Goal: Transaction & Acquisition: Purchase product/service

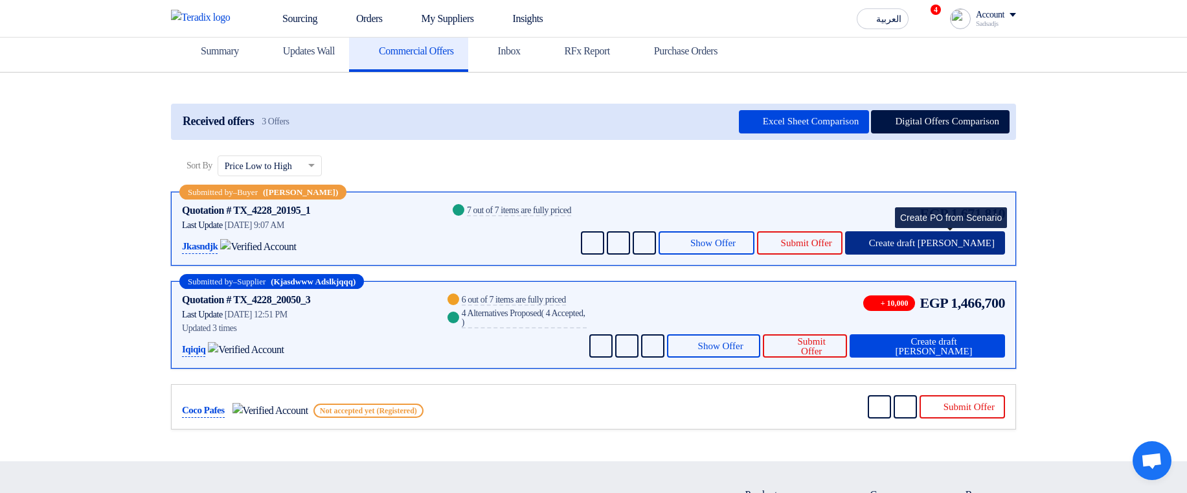
click at [959, 242] on span "Create draft PO" at bounding box center [932, 243] width 126 height 10
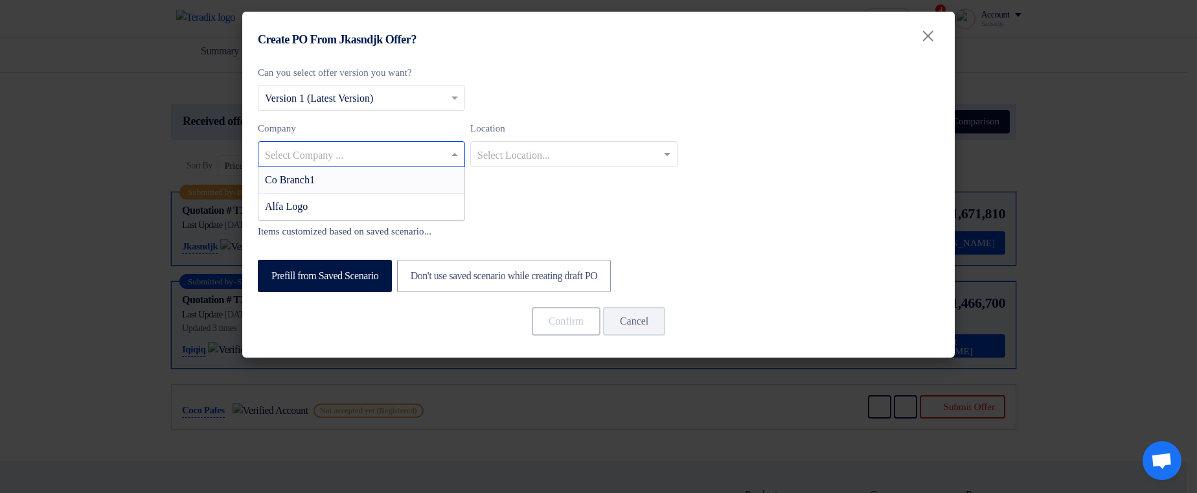
click at [425, 152] on input "text" at bounding box center [355, 154] width 180 height 21
click at [411, 180] on div "Co Branch1" at bounding box center [361, 180] width 206 height 27
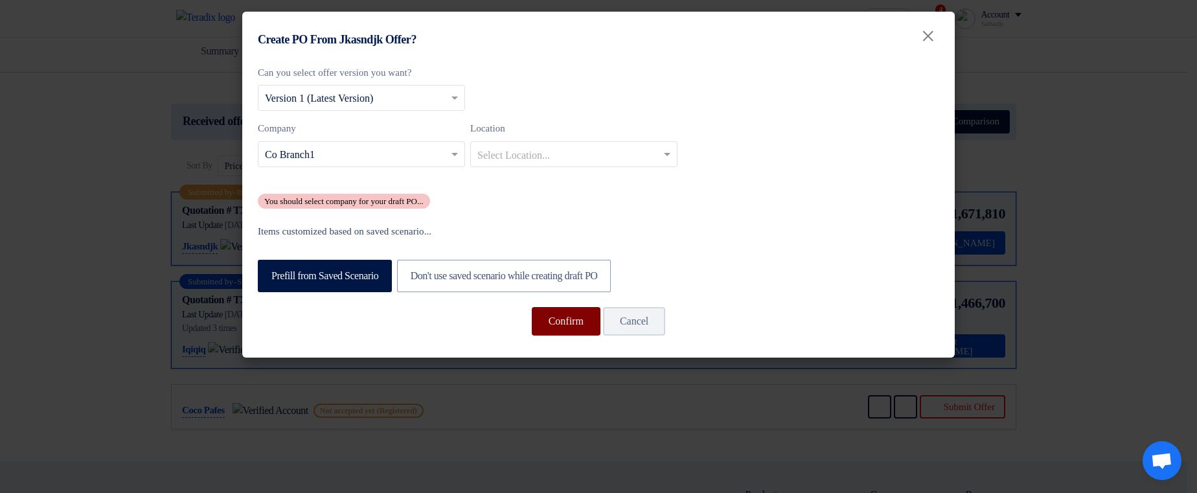
click at [570, 324] on button "Confirm" at bounding box center [566, 321] width 69 height 28
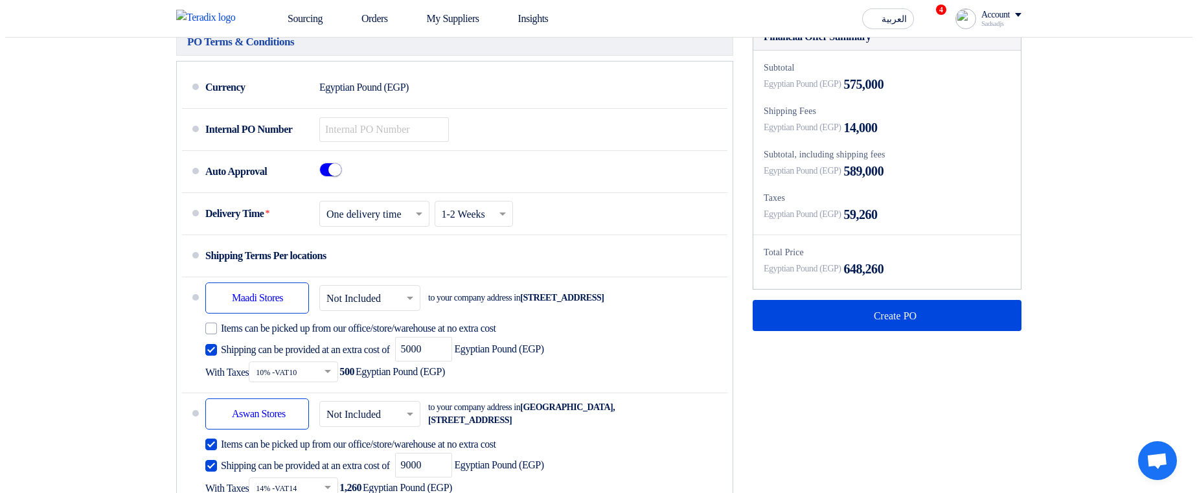
scroll to position [777, 0]
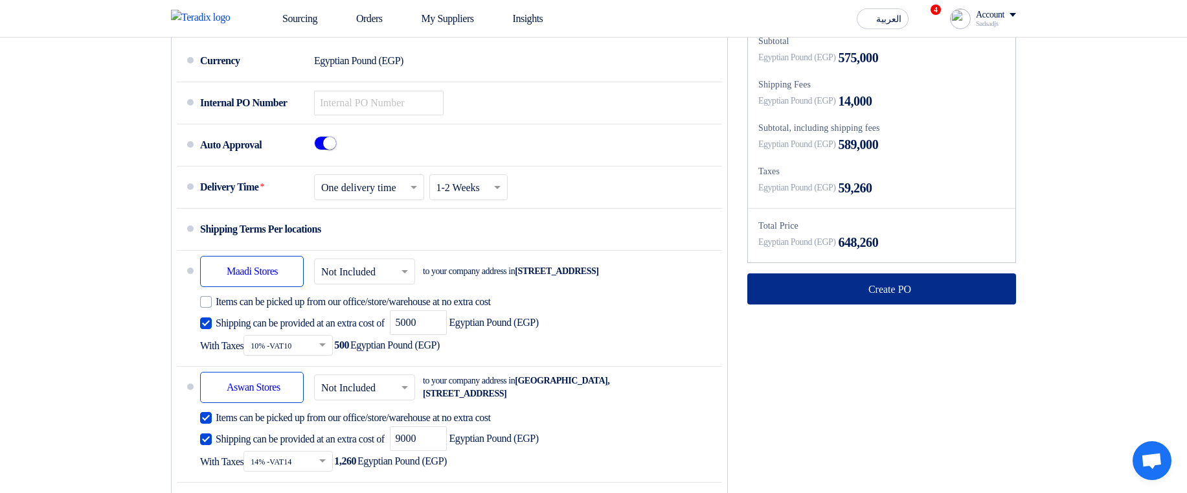
click at [848, 304] on button "Create PO" at bounding box center [881, 288] width 269 height 31
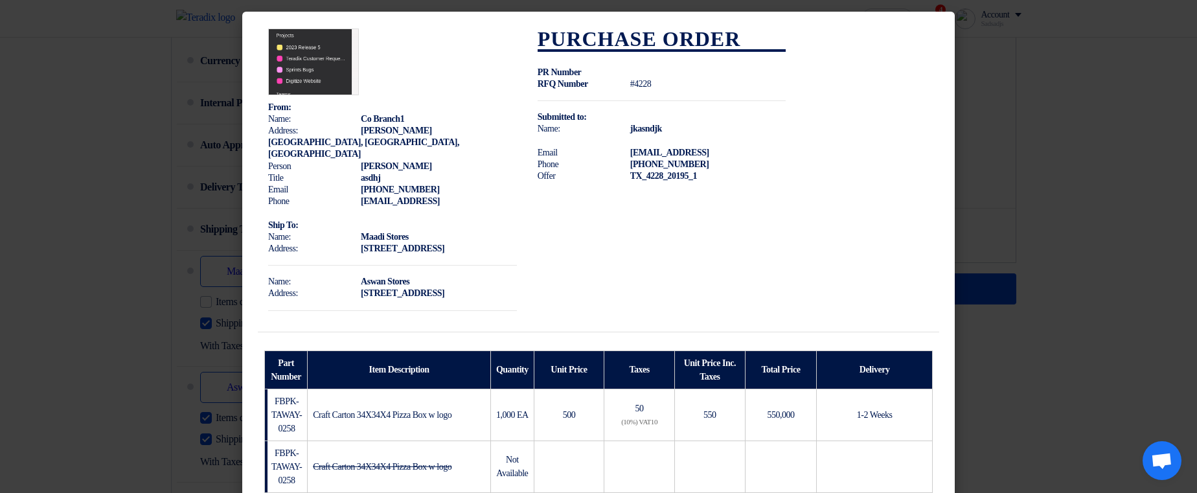
scroll to position [466, 0]
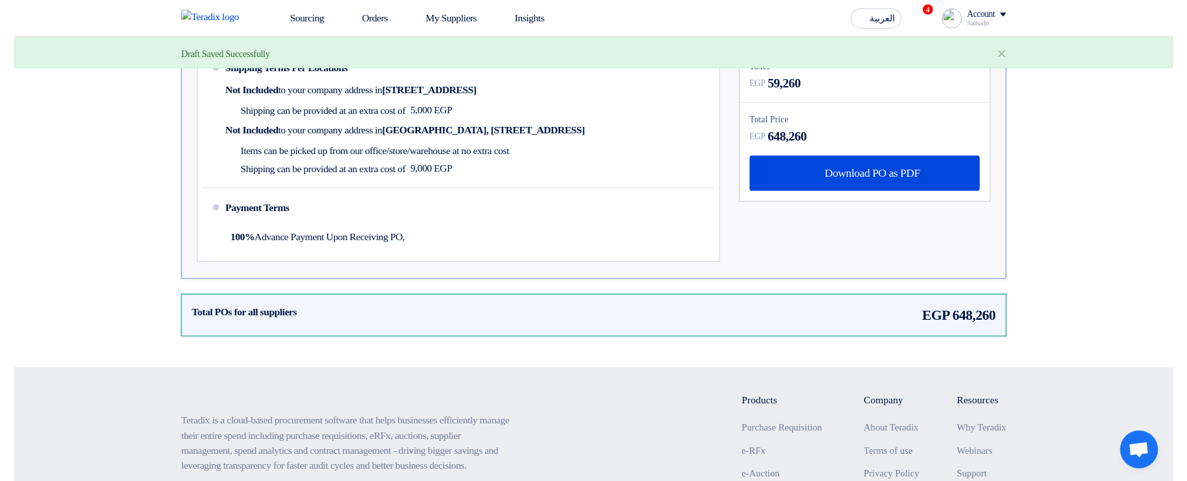
scroll to position [466, 0]
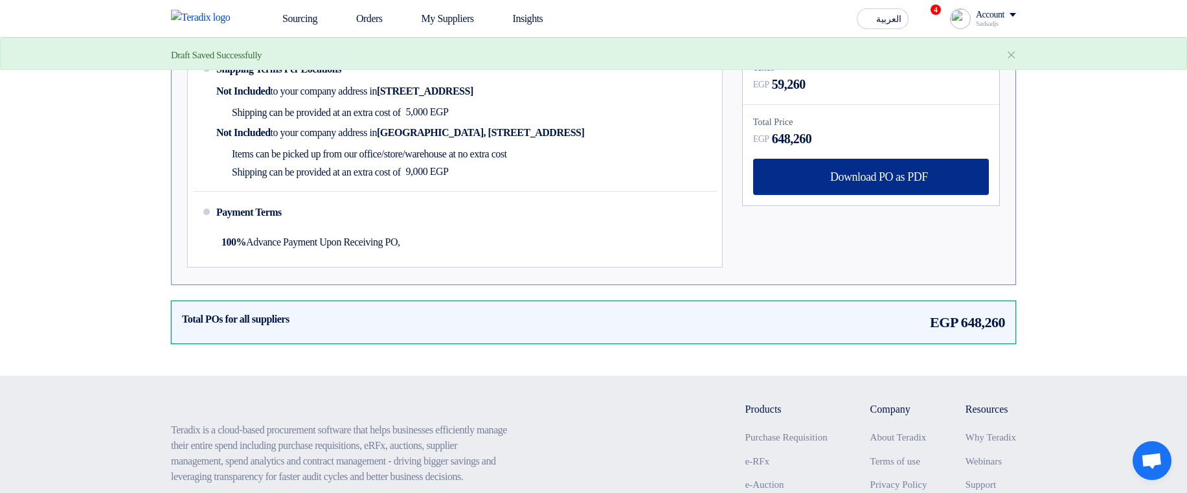
click at [864, 159] on div "Download PO as PDF" at bounding box center [871, 177] width 236 height 36
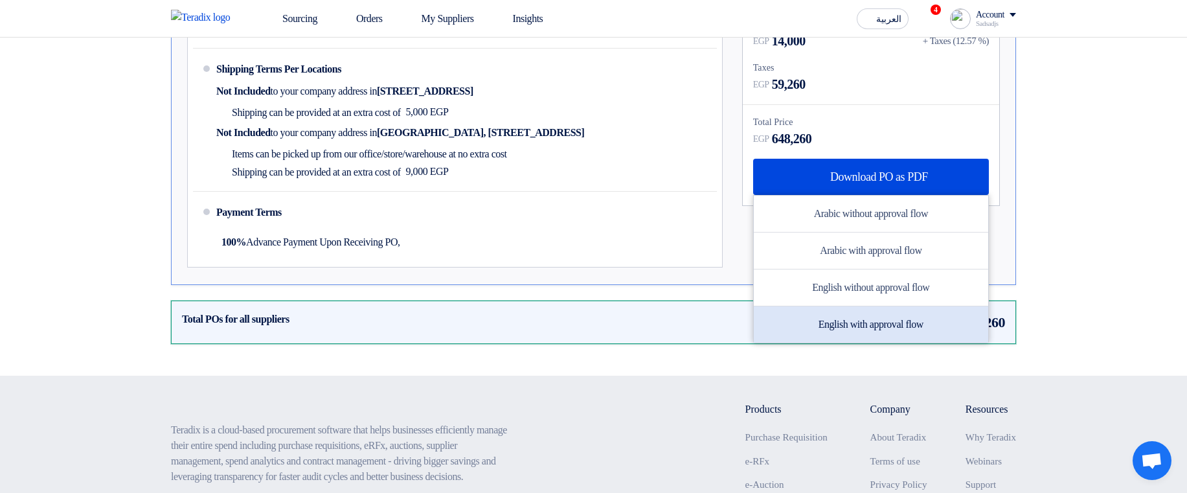
click at [879, 324] on div "English with approval flow" at bounding box center [871, 324] width 234 height 36
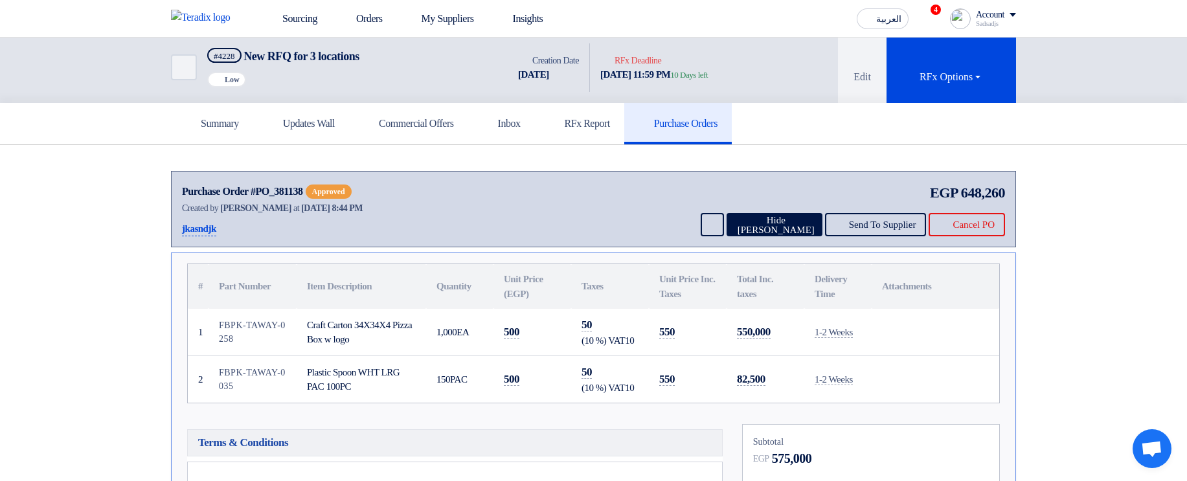
scroll to position [0, 0]
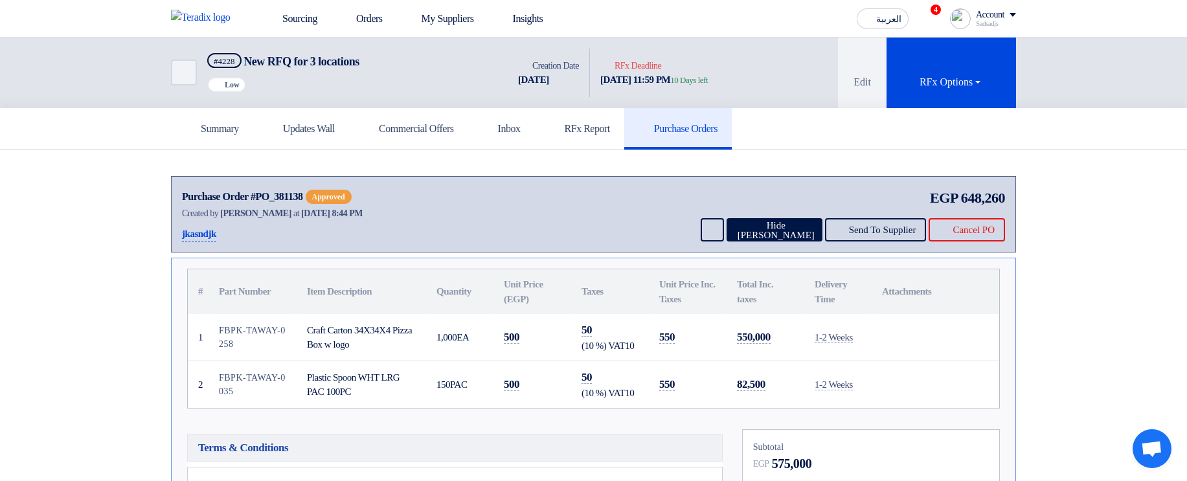
click at [232, 336] on td "FBPK-TAWAY-0258" at bounding box center [252, 337] width 88 height 47
click at [223, 337] on div at bounding box center [223, 337] width 0 height 0
click at [263, 326] on td "FBPK-TAWAY-0258" at bounding box center [252, 337] width 88 height 47
click at [350, 395] on div "Plastic Spoon WHT LRG PAC 100PC" at bounding box center [361, 384] width 109 height 29
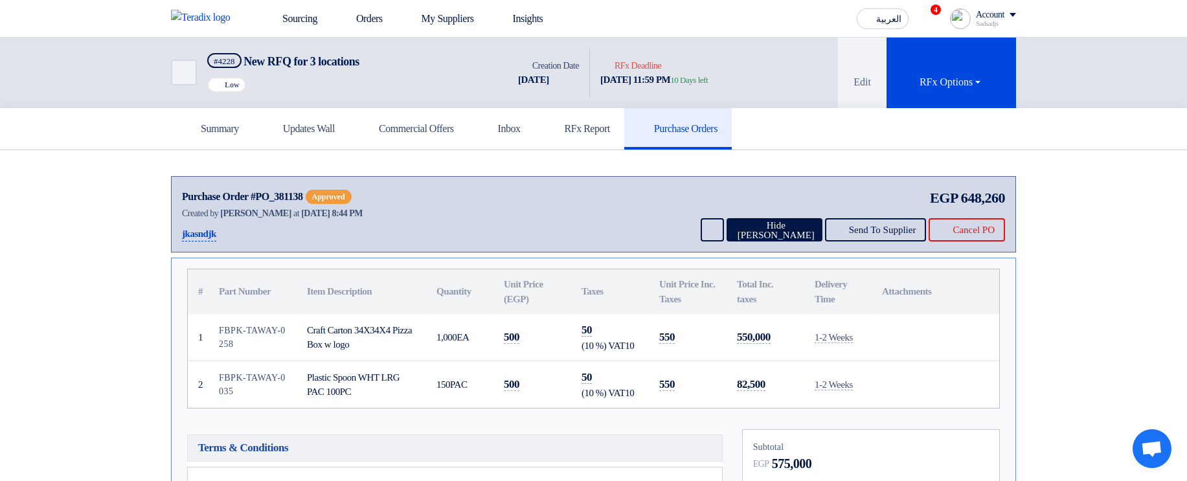
click at [210, 332] on td "FBPK-TAWAY-0258" at bounding box center [252, 337] width 88 height 47
click at [220, 328] on td "FBPK-TAWAY-0258" at bounding box center [252, 337] width 88 height 47
drag, startPoint x: 220, startPoint y: 328, endPoint x: 229, endPoint y: 344, distance: 18.0
click at [229, 344] on td "FBPK-TAWAY-0258" at bounding box center [252, 337] width 88 height 47
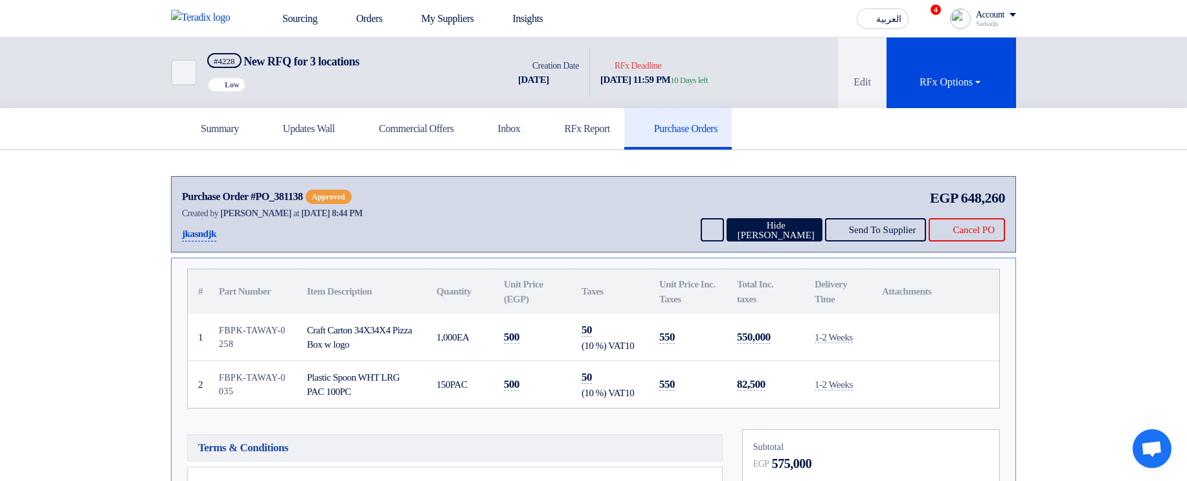
copy tr "FBPK-TAWAY-0258"
click at [249, 339] on td "FBPK-TAWAY-0258" at bounding box center [252, 337] width 88 height 47
click at [322, 332] on div "Craft Carton 34X34X4 Pizza Box w logo" at bounding box center [361, 337] width 109 height 29
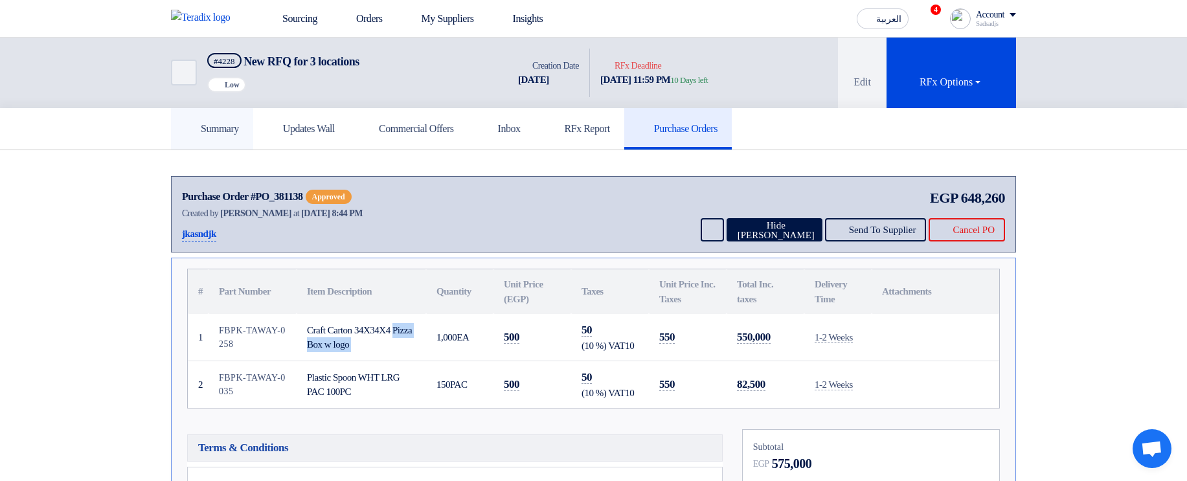
click at [206, 135] on h5 "Summary" at bounding box center [212, 128] width 54 height 13
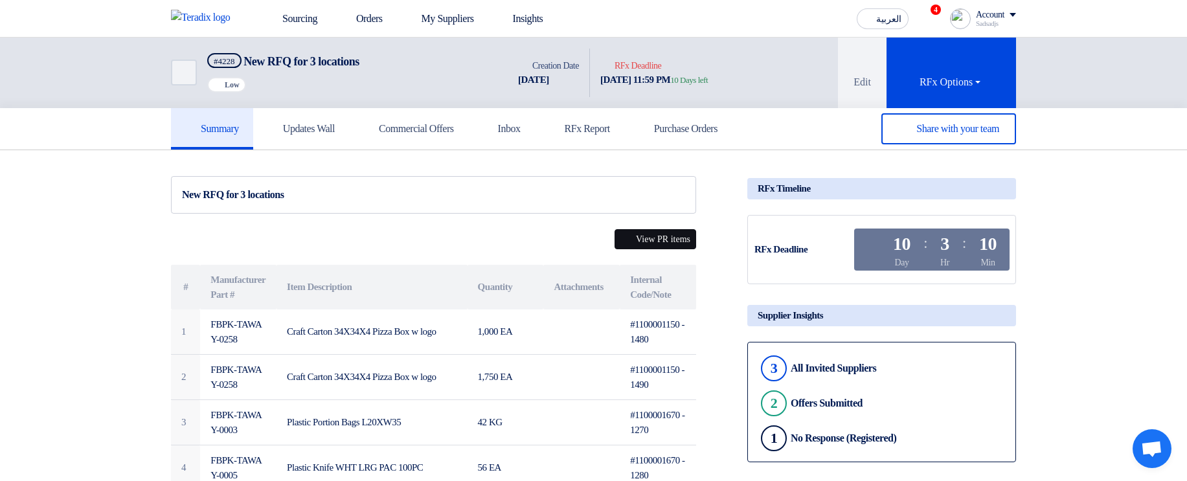
click at [651, 239] on button "View PR items" at bounding box center [655, 239] width 82 height 20
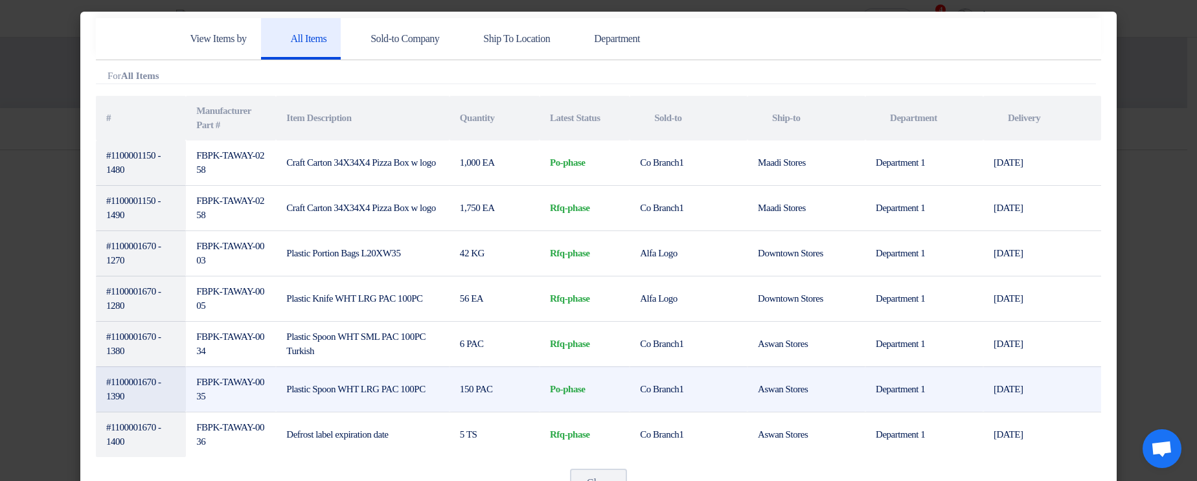
click at [559, 386] on td "po-phase" at bounding box center [584, 388] width 90 height 45
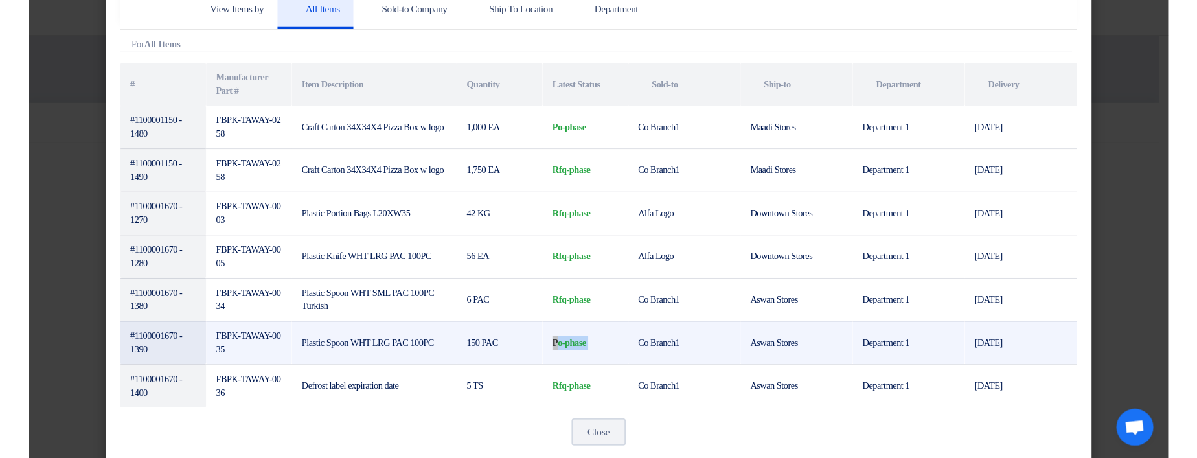
scroll to position [49, 0]
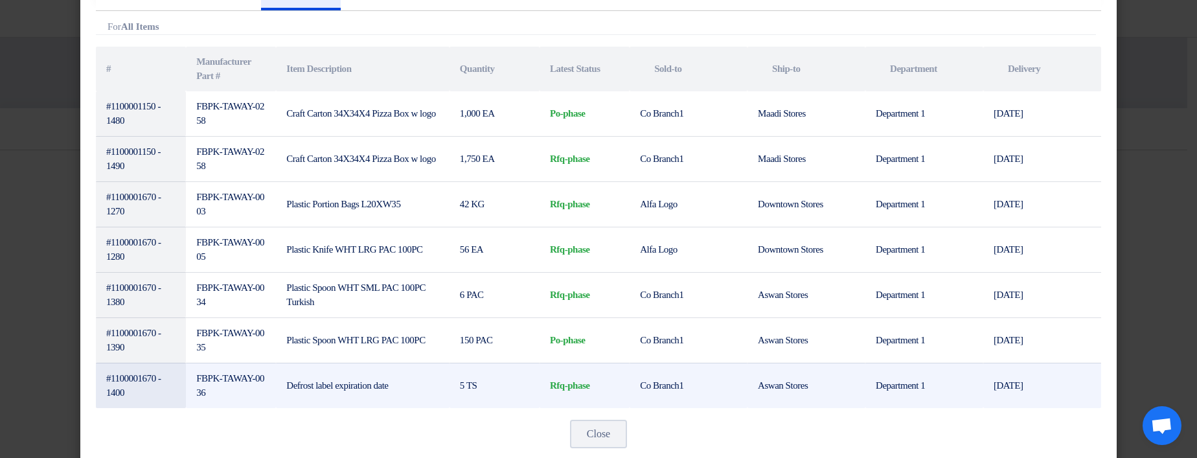
click at [619, 364] on td "rfq-phase" at bounding box center [584, 385] width 90 height 45
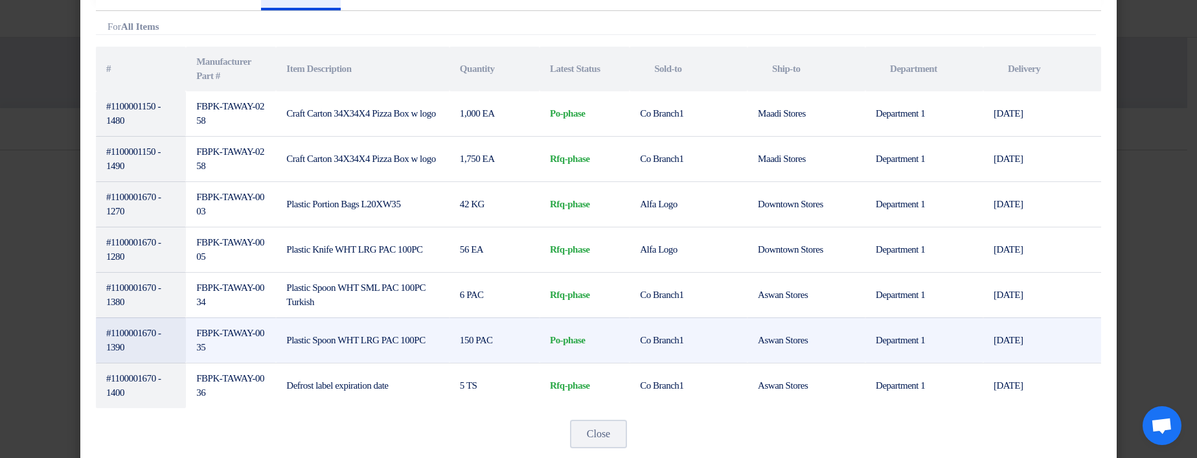
click at [553, 341] on td "po-phase" at bounding box center [584, 339] width 90 height 45
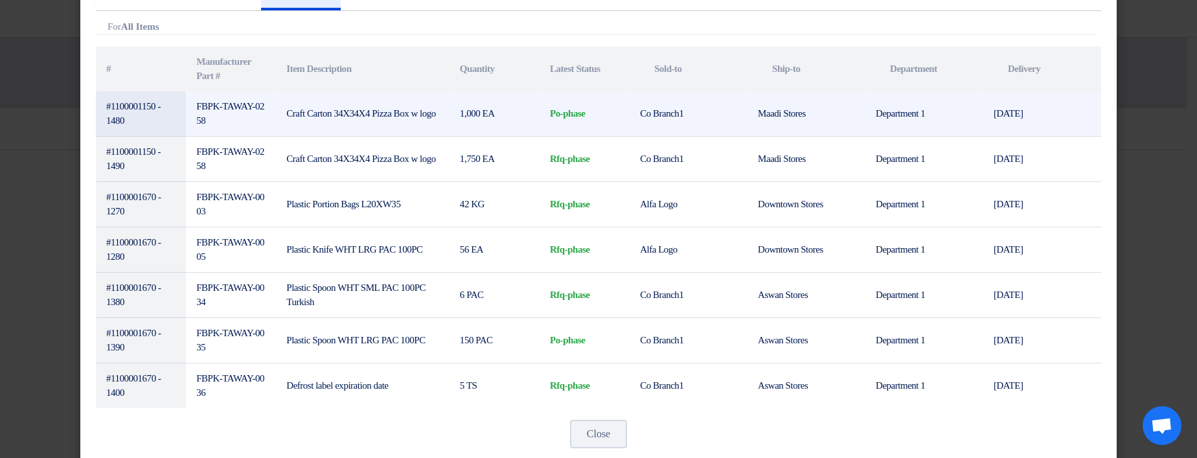
click at [554, 113] on td "po-phase" at bounding box center [584, 113] width 90 height 45
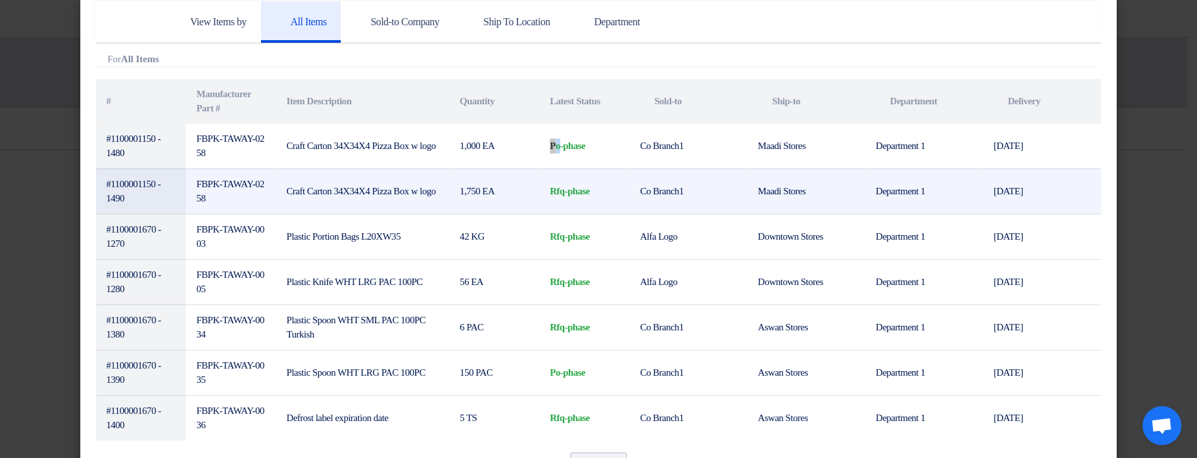
scroll to position [0, 0]
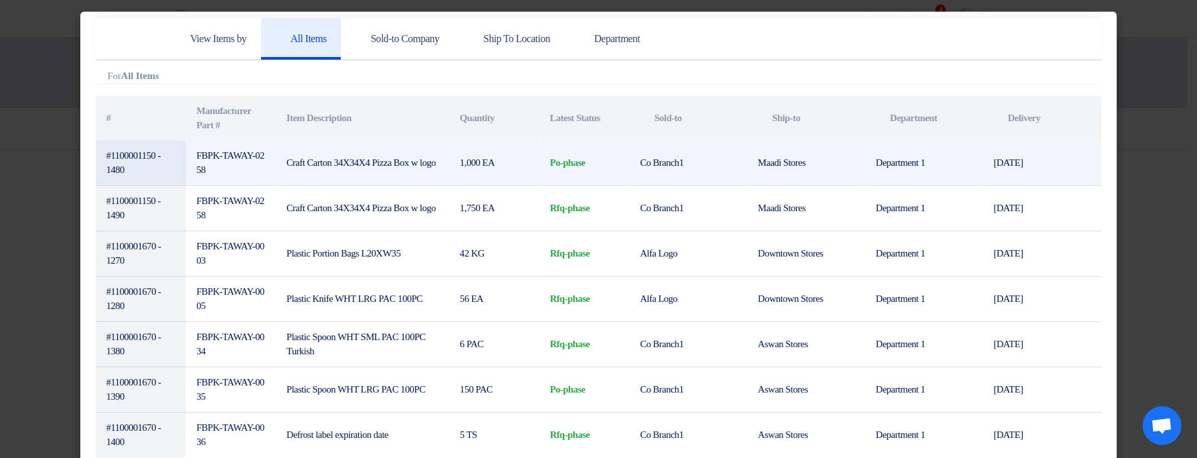
click at [572, 163] on td "po-phase" at bounding box center [584, 163] width 90 height 45
click at [706, 166] on td "Co Branch1" at bounding box center [688, 163] width 118 height 45
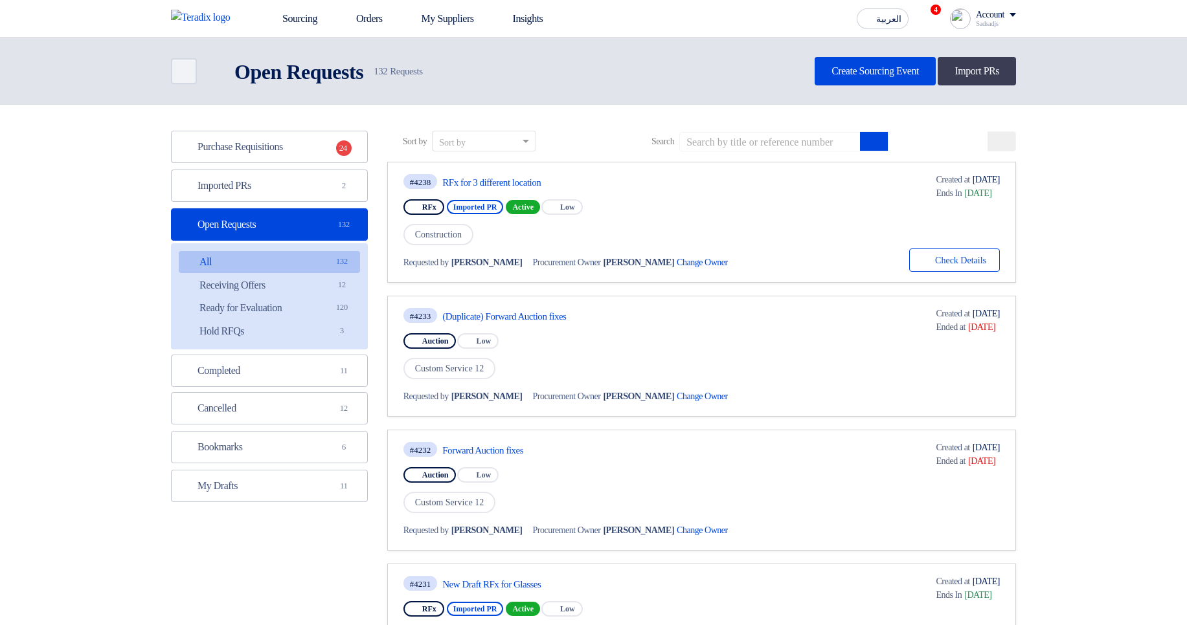
click at [253, 190] on link "Imported PRs Imported PRs 2" at bounding box center [269, 186] width 197 height 32
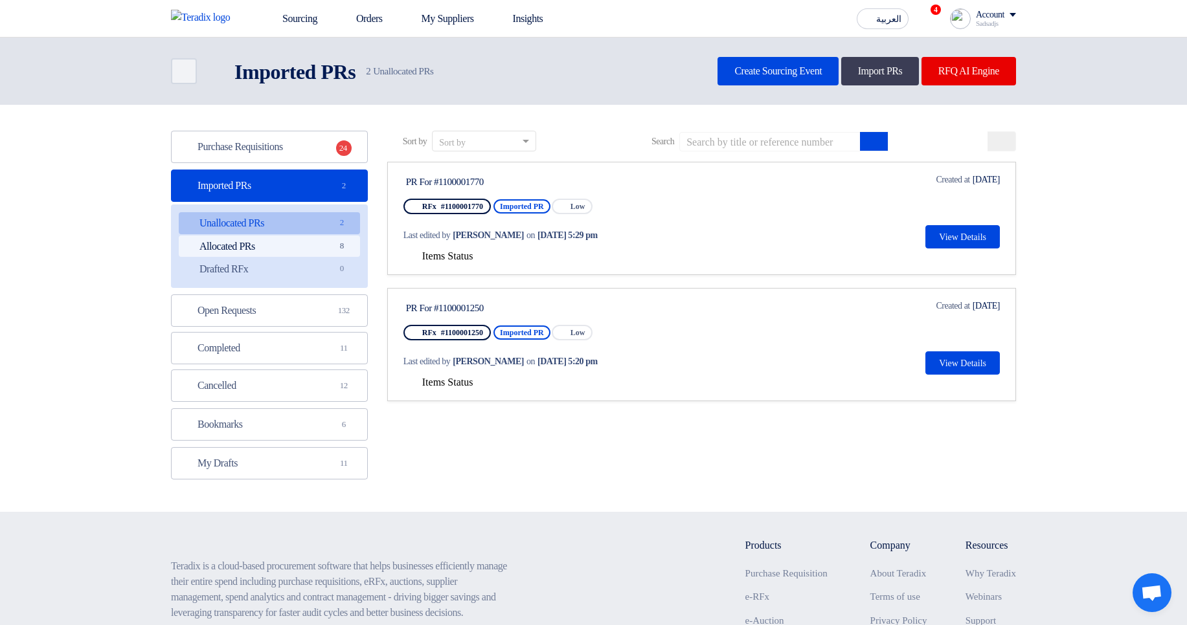
click at [304, 243] on link "Allocated PRs Allocated PRs 8" at bounding box center [269, 247] width 181 height 22
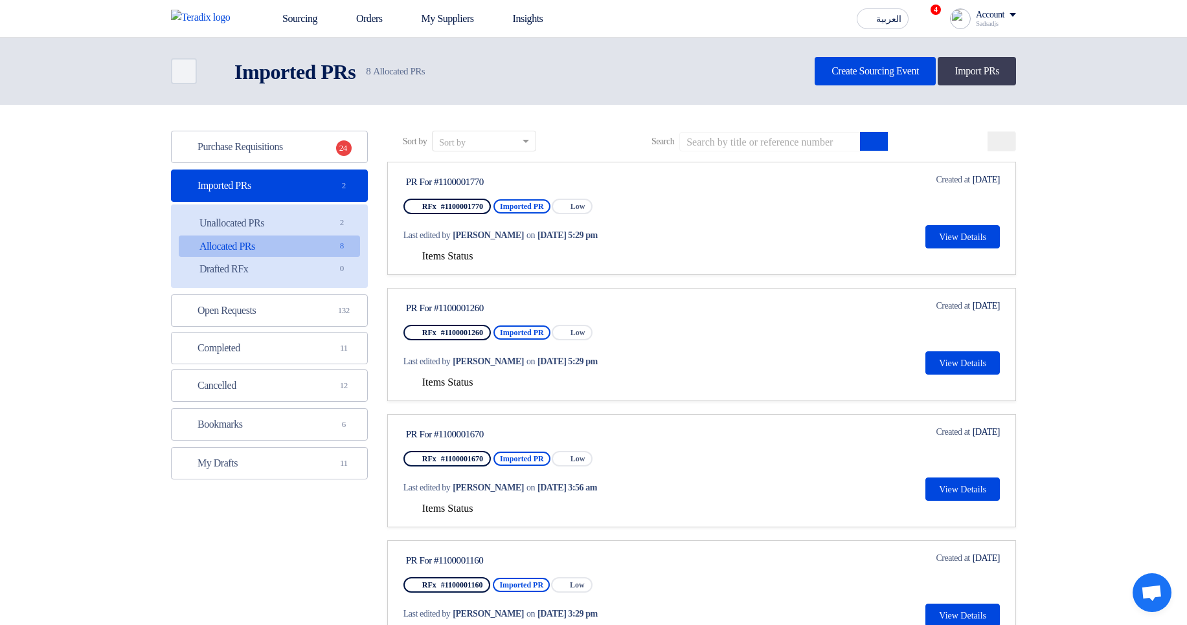
click at [430, 256] on span "Items Status" at bounding box center [447, 256] width 51 height 11
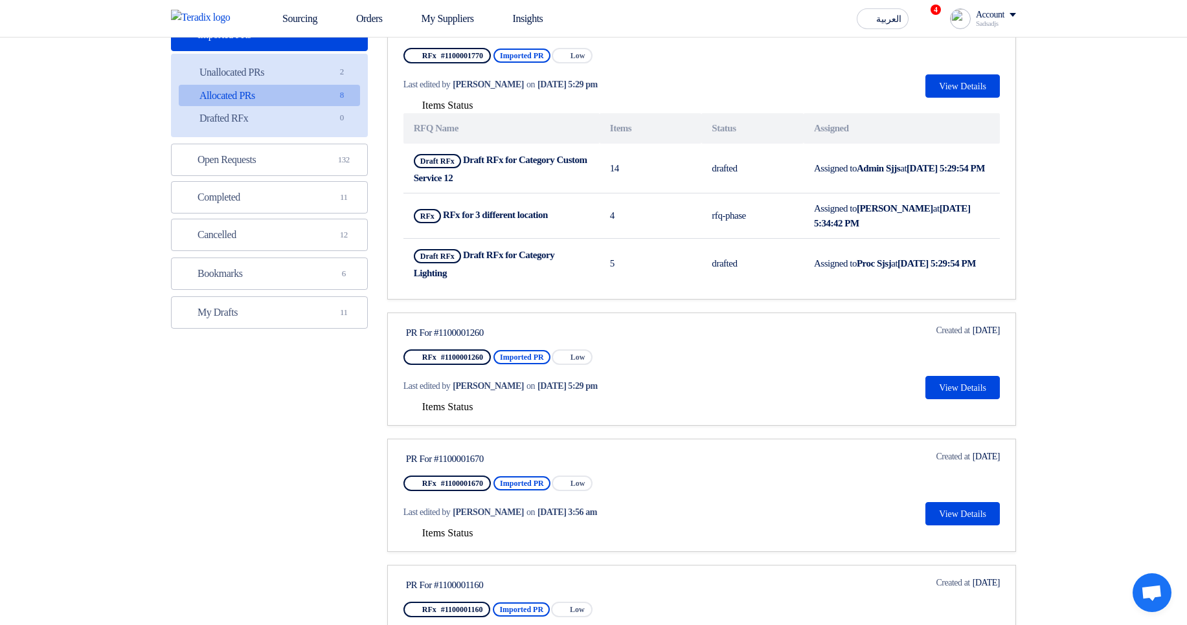
scroll to position [155, 0]
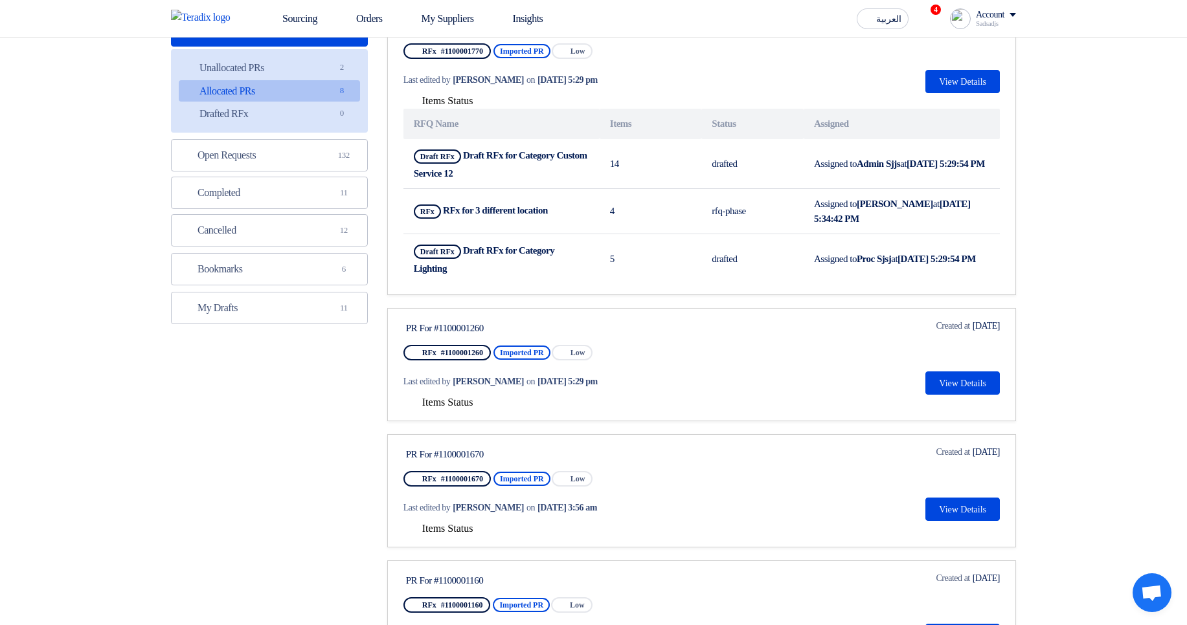
click at [463, 400] on span "Items Status" at bounding box center [447, 402] width 51 height 11
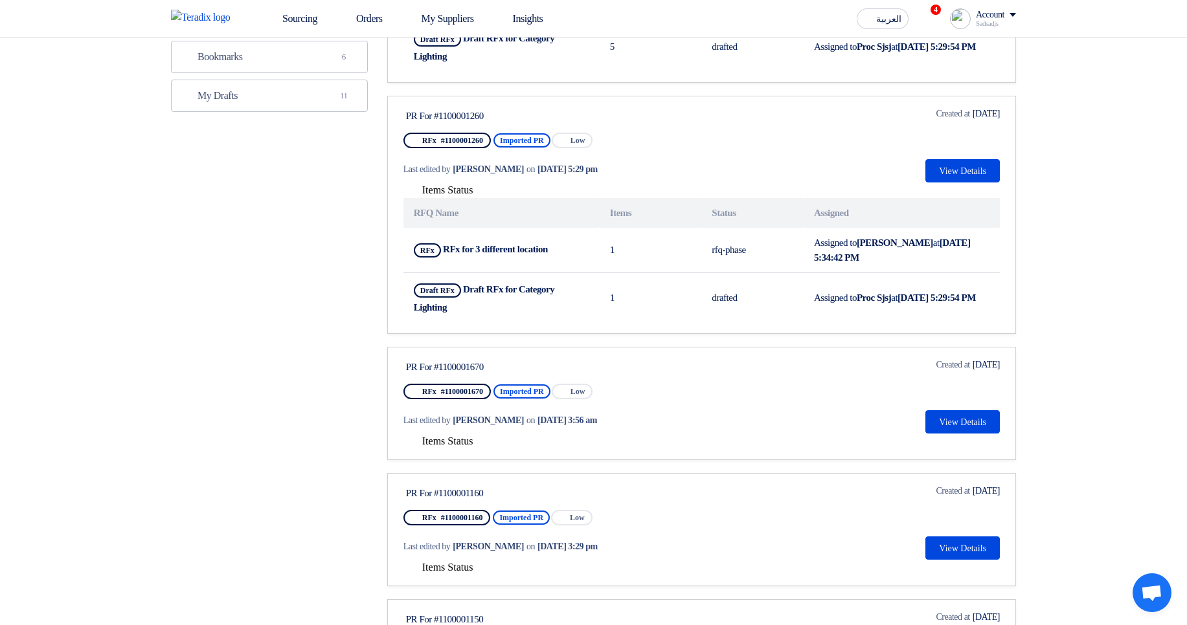
scroll to position [389, 0]
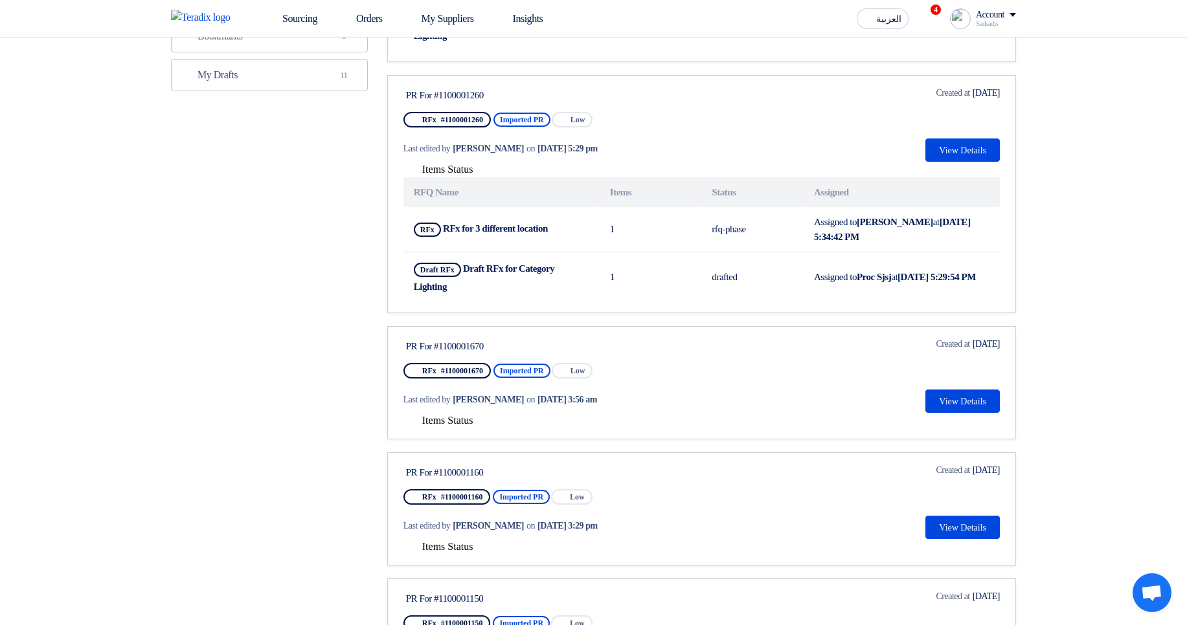
click at [449, 422] on span "Items Status" at bounding box center [447, 420] width 51 height 11
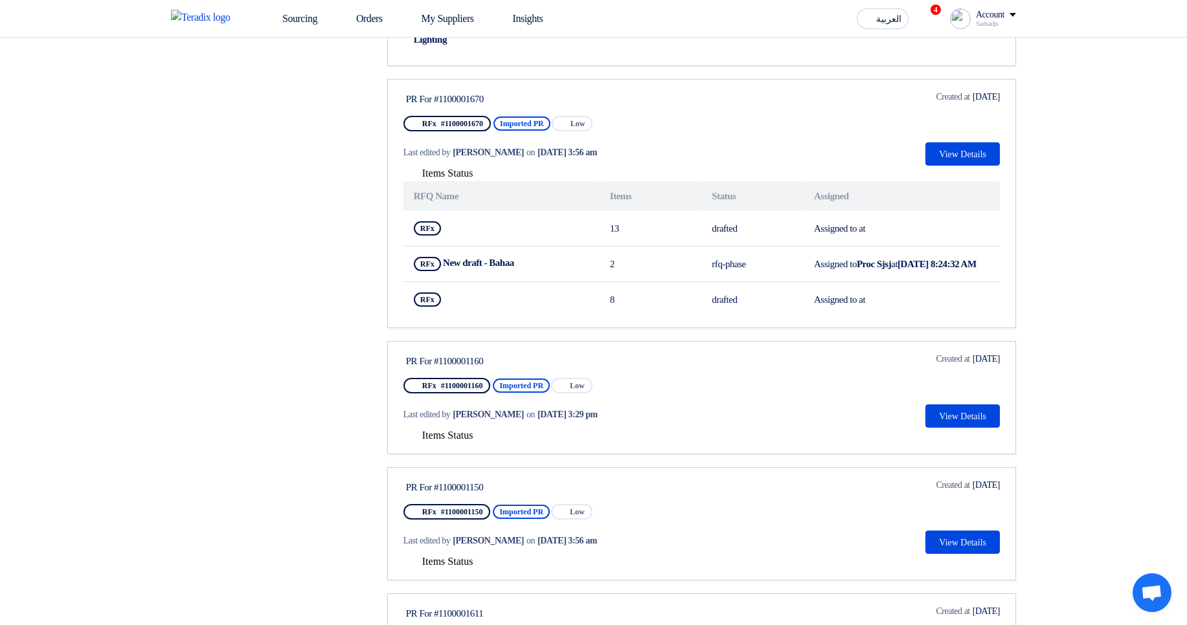
scroll to position [699, 0]
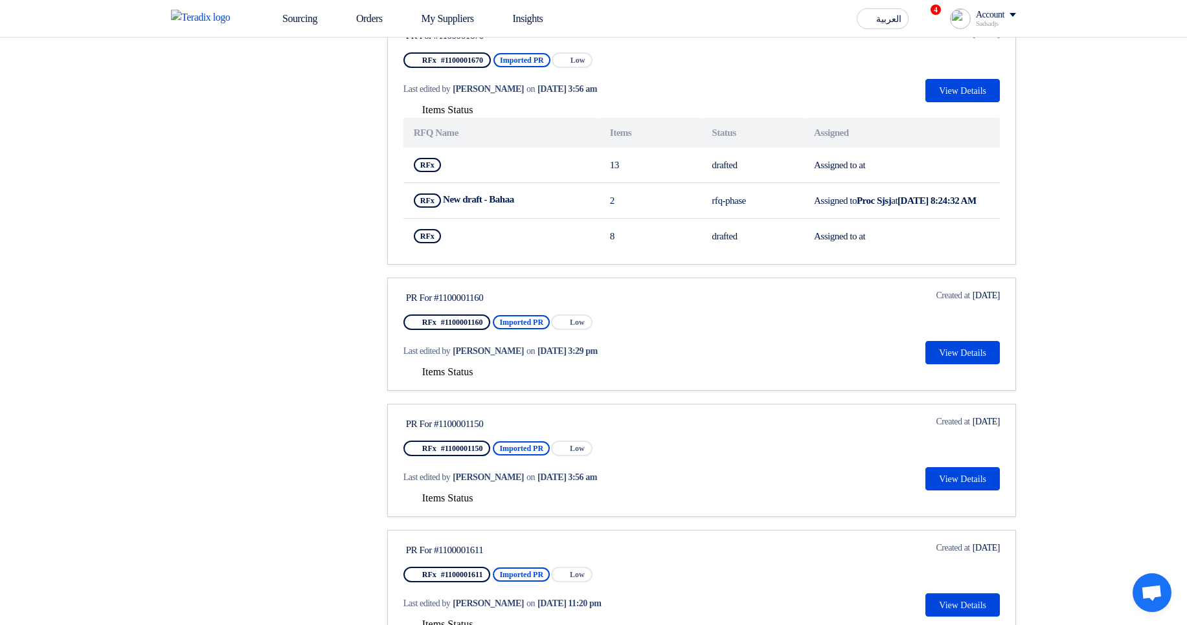
click at [459, 378] on span "Items Status" at bounding box center [447, 371] width 51 height 11
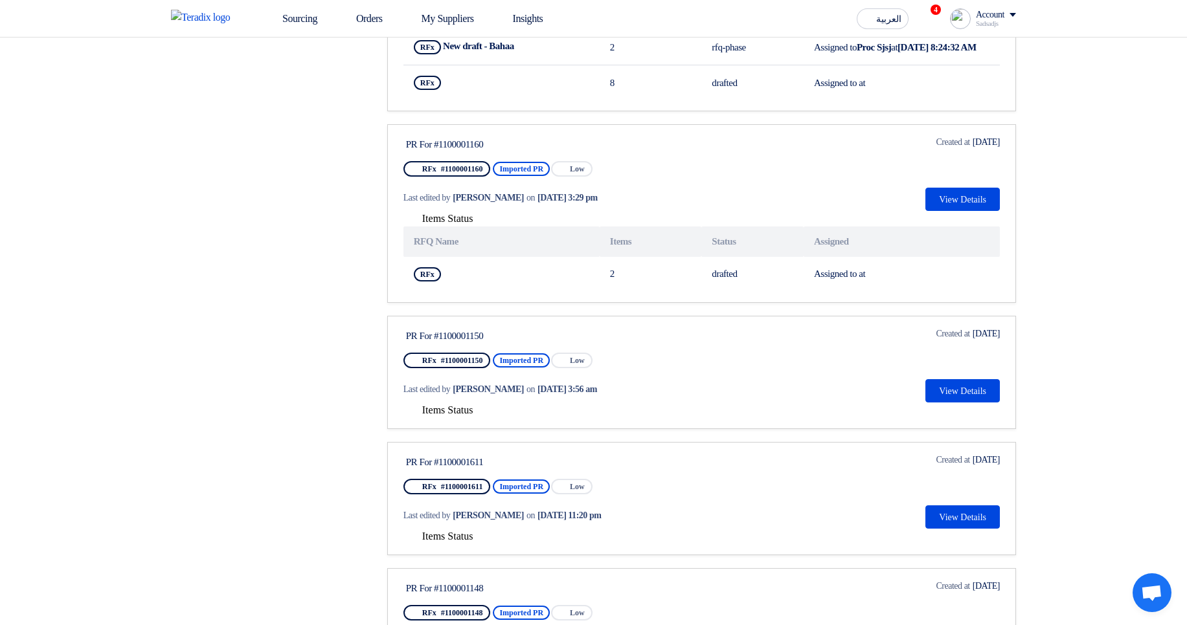
scroll to position [855, 0]
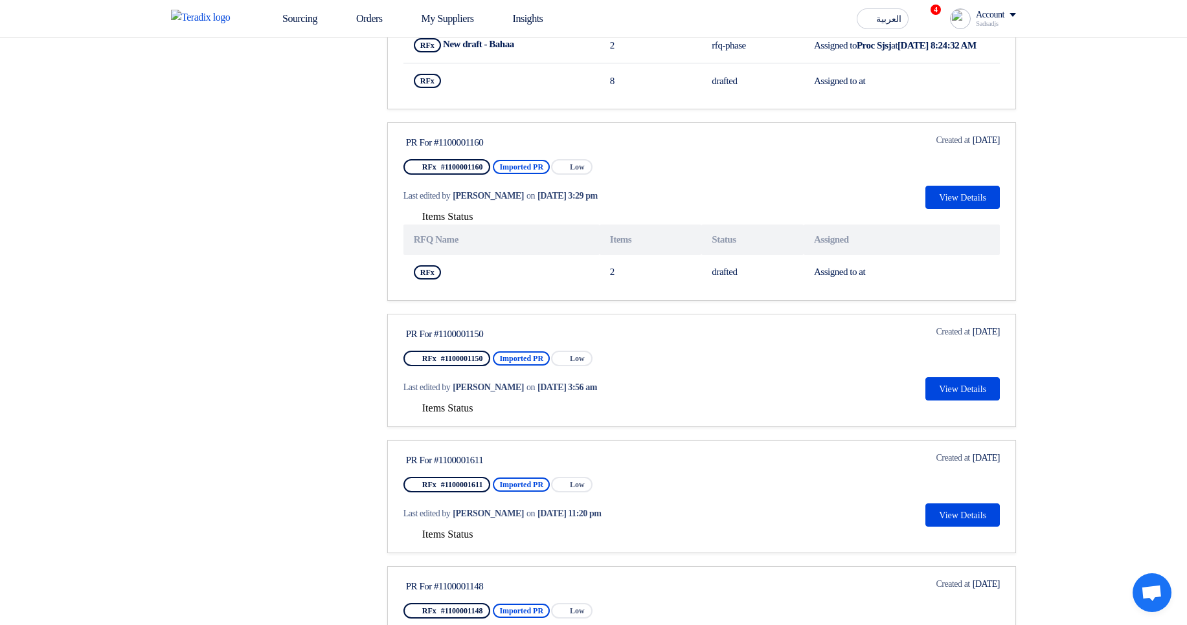
click at [468, 414] on span "Items Status" at bounding box center [447, 408] width 51 height 11
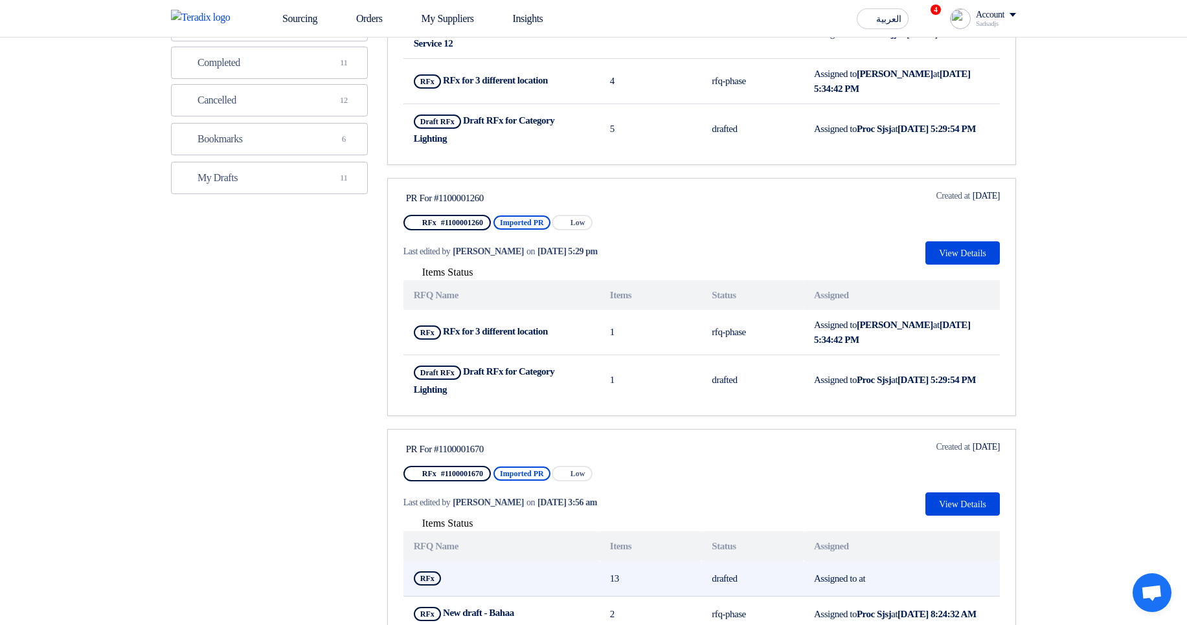
scroll to position [78, 0]
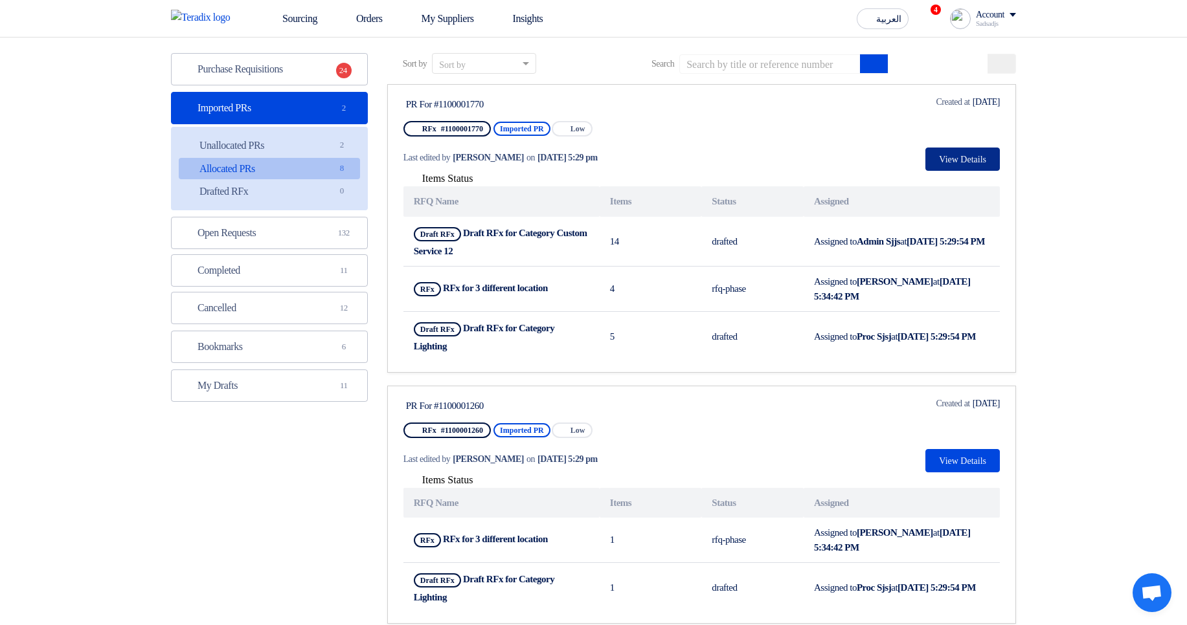
click at [945, 157] on button "View Details" at bounding box center [962, 159] width 74 height 23
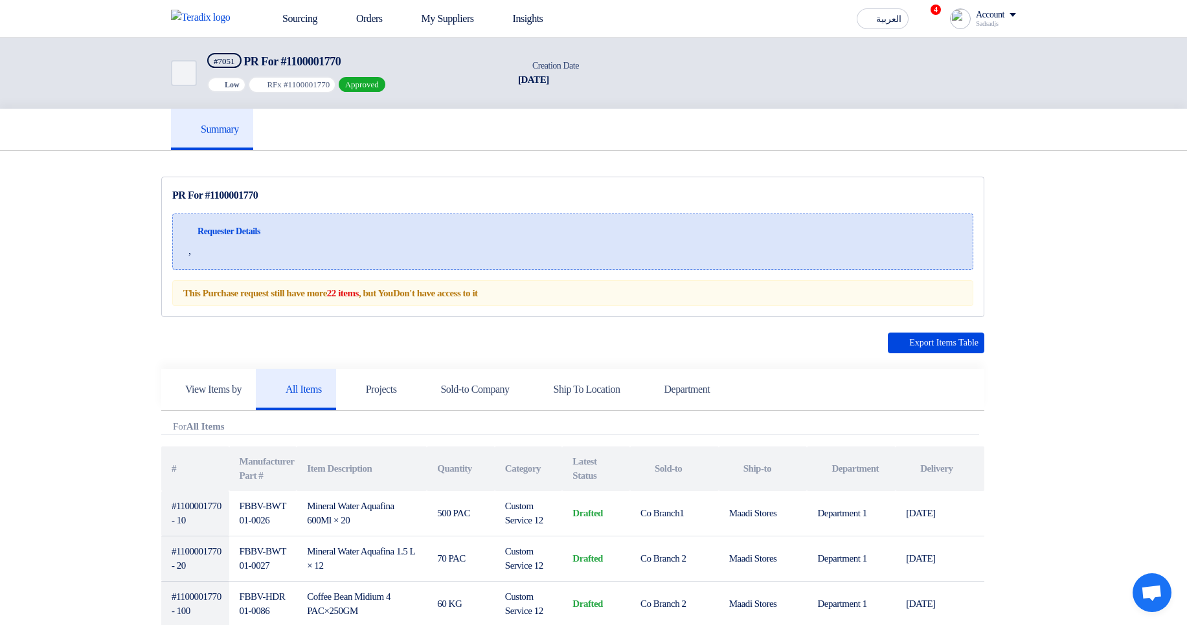
click at [723, 251] on div "Requester Details ," at bounding box center [572, 242] width 801 height 56
click at [176, 66] on icon "Back" at bounding box center [183, 73] width 16 height 16
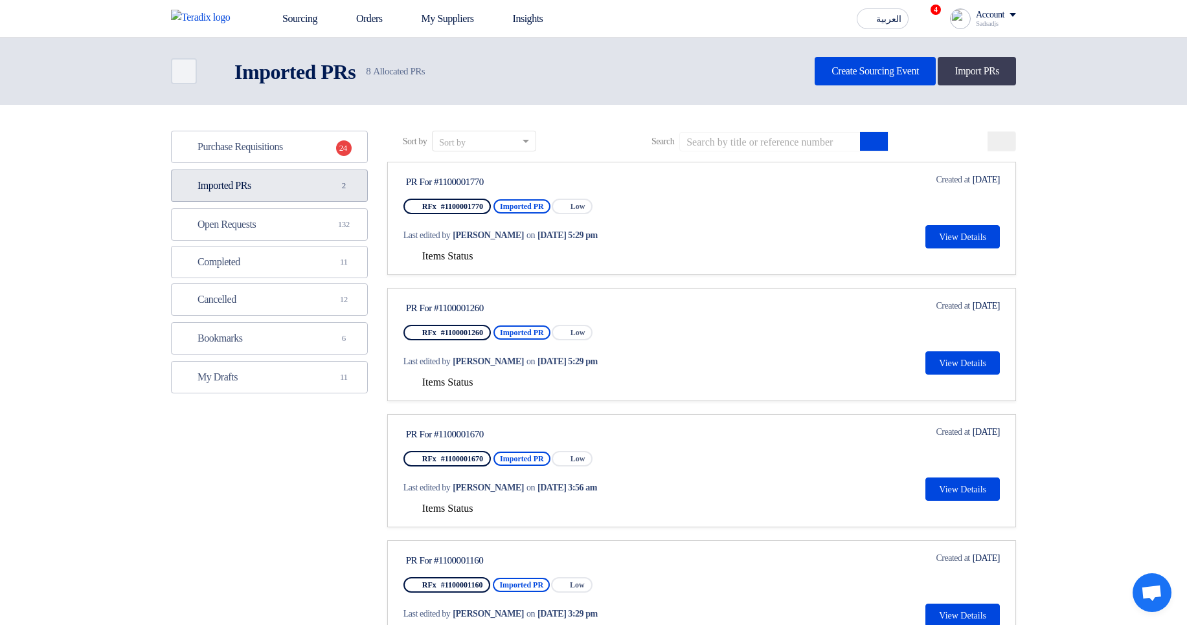
click at [352, 192] on link "Imported PRs Imported PRs 2" at bounding box center [269, 186] width 197 height 32
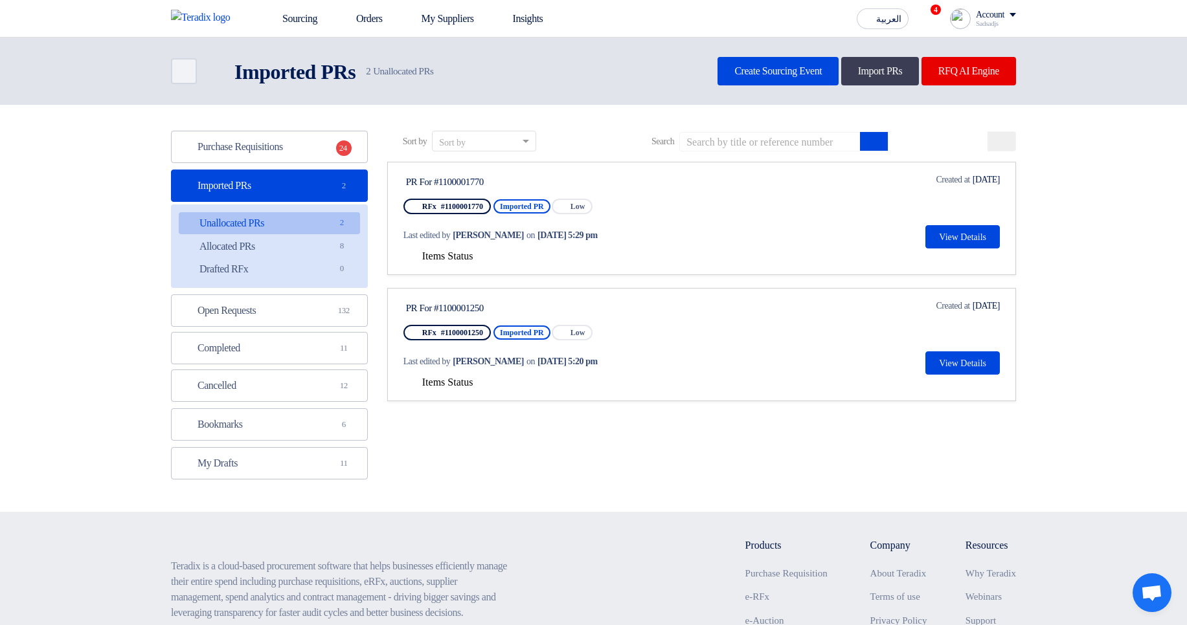
drag, startPoint x: 324, startPoint y: 235, endPoint x: 371, endPoint y: 242, distance: 47.8
click at [323, 236] on link "Allocated PRs Allocated PRs 8" at bounding box center [269, 247] width 181 height 22
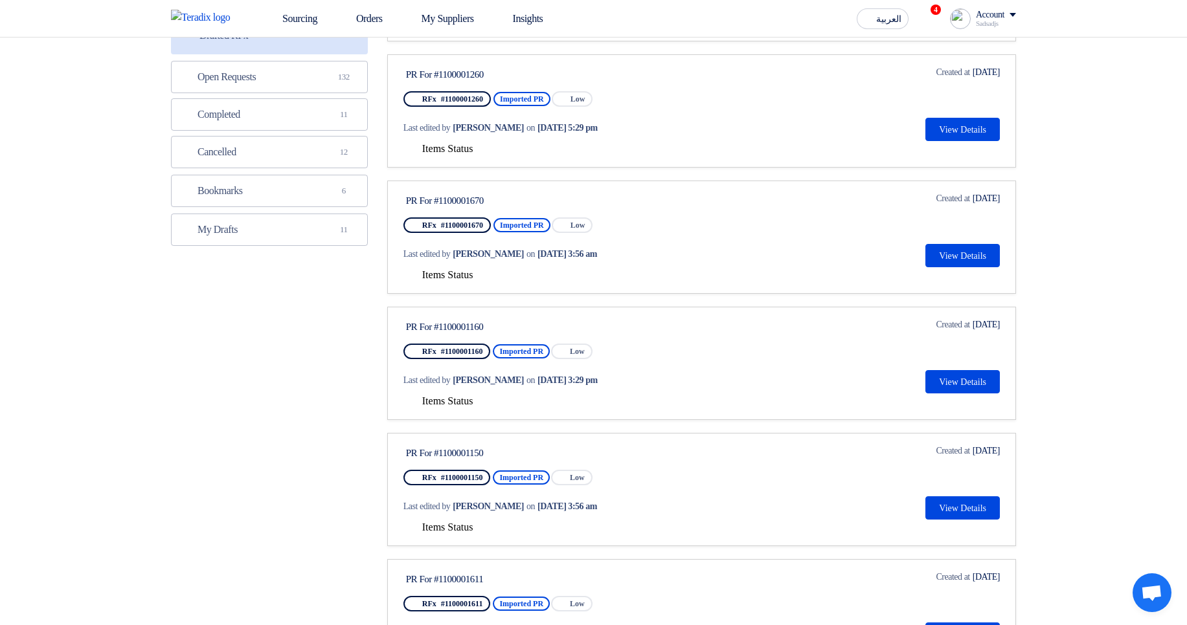
scroll to position [311, 0]
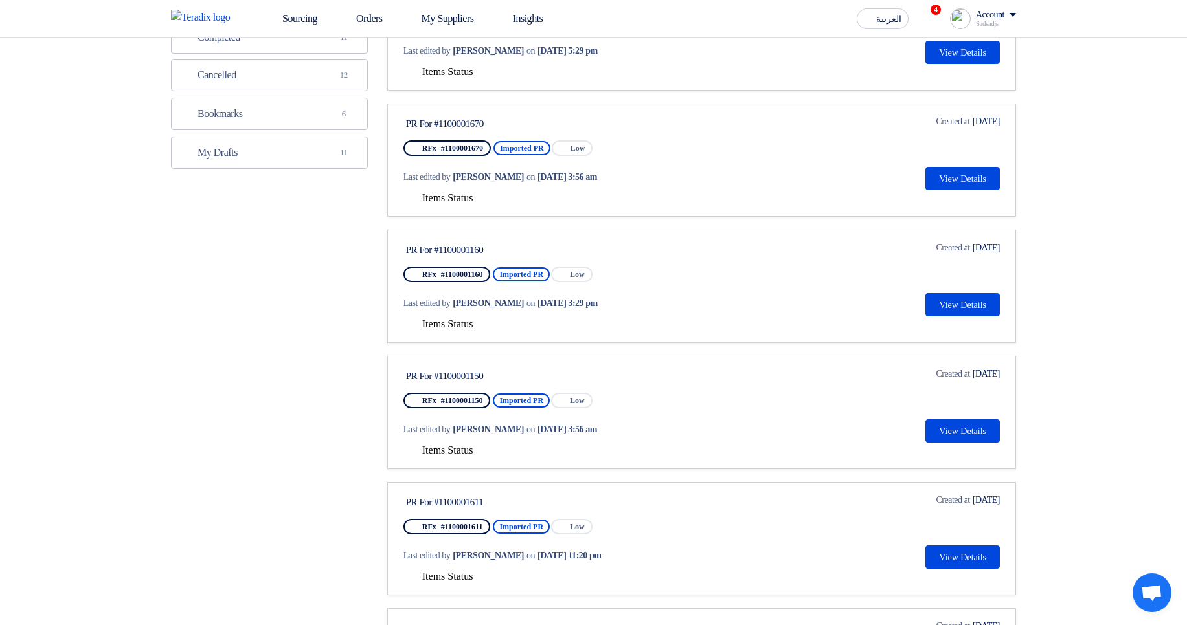
click at [447, 200] on span "Items Status" at bounding box center [447, 197] width 51 height 11
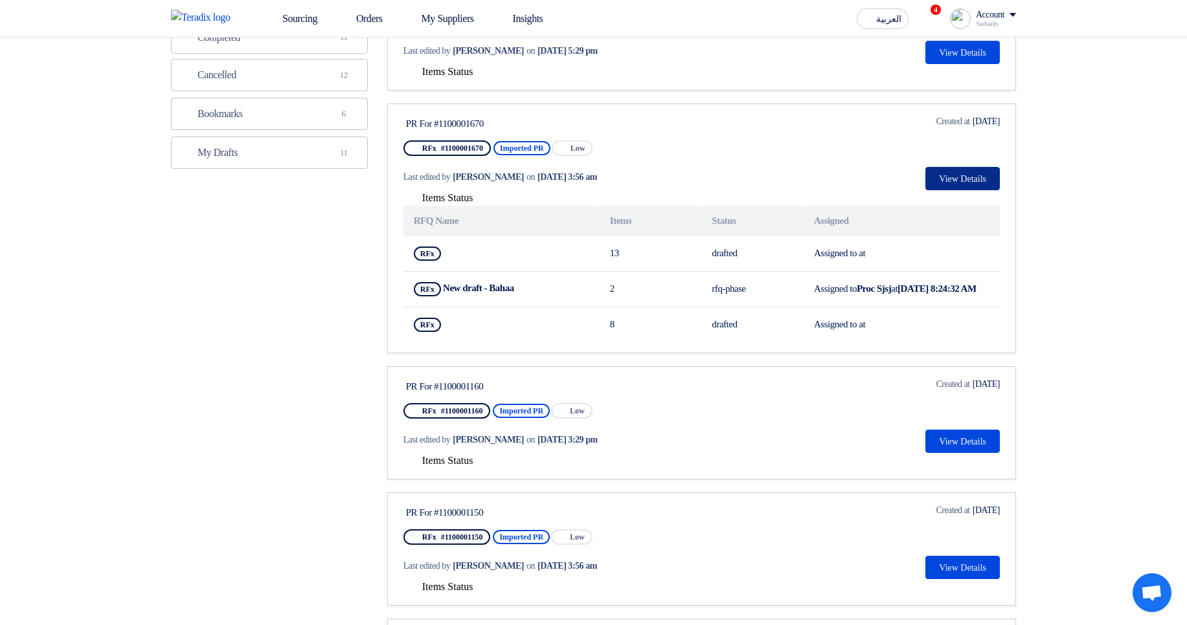
click at [951, 176] on button "View Details" at bounding box center [962, 178] width 74 height 23
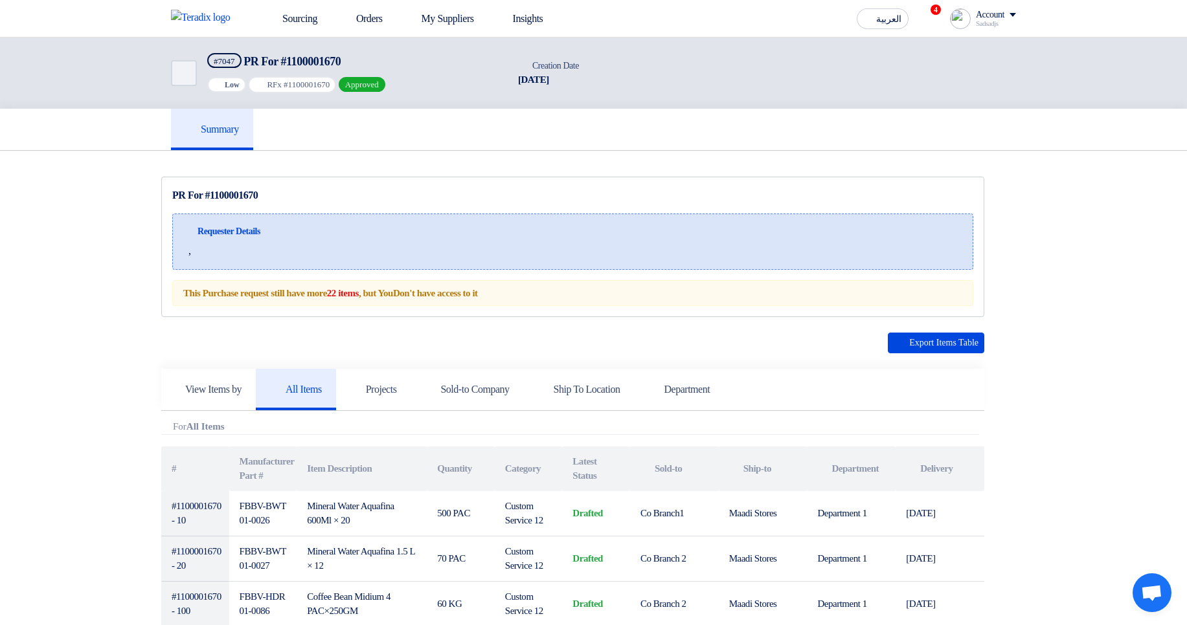
click at [638, 251] on div "Requester Details ," at bounding box center [572, 242] width 801 height 56
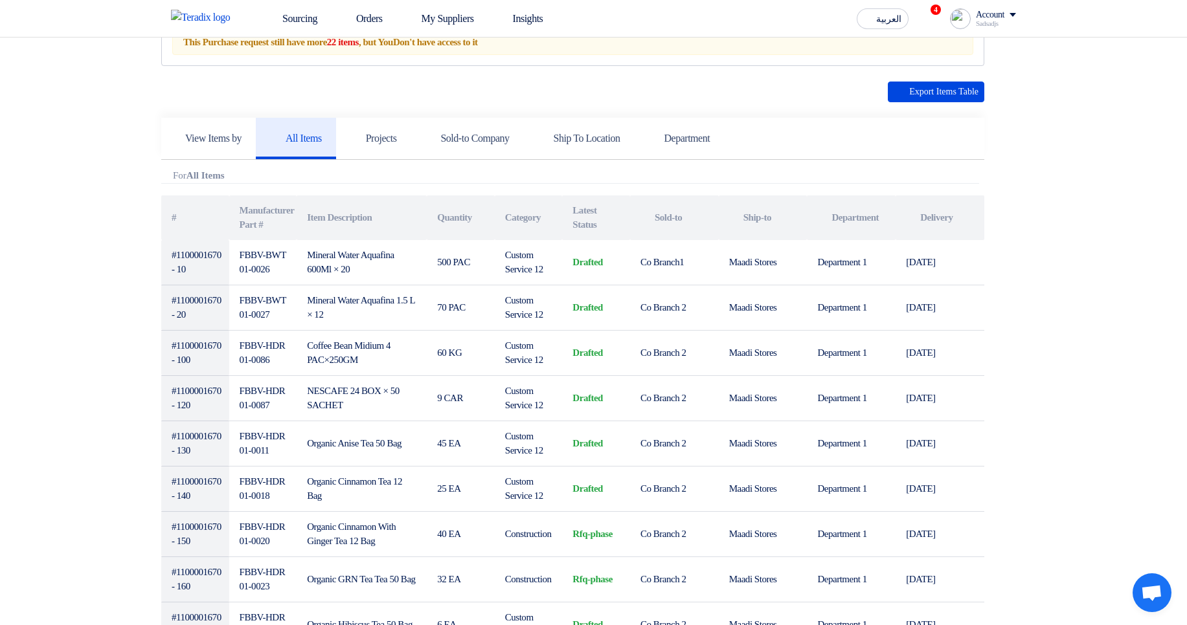
scroll to position [155, 0]
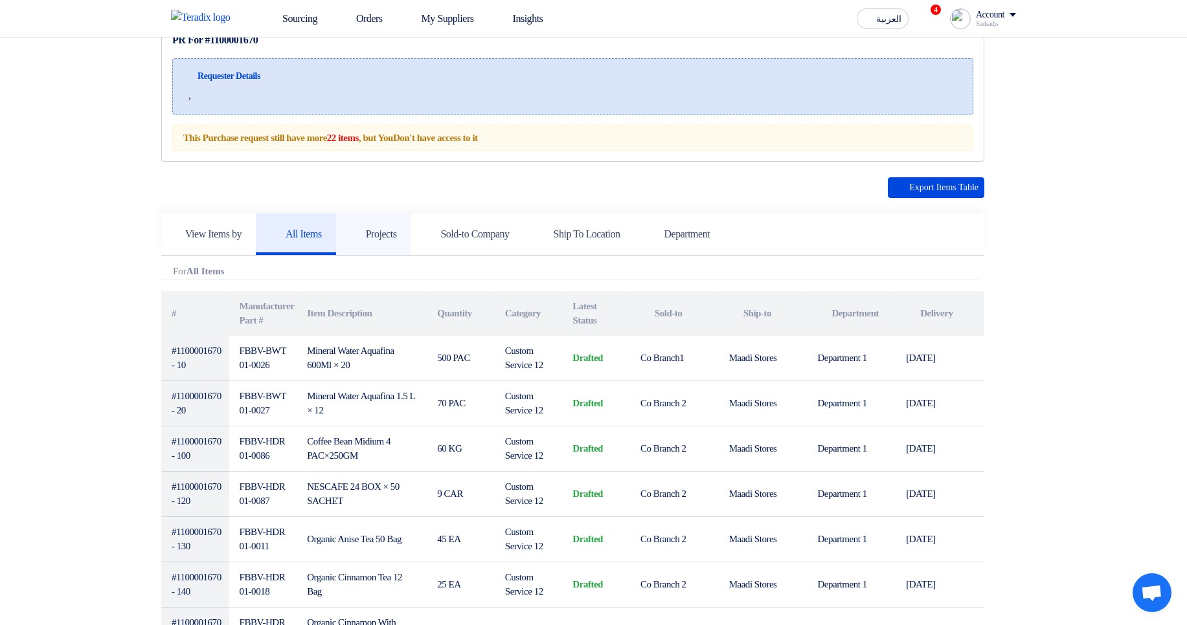
click at [411, 249] on link "Projects" at bounding box center [373, 234] width 75 height 41
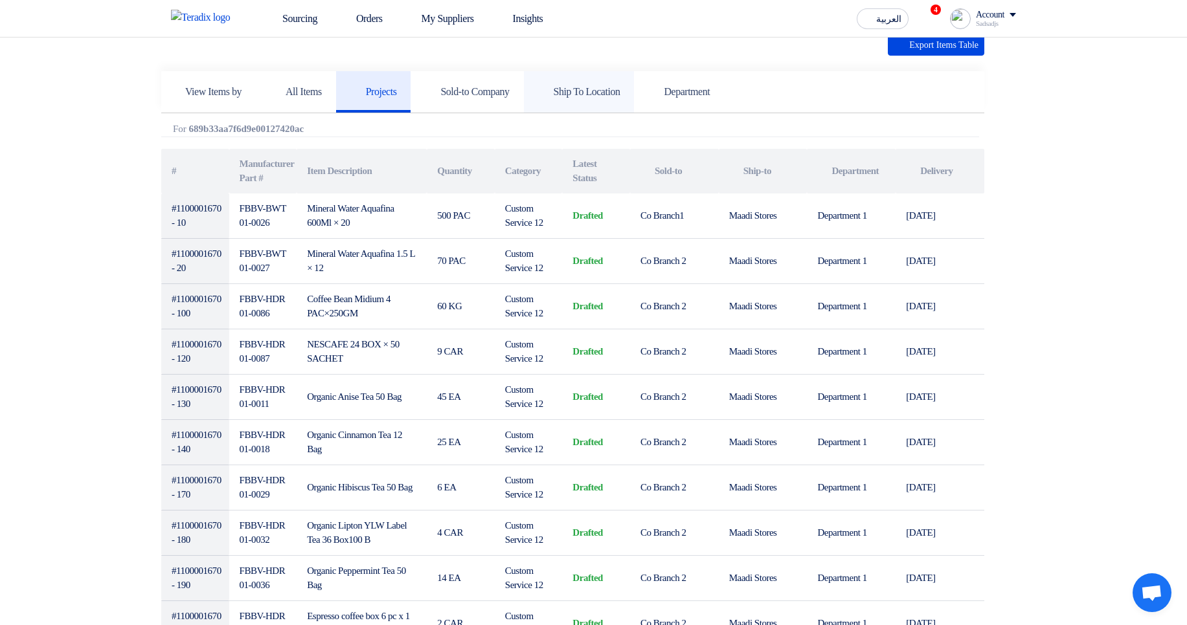
scroll to position [0, 0]
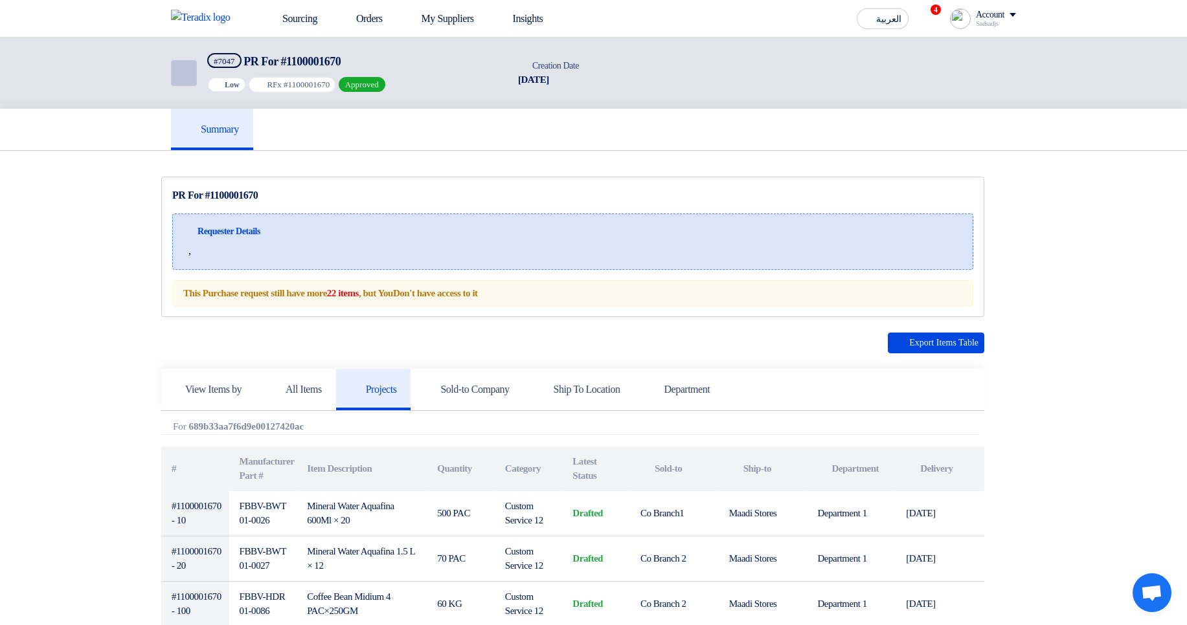
click at [174, 75] on link "Back" at bounding box center [184, 73] width 26 height 26
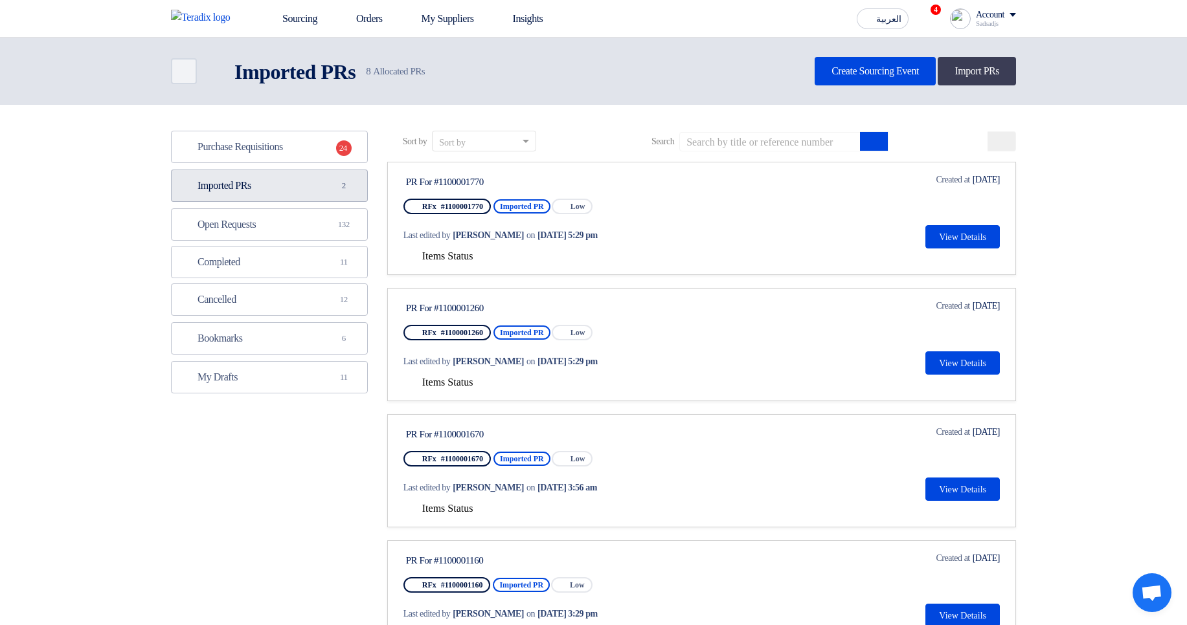
click at [324, 198] on link "Imported PRs Imported PRs 2" at bounding box center [269, 186] width 197 height 32
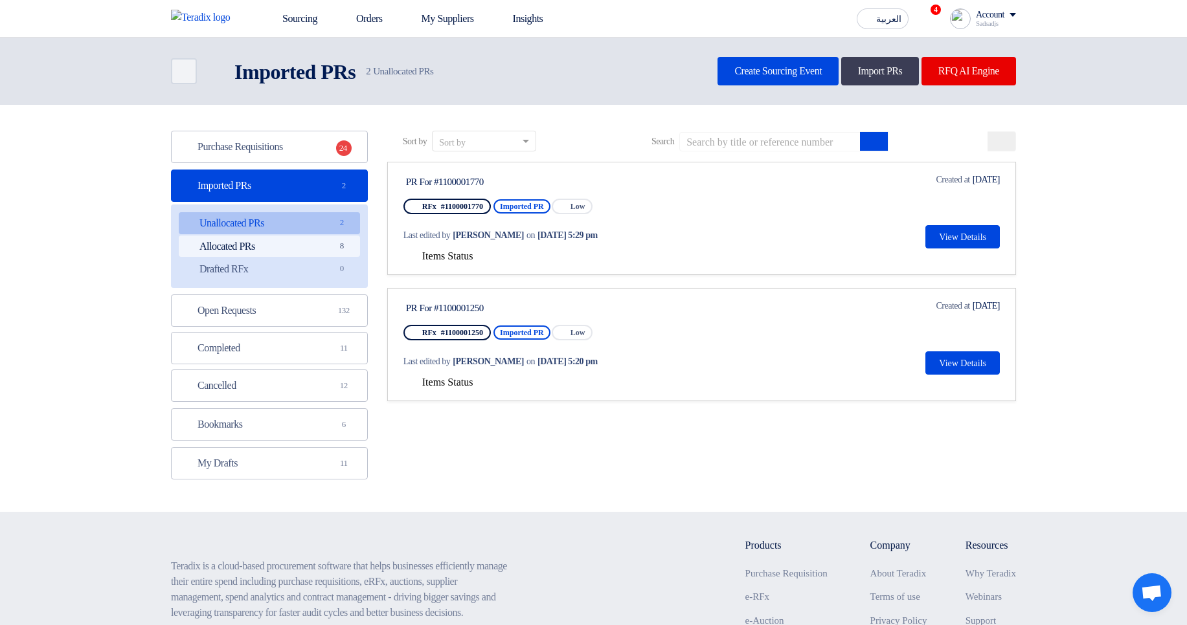
click at [322, 252] on link "Allocated PRs Allocated PRs 8" at bounding box center [269, 247] width 181 height 22
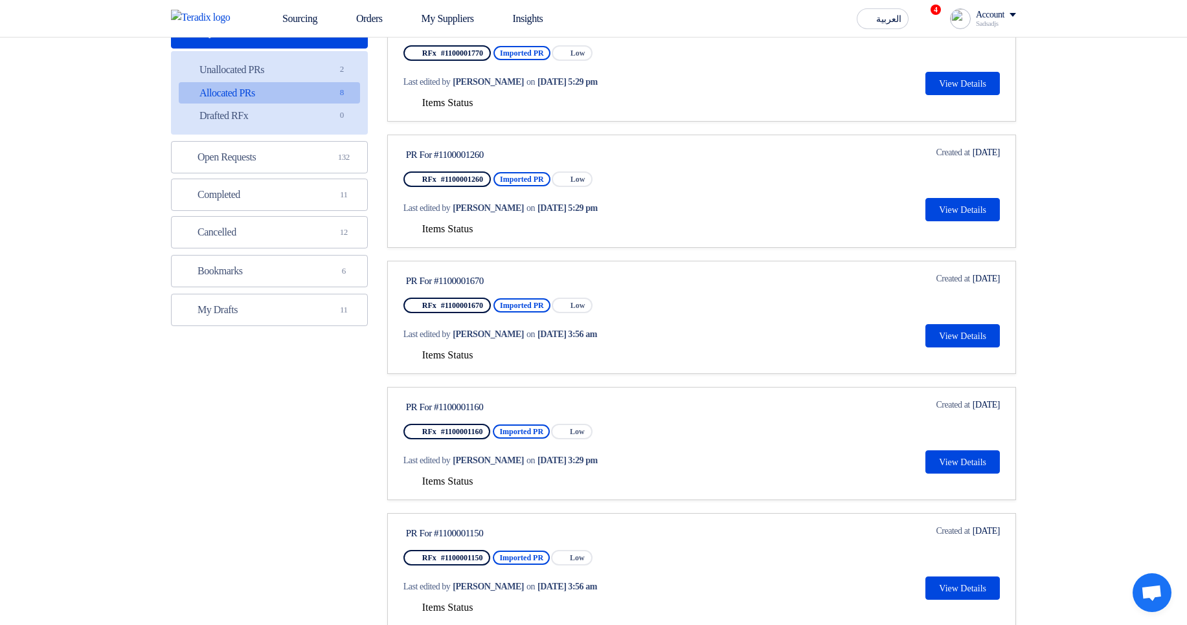
scroll to position [155, 0]
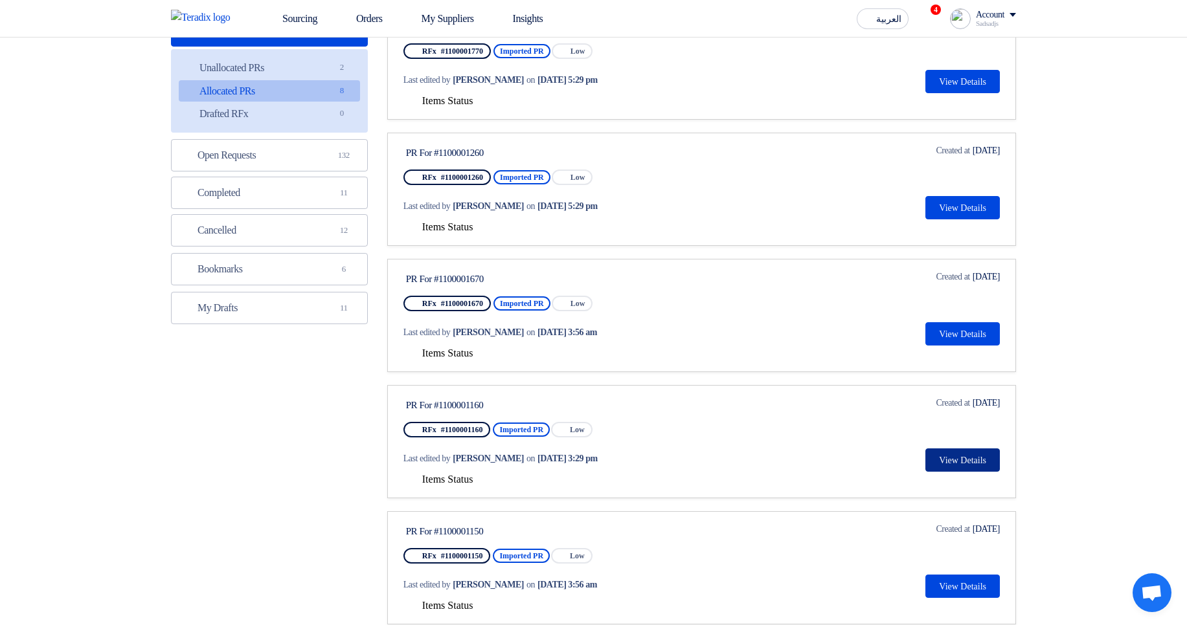
click at [939, 453] on button "View Details" at bounding box center [962, 460] width 74 height 23
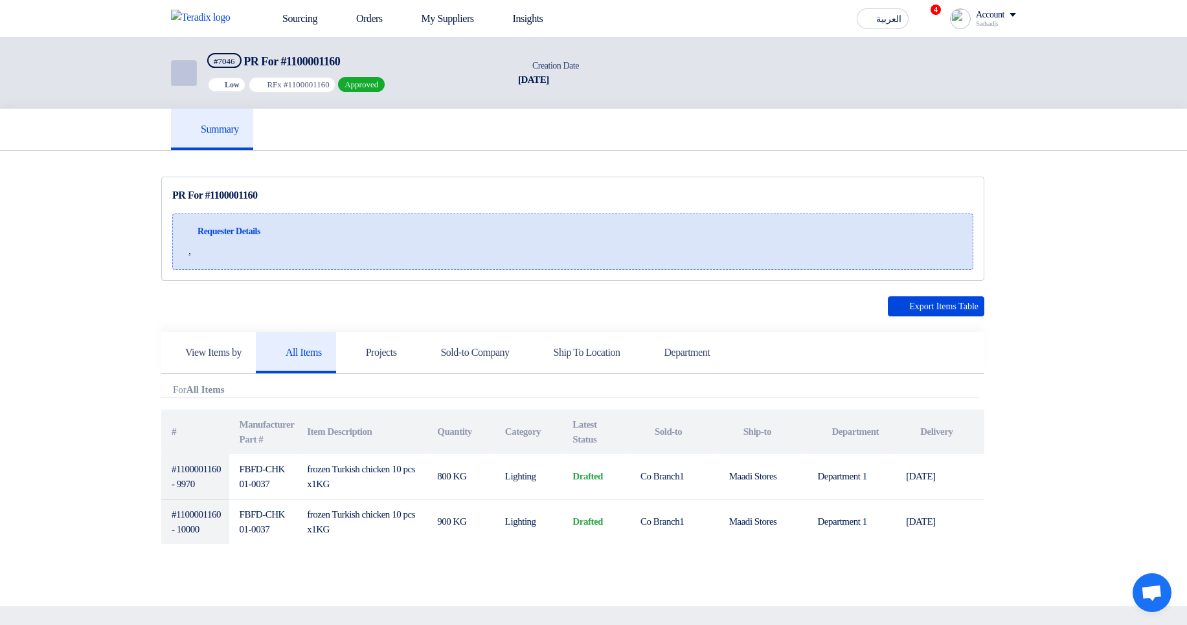
click at [175, 65] on use at bounding box center [175, 65] width 0 height 0
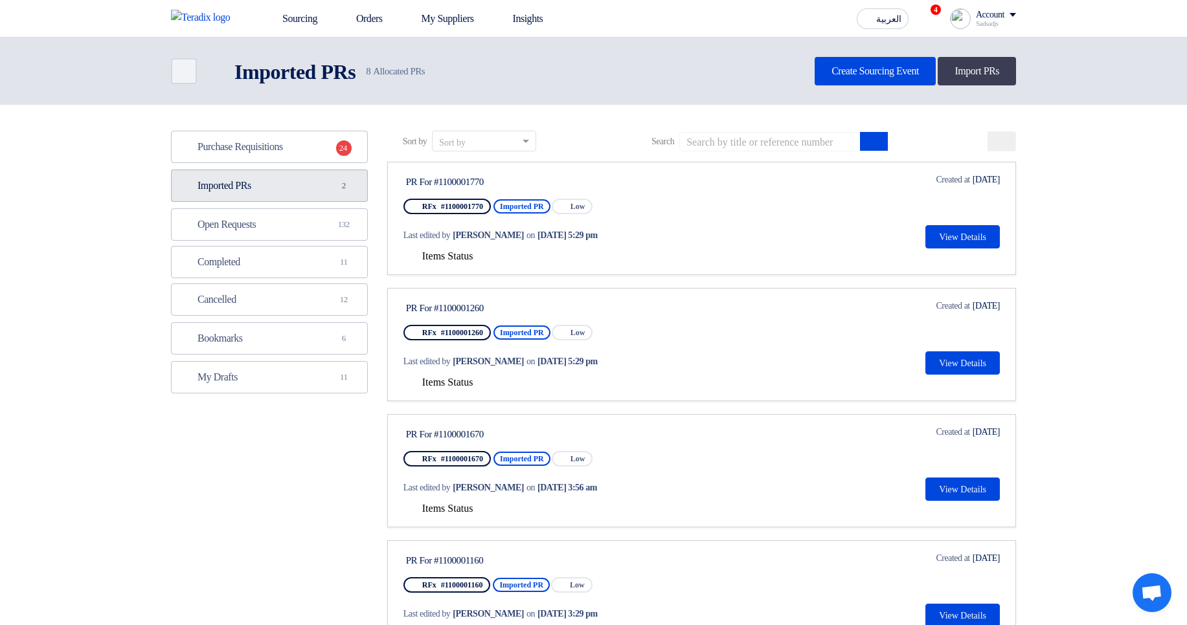
click at [286, 181] on link "Imported PRs Imported PRs 2" at bounding box center [269, 186] width 197 height 32
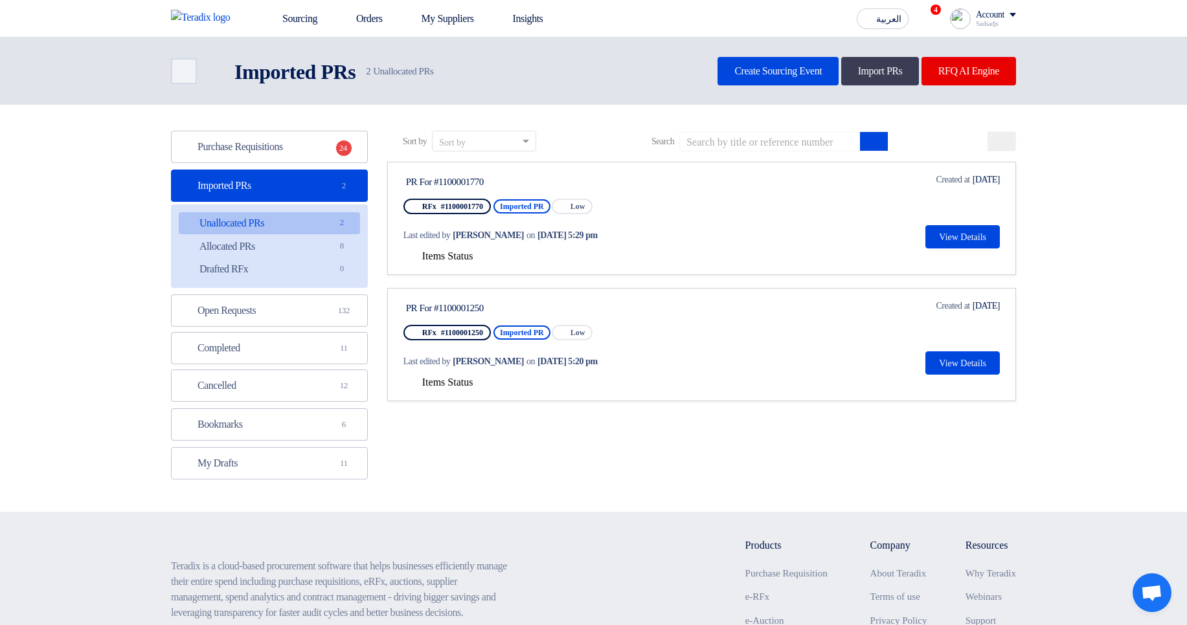
click at [327, 234] on link "Unallocated PRs Unallocated PRs 2" at bounding box center [269, 223] width 181 height 22
click at [321, 238] on link "Allocated PRs Allocated PRs 8" at bounding box center [269, 247] width 181 height 22
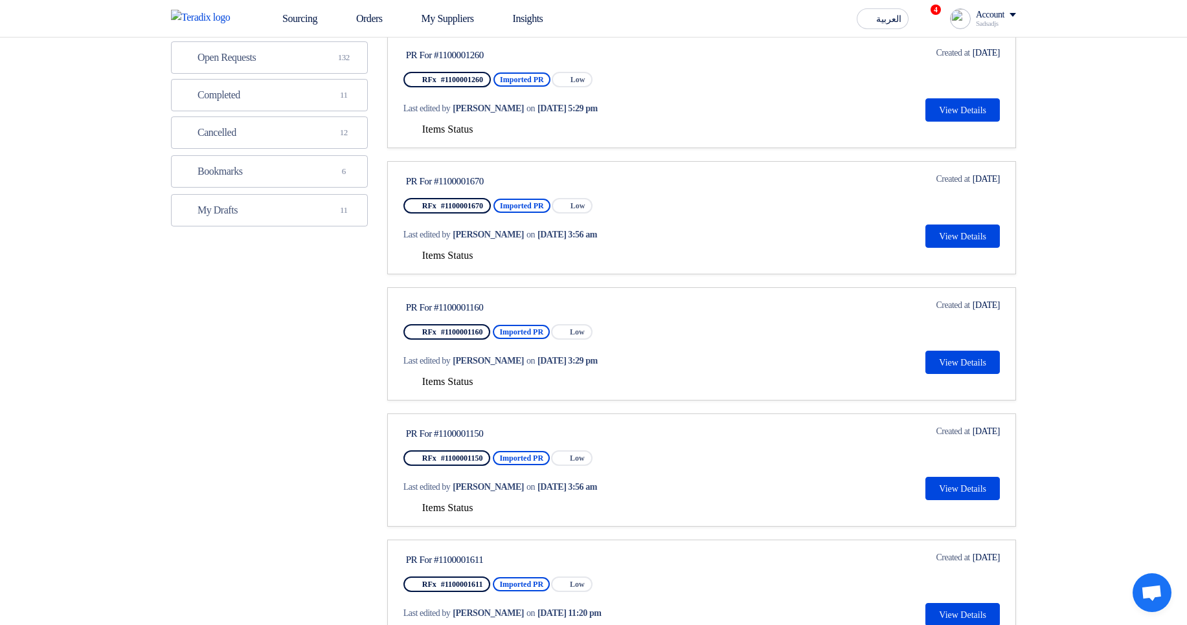
scroll to position [311, 0]
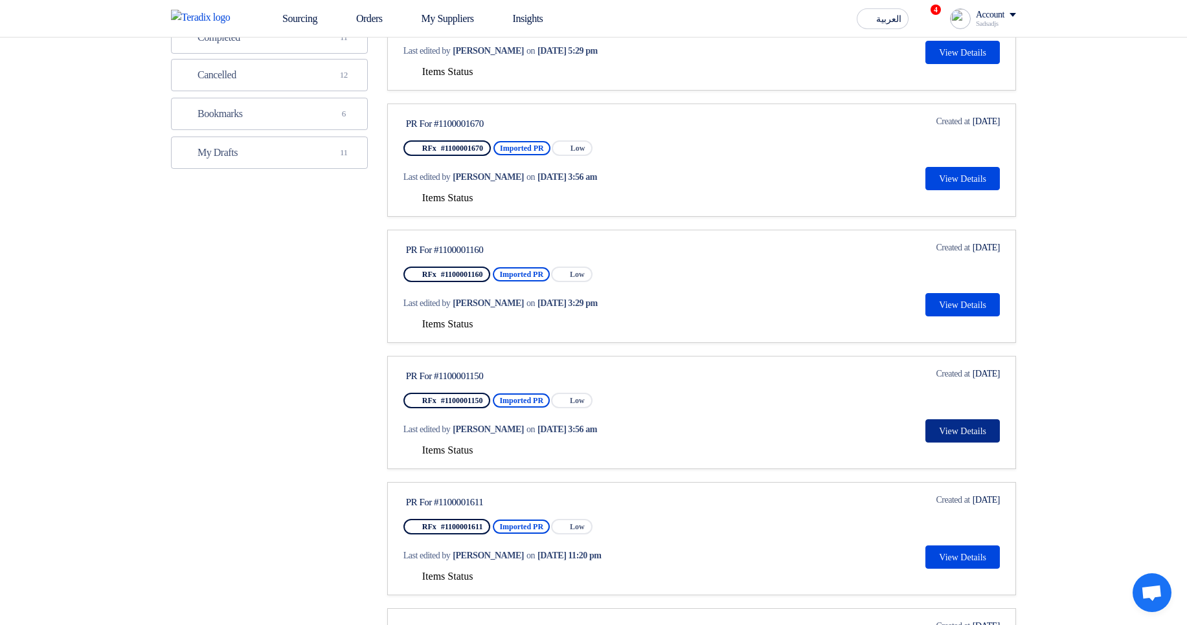
click at [964, 432] on button "View Details" at bounding box center [962, 431] width 74 height 23
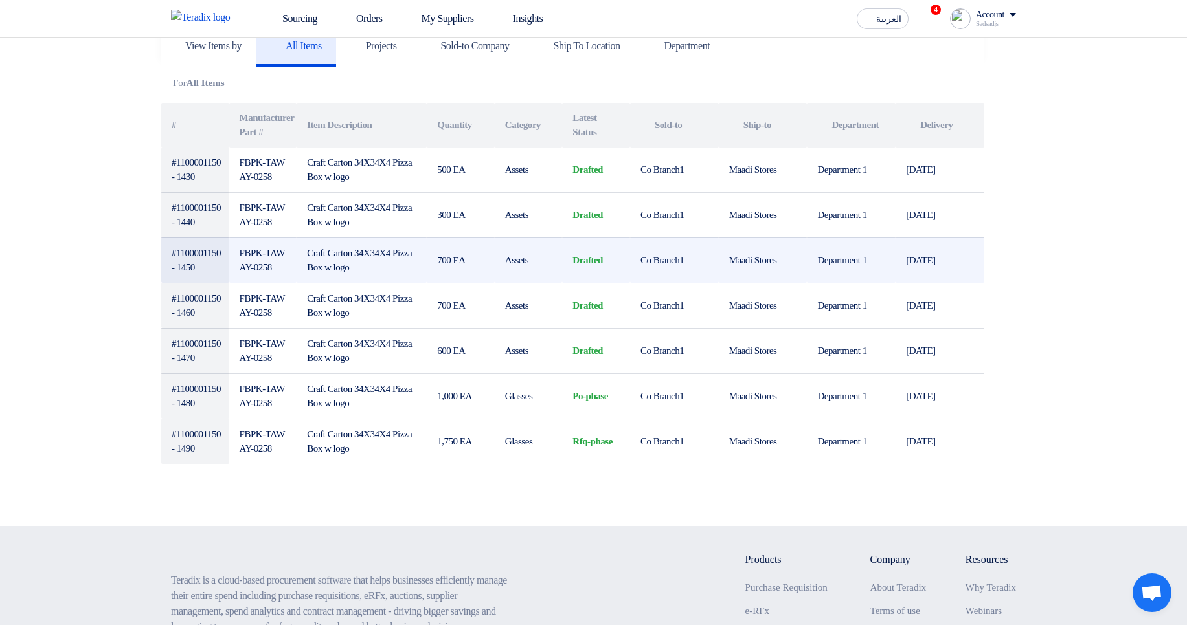
scroll to position [389, 0]
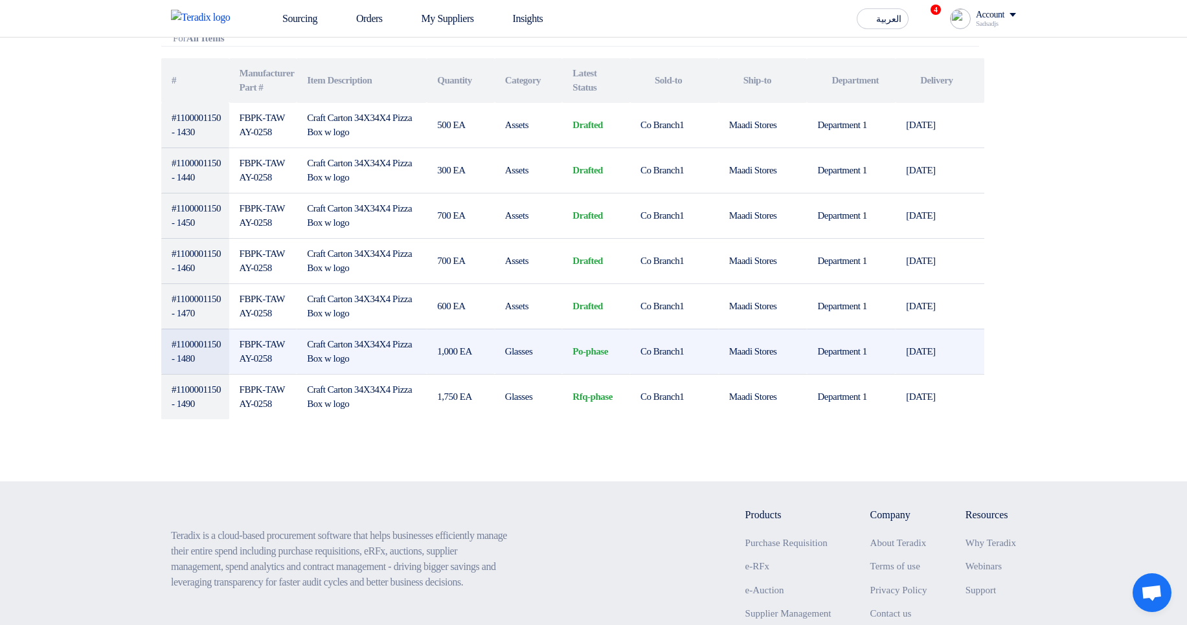
click at [585, 356] on td "po-phase" at bounding box center [596, 351] width 68 height 45
click at [615, 367] on td "po-phase" at bounding box center [596, 351] width 68 height 45
click at [589, 350] on td "po-phase" at bounding box center [596, 351] width 68 height 45
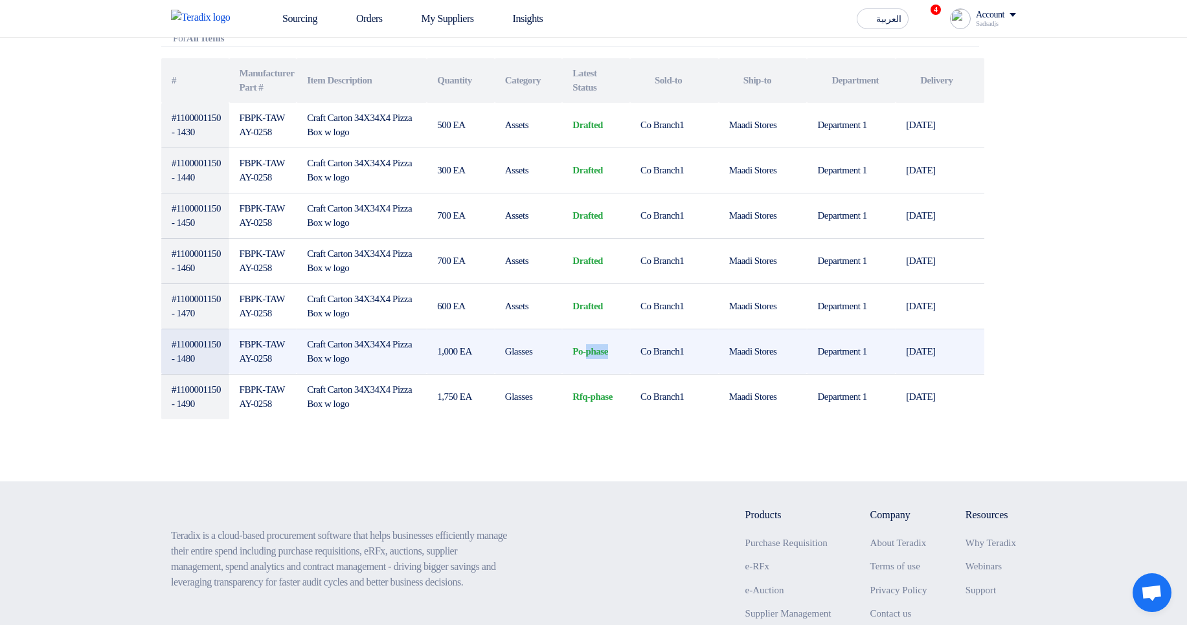
click at [589, 350] on td "po-phase" at bounding box center [596, 351] width 68 height 45
click at [717, 351] on td "Co Branch1" at bounding box center [674, 351] width 89 height 45
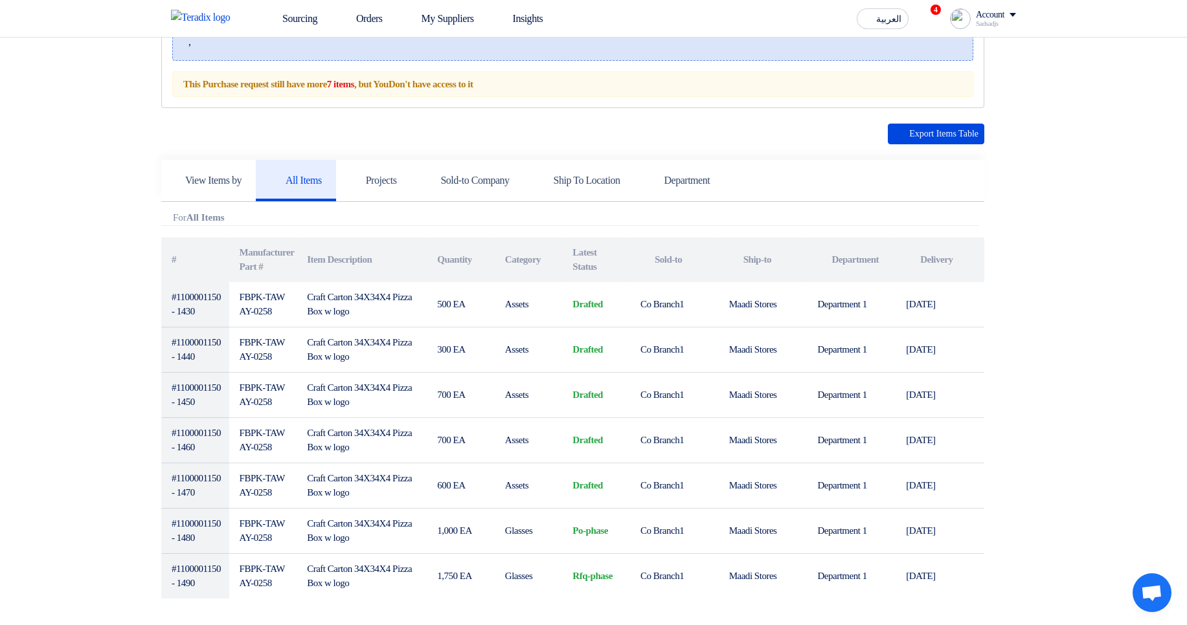
scroll to position [233, 0]
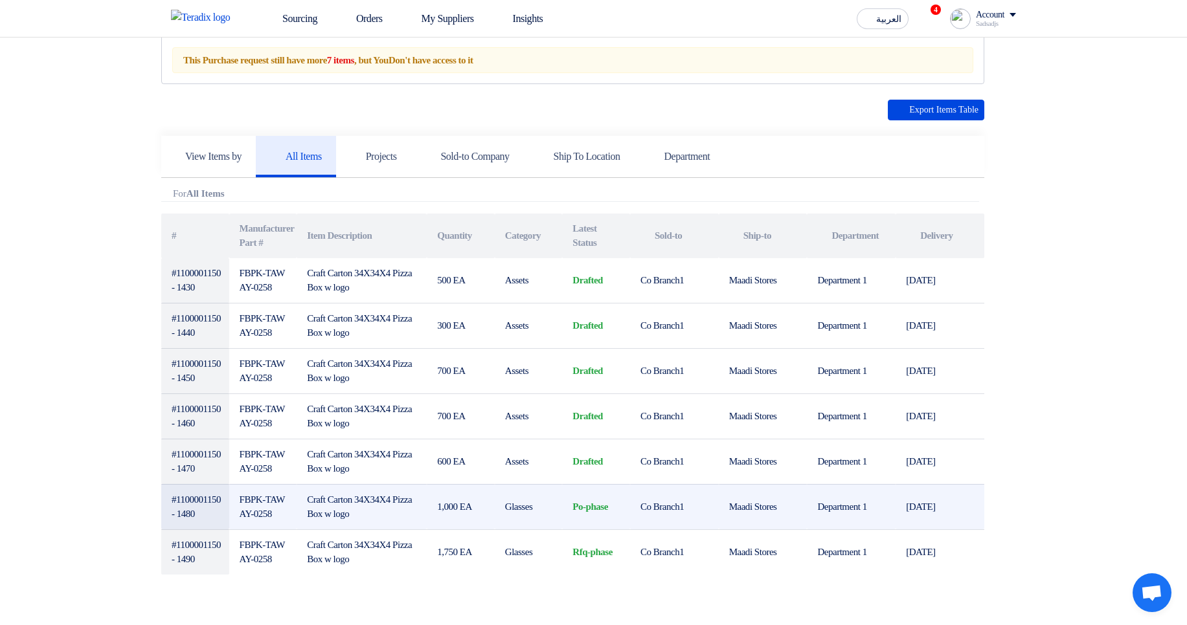
click at [280, 516] on td "FBPK-TAWAY-0258" at bounding box center [263, 506] width 68 height 45
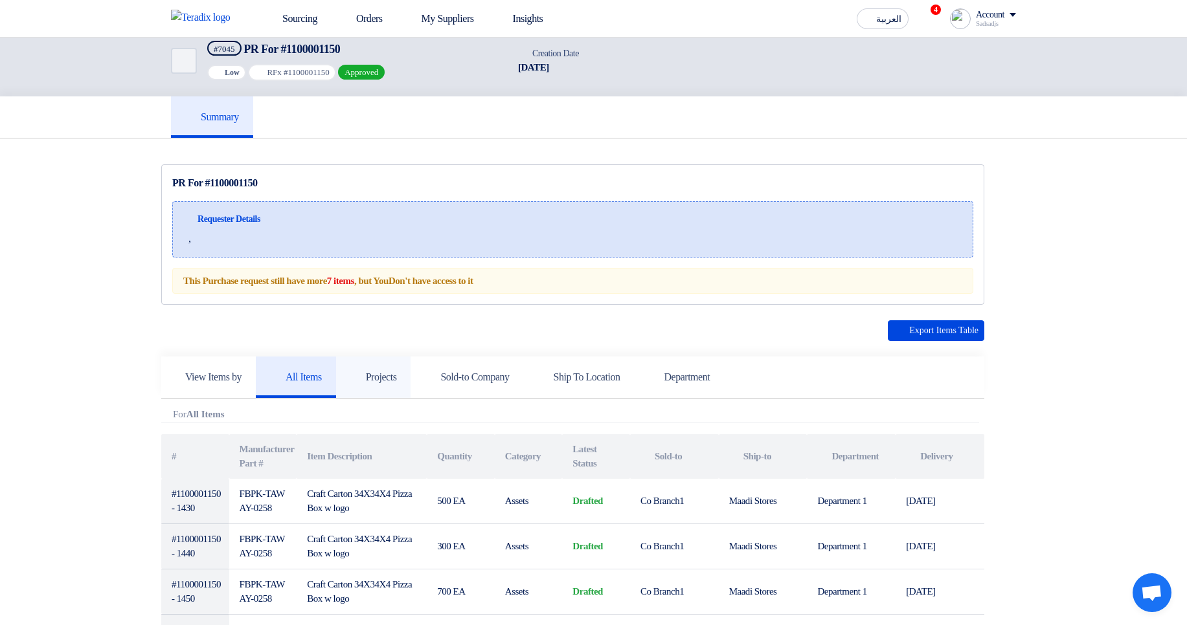
scroll to position [0, 0]
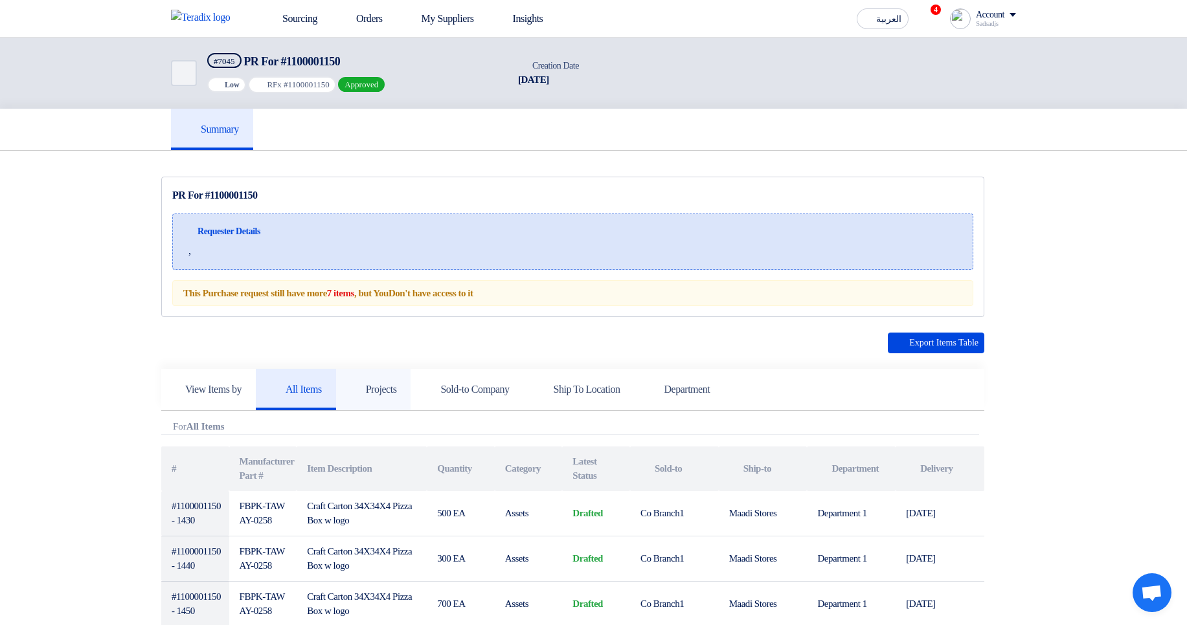
click at [385, 390] on h5 "Projects" at bounding box center [373, 389] width 47 height 13
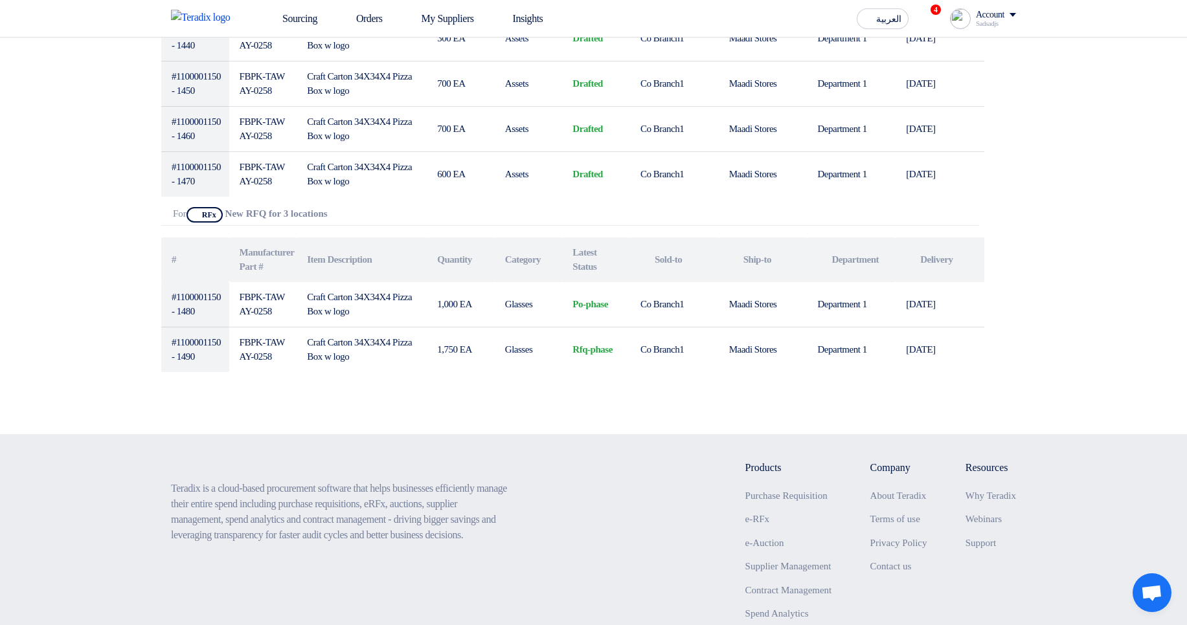
scroll to position [544, 0]
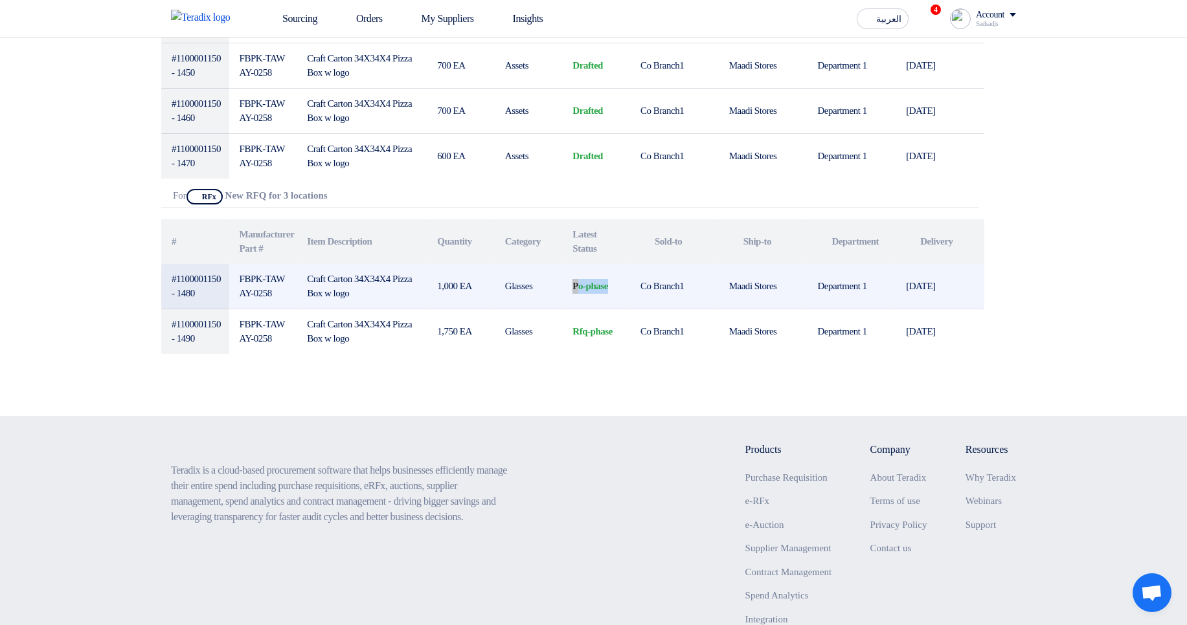
drag, startPoint x: 561, startPoint y: 286, endPoint x: 620, endPoint y: 289, distance: 58.3
click at [618, 286] on tr "#1100001150 - 1480 FBPK-TAWAY-0258 Craft Carton 34X34X4 Pizza Box w logo 1,000 …" at bounding box center [572, 286] width 823 height 45
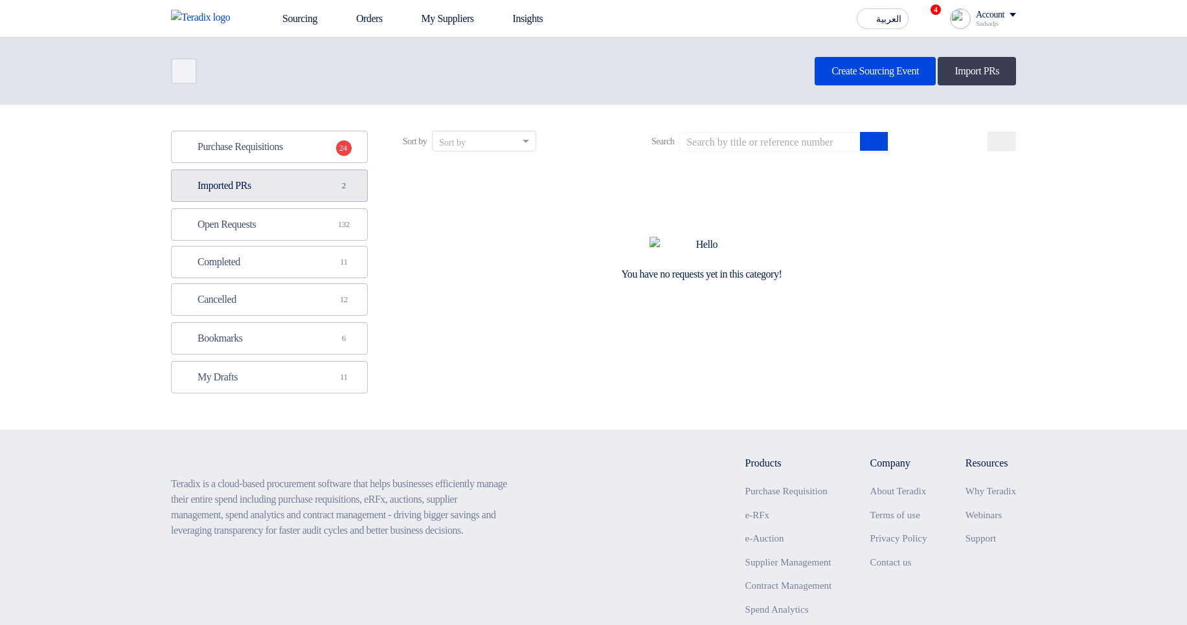
click at [295, 199] on link "Imported PRs Imported PRs 2" at bounding box center [269, 186] width 197 height 32
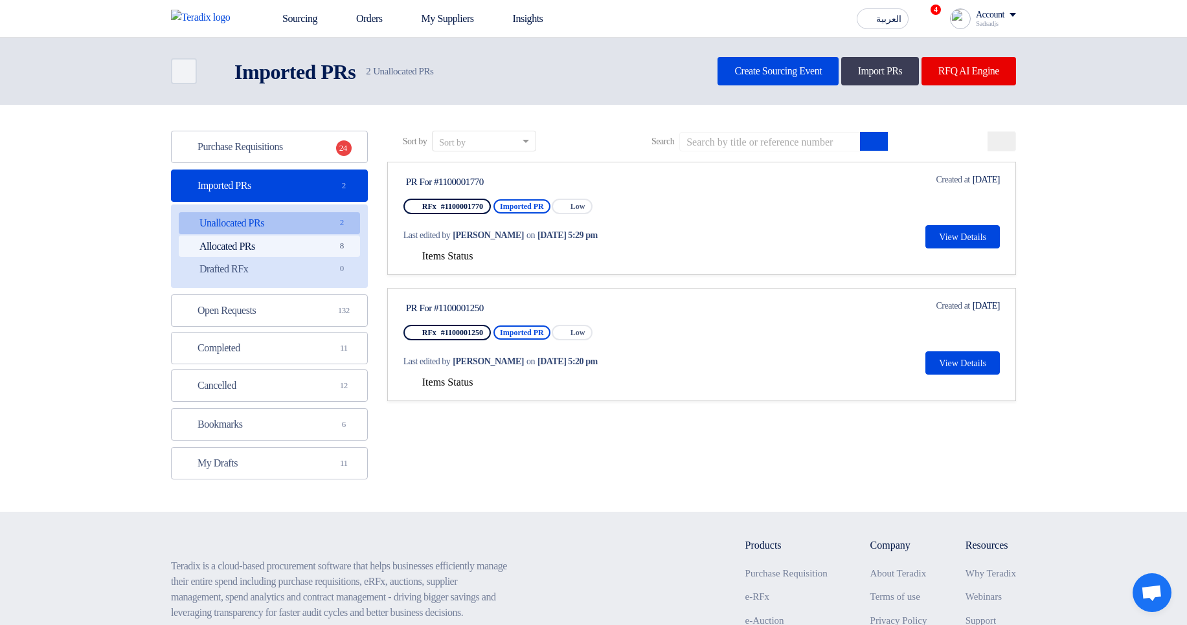
click at [317, 252] on link "Allocated PRs Allocated PRs 8" at bounding box center [269, 247] width 181 height 22
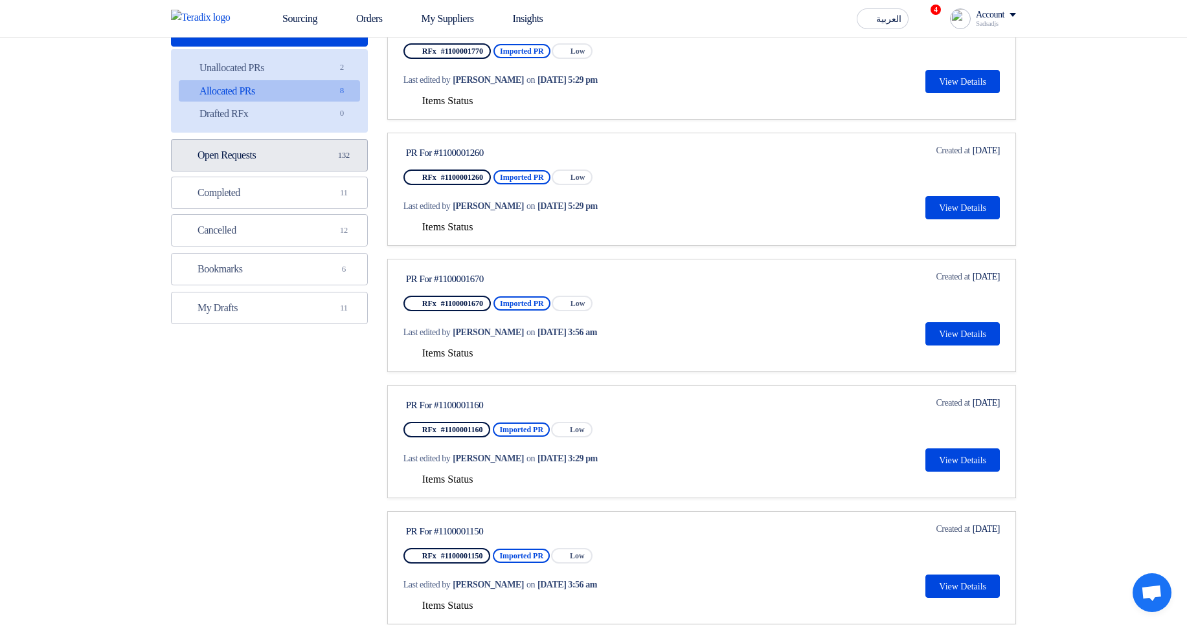
scroll to position [233, 0]
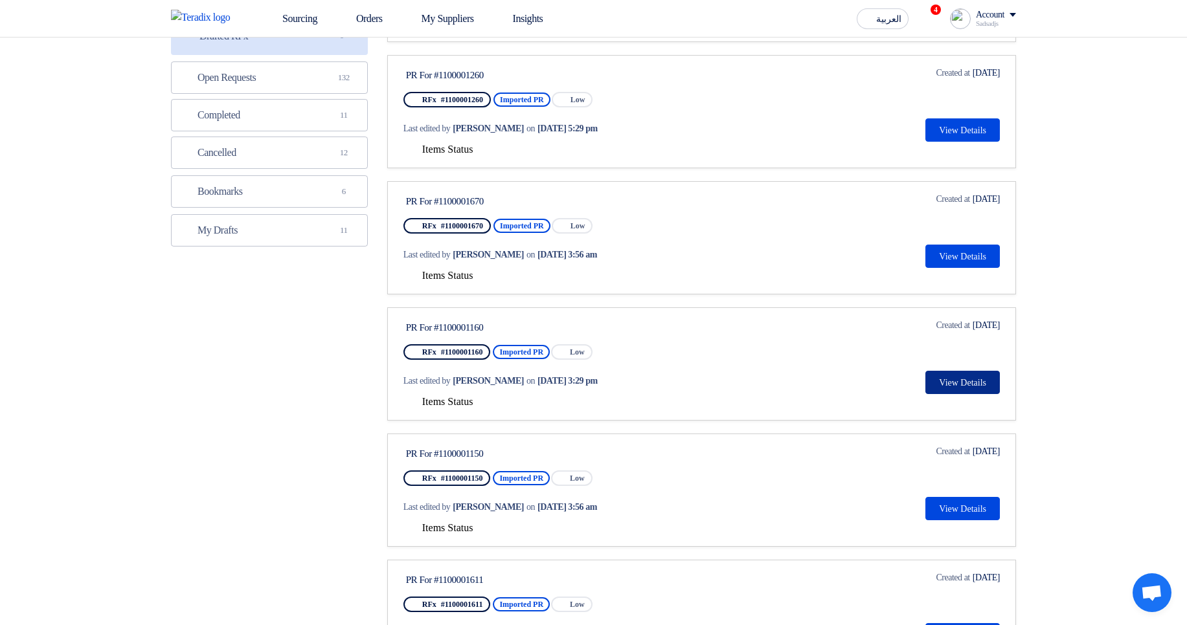
click at [964, 373] on button "View Details" at bounding box center [962, 382] width 74 height 23
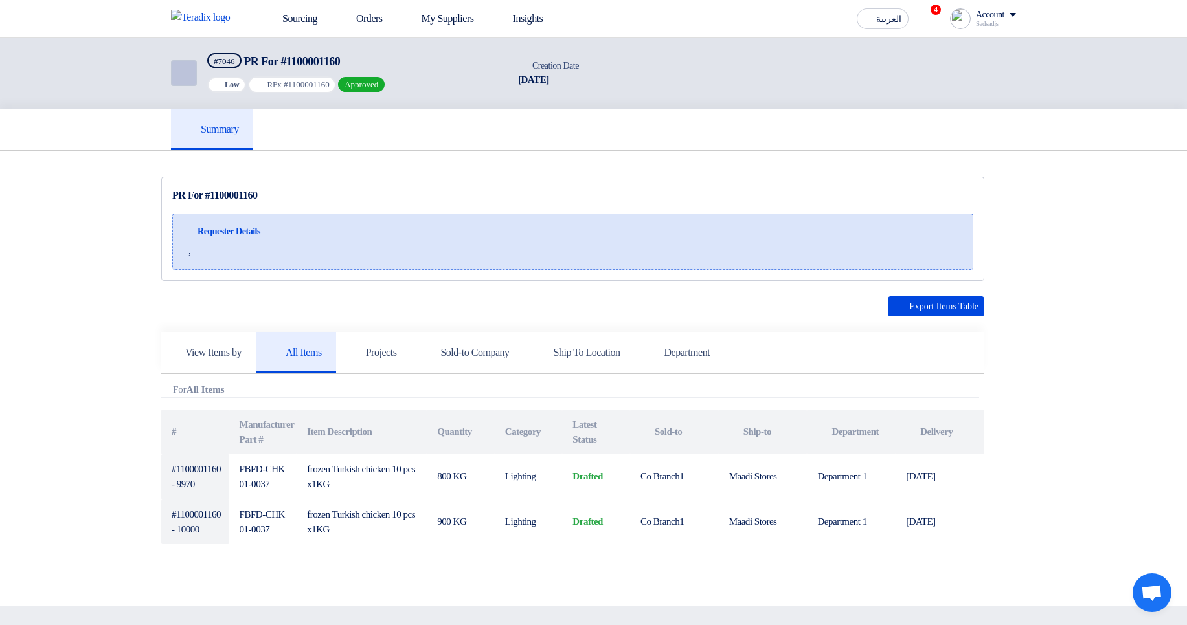
click at [185, 71] on icon "Back" at bounding box center [183, 73] width 16 height 16
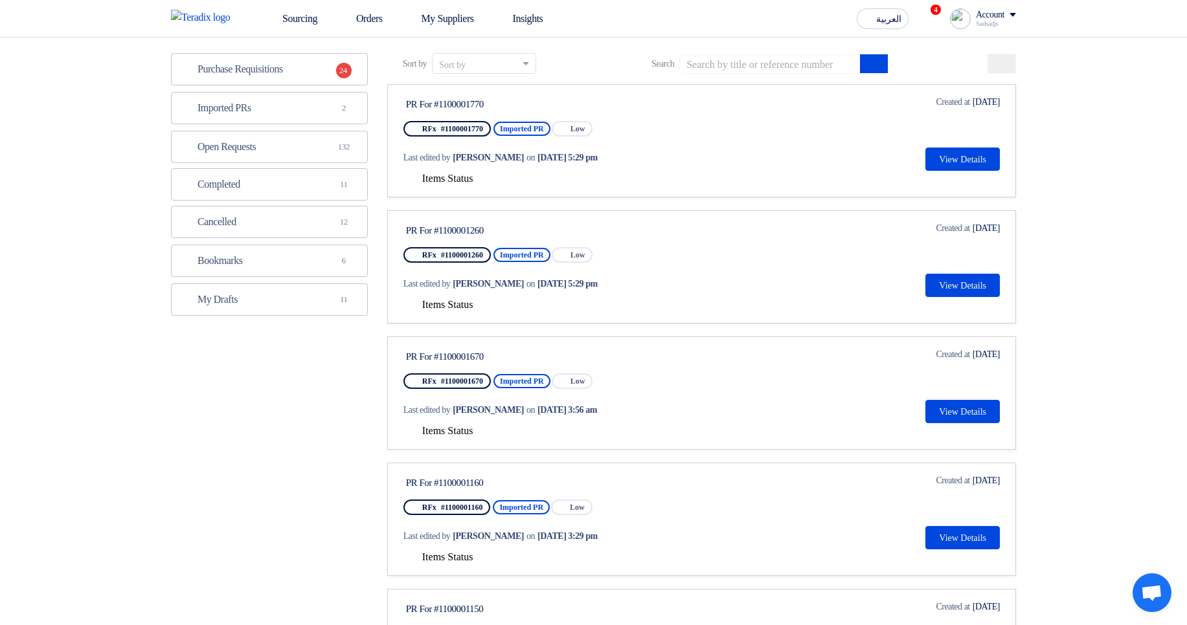
scroll to position [155, 0]
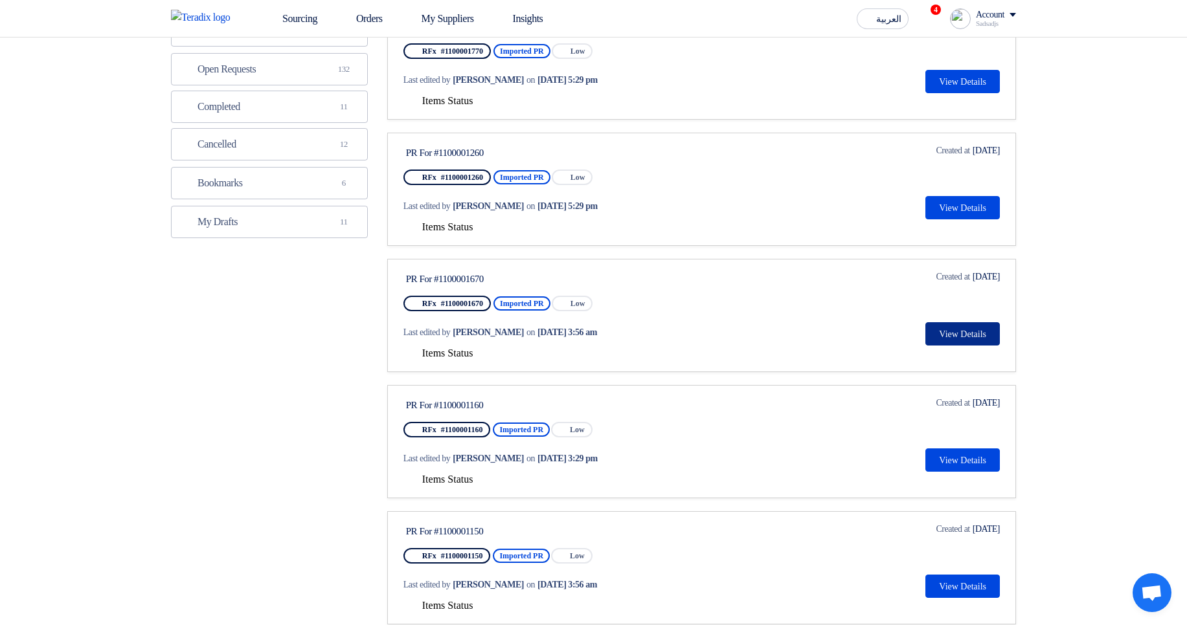
click at [945, 335] on button "View Details" at bounding box center [962, 333] width 74 height 23
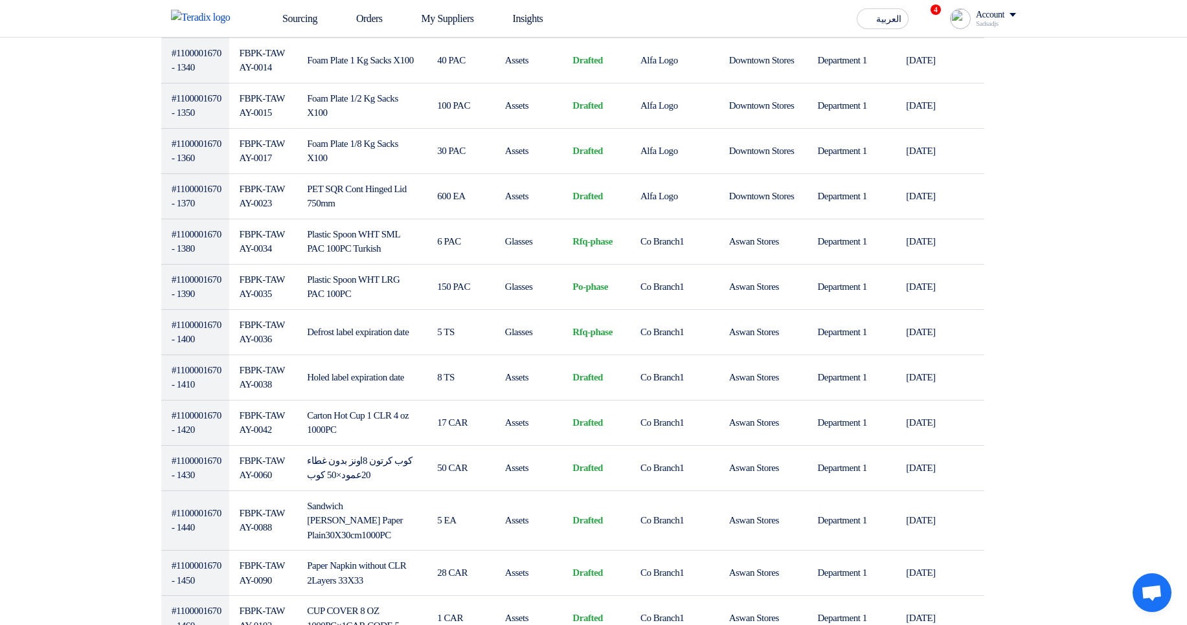
scroll to position [1787, 0]
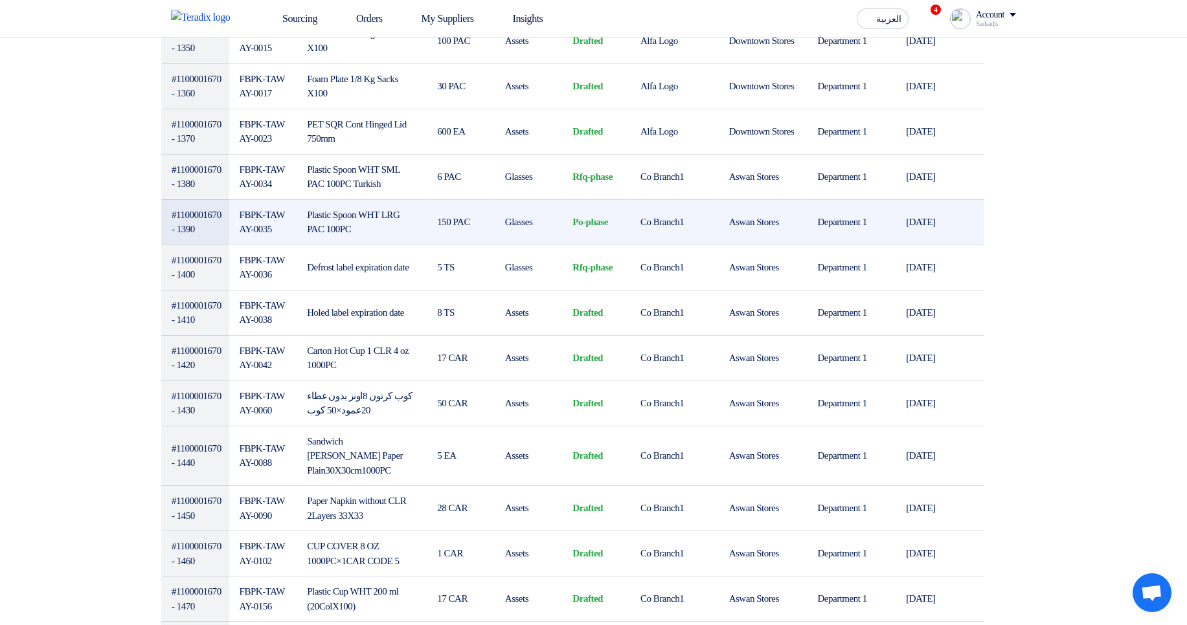
click at [278, 245] on td "FBPK-TAWAY-0035" at bounding box center [263, 221] width 68 height 45
click at [576, 245] on td "po-phase" at bounding box center [596, 221] width 68 height 45
drag, startPoint x: 576, startPoint y: 265, endPoint x: 602, endPoint y: 268, distance: 26.7
click at [602, 245] on td "po-phase" at bounding box center [596, 221] width 68 height 45
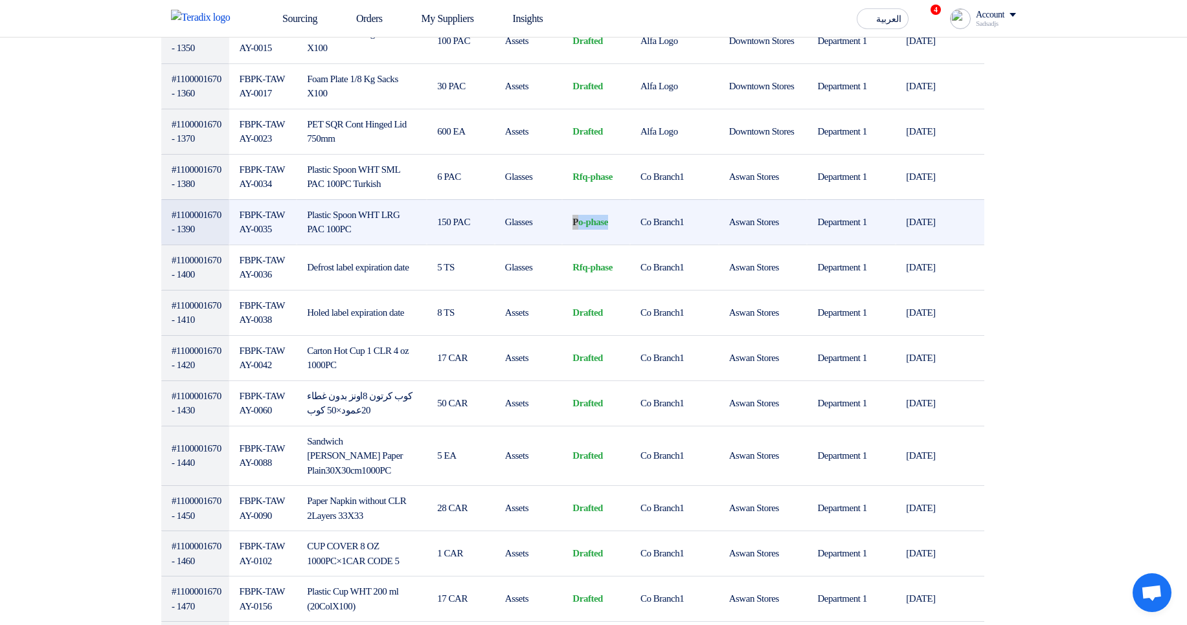
click at [602, 245] on td "po-phase" at bounding box center [596, 221] width 68 height 45
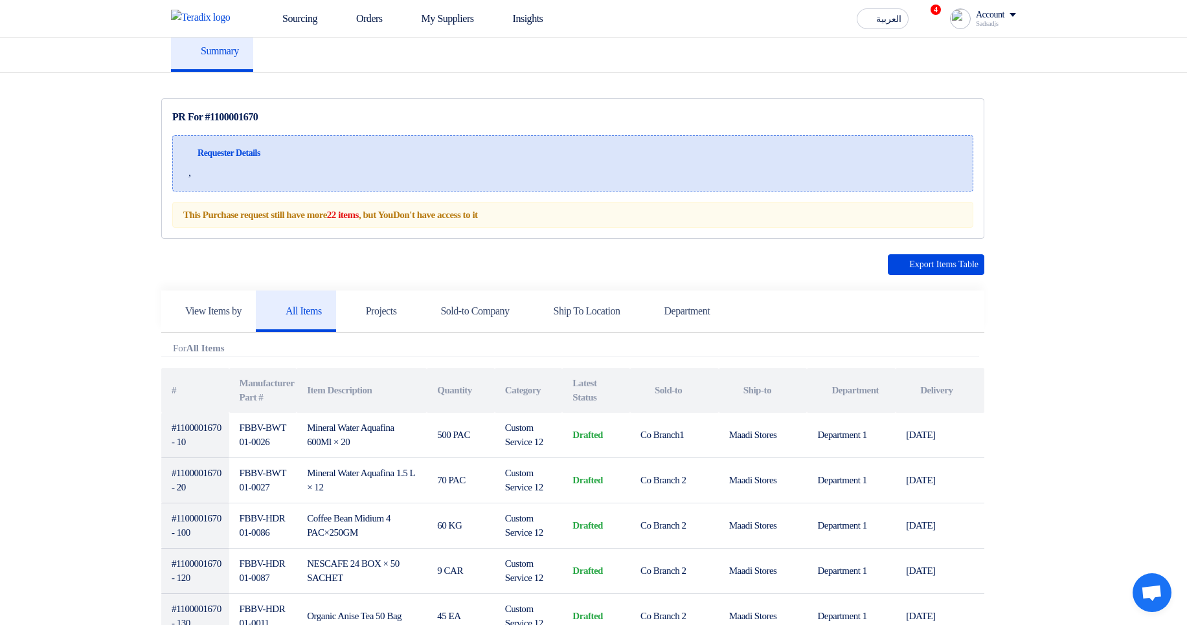
scroll to position [78, 0]
click at [404, 326] on link "Projects" at bounding box center [373, 311] width 75 height 41
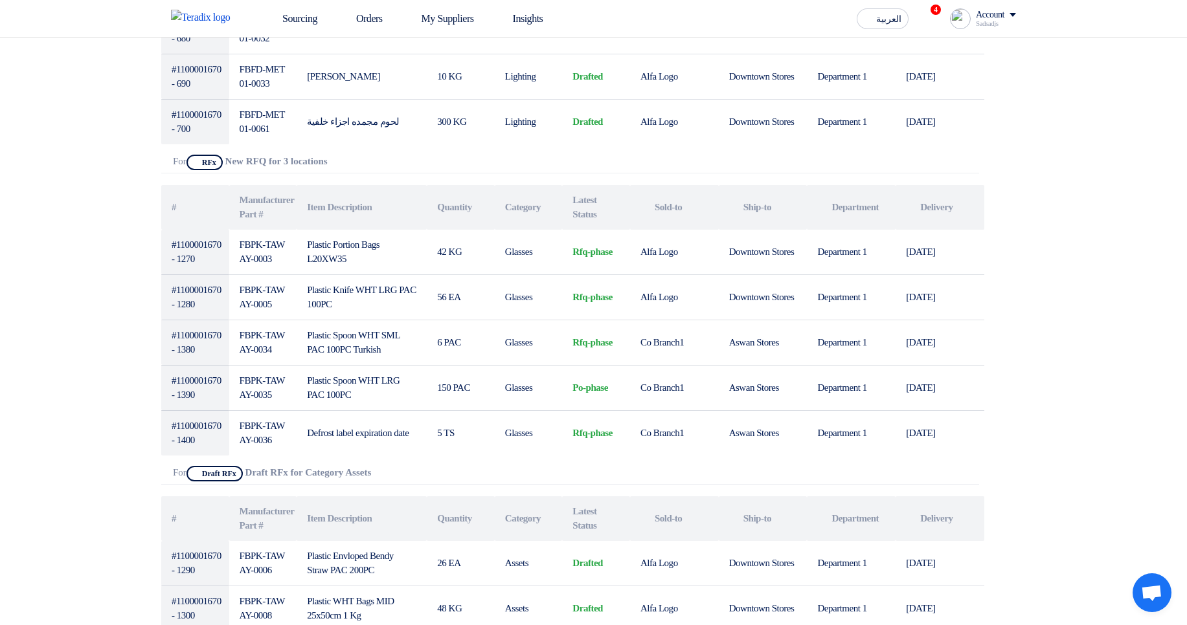
scroll to position [1554, 0]
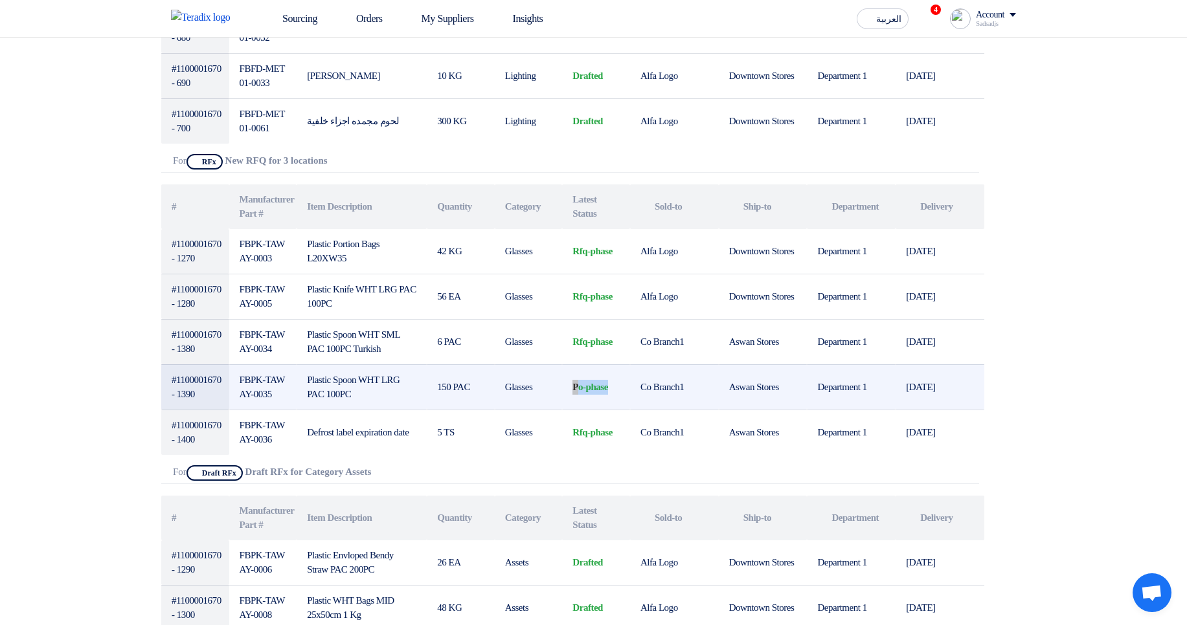
drag, startPoint x: 574, startPoint y: 388, endPoint x: 618, endPoint y: 390, distance: 44.1
click at [618, 390] on td "po-phase" at bounding box center [596, 387] width 68 height 45
drag, startPoint x: 619, startPoint y: 390, endPoint x: 571, endPoint y: 387, distance: 48.0
click at [571, 387] on td "po-phase" at bounding box center [596, 387] width 68 height 45
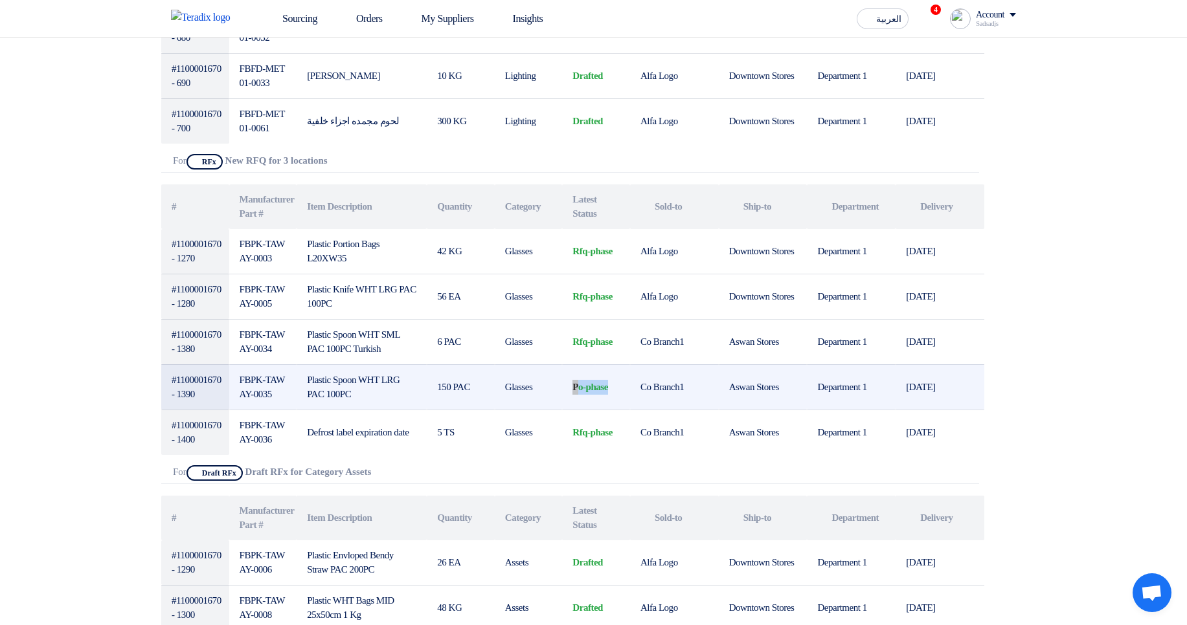
click at [571, 387] on td "po-phase" at bounding box center [596, 387] width 68 height 45
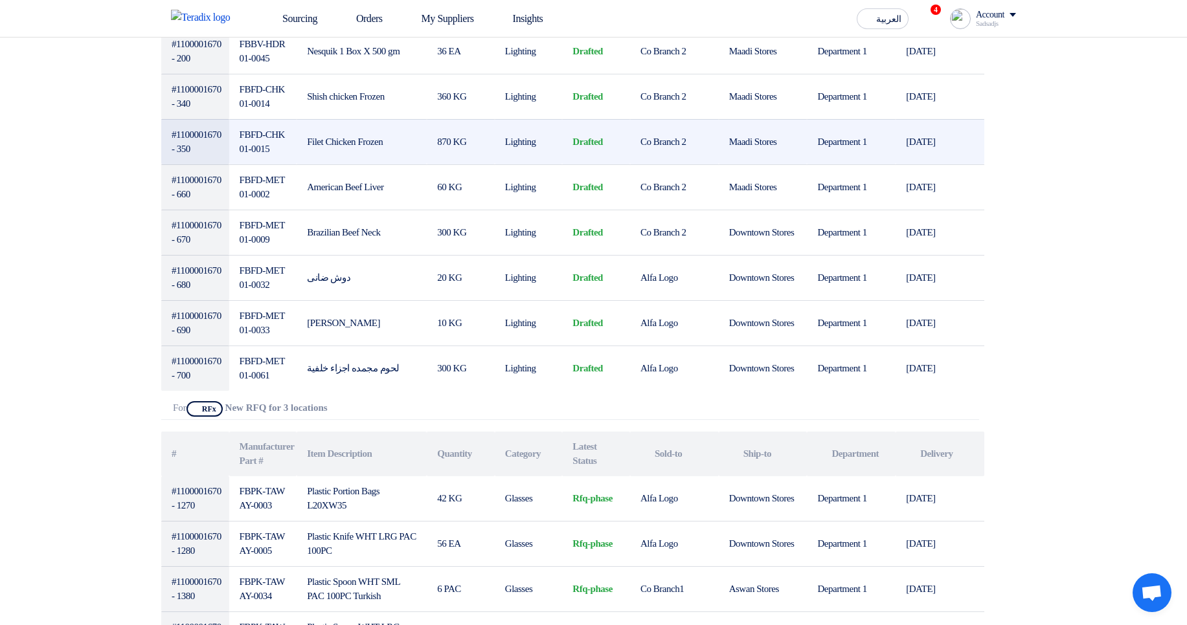
scroll to position [1243, 0]
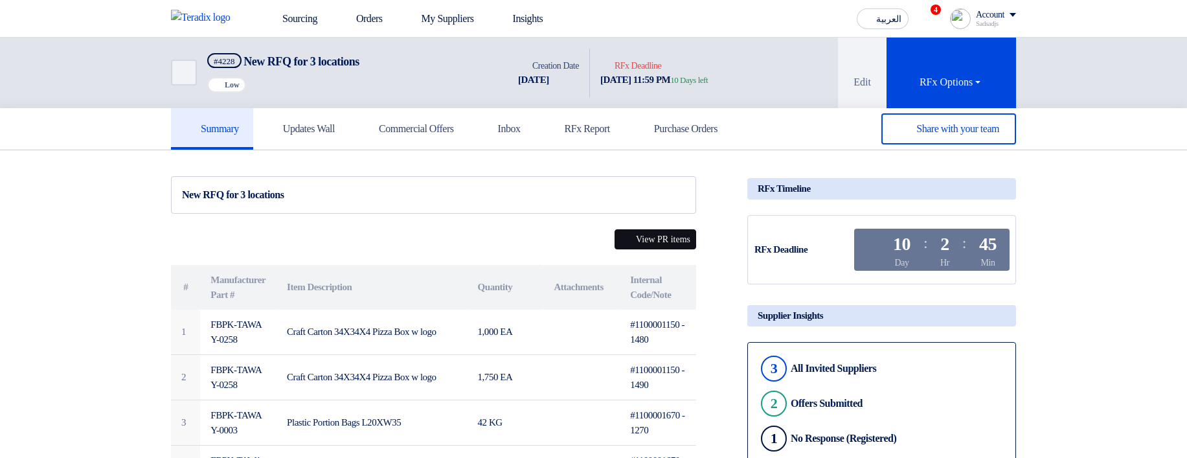
click at [646, 232] on button "View PR items" at bounding box center [655, 239] width 82 height 20
click at [1107, 148] on div "Summary Updates Wall Commercial Offers Inbox RFx Report Purchase Orders" at bounding box center [593, 129] width 1187 height 42
click at [614, 240] on button "View PR items" at bounding box center [655, 239] width 82 height 20
click at [1091, 140] on div "Summary Updates Wall Commercial Offers Inbox RFx Report Purchase Orders" at bounding box center [593, 129] width 1187 height 42
click at [646, 232] on button "View PR items" at bounding box center [655, 239] width 82 height 20
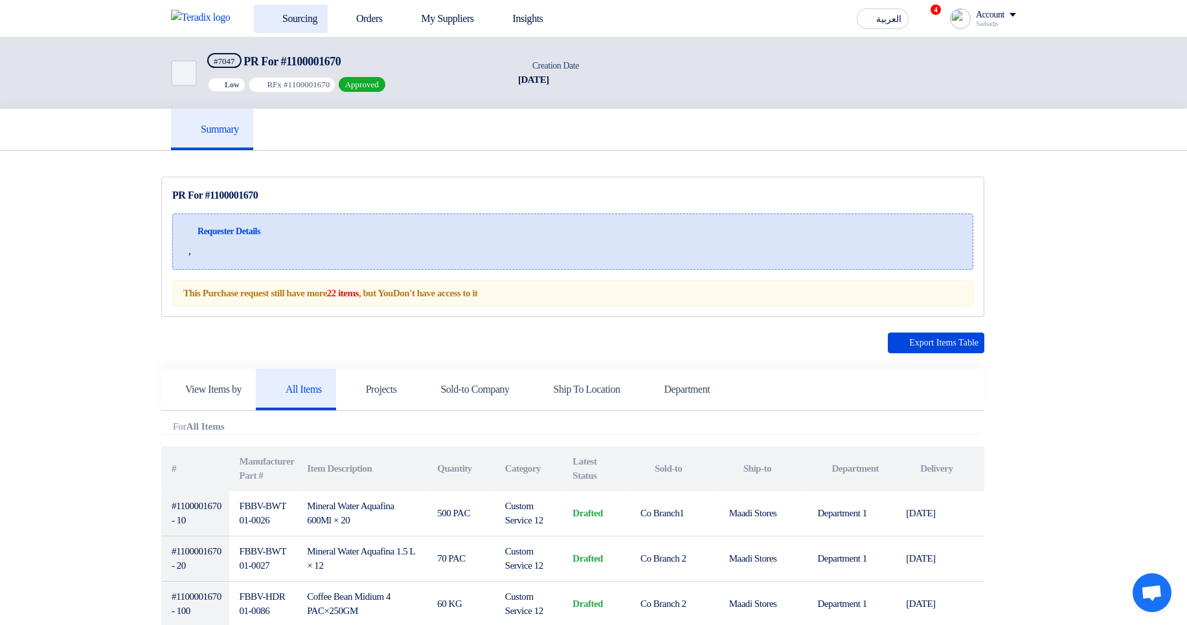
click at [279, 22] on link "Sourcing" at bounding box center [291, 19] width 74 height 28
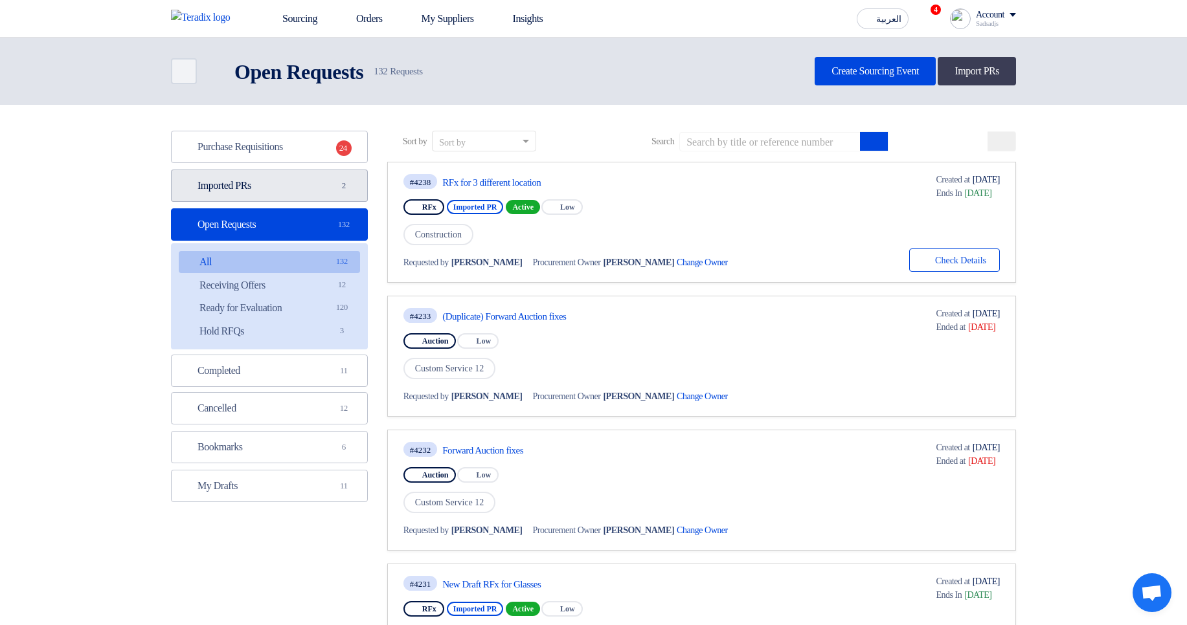
click at [342, 183] on span "2" at bounding box center [344, 185] width 16 height 13
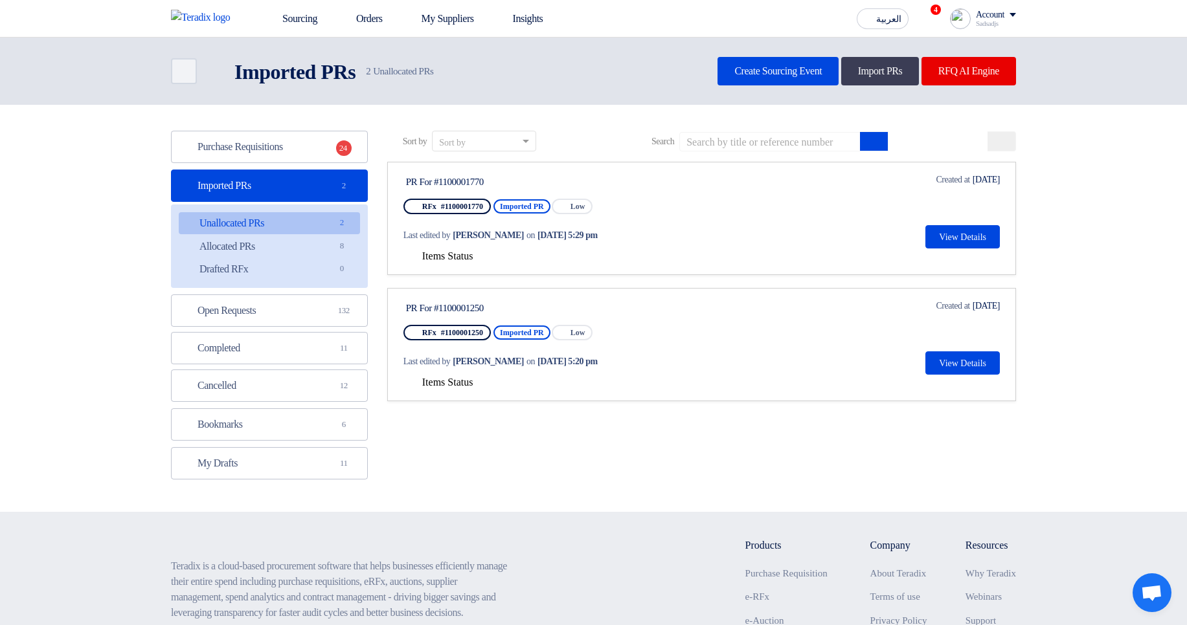
click at [462, 256] on span "Items Status" at bounding box center [447, 256] width 51 height 11
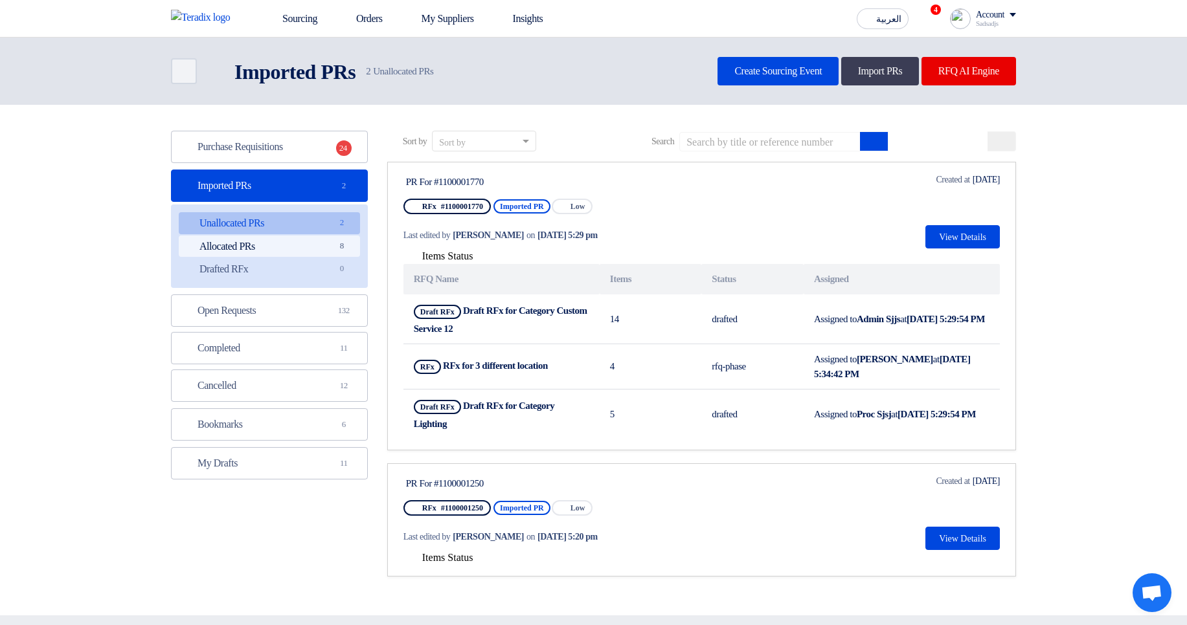
click at [317, 238] on link "Allocated PRs Allocated PRs 8" at bounding box center [269, 247] width 181 height 22
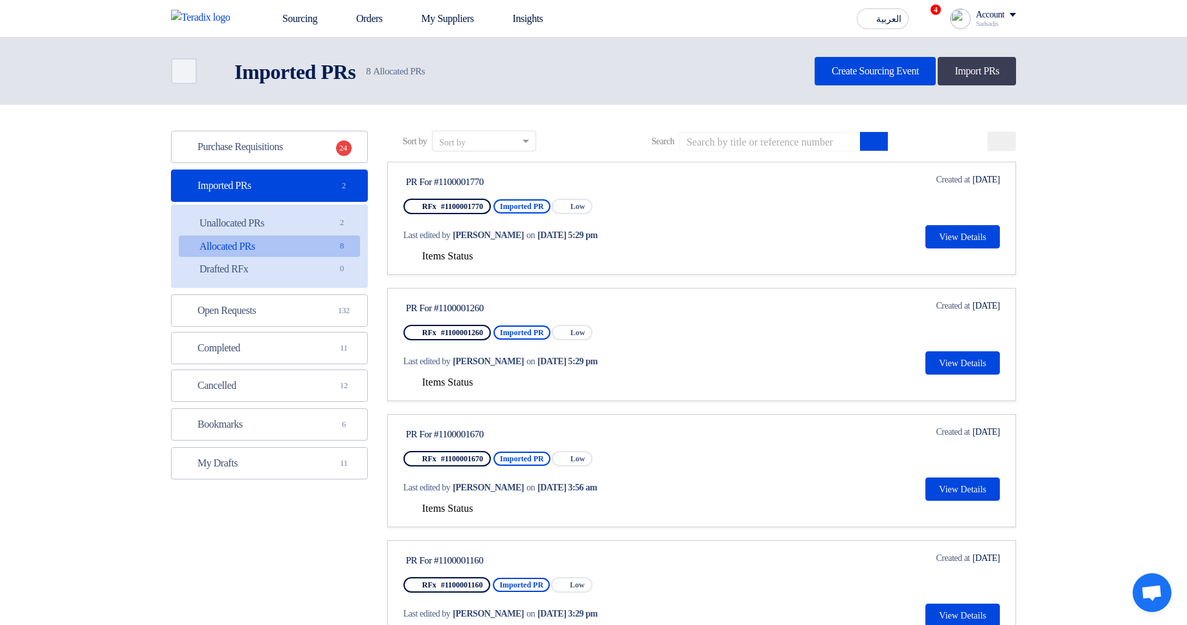
click at [447, 254] on span "Items Status" at bounding box center [447, 256] width 51 height 11
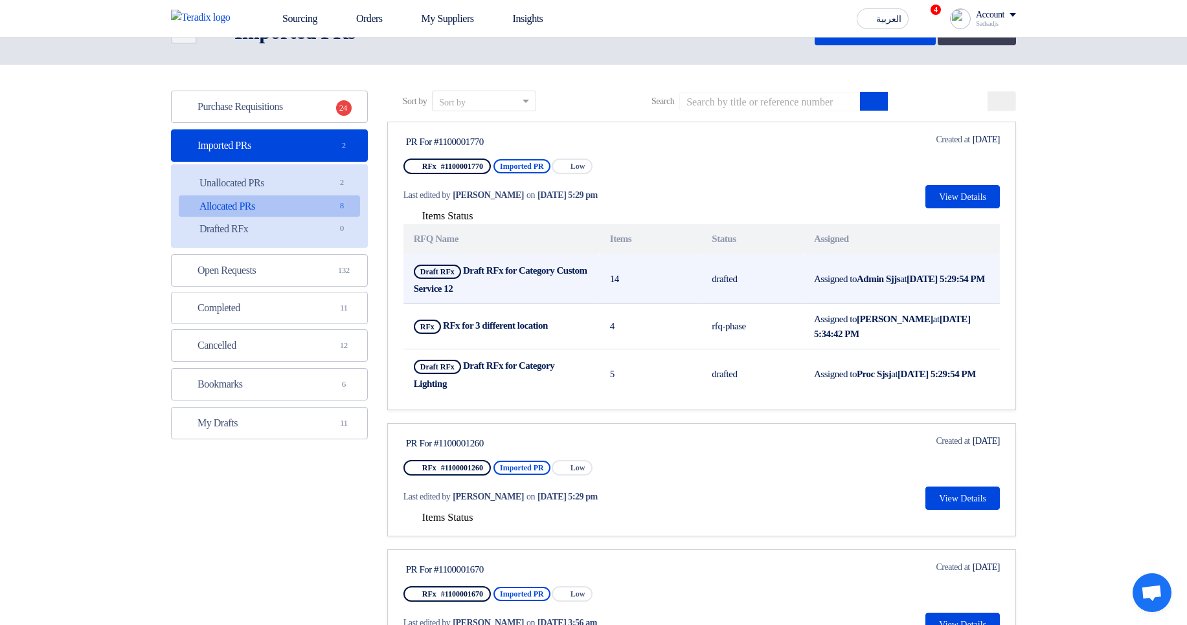
scroll to position [78, 0]
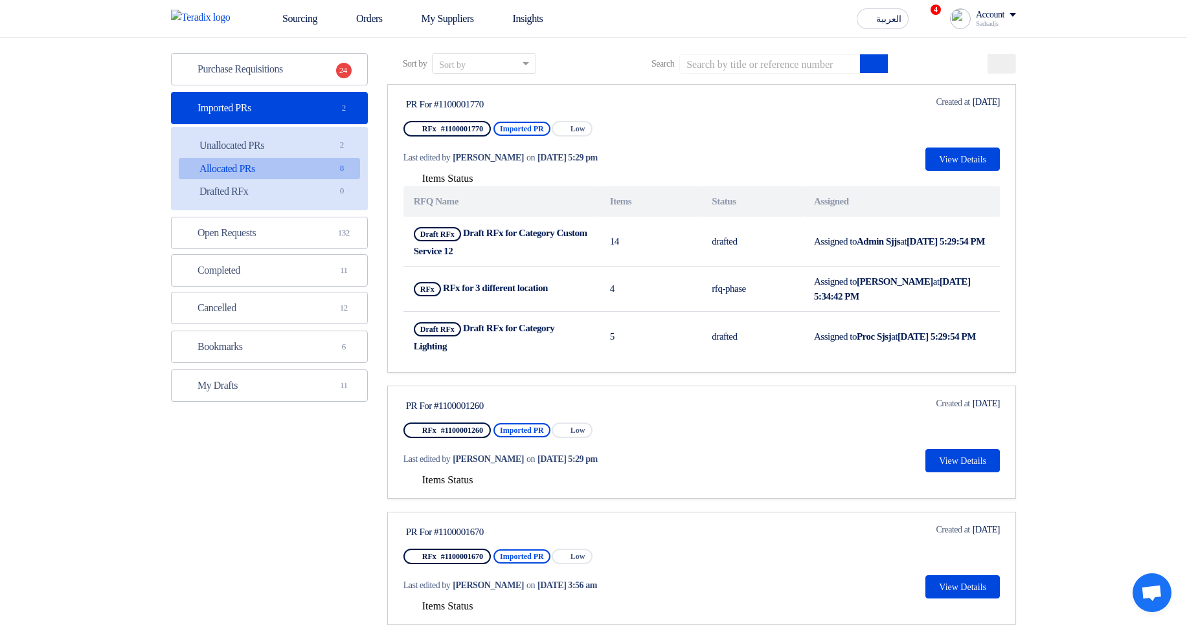
click at [467, 477] on span "Items Status" at bounding box center [447, 480] width 51 height 11
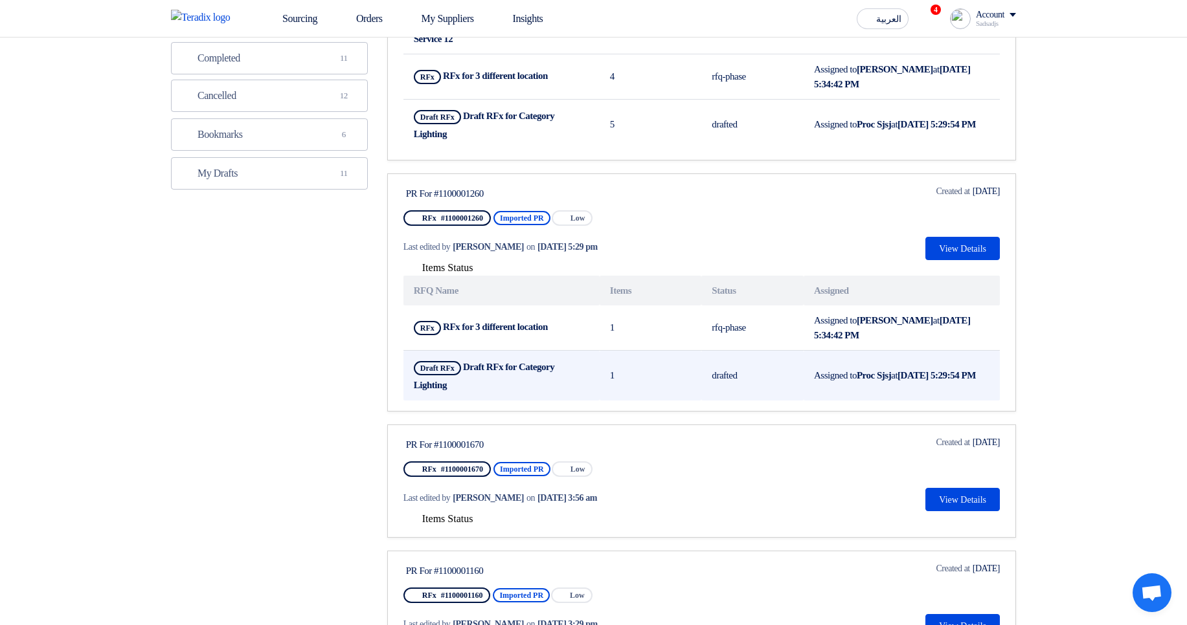
scroll to position [311, 0]
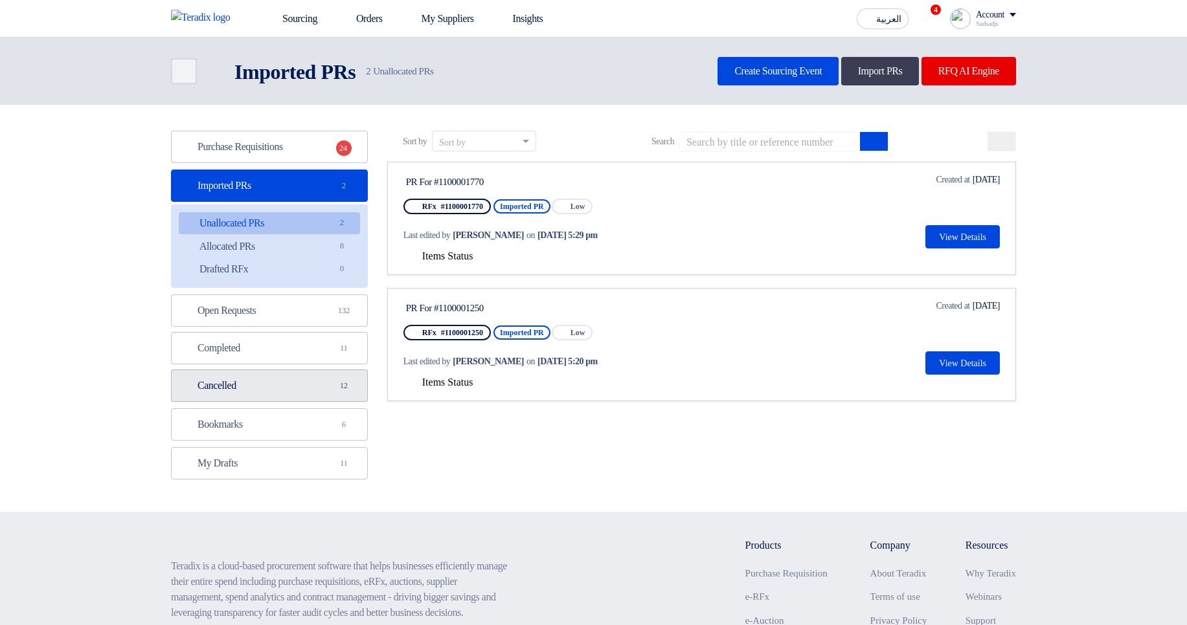
scroll to position [179, 0]
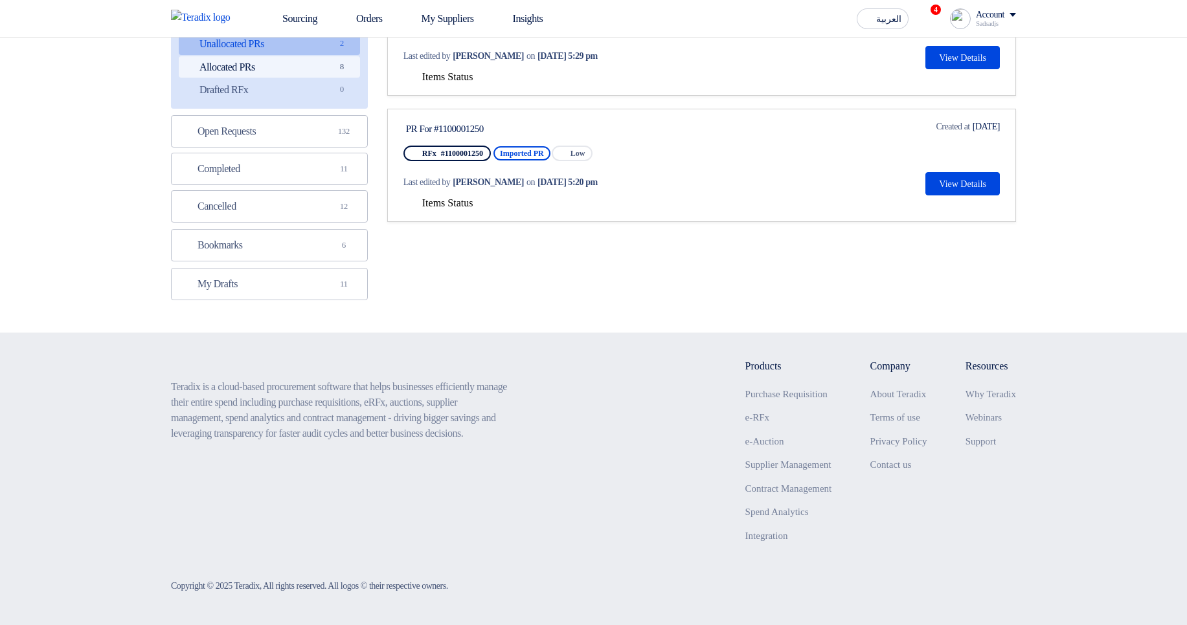
click at [330, 62] on link "Allocated PRs Allocated PRs 8" at bounding box center [269, 67] width 181 height 22
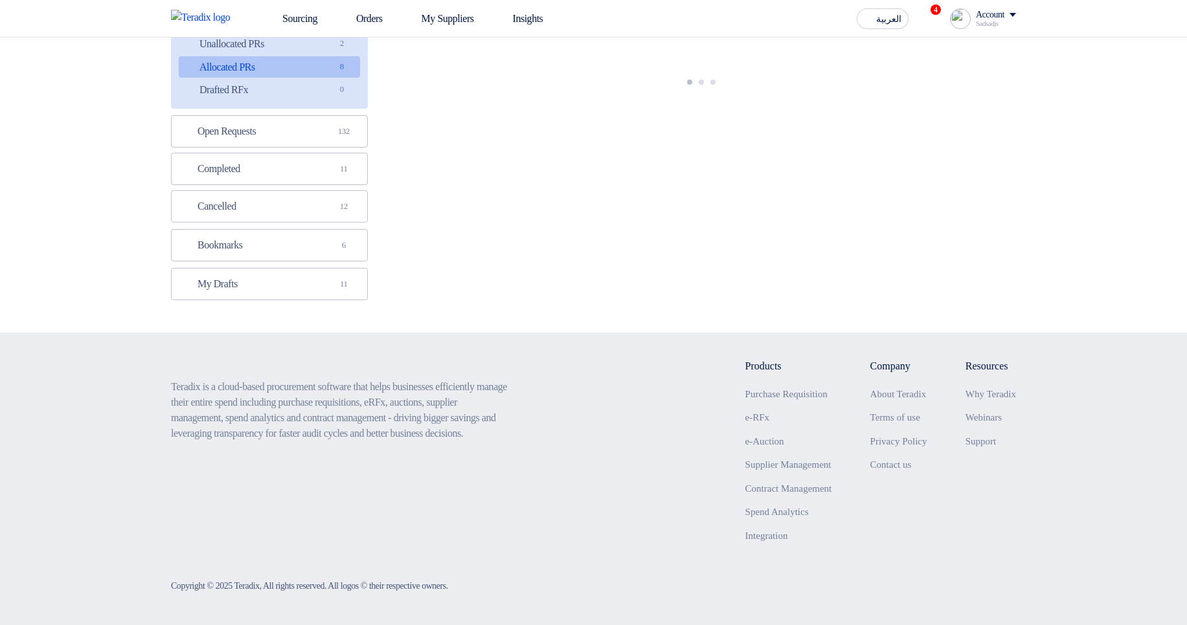
scroll to position [0, 0]
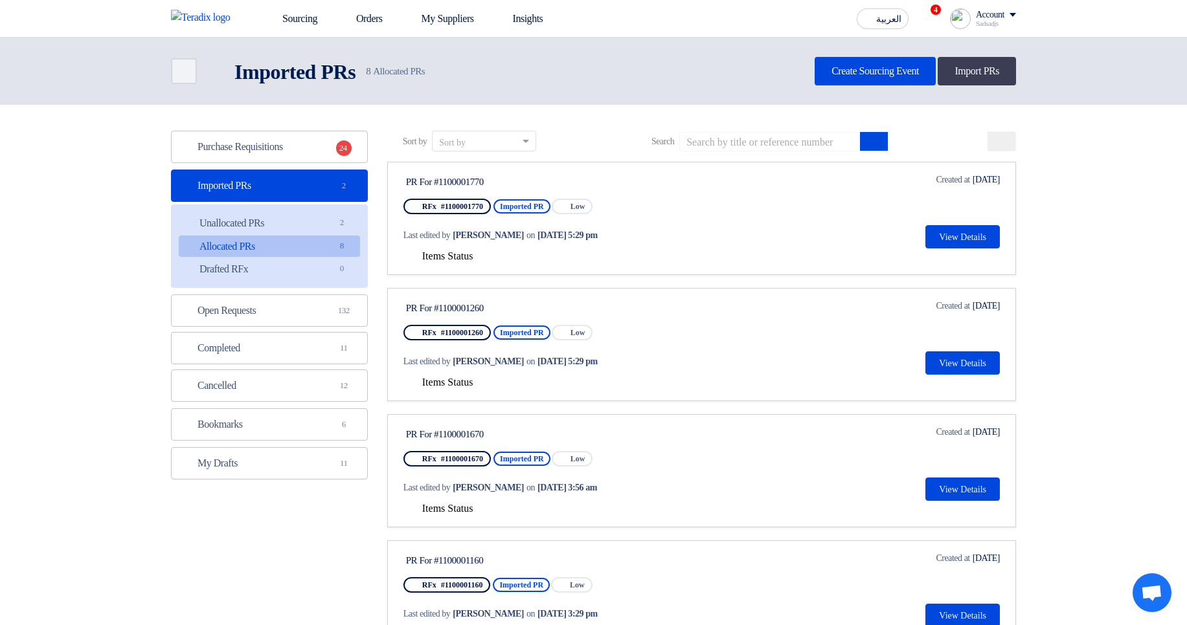
click at [449, 258] on span "Items Status" at bounding box center [447, 256] width 51 height 11
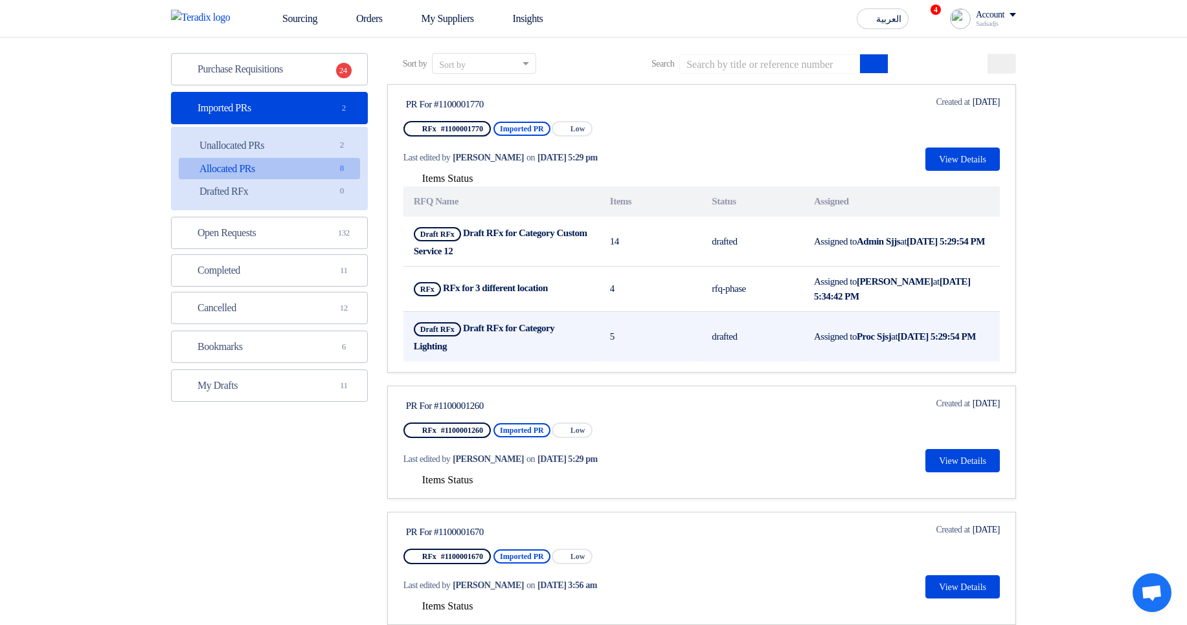
scroll to position [155, 0]
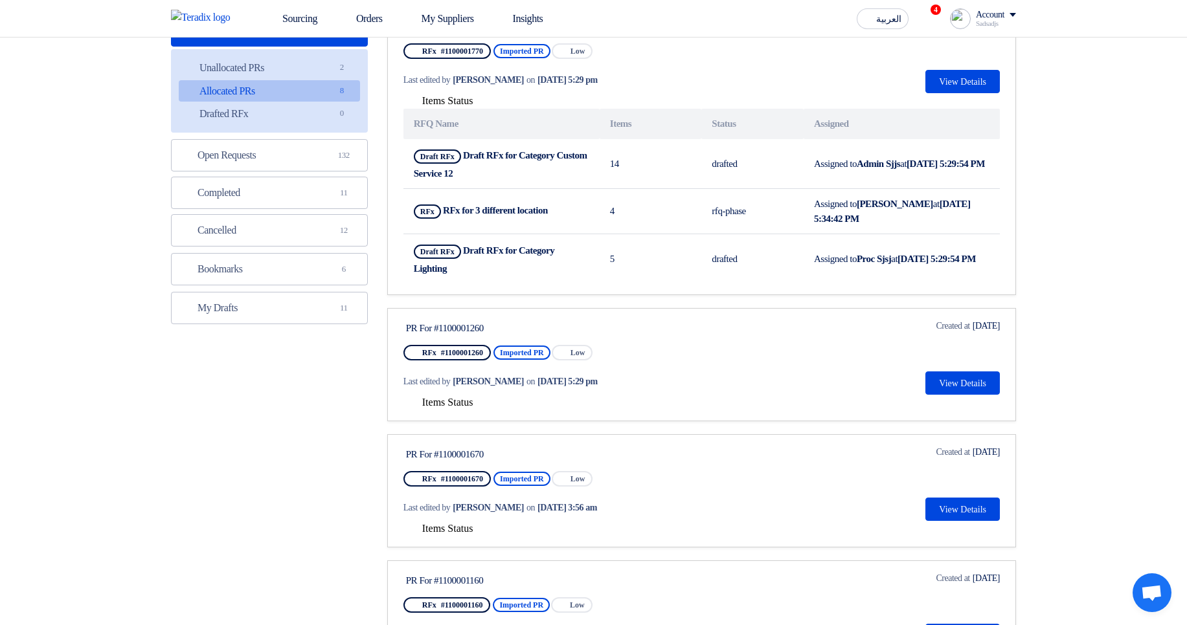
click at [460, 397] on span "Items Status" at bounding box center [447, 402] width 51 height 11
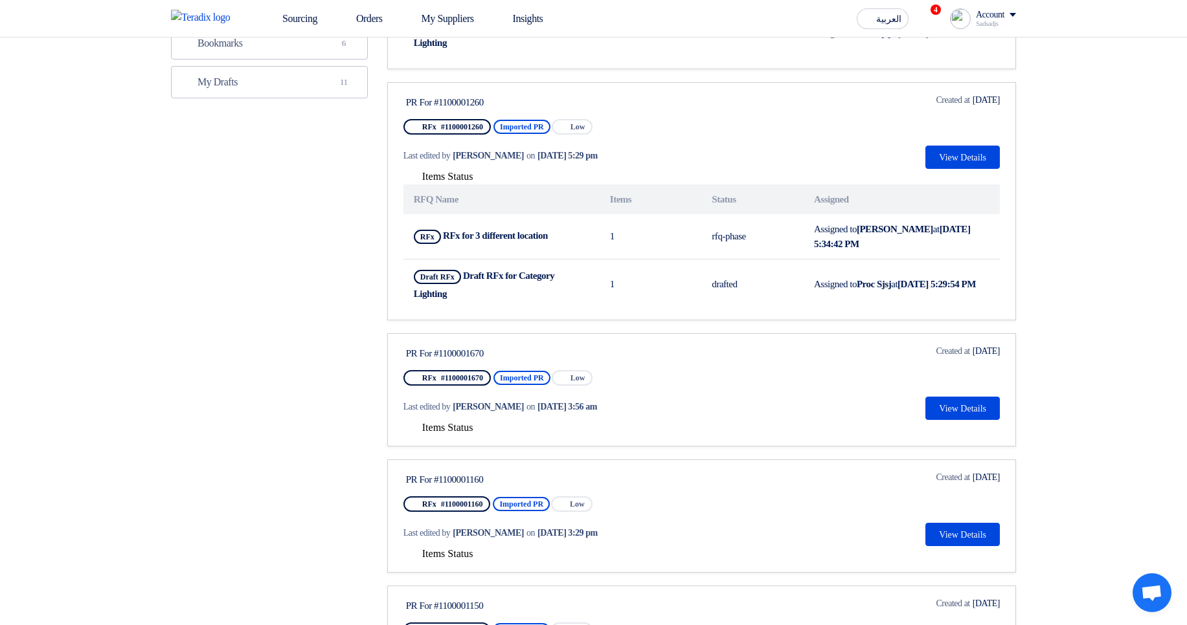
scroll to position [389, 0]
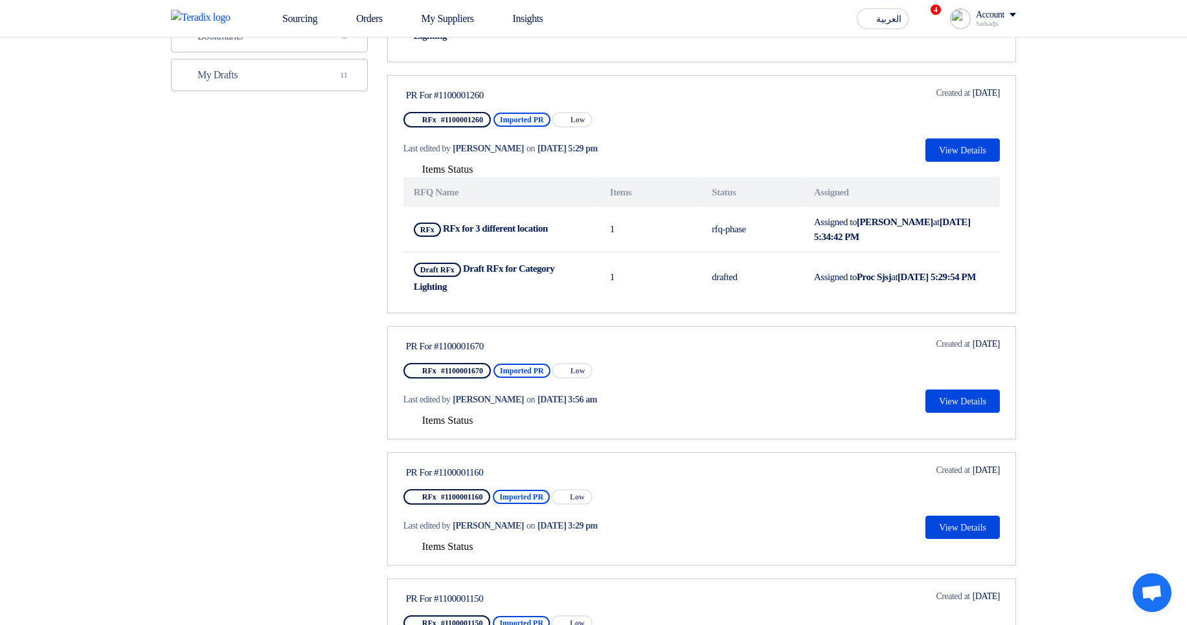
click at [468, 420] on span "Items Status" at bounding box center [447, 420] width 51 height 11
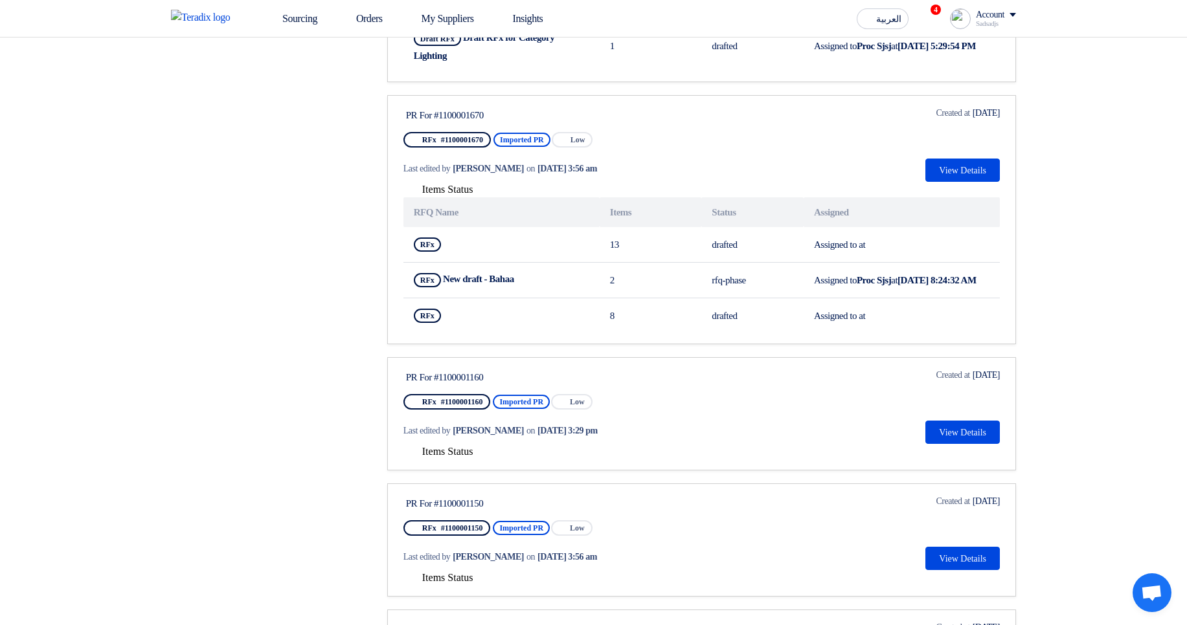
scroll to position [622, 0]
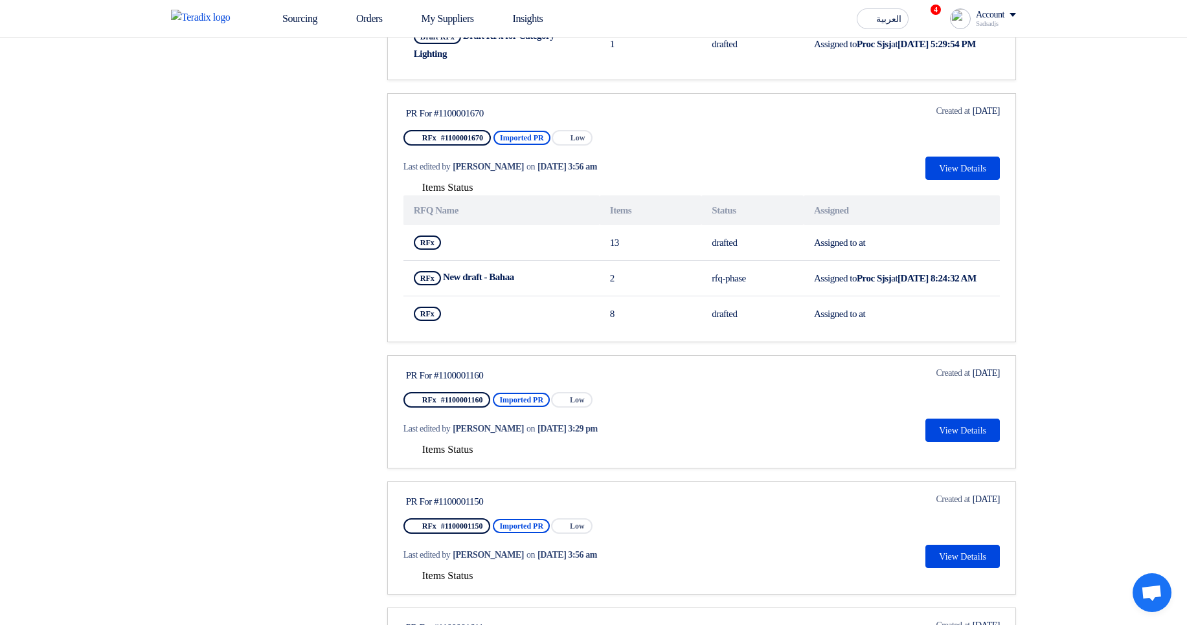
click at [466, 455] on span "Items Status" at bounding box center [447, 449] width 51 height 11
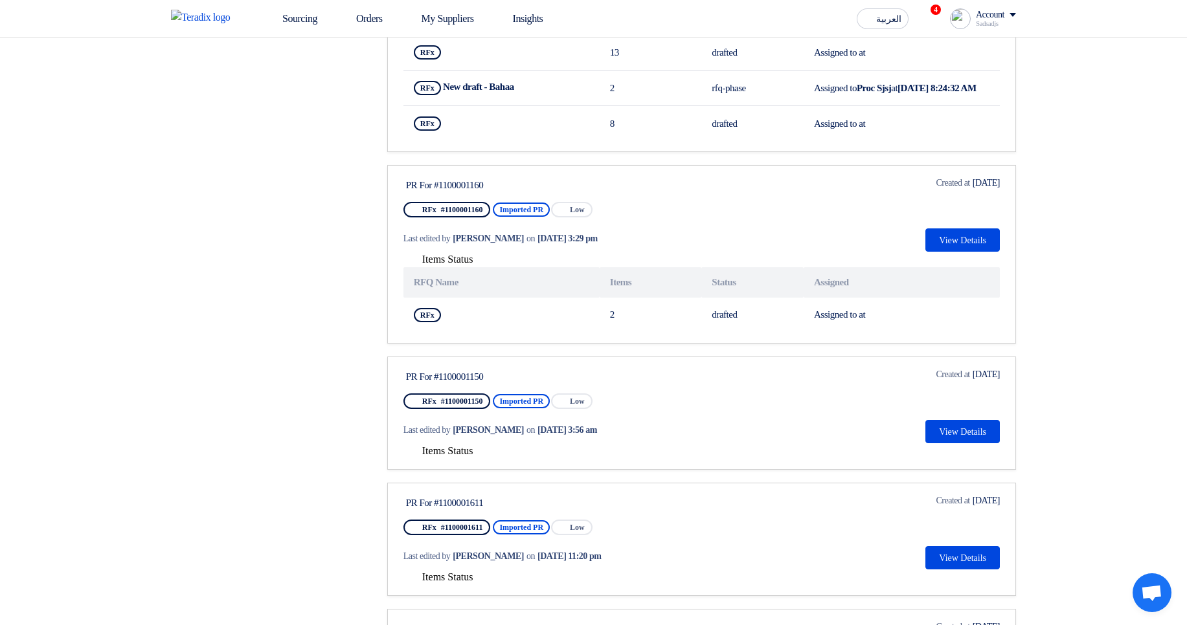
scroll to position [855, 0]
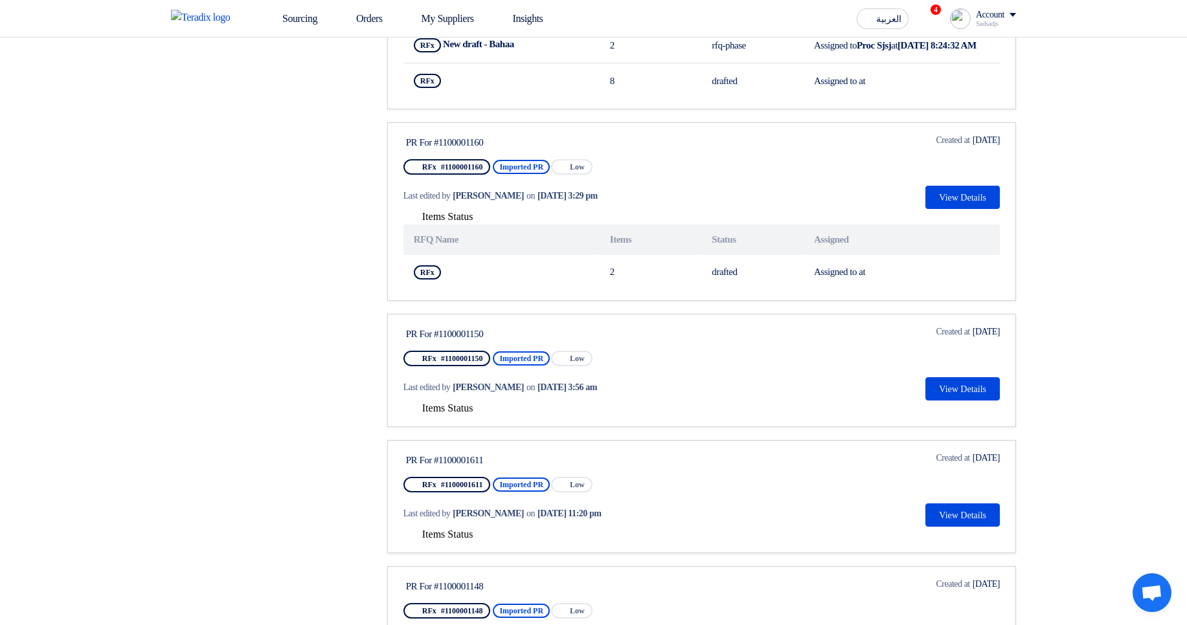
click at [454, 414] on span "Items Status" at bounding box center [447, 408] width 51 height 11
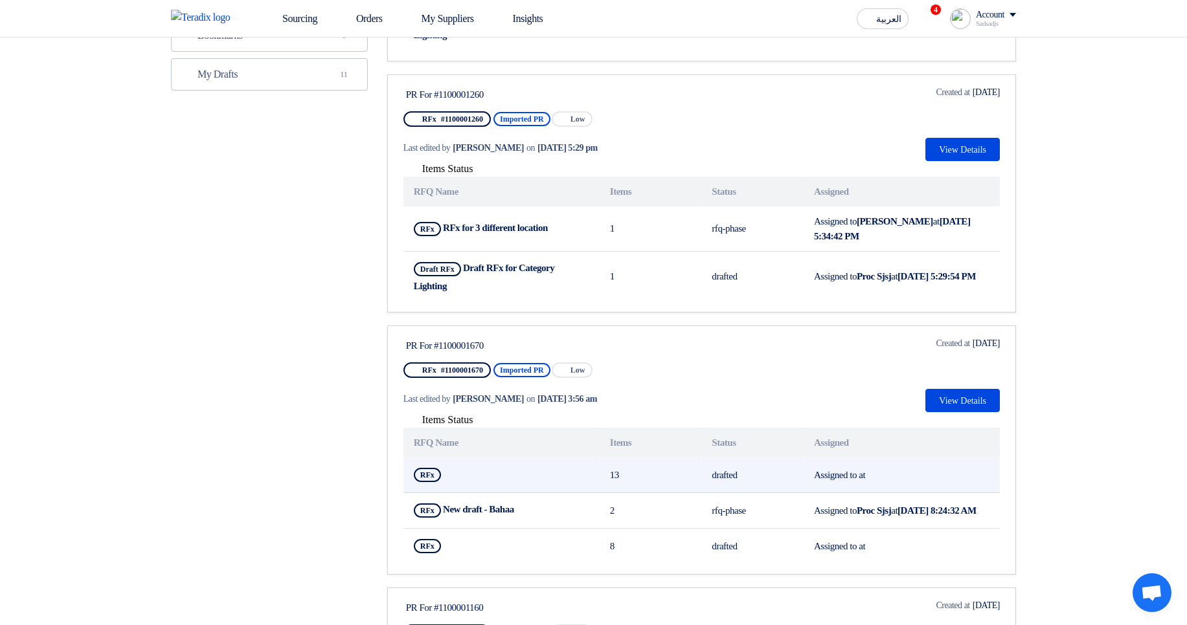
scroll to position [389, 0]
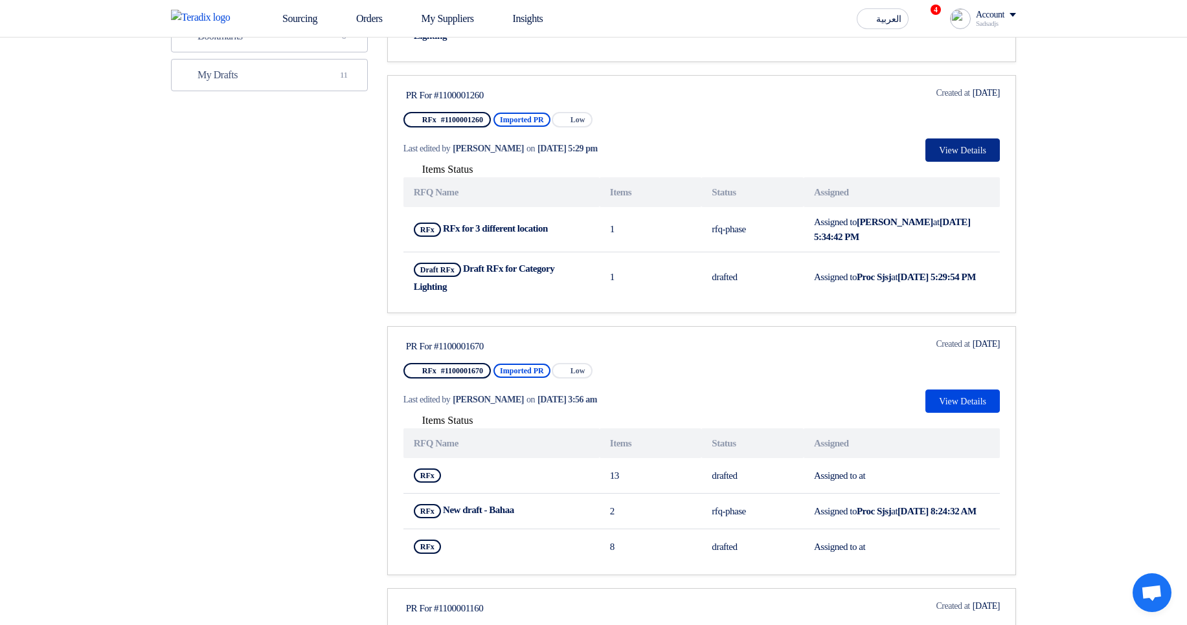
click at [971, 152] on button "View Details" at bounding box center [962, 150] width 74 height 23
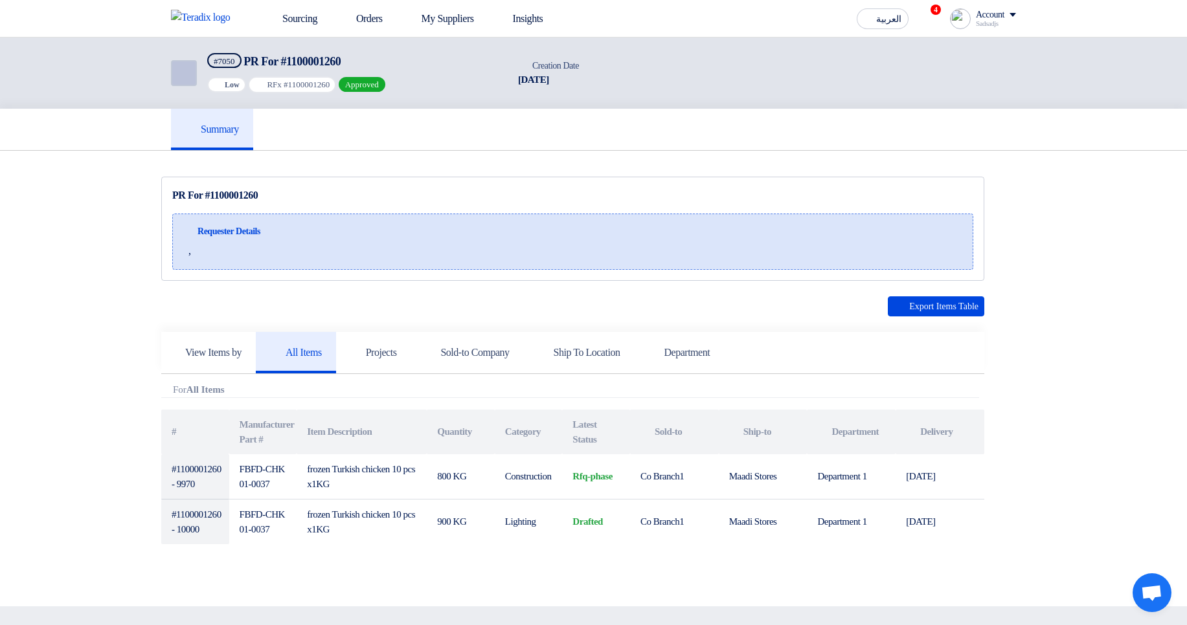
click at [186, 73] on icon "Back" at bounding box center [183, 73] width 16 height 16
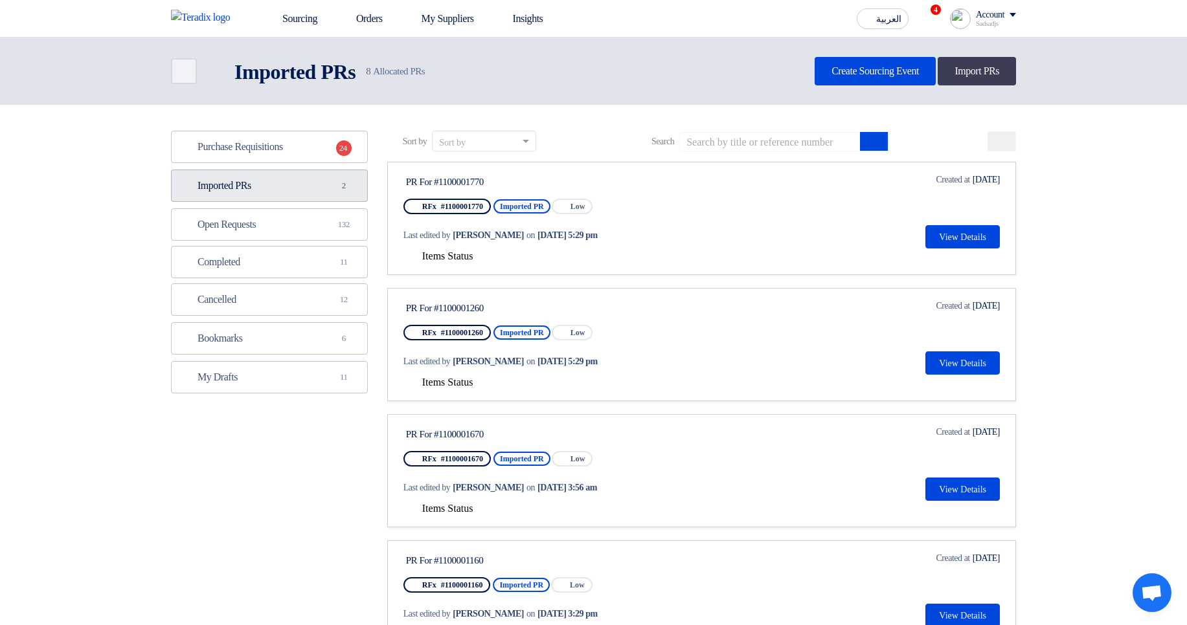
click at [336, 187] on span "2" at bounding box center [344, 185] width 16 height 13
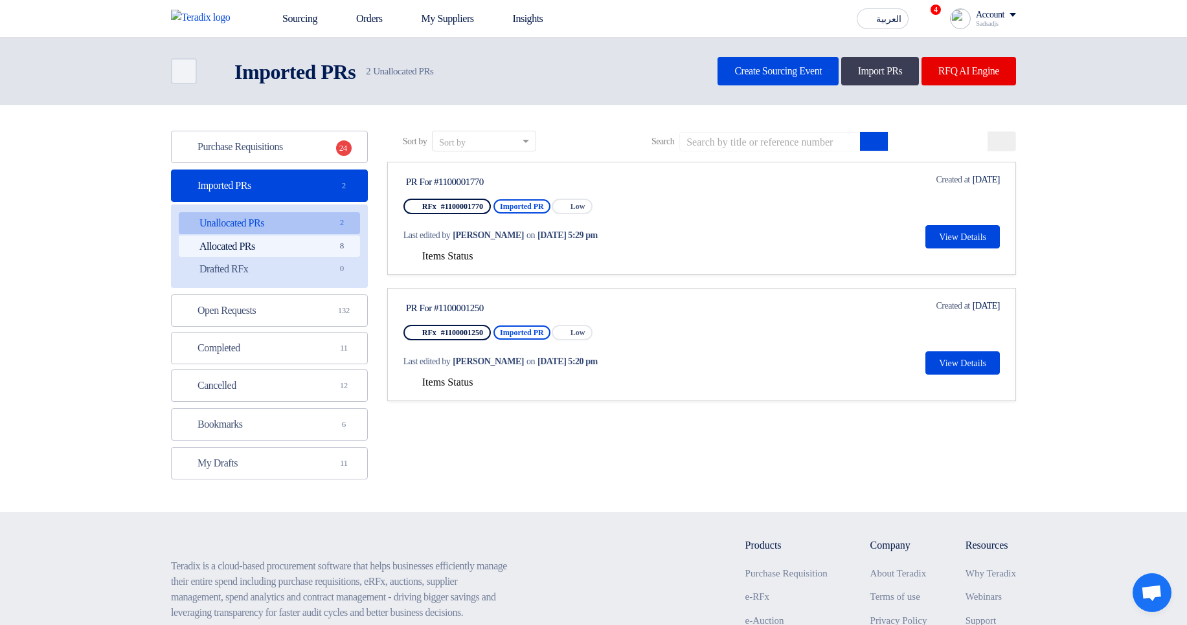
click at [326, 251] on link "Allocated PRs Allocated PRs 8" at bounding box center [269, 247] width 181 height 22
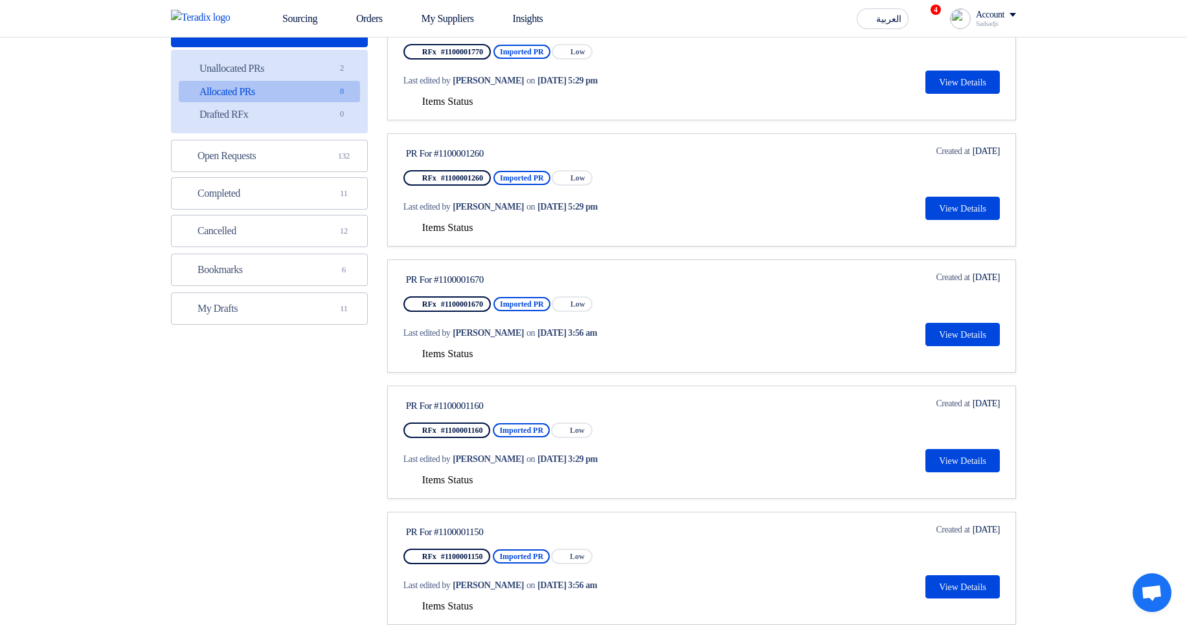
scroll to position [155, 0]
drag, startPoint x: 456, startPoint y: 348, endPoint x: 464, endPoint y: 355, distance: 11.0
click at [456, 349] on span "Items Status" at bounding box center [447, 353] width 51 height 11
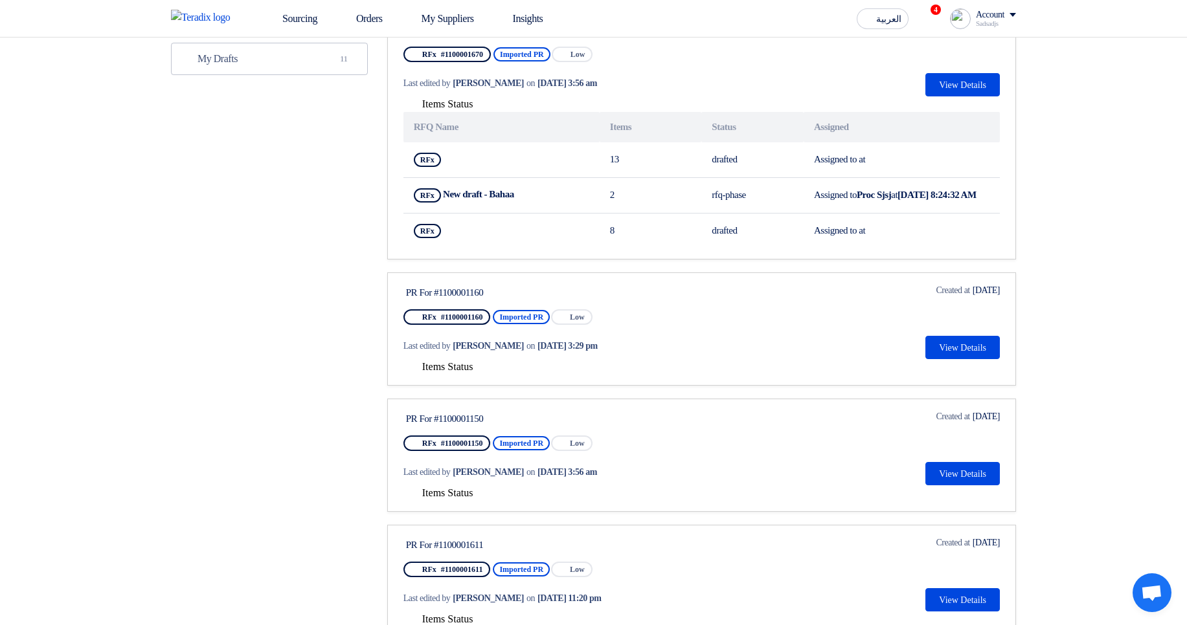
scroll to position [466, 0]
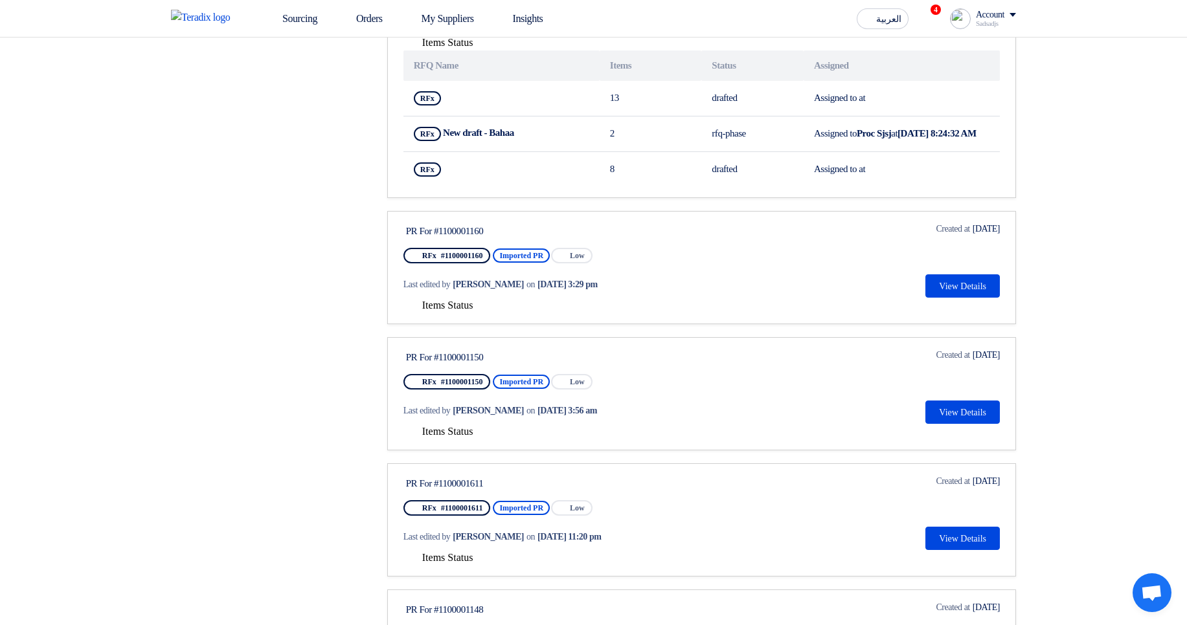
click at [440, 311] on span "Items Status" at bounding box center [447, 305] width 51 height 11
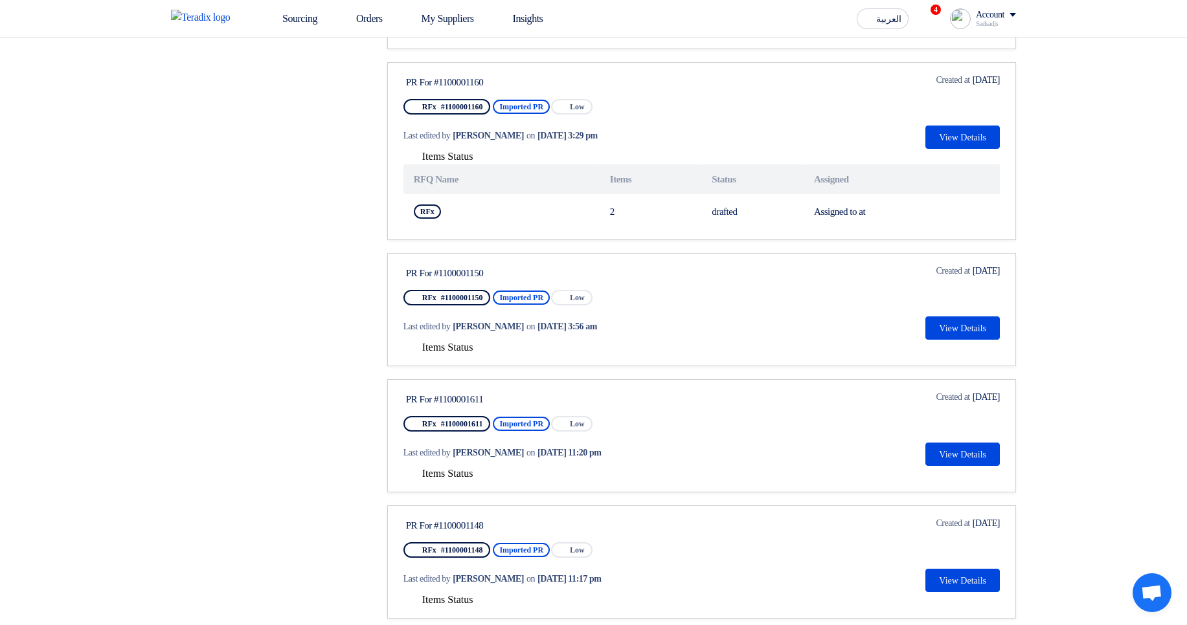
scroll to position [622, 0]
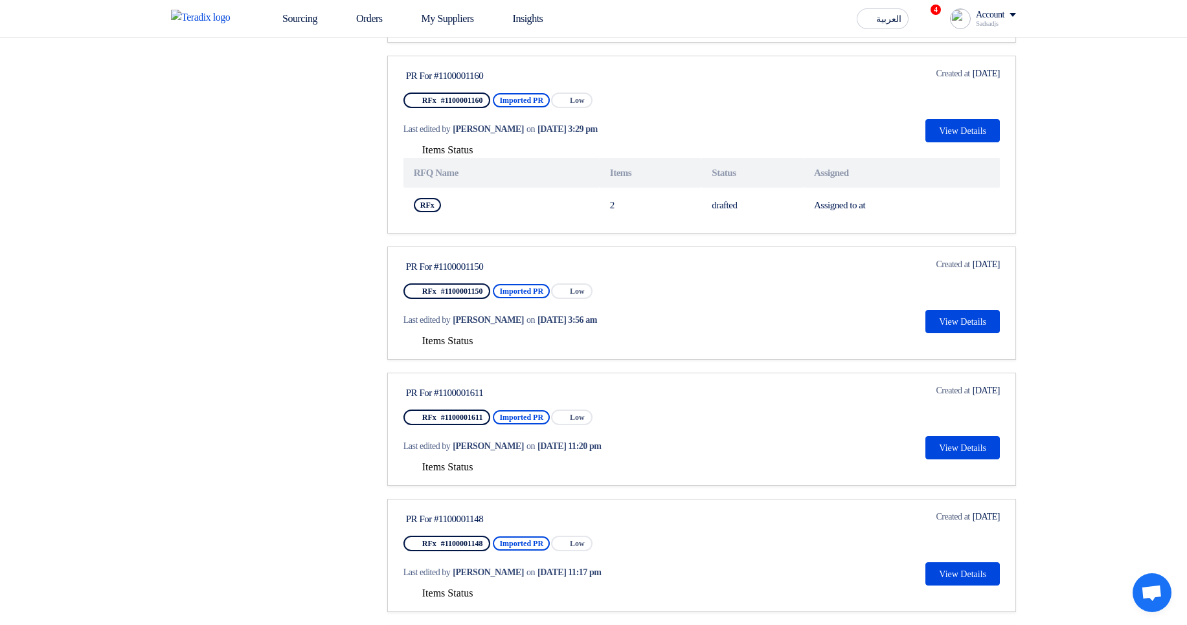
click at [465, 346] on span "Items Status" at bounding box center [447, 340] width 51 height 11
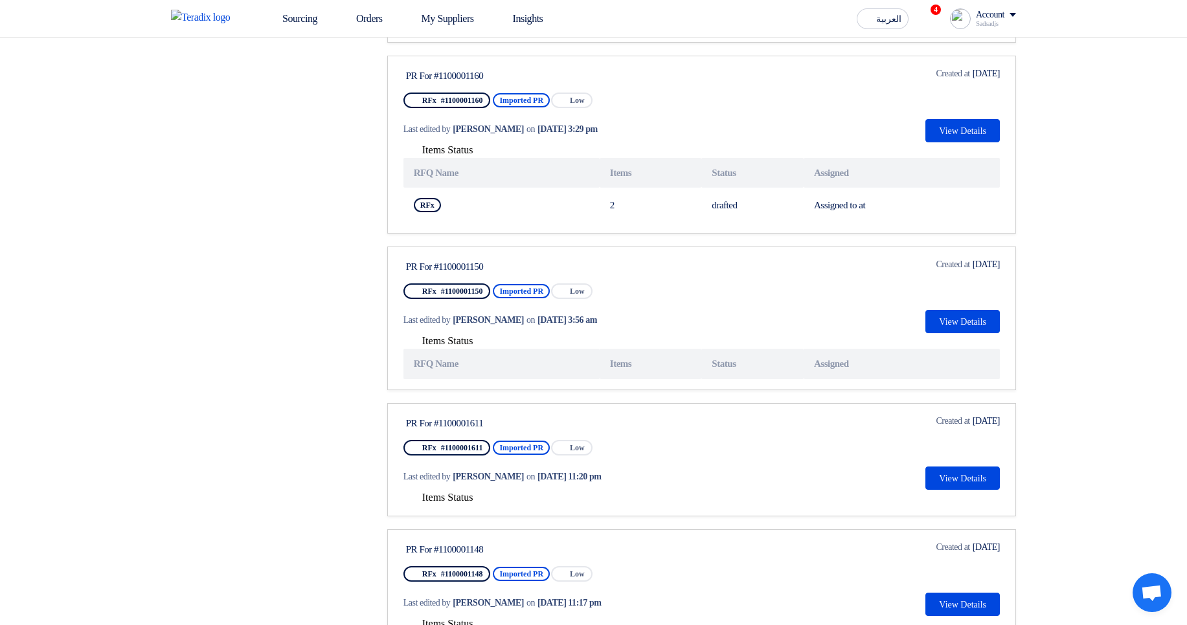
scroll to position [544, 0]
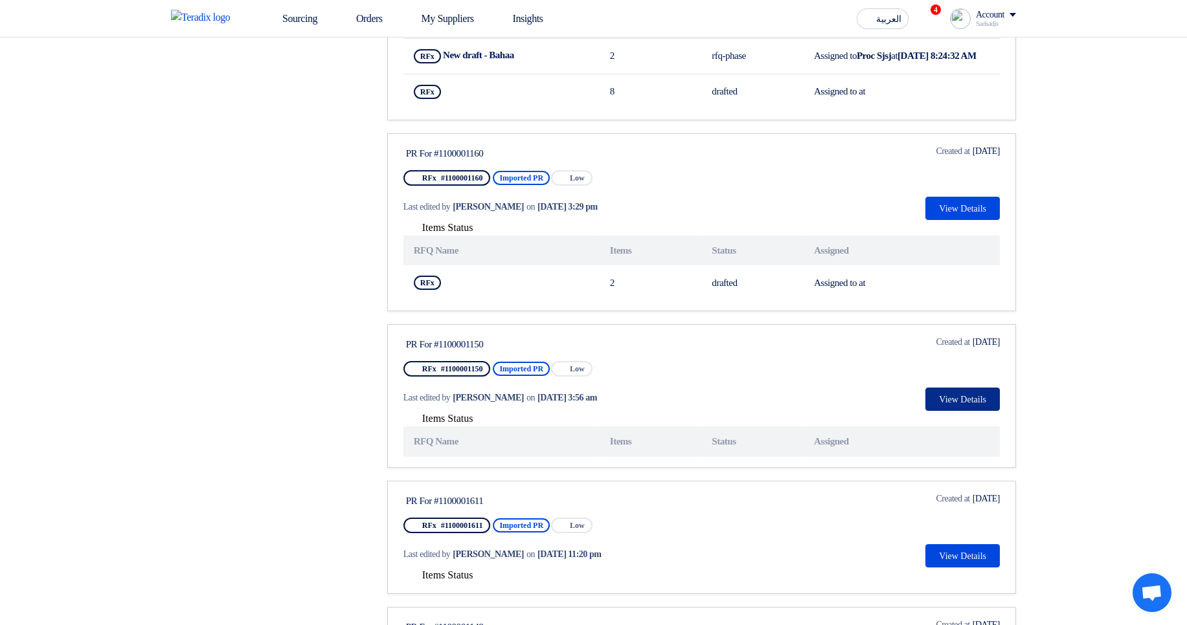
click at [932, 401] on button "View Details" at bounding box center [962, 399] width 74 height 23
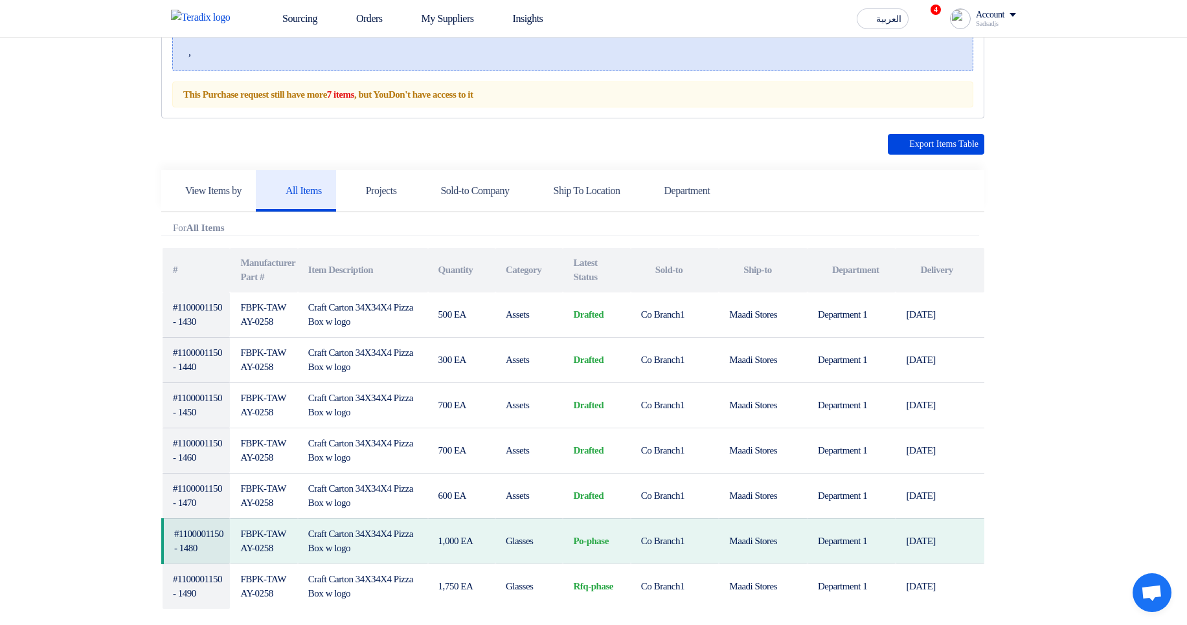
scroll to position [233, 0]
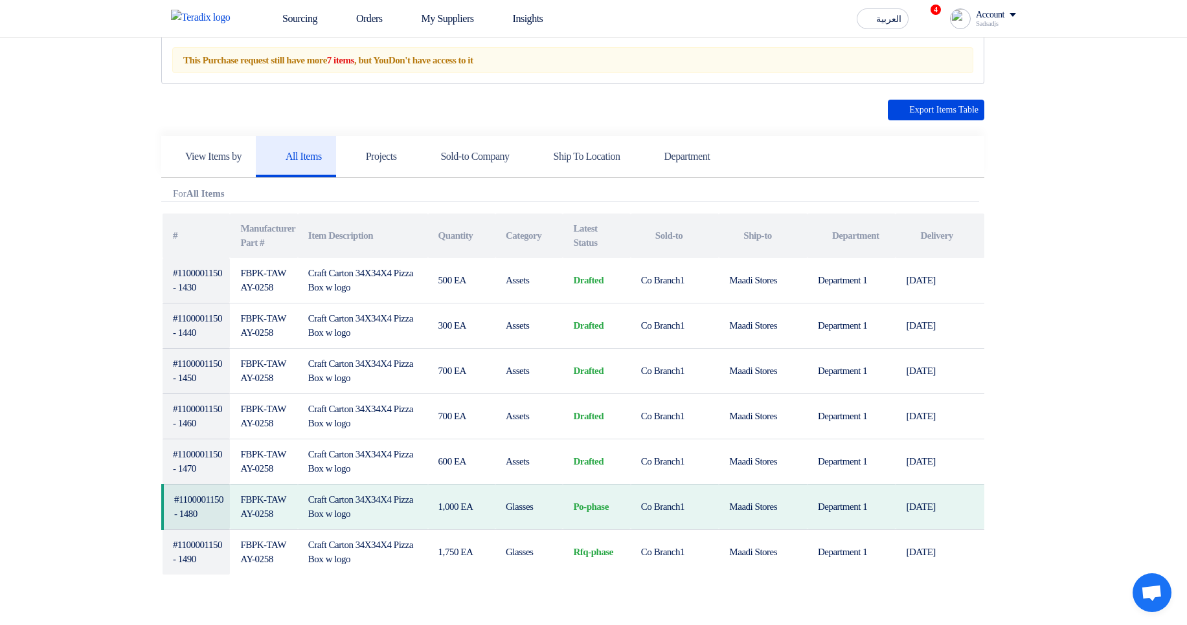
click at [1105, 361] on section "PR For #1100001150 Requester Details , #" at bounding box center [593, 277] width 1187 height 719
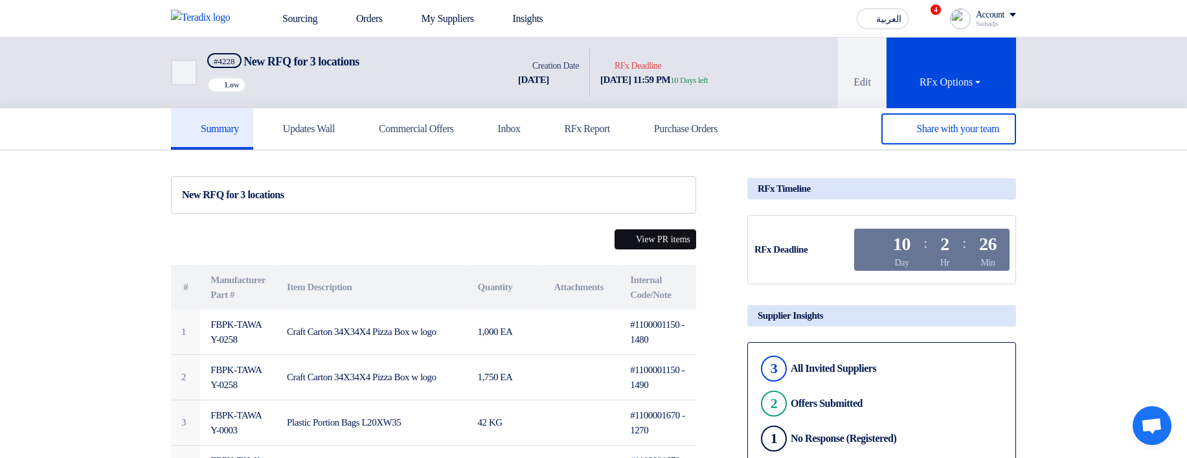
click at [646, 236] on button "View PR items" at bounding box center [655, 239] width 82 height 20
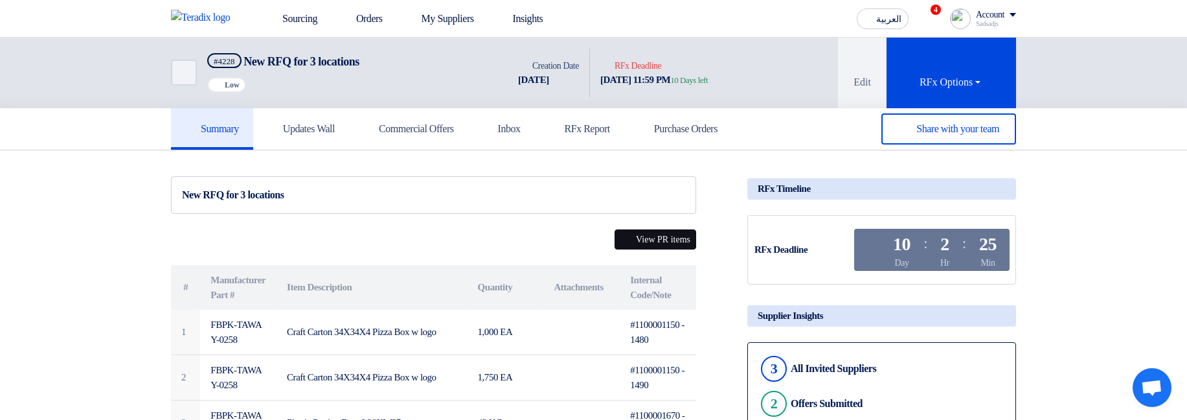
click at [625, 232] on button "View PR items" at bounding box center [655, 239] width 82 height 20
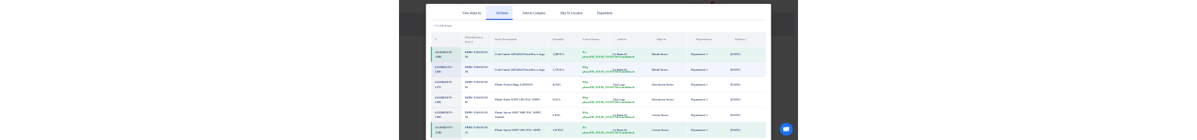
scroll to position [2, 0]
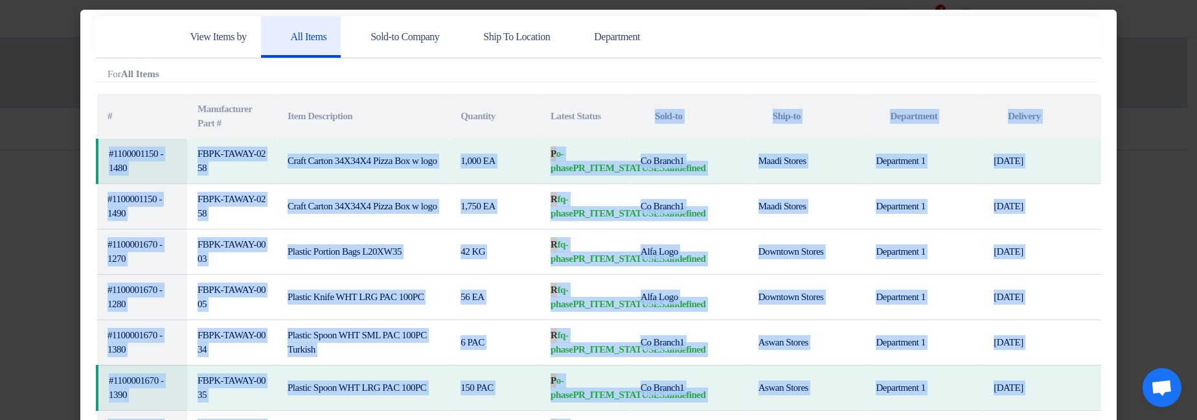
drag, startPoint x: 669, startPoint y: 419, endPoint x: 670, endPoint y: 105, distance: 314.0
click at [670, 105] on table "# Manufacturer Part # Item Description Quantity Latest Status Attachments Sold-…" at bounding box center [598, 274] width 1005 height 361
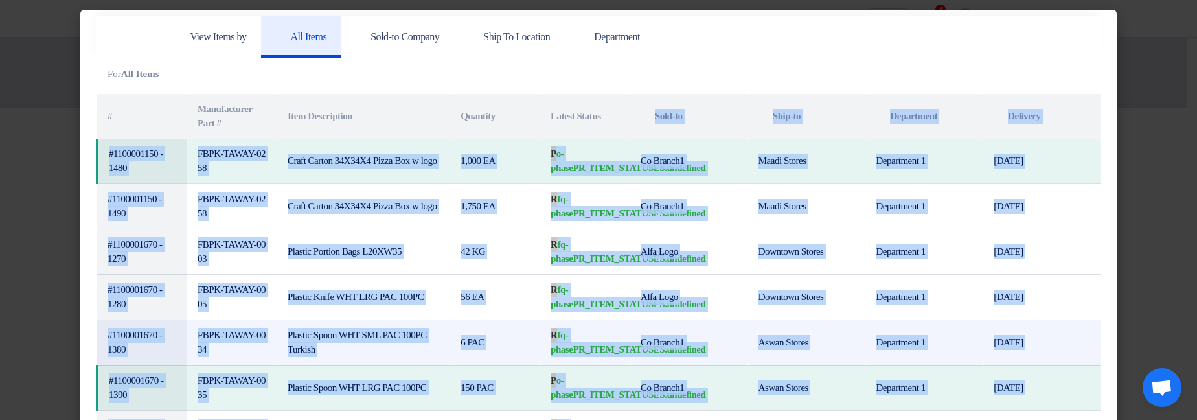
click at [492, 232] on td "6 PAC" at bounding box center [495, 341] width 90 height 45
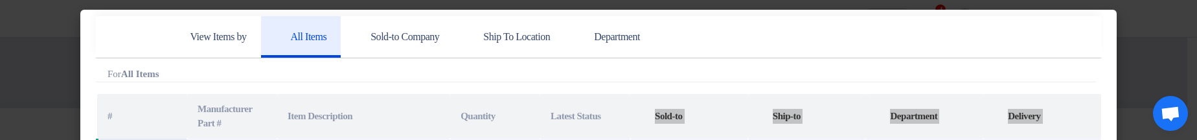
scroll to position [80, 0]
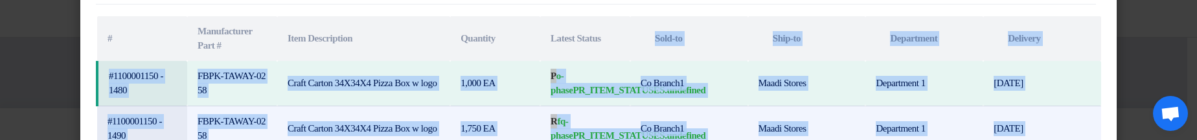
click at [633, 127] on td "Co Branch1" at bounding box center [689, 128] width 118 height 45
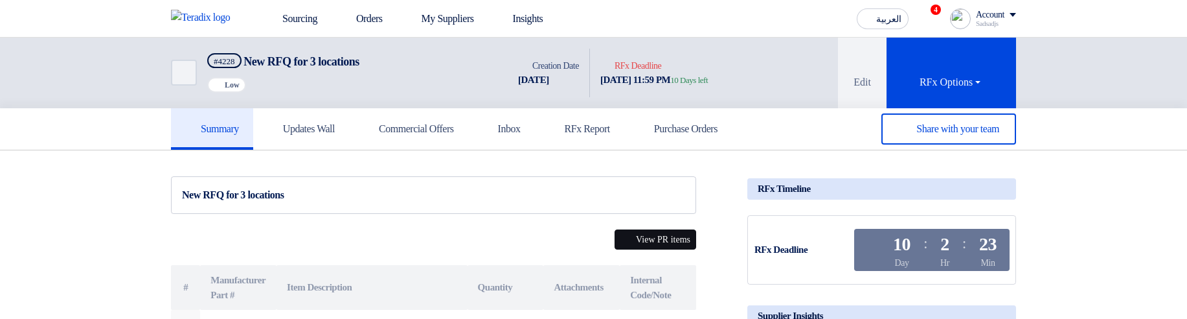
click at [647, 139] on button "View PR items" at bounding box center [655, 239] width 82 height 20
click at [653, 234] on button "View PR items" at bounding box center [655, 239] width 82 height 20
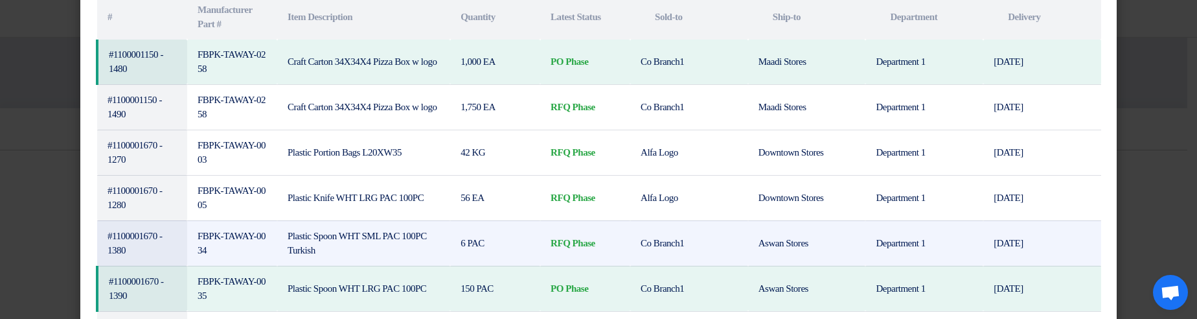
scroll to position [212, 0]
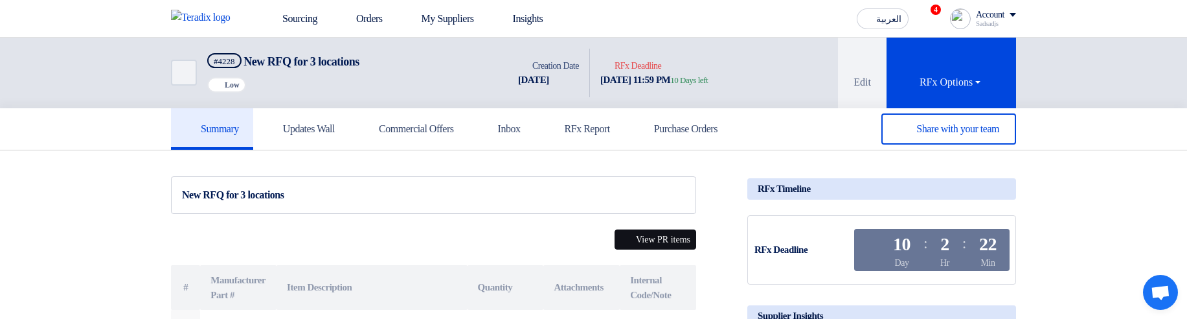
click at [666, 237] on button "View PR items" at bounding box center [655, 239] width 82 height 20
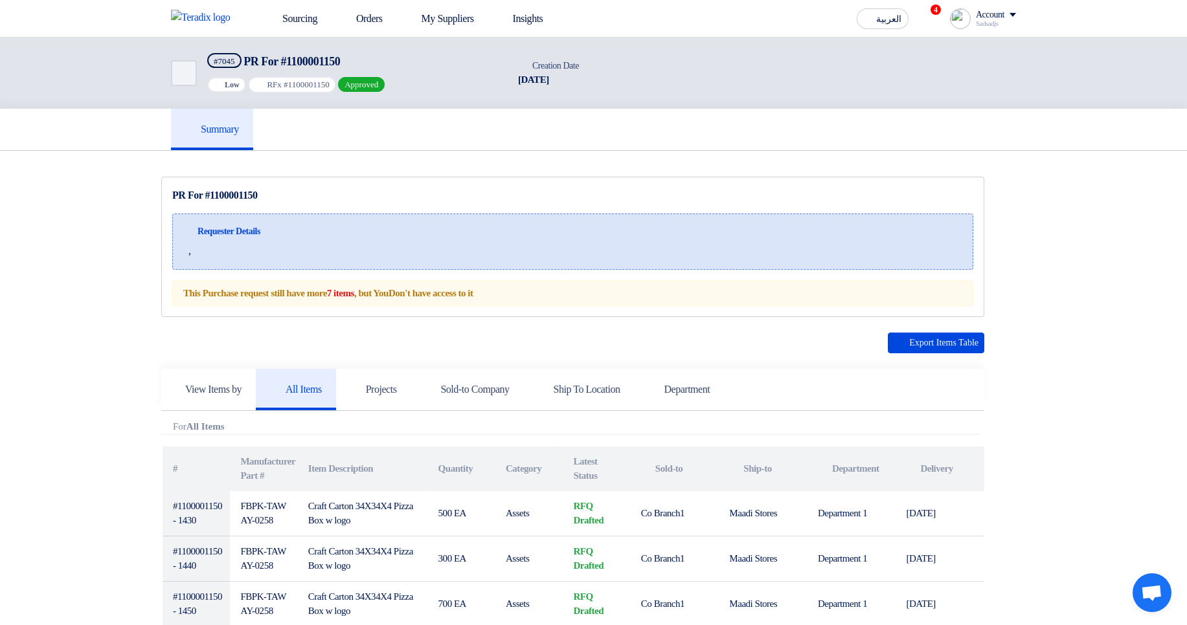
click at [331, 59] on span "PR For #1100001150" at bounding box center [291, 61] width 96 height 13
copy span "1100001150"
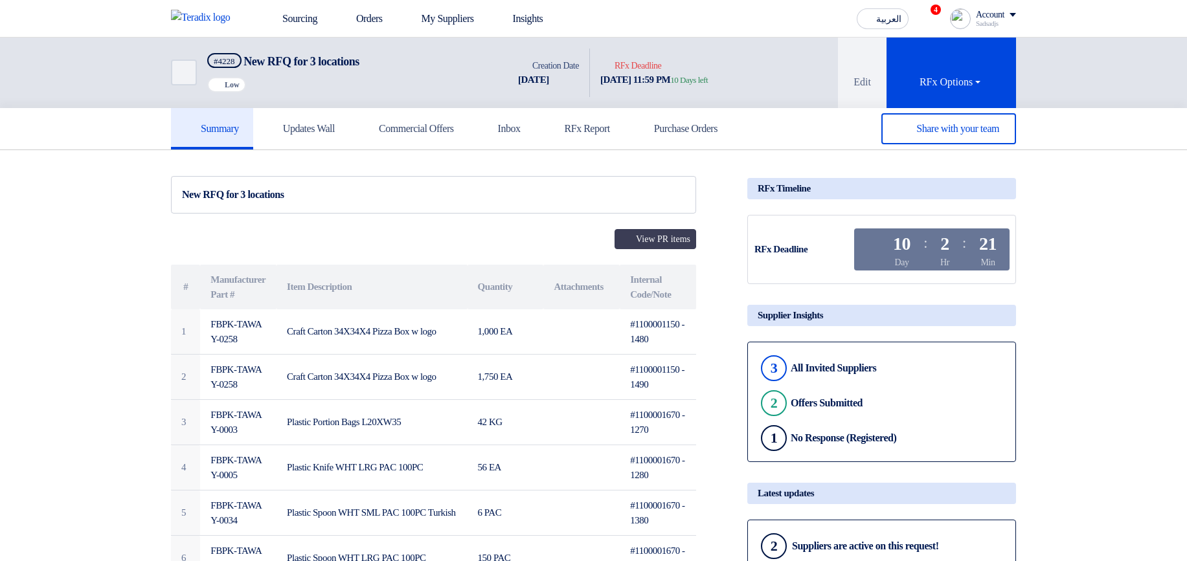
click at [658, 251] on div "View PR items # Manufacturer Part # Item Description Quantity Attachments Inter…" at bounding box center [433, 427] width 525 height 397
click at [648, 234] on button "View PR items" at bounding box center [655, 239] width 82 height 20
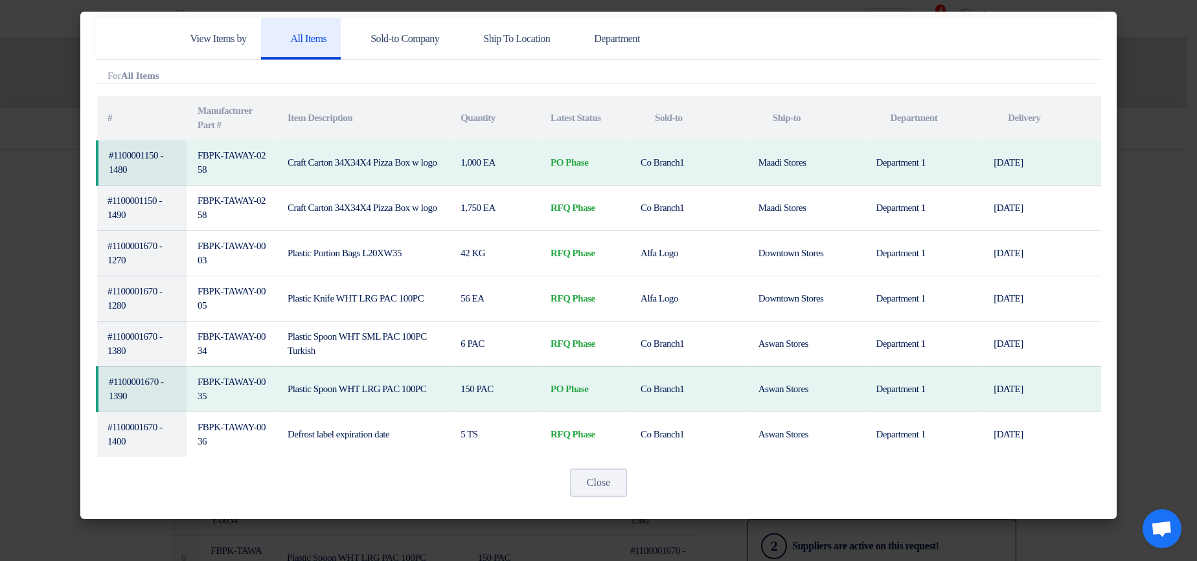
click at [1134, 164] on modal-container "View Items by All Items Sold-to Company Ship To Location Department Attachments…" at bounding box center [598, 280] width 1197 height 561
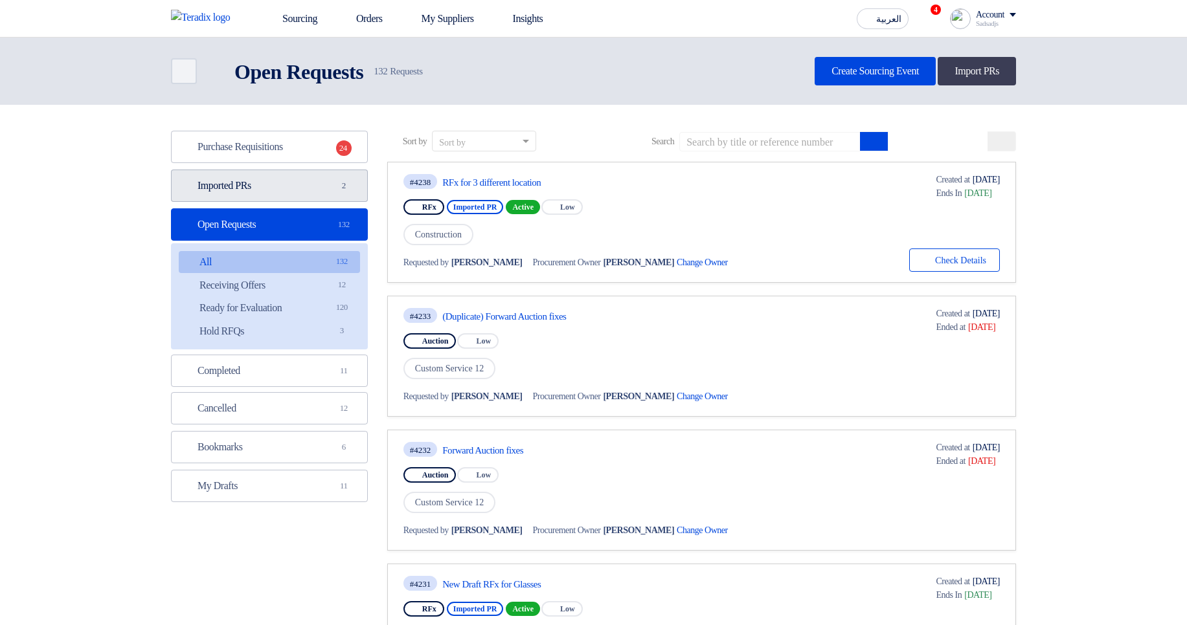
click at [311, 192] on link "Imported PRs Imported PRs 2" at bounding box center [269, 186] width 197 height 32
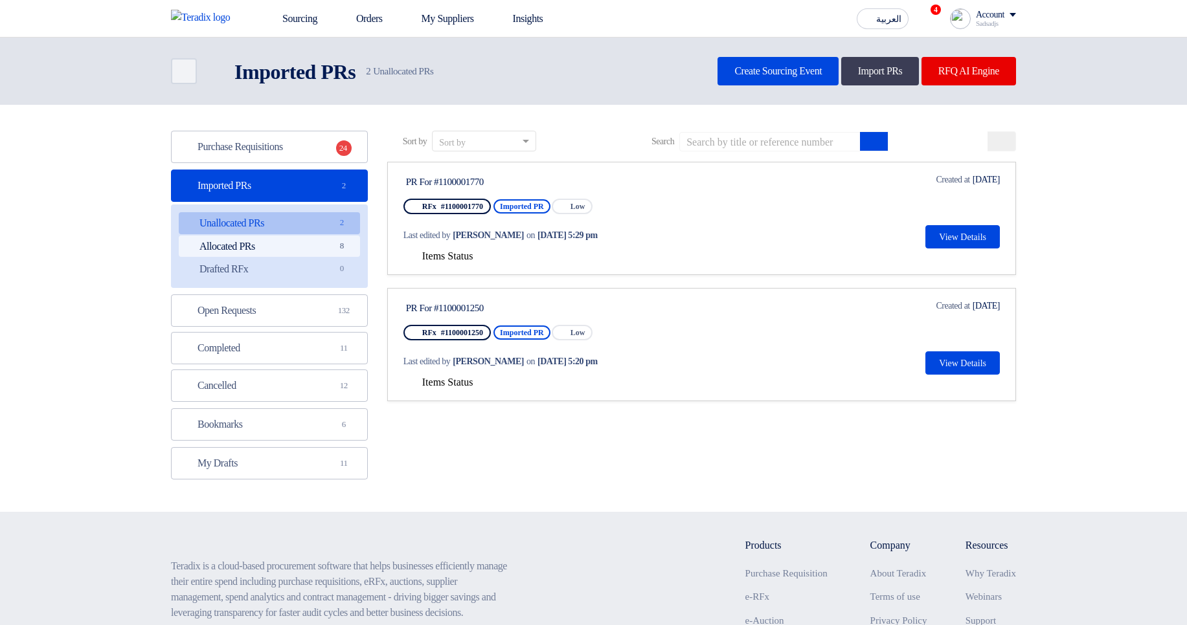
click at [284, 245] on link "Allocated PRs Allocated PRs 8" at bounding box center [269, 247] width 181 height 22
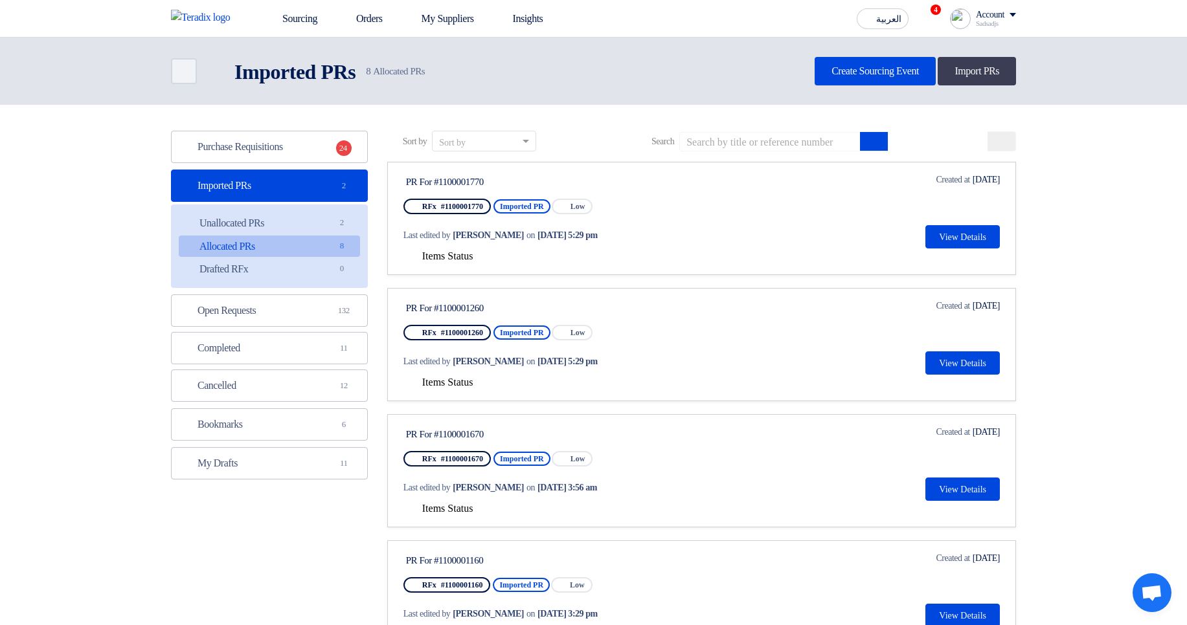
scroll to position [374, 0]
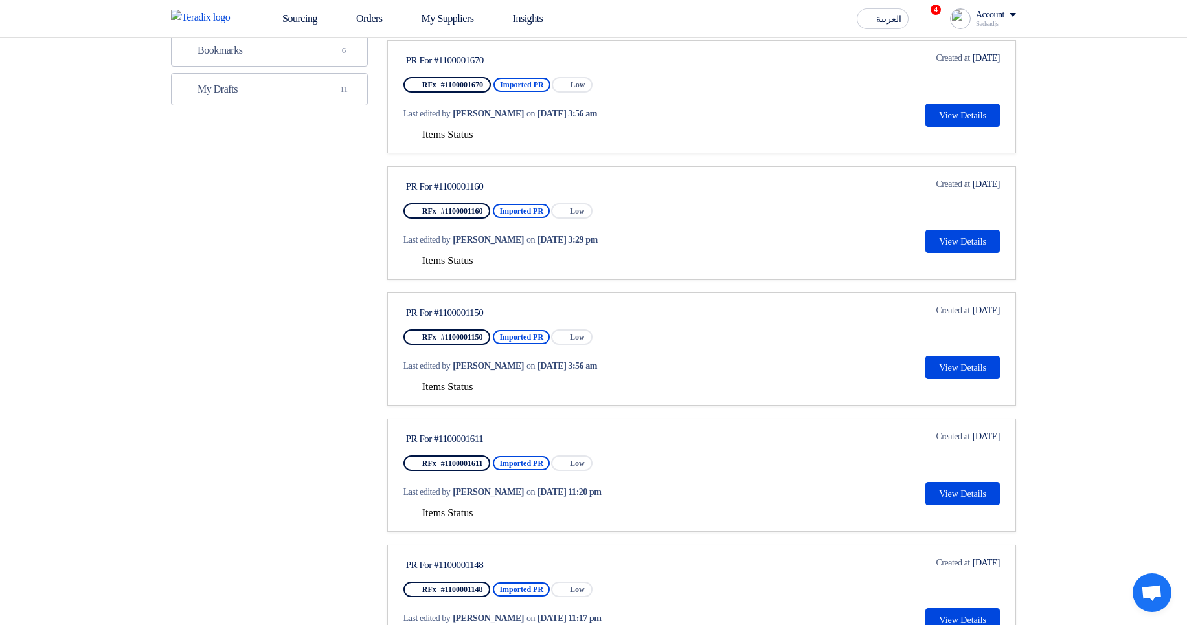
click at [453, 385] on span "Items Status" at bounding box center [447, 386] width 51 height 11
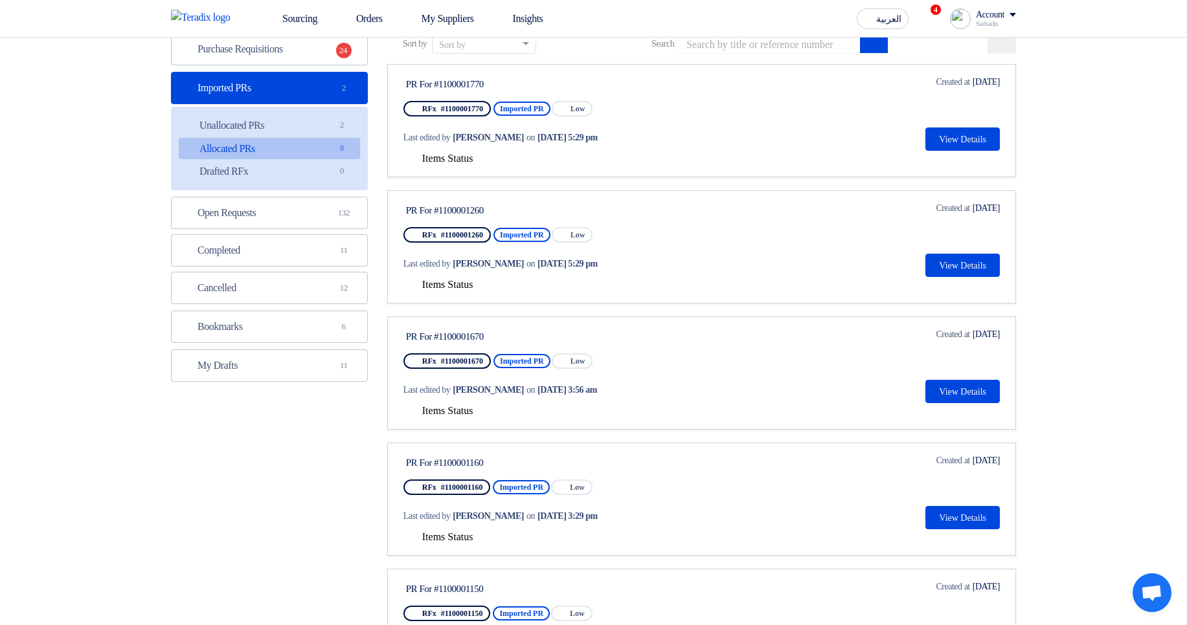
scroll to position [0, 0]
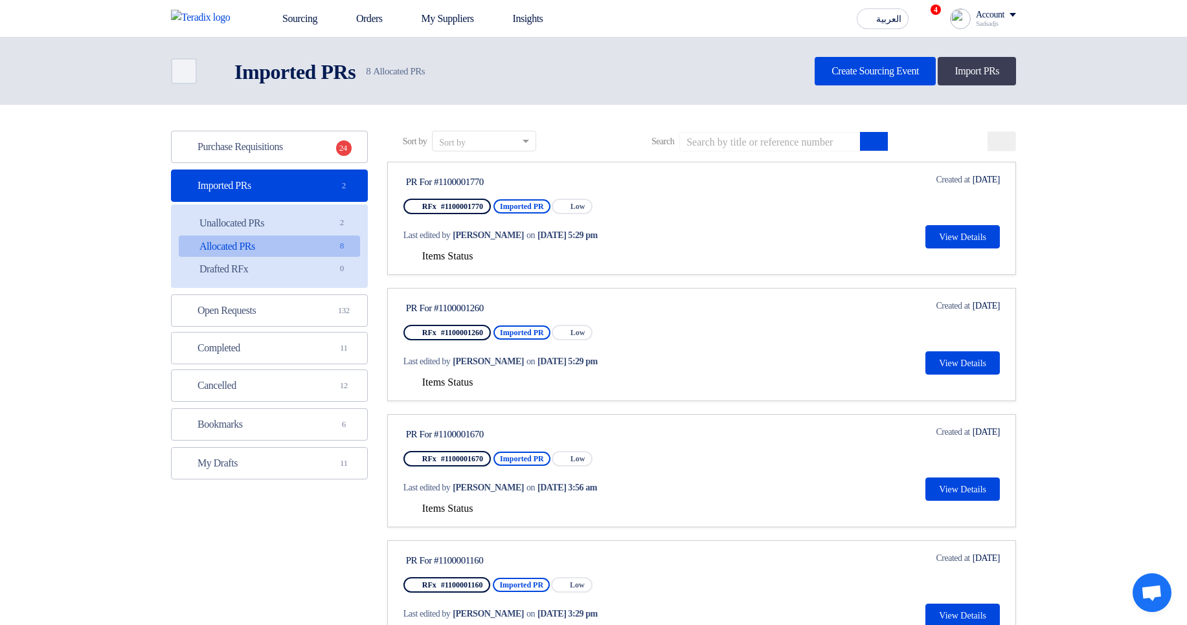
click at [649, 186] on div "PR For #1100001770" at bounding box center [527, 182] width 243 height 12
click at [313, 311] on link "Open Requests Open Requests 132" at bounding box center [269, 311] width 197 height 32
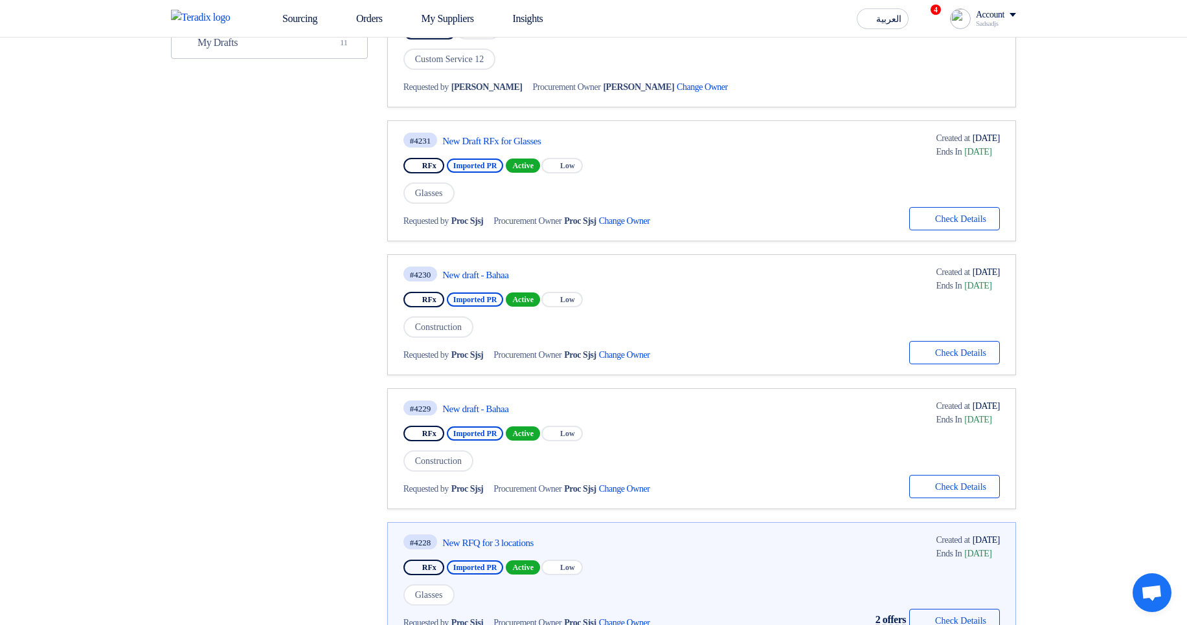
scroll to position [699, 0]
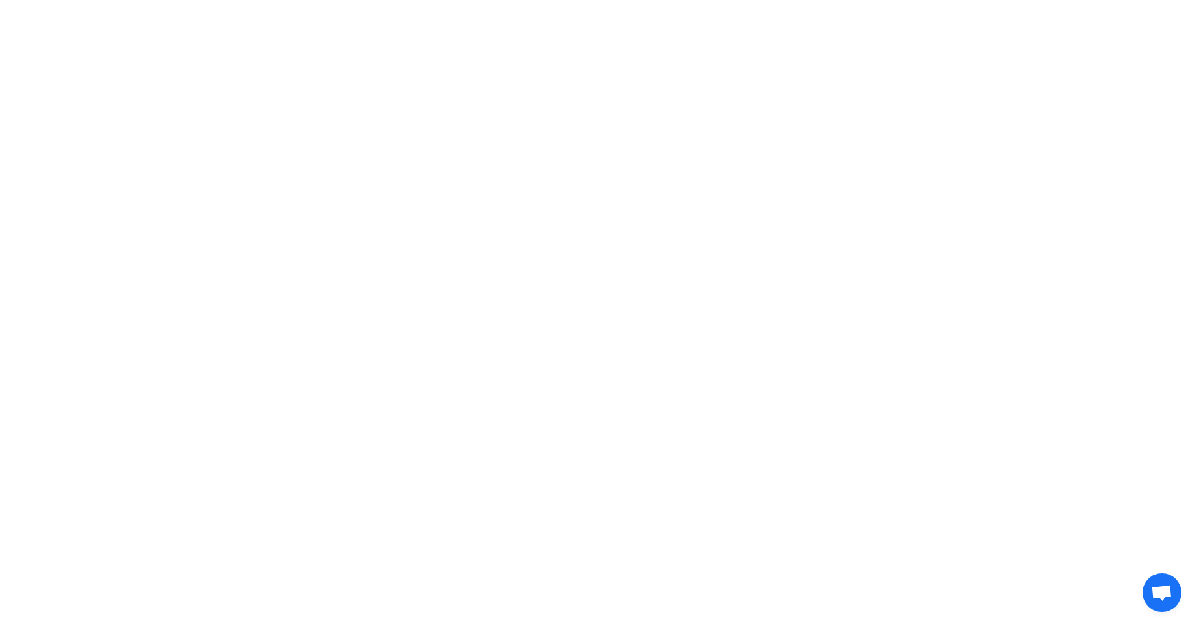
click at [737, 38] on html at bounding box center [598, 19] width 1197 height 38
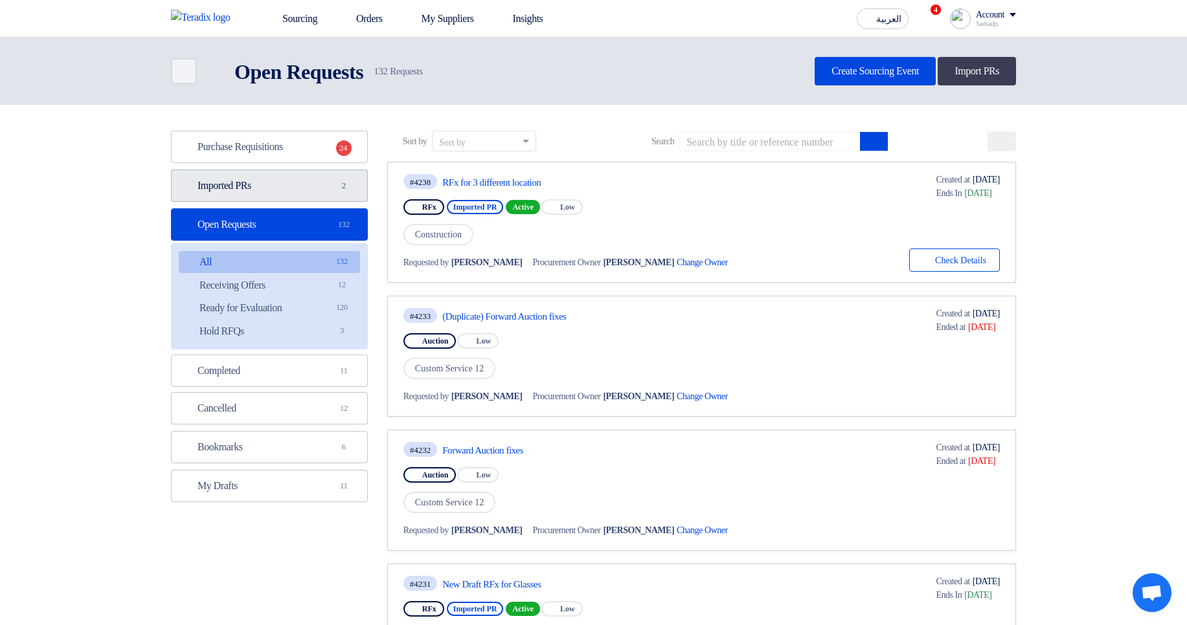
click at [293, 186] on link "Imported PRs Imported PRs 2" at bounding box center [269, 186] width 197 height 32
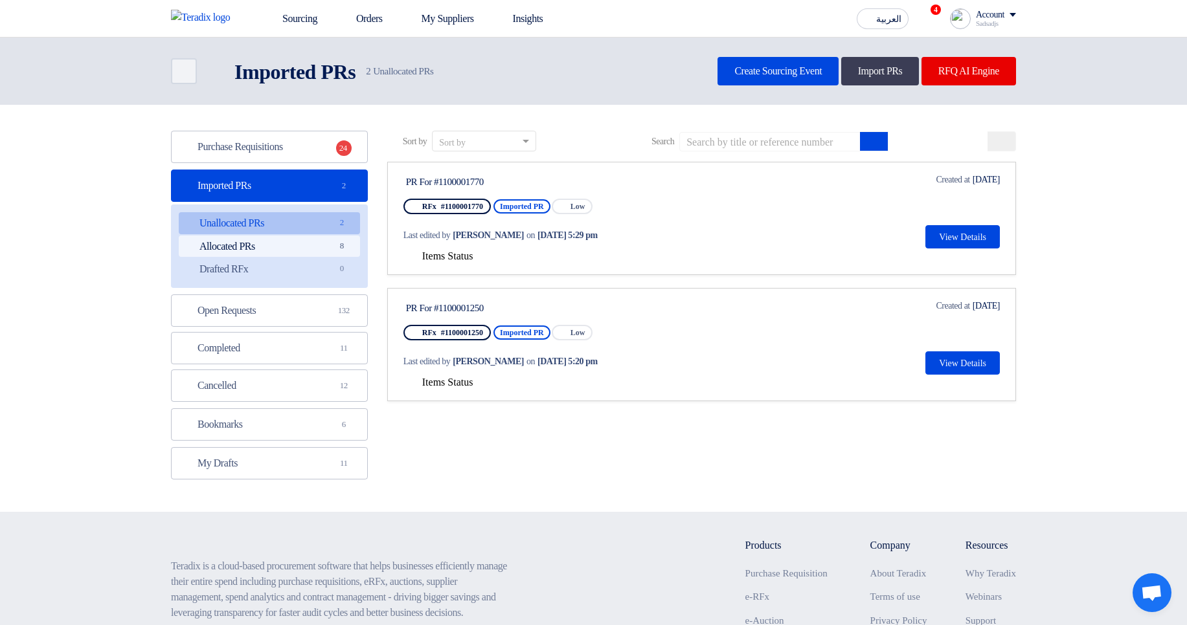
click at [324, 253] on link "Allocated PRs Allocated PRs 8" at bounding box center [269, 247] width 181 height 22
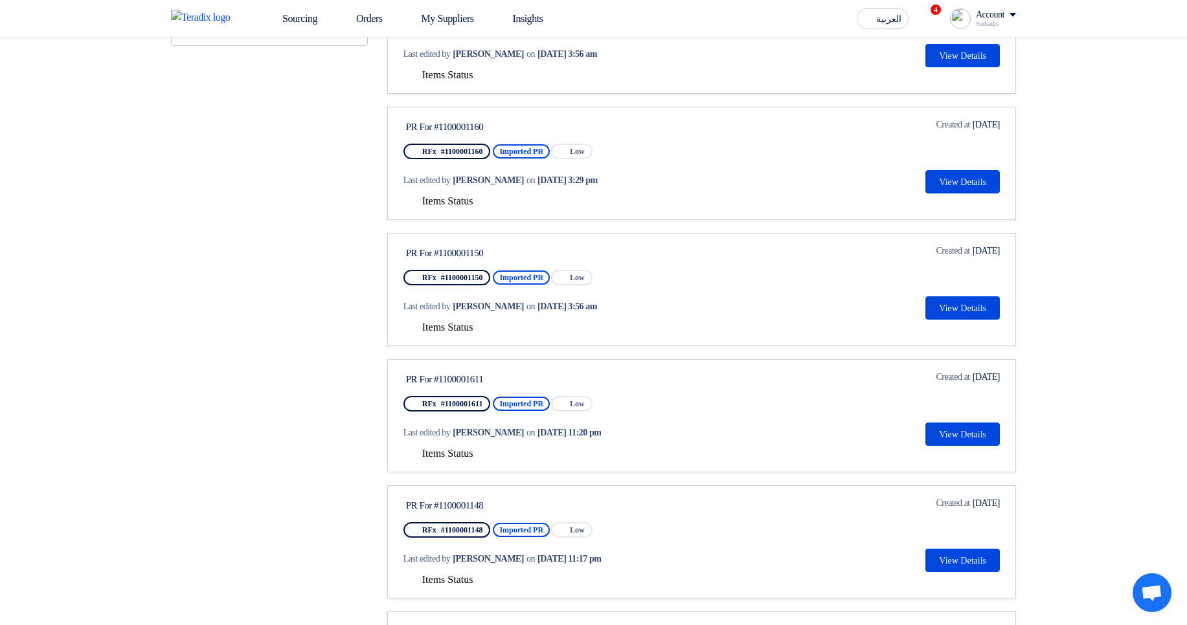
scroll to position [544, 0]
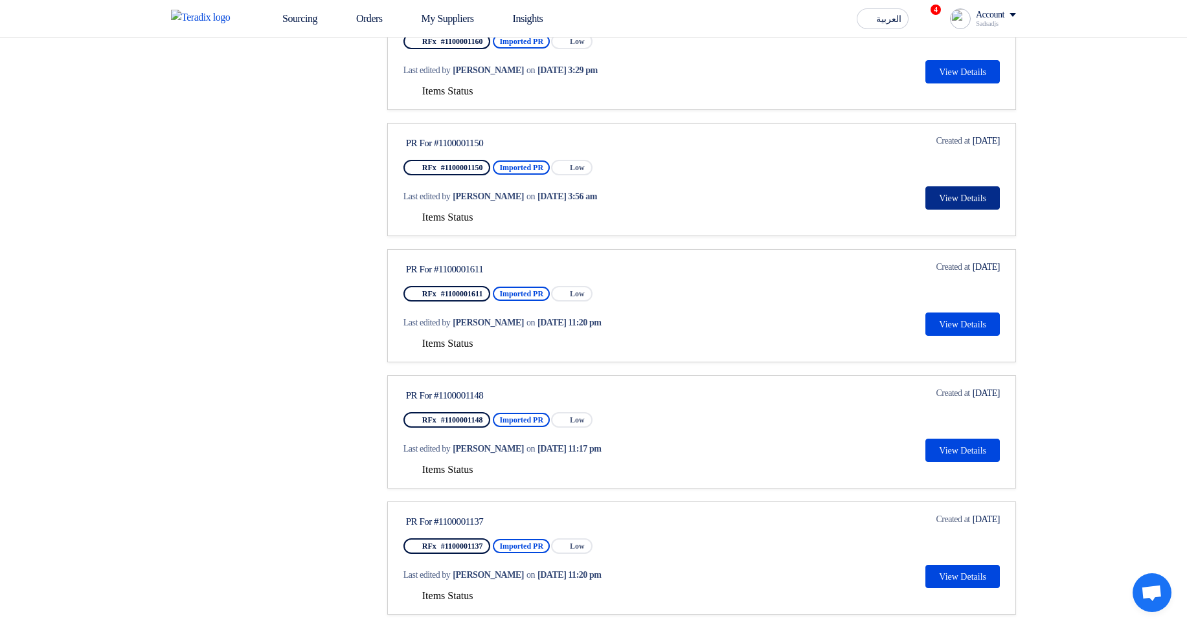
click at [943, 195] on button "View Details" at bounding box center [962, 197] width 74 height 23
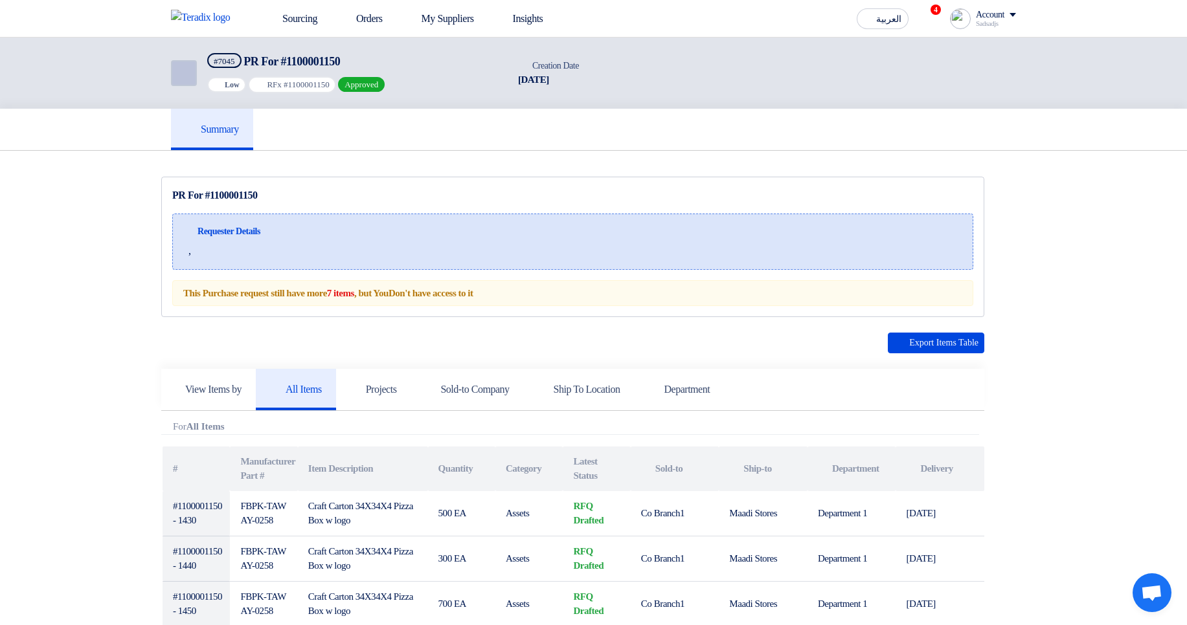
click at [183, 60] on link "Back" at bounding box center [184, 73] width 26 height 26
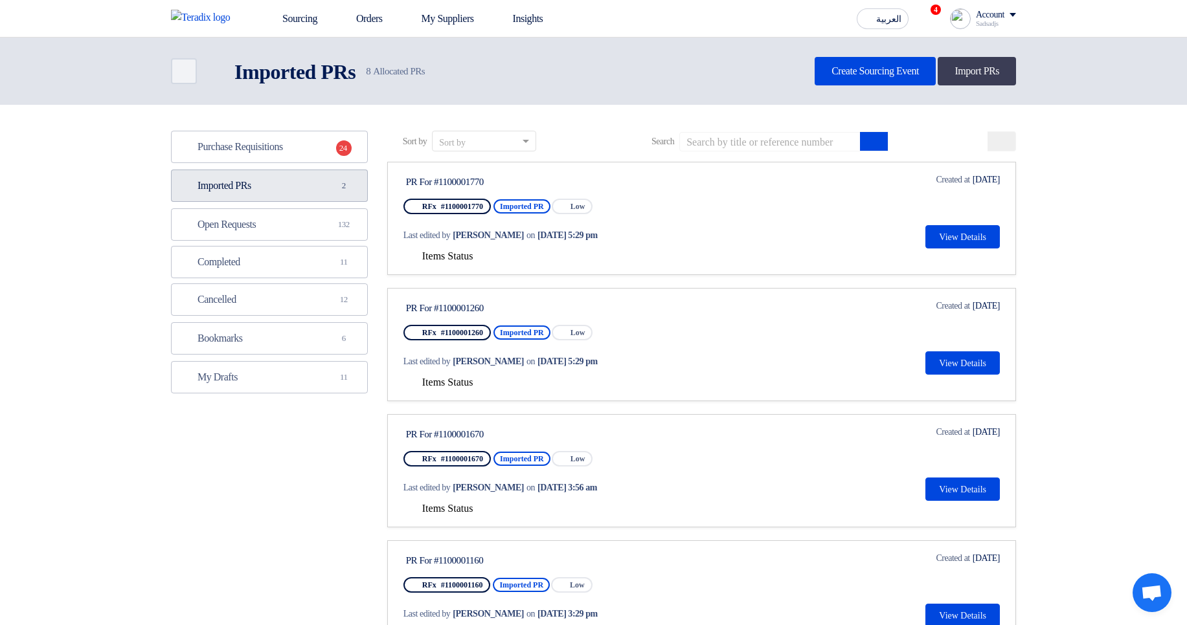
click at [328, 188] on link "Imported PRs Imported PRs 2" at bounding box center [269, 186] width 197 height 32
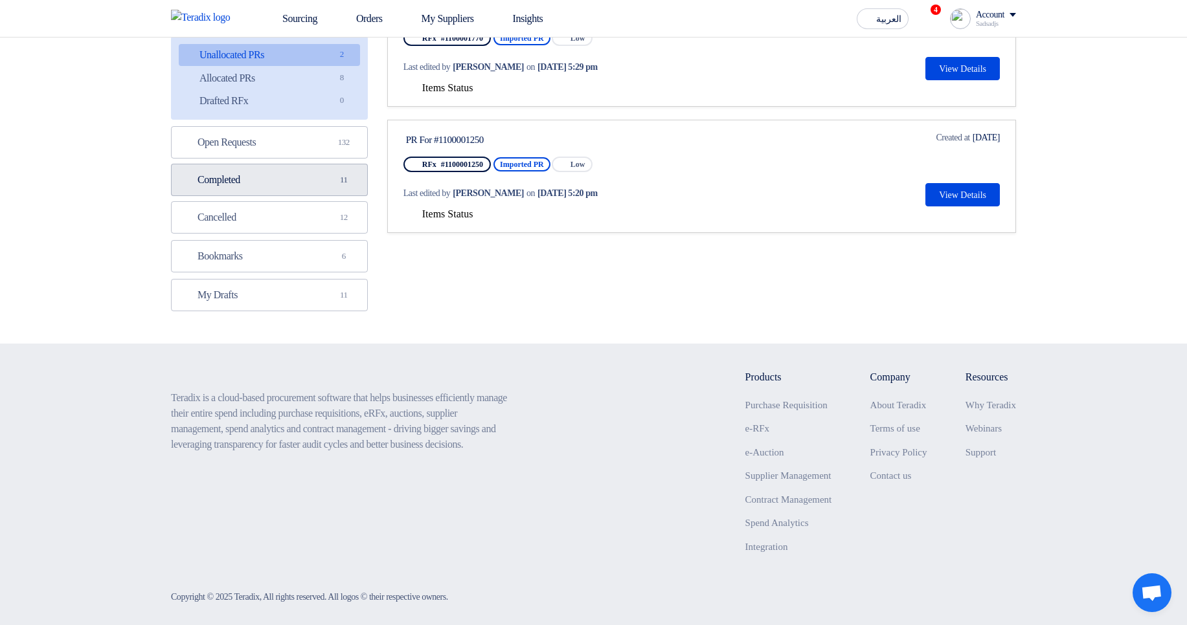
scroll to position [179, 0]
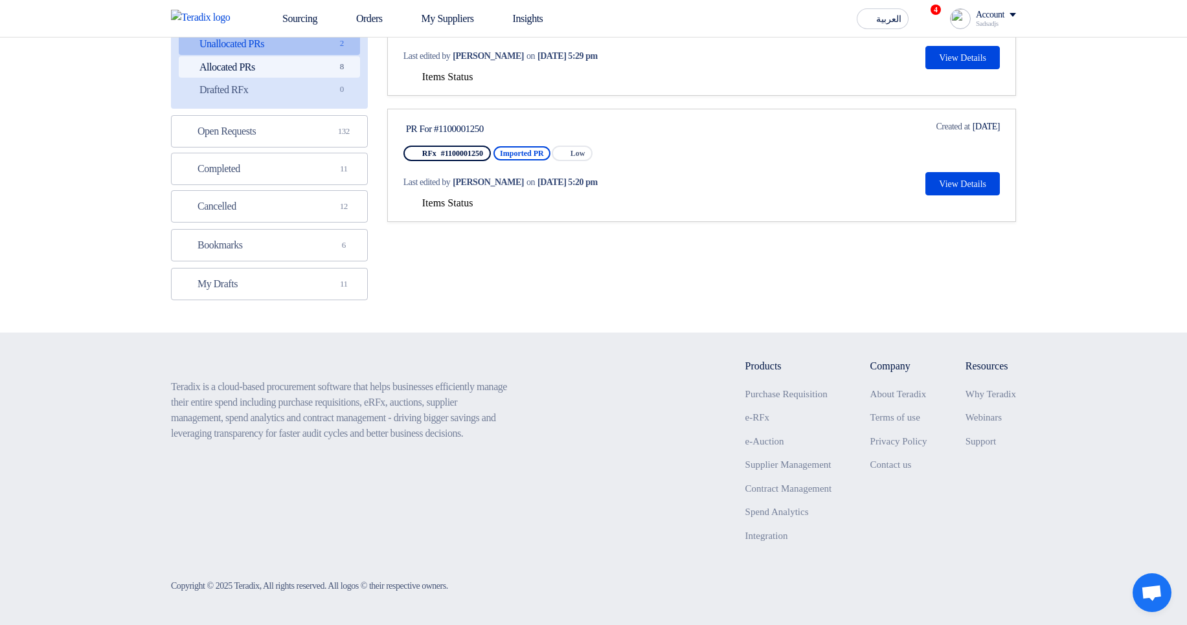
click at [330, 62] on link "Allocated PRs Allocated PRs 8" at bounding box center [269, 67] width 181 height 22
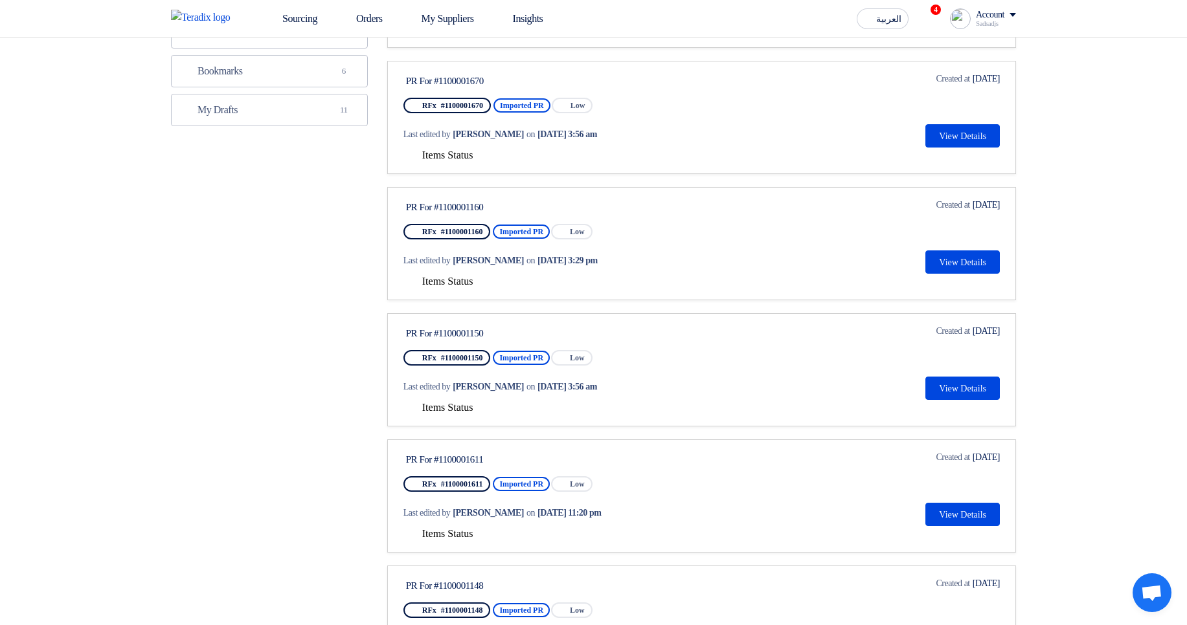
scroll to position [389, 0]
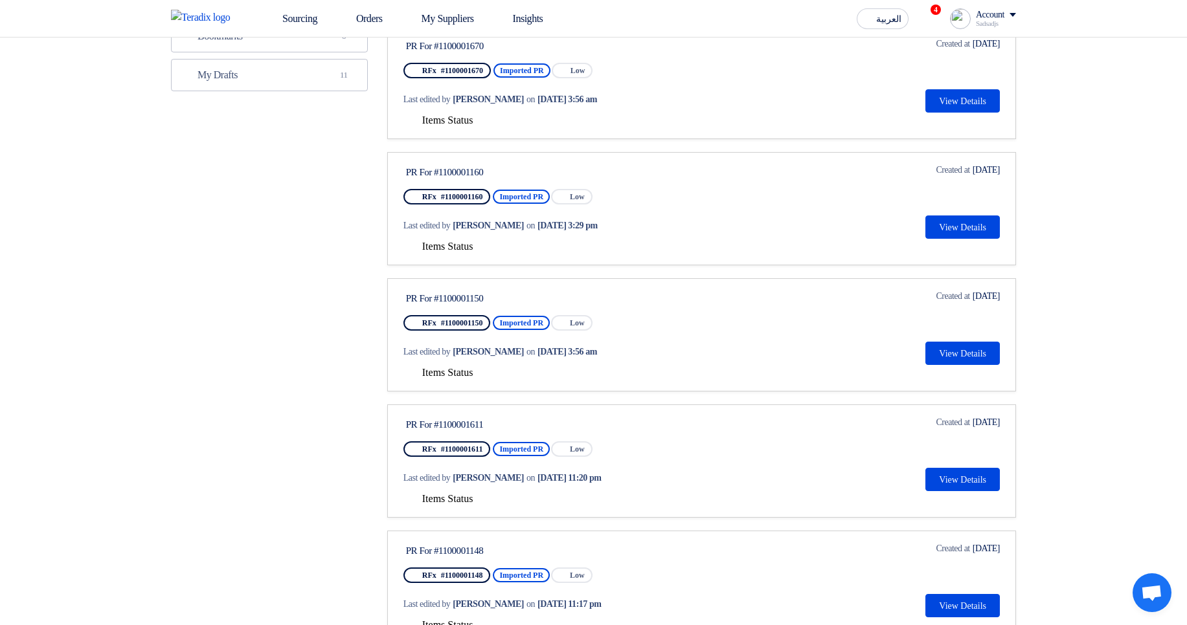
click at [458, 376] on span "Items Status" at bounding box center [447, 372] width 51 height 11
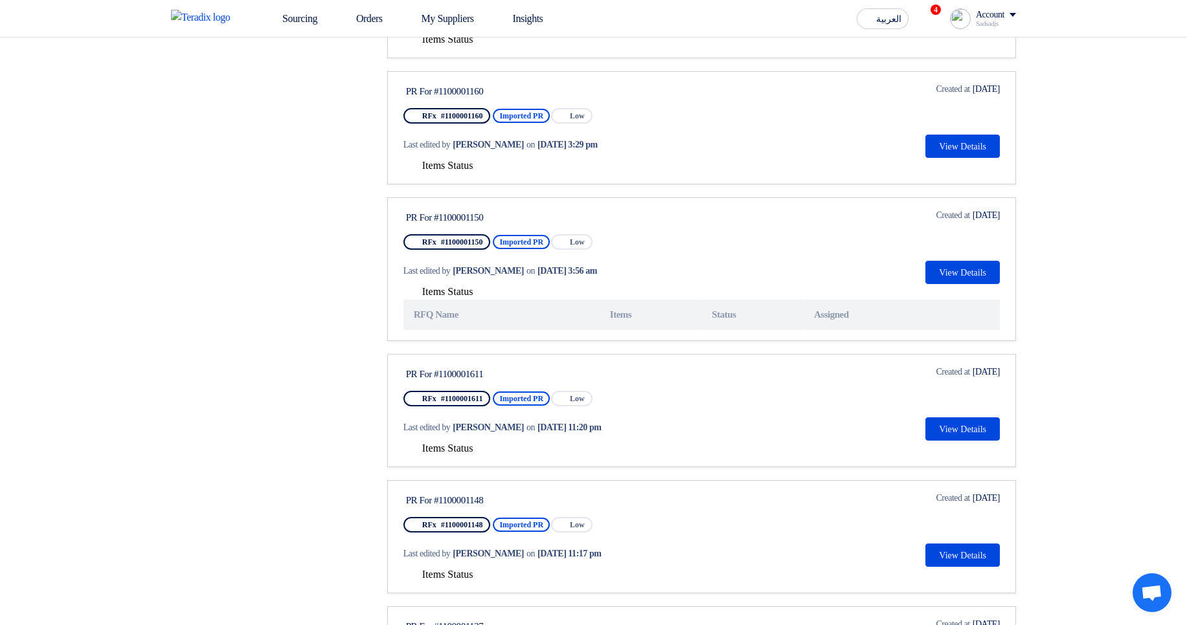
scroll to position [466, 0]
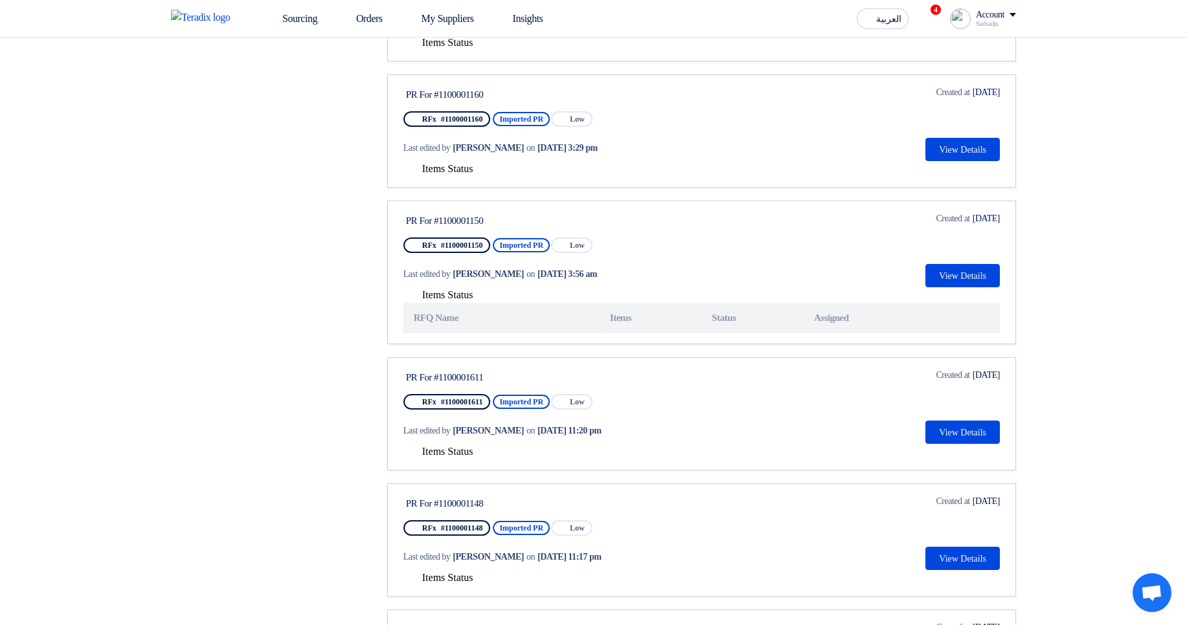
click at [452, 165] on span "Items Status" at bounding box center [447, 168] width 51 height 11
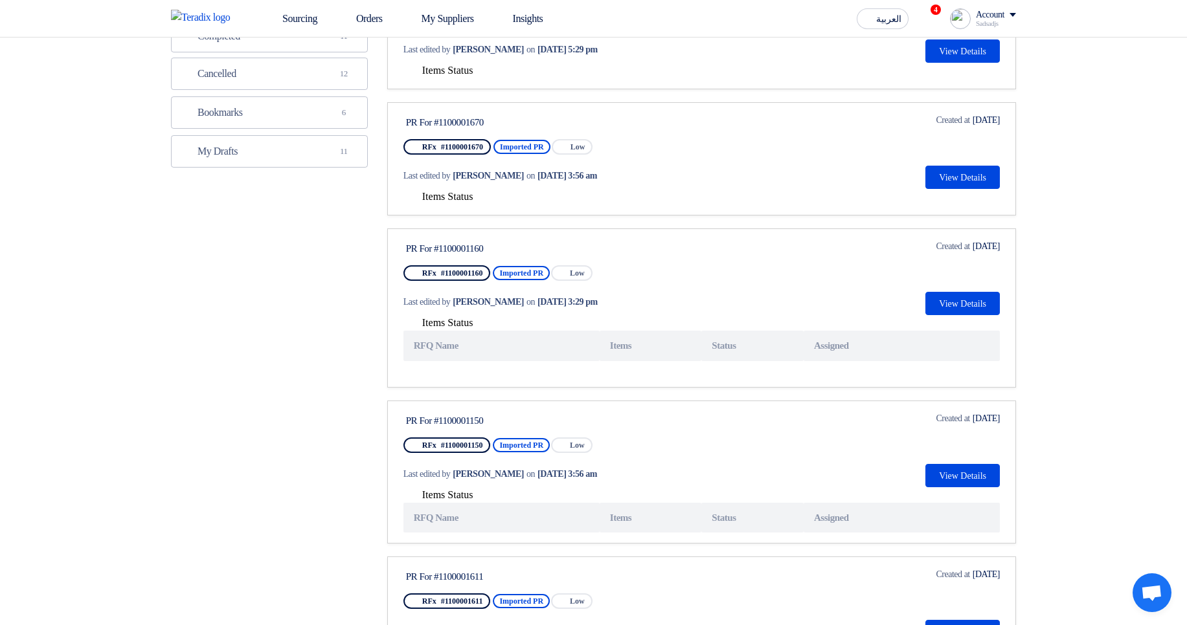
scroll to position [233, 0]
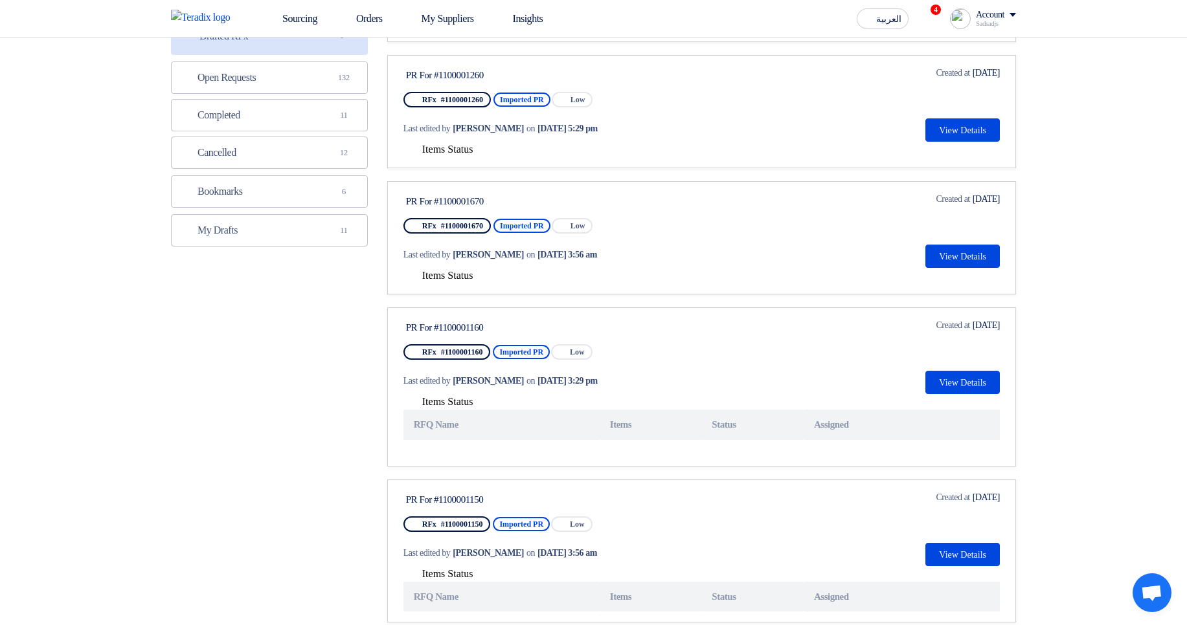
click at [447, 272] on span "Items Status" at bounding box center [447, 275] width 51 height 11
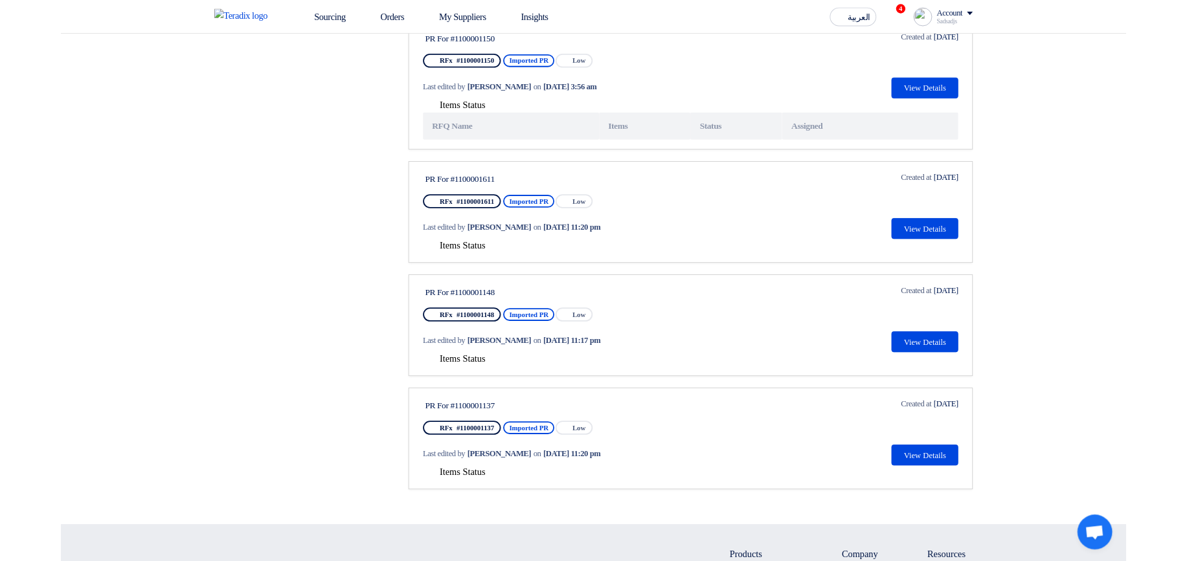
scroll to position [777, 0]
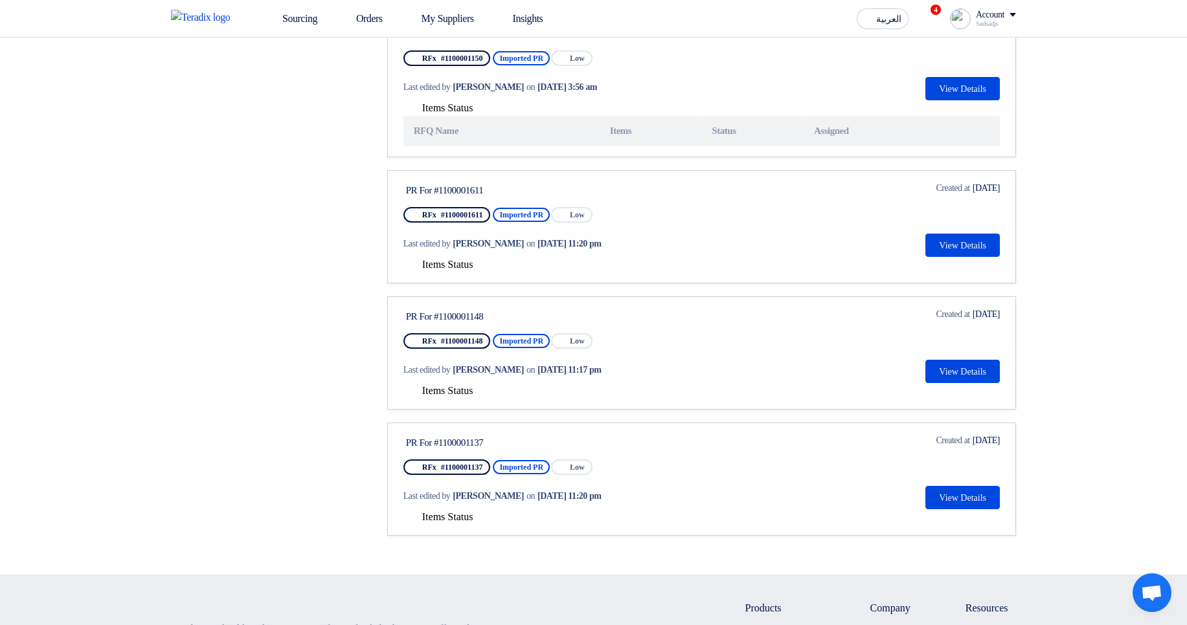
click at [461, 262] on span "Items Status" at bounding box center [447, 264] width 51 height 11
click at [471, 259] on span "Items Status" at bounding box center [447, 264] width 51 height 11
click at [445, 386] on span "Items Status" at bounding box center [447, 390] width 51 height 11
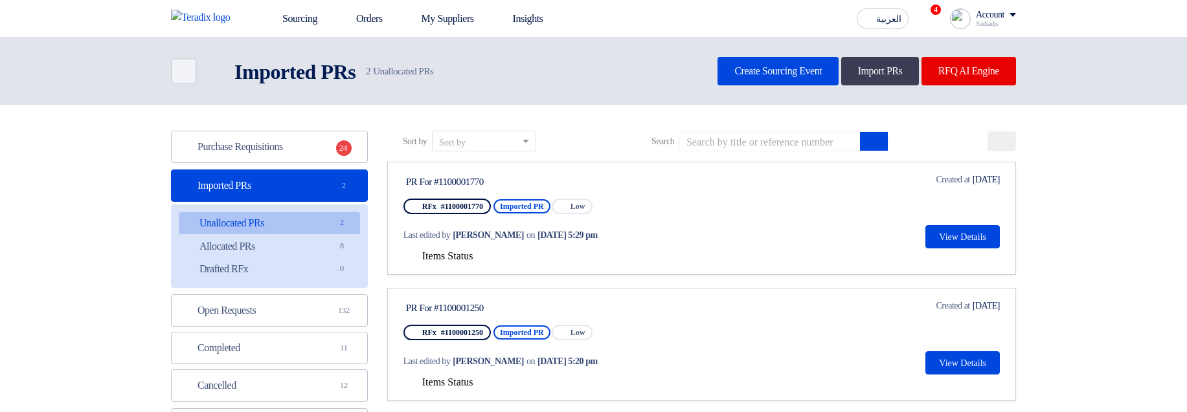
click at [453, 224] on div "Items Status" at bounding box center [701, 257] width 596 height 16
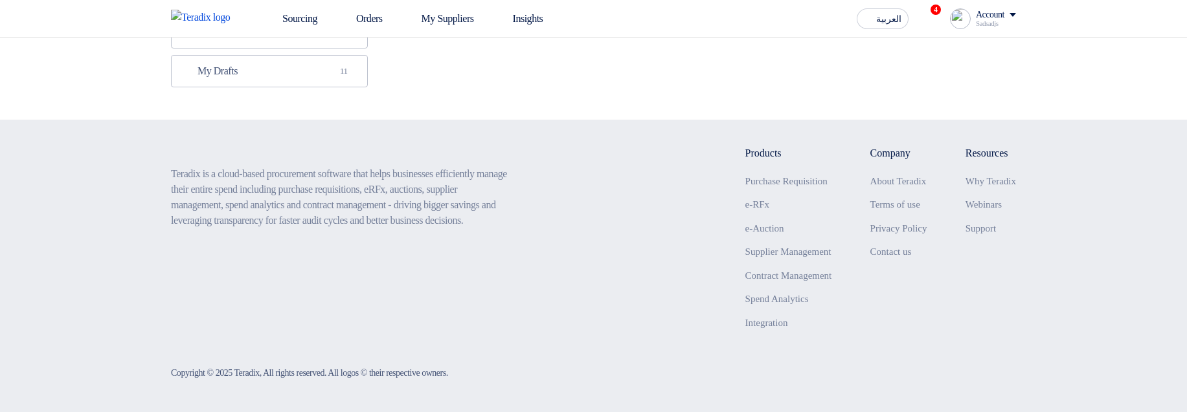
click at [464, 224] on p "Teradix is a cloud-based procurement software that helps businesses efficiently…" at bounding box center [340, 197] width 338 height 62
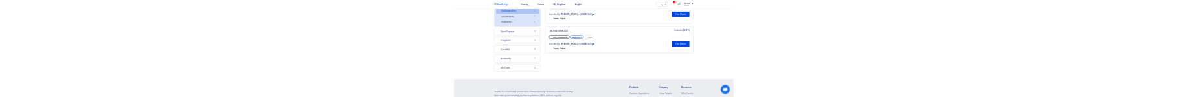
scroll to position [4, 0]
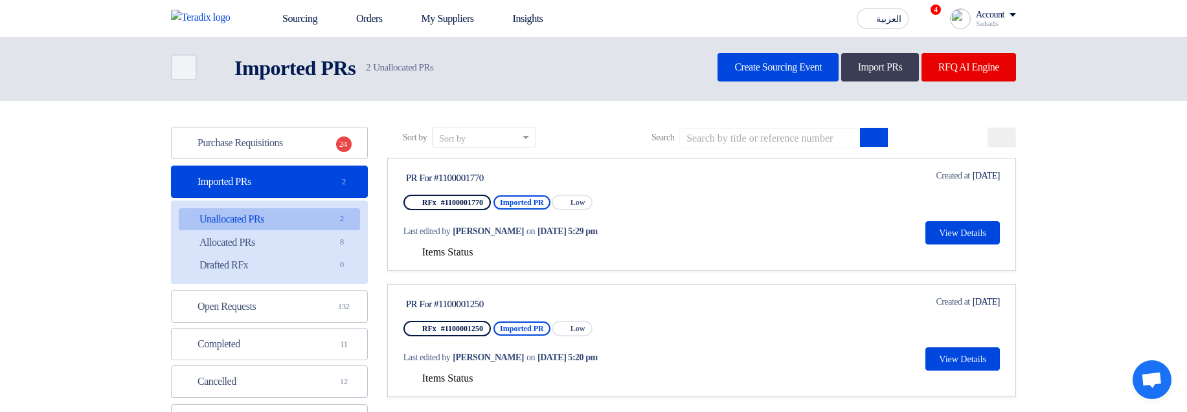
click at [439, 224] on span "Items Status" at bounding box center [447, 252] width 51 height 11
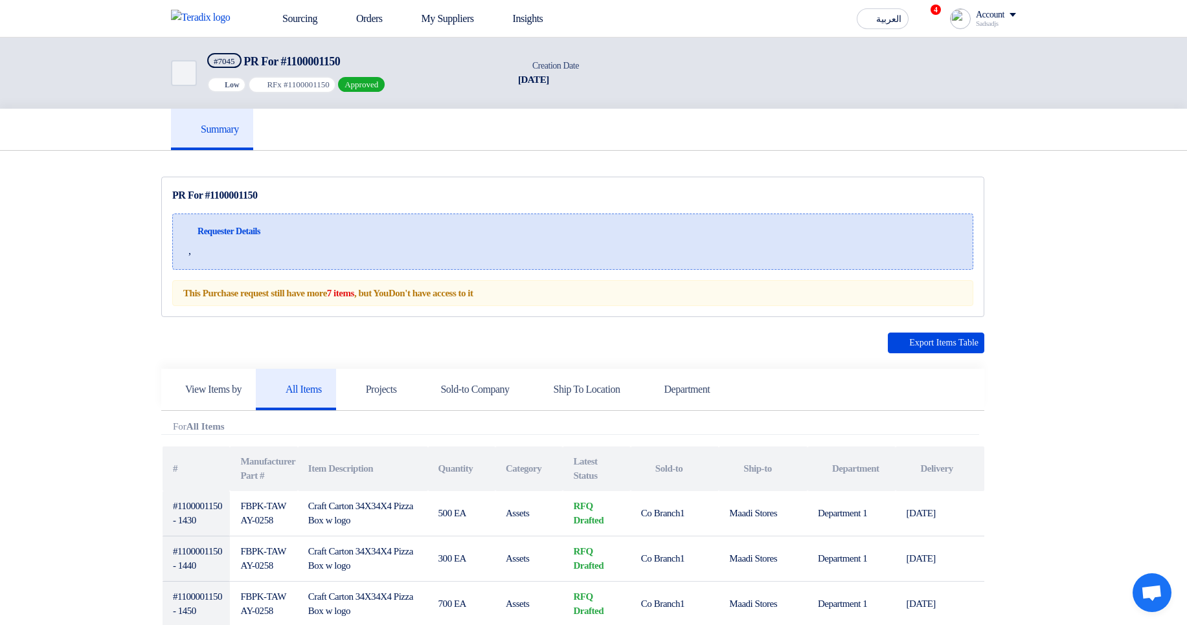
click at [673, 269] on div "Requester Details ," at bounding box center [572, 242] width 801 height 56
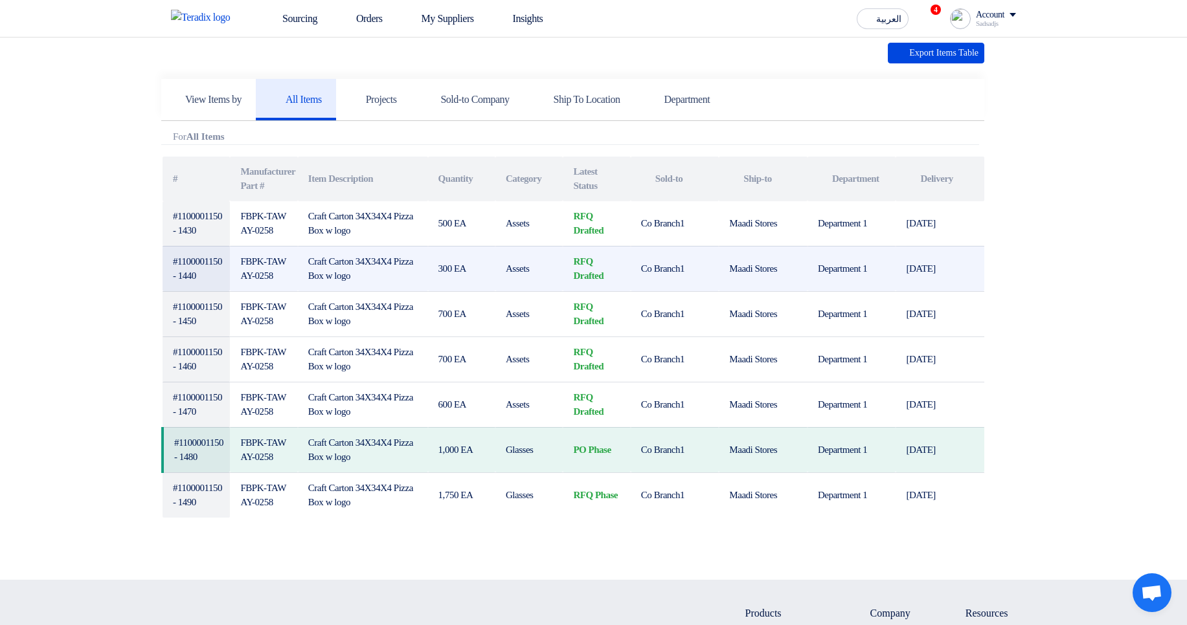
scroll to position [311, 0]
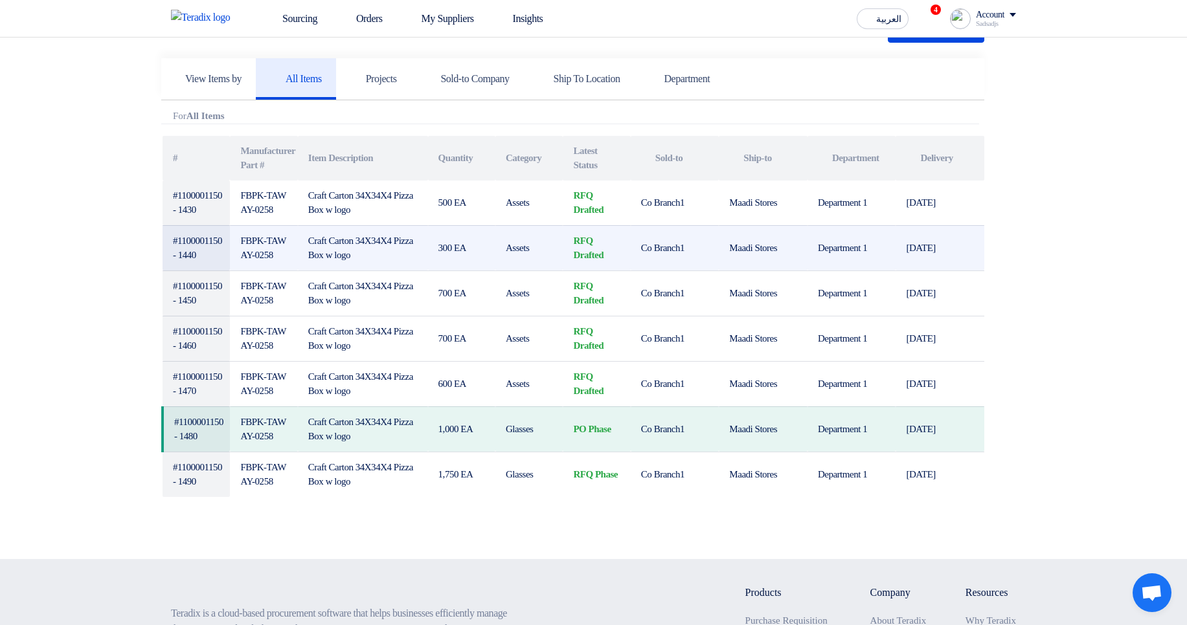
click at [495, 256] on td "Assets" at bounding box center [528, 247] width 67 height 45
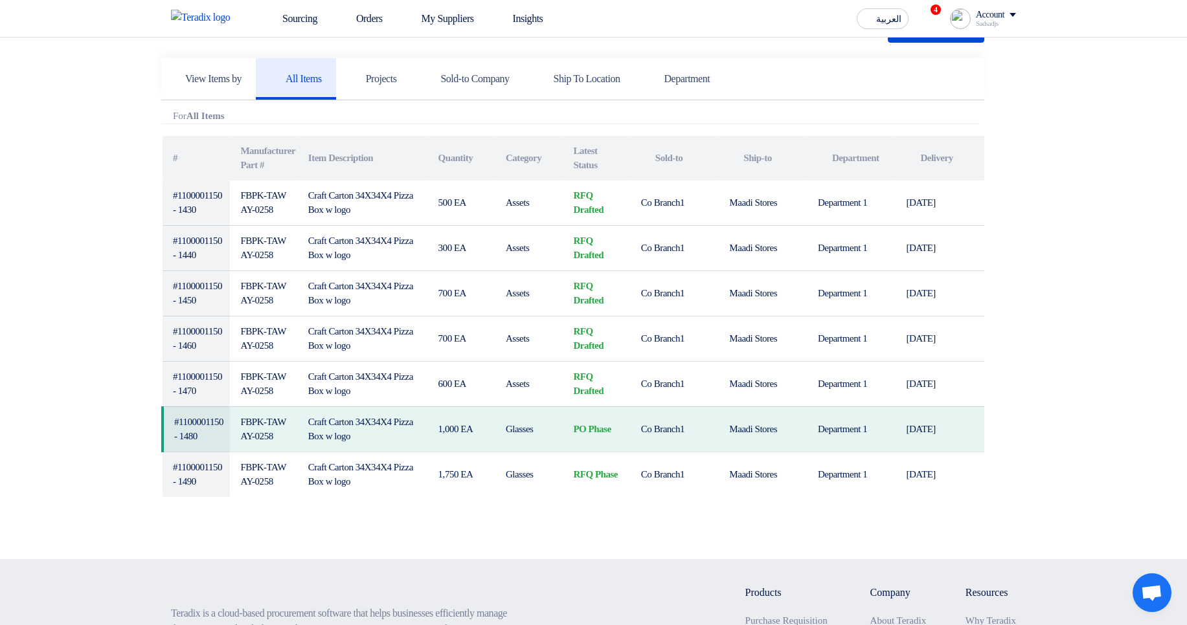
click at [1057, 205] on section "PR For #1100001150 Requester Details , #" at bounding box center [593, 199] width 1187 height 719
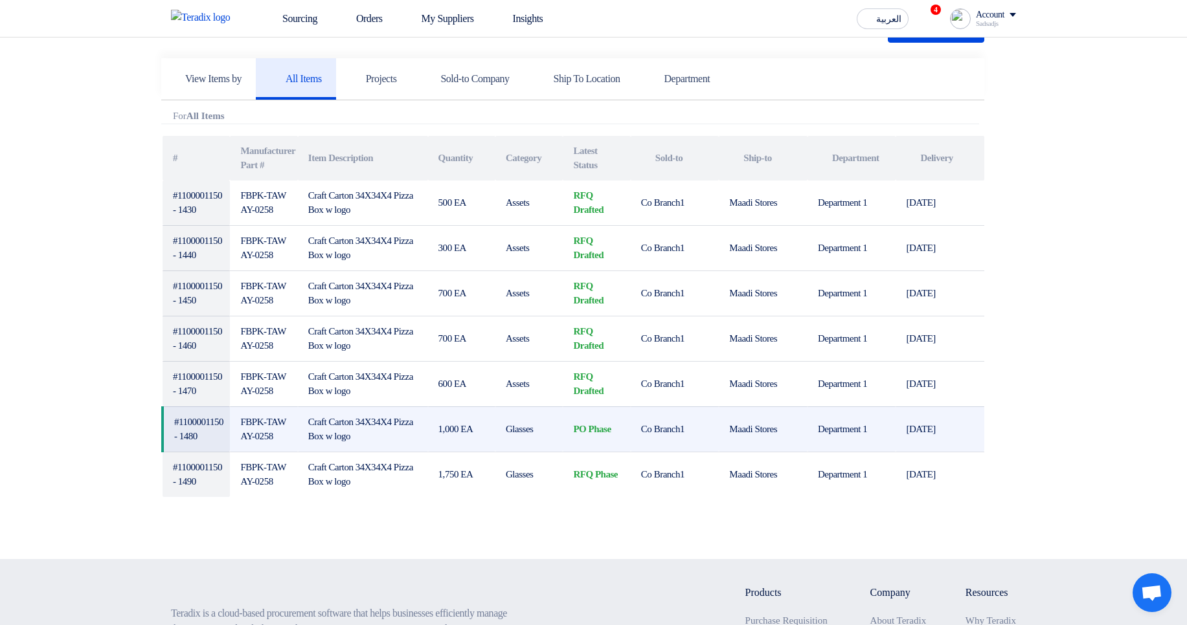
click at [594, 433] on td "PO Phase" at bounding box center [596, 429] width 67 height 45
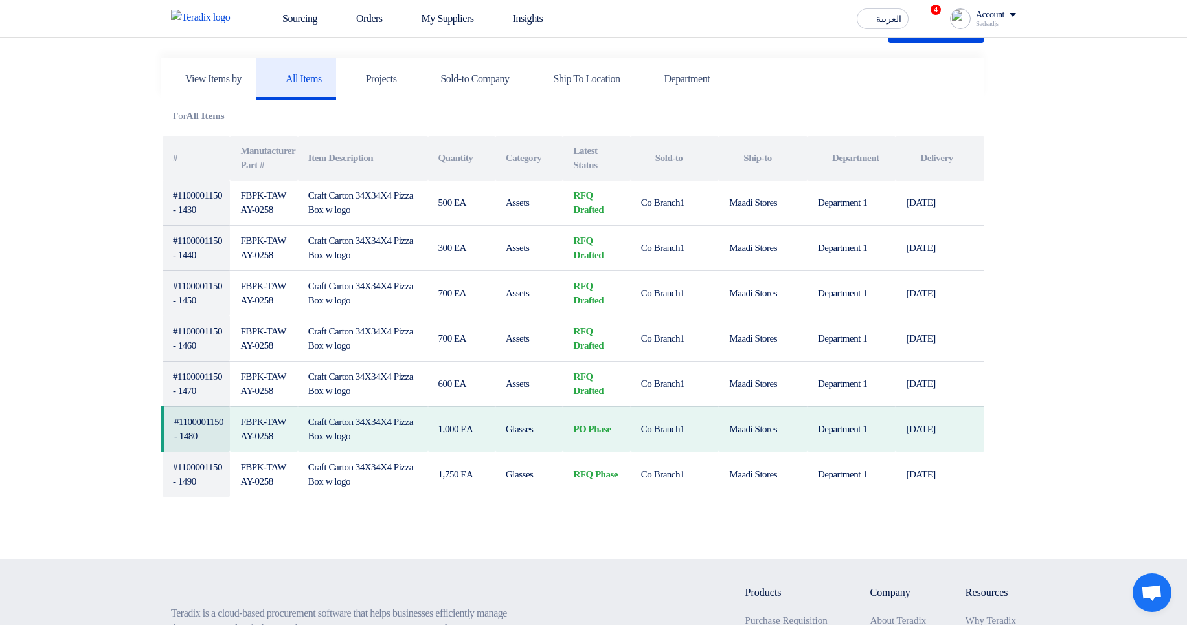
click at [1106, 267] on section "PR For #1100001150 Requester Details , #" at bounding box center [593, 199] width 1187 height 719
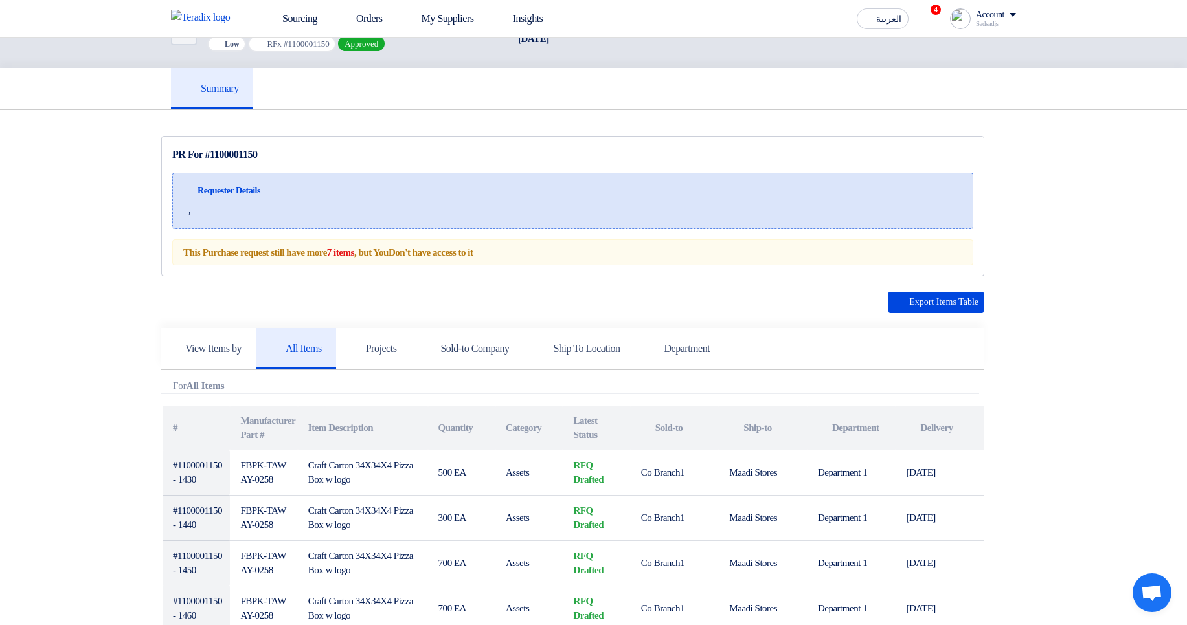
scroll to position [0, 0]
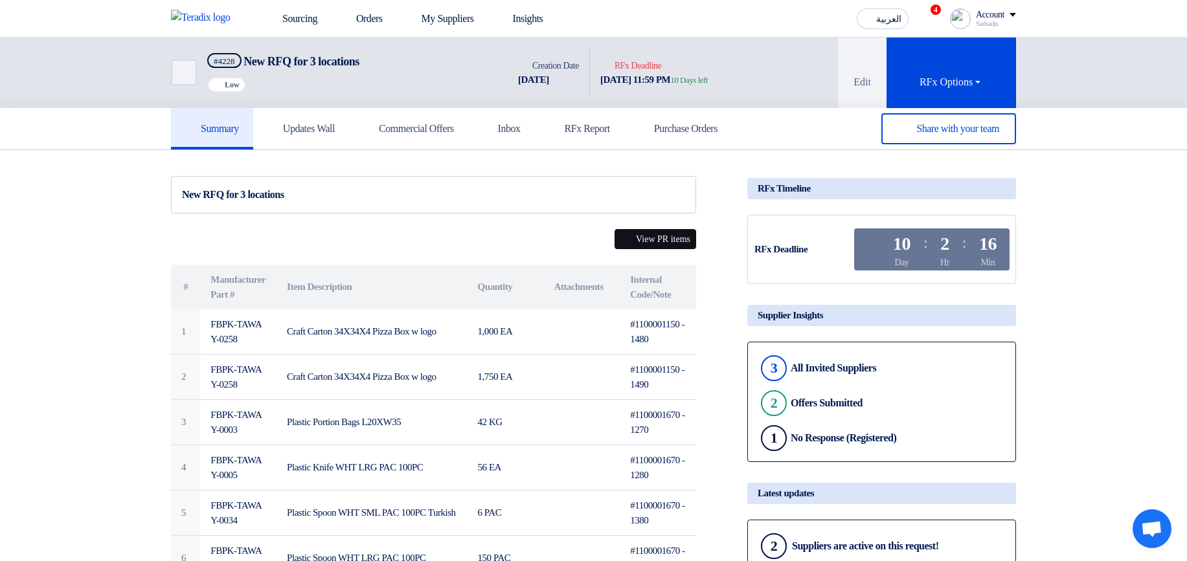
click at [650, 243] on button "View PR items" at bounding box center [655, 239] width 82 height 20
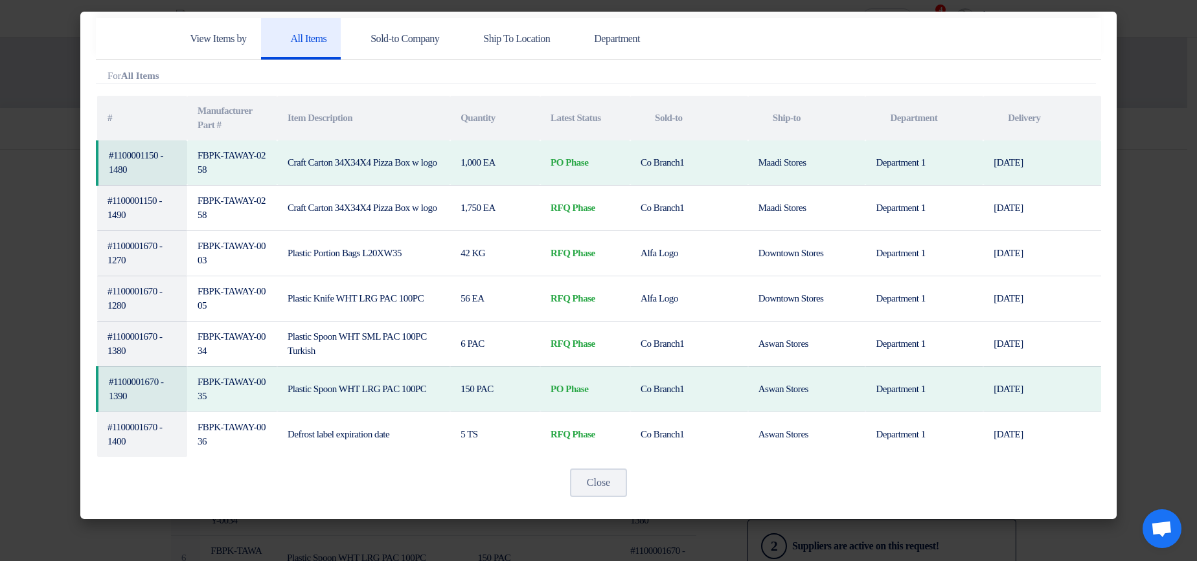
click at [1141, 205] on modal-container "View Items by All Items Sold-to Company Ship To Location Department Attachments…" at bounding box center [598, 280] width 1197 height 561
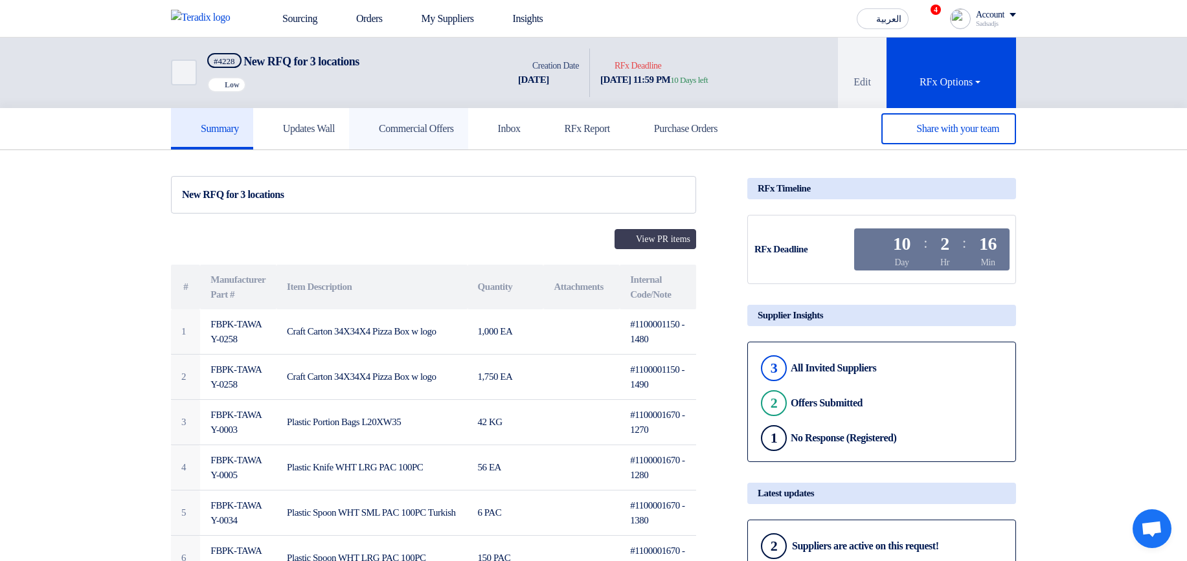
click at [394, 115] on link "Commercial Offers" at bounding box center [408, 128] width 119 height 41
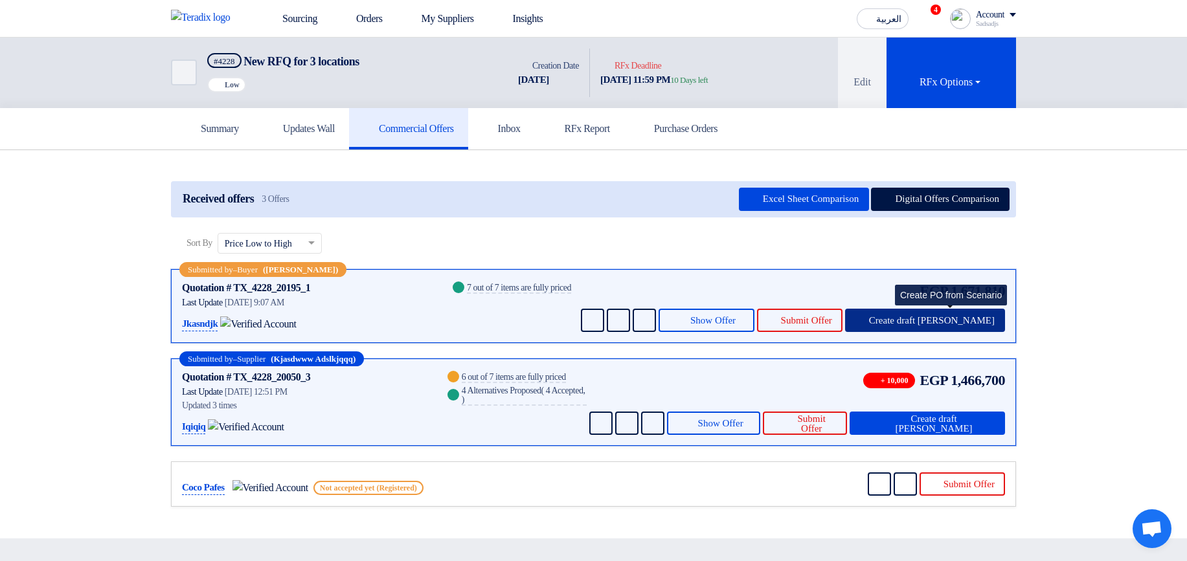
click at [930, 324] on span "Create draft PO" at bounding box center [932, 321] width 126 height 10
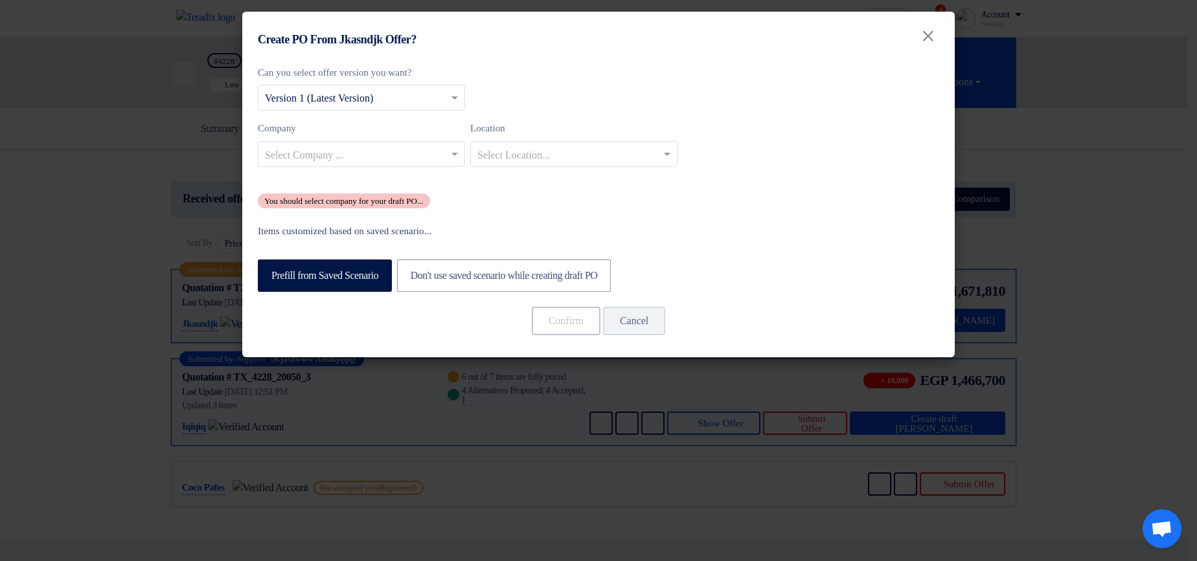
click at [1125, 235] on modal-container "Create PO From Jkasndjk Offer? × Can you select offer version you want? Select …" at bounding box center [598, 280] width 1197 height 561
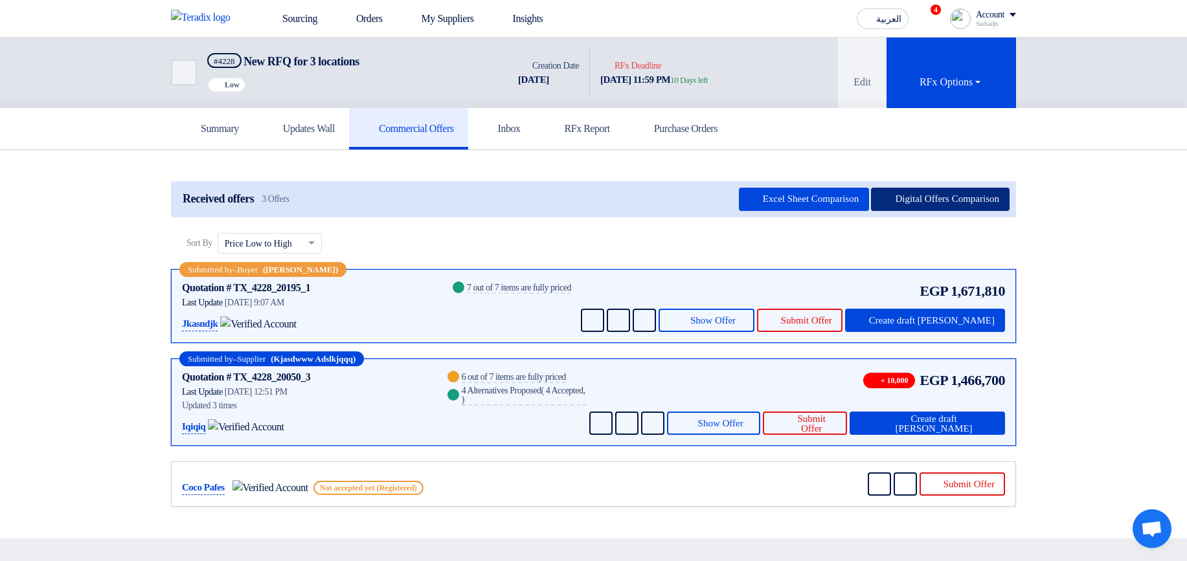
click at [896, 192] on button "Digital Offers Comparison" at bounding box center [940, 199] width 139 height 23
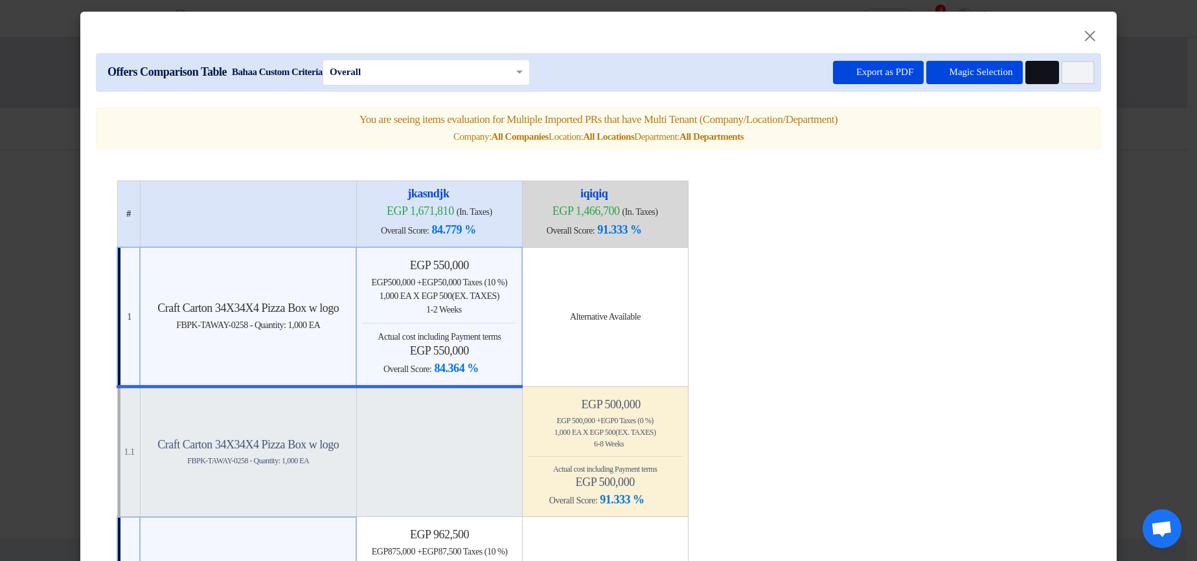
click at [1035, 80] on button "Multi Tenant Preferences" at bounding box center [1042, 72] width 34 height 23
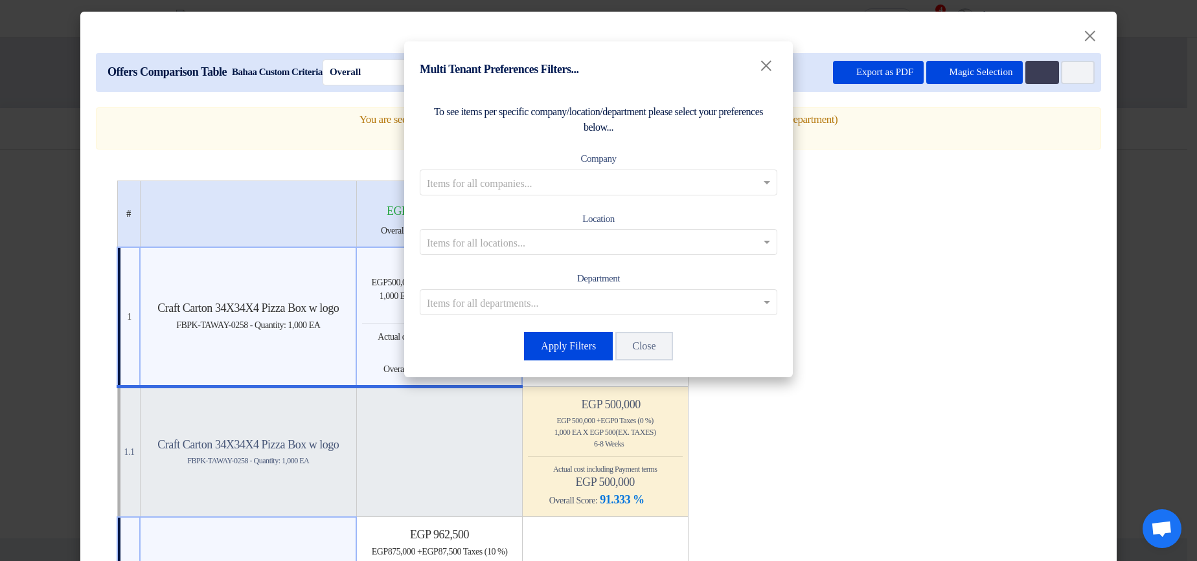
click at [599, 172] on input "text" at bounding box center [592, 182] width 330 height 21
click at [611, 203] on span "Co Branch1" at bounding box center [599, 208] width 50 height 11
click at [575, 359] on button "Apply Filters" at bounding box center [568, 346] width 89 height 28
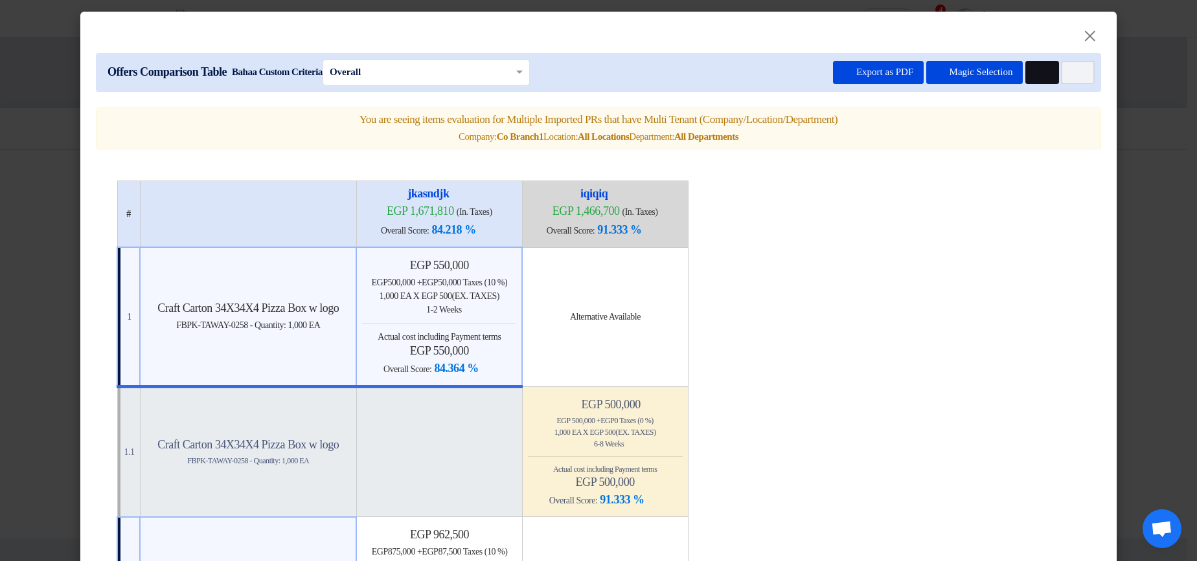
click at [1047, 68] on button "Multi Tenant Preferences" at bounding box center [1042, 72] width 34 height 23
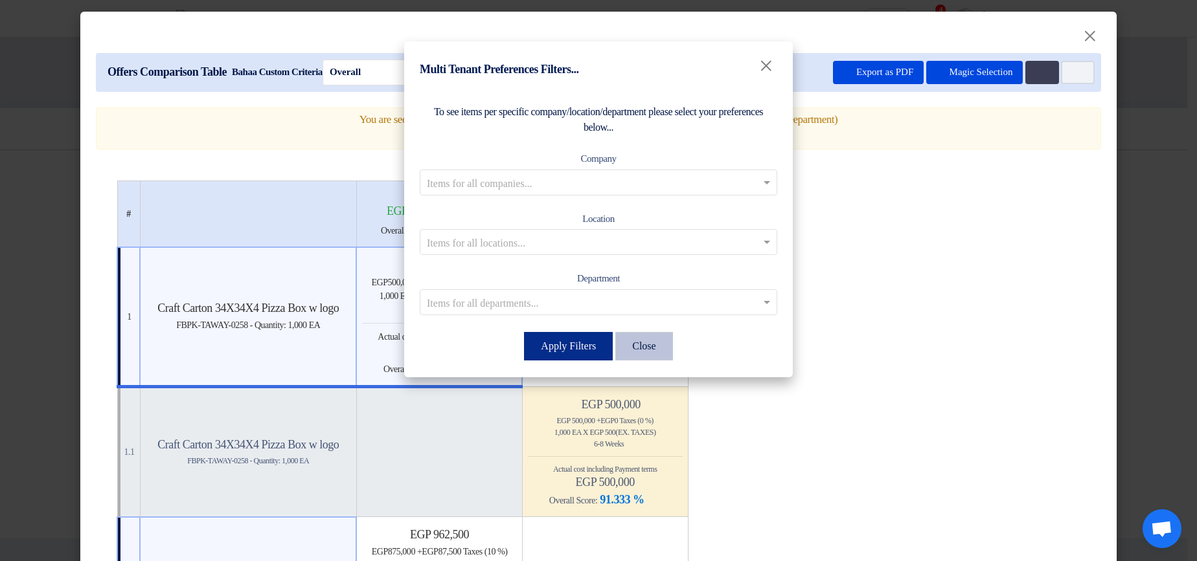
click at [566, 341] on button "Apply Filters" at bounding box center [568, 346] width 89 height 28
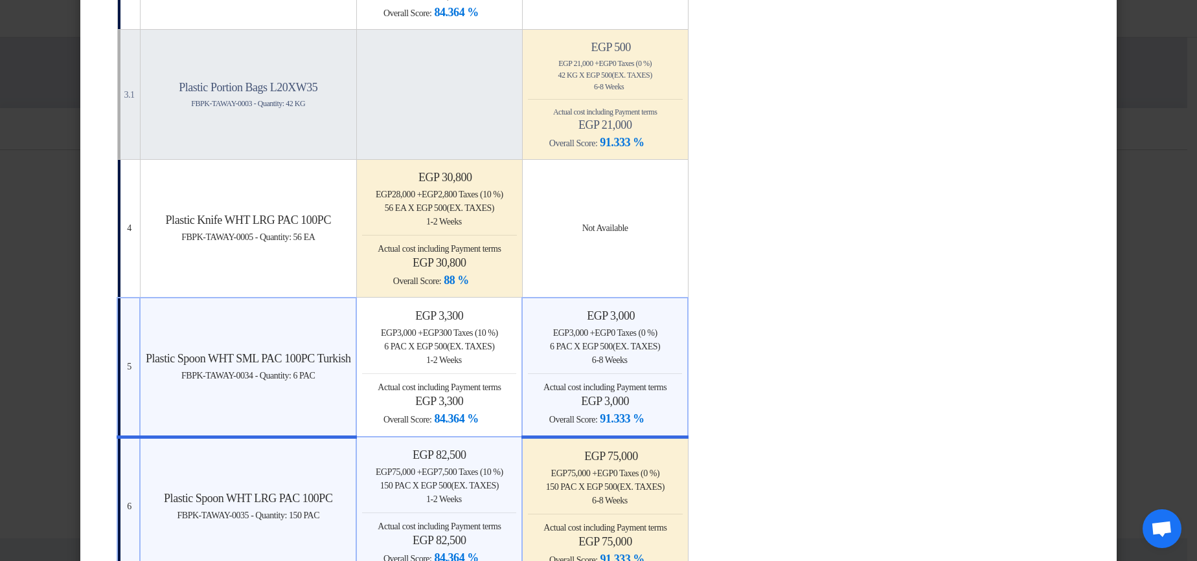
scroll to position [855, 0]
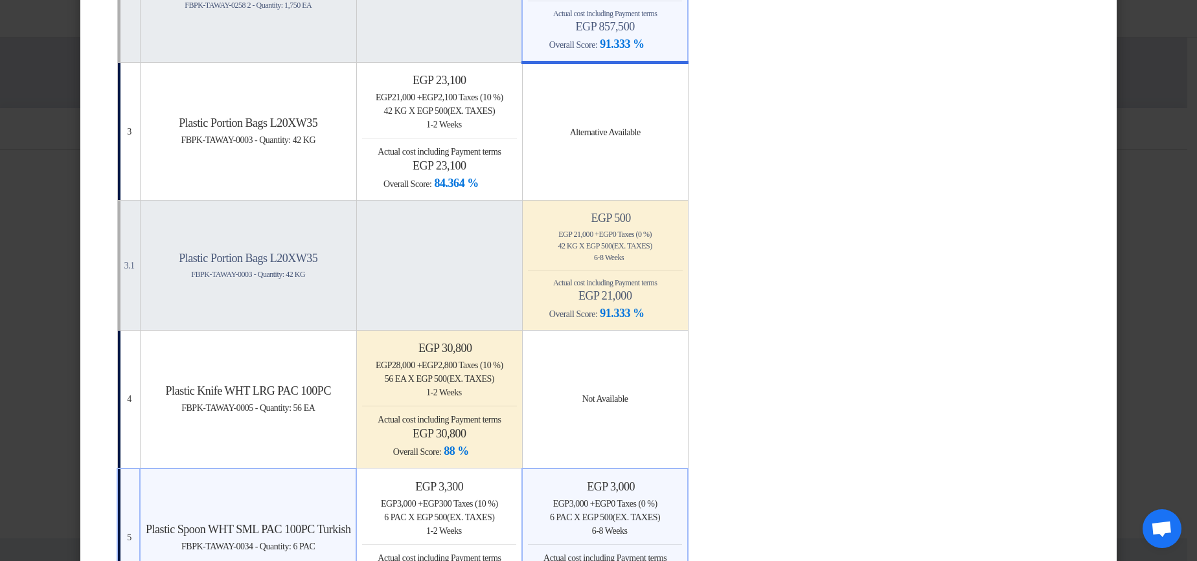
click at [673, 289] on h4 "egp 21,000" at bounding box center [605, 296] width 155 height 14
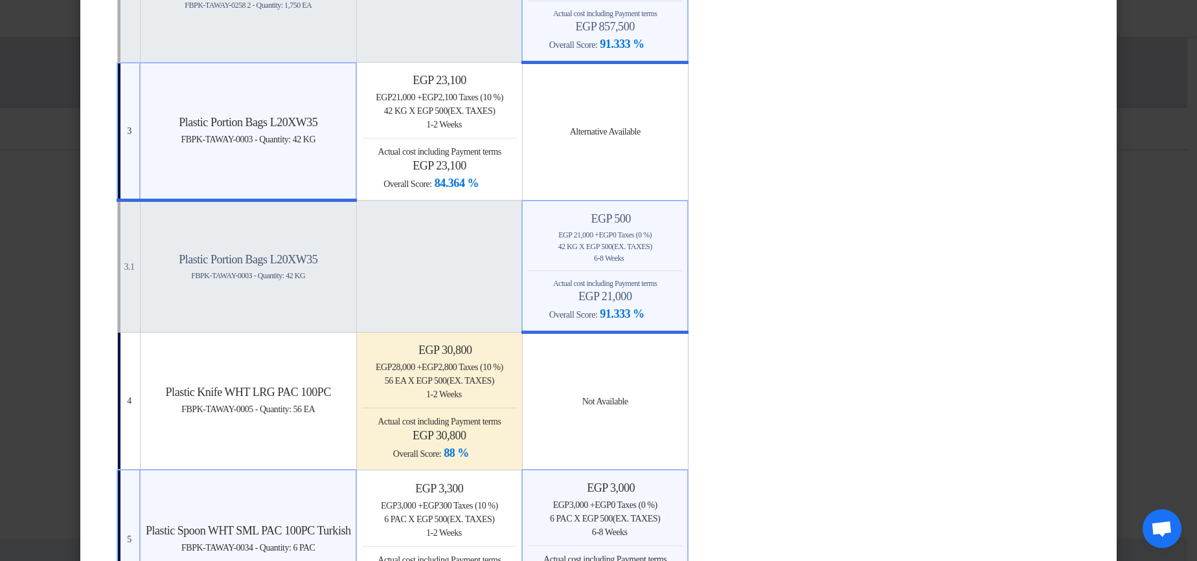
click at [494, 384] on span "(Ex. Taxes)" at bounding box center [470, 381] width 47 height 10
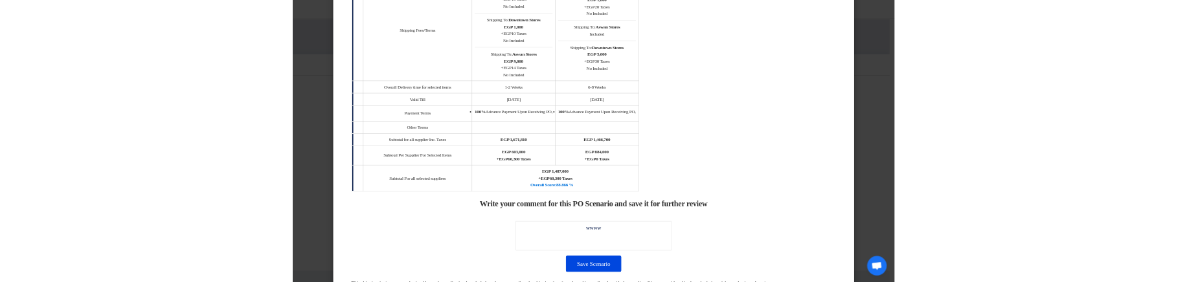
scroll to position [1865, 0]
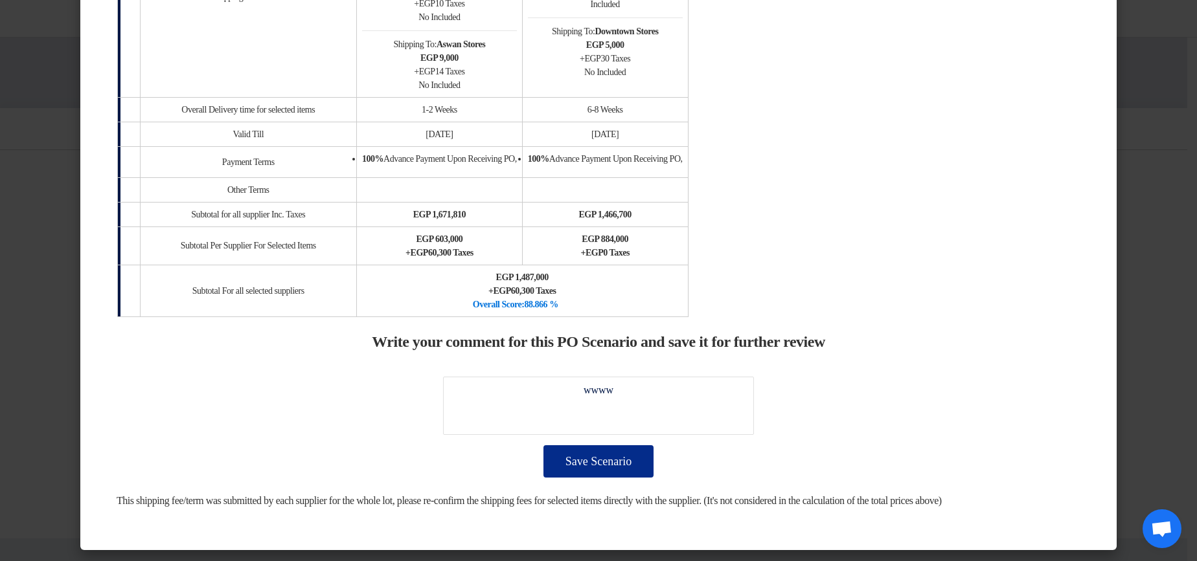
click at [595, 451] on button "Save Scenario" at bounding box center [598, 461] width 110 height 32
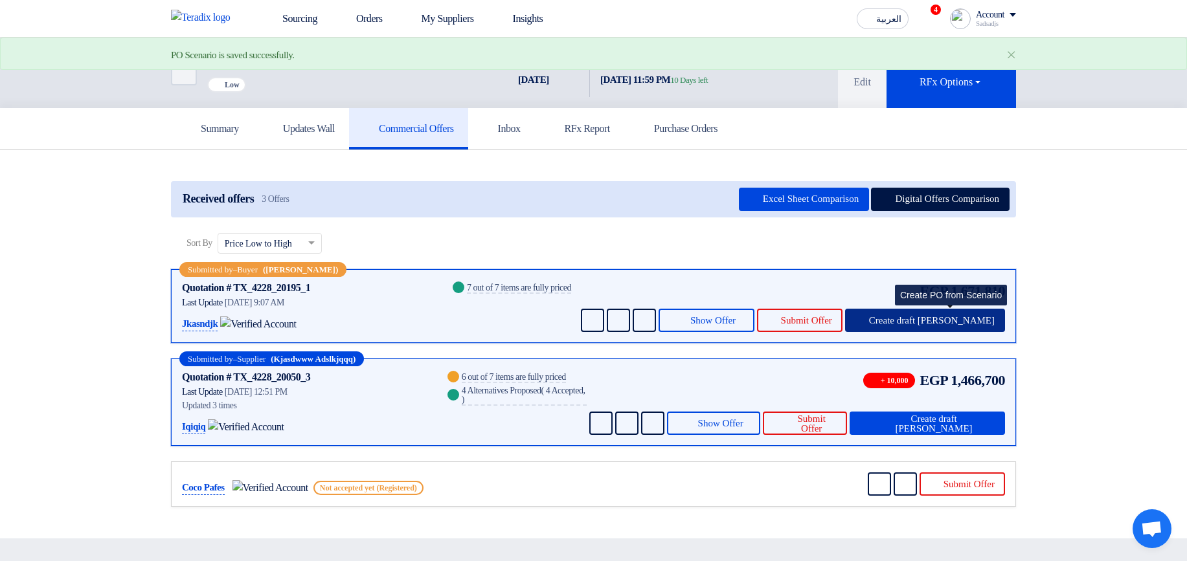
click at [940, 319] on span "Create draft PO" at bounding box center [932, 321] width 126 height 10
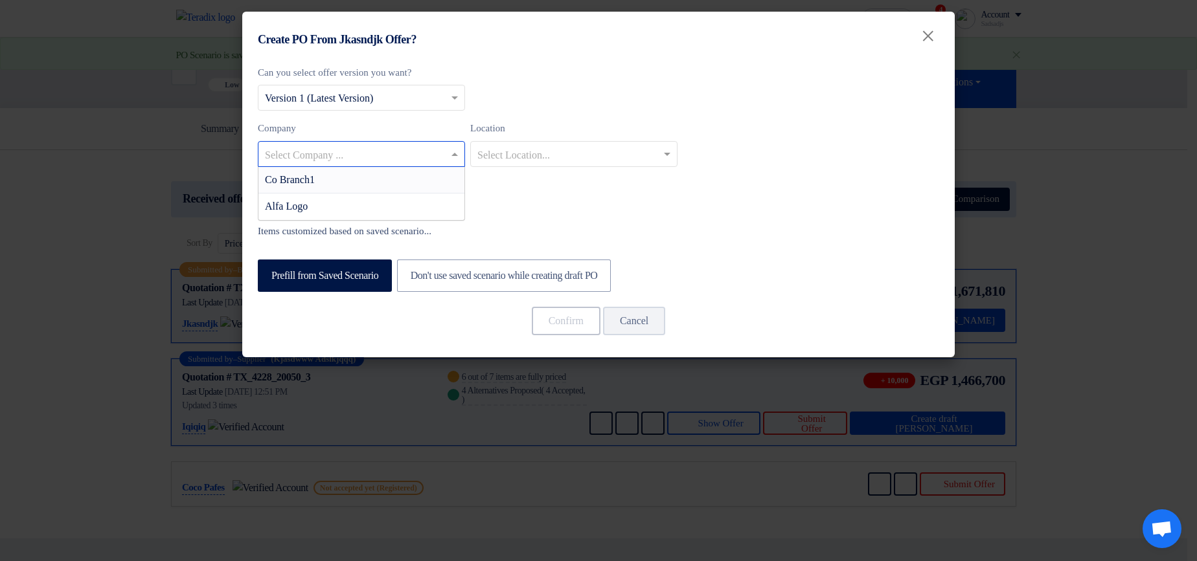
click at [423, 162] on input "text" at bounding box center [355, 154] width 180 height 21
click at [425, 189] on div "Co Branch1" at bounding box center [361, 180] width 206 height 27
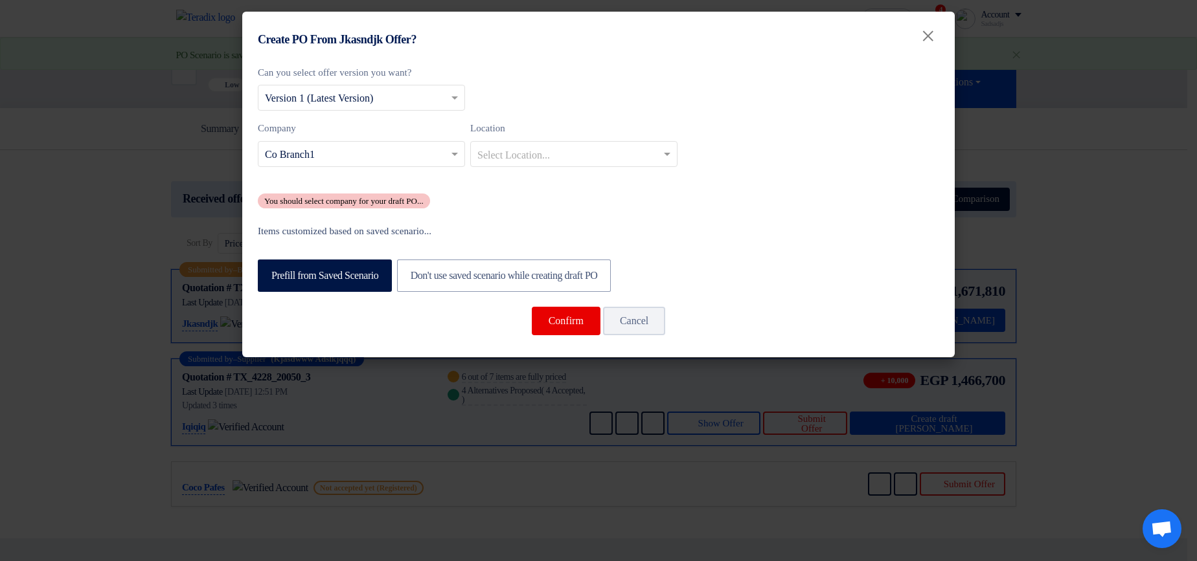
click at [1068, 181] on modal-container "Create PO From Jkasndjk Offer? × Can you select offer version you want? Select …" at bounding box center [598, 280] width 1197 height 561
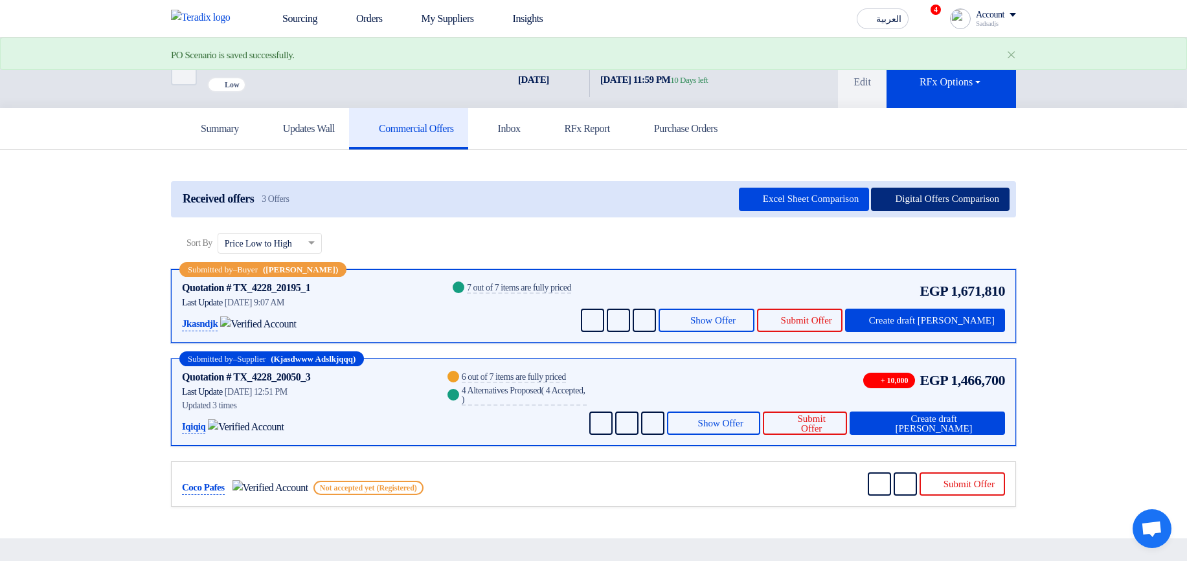
click at [949, 201] on button "Digital Offers Comparison" at bounding box center [940, 199] width 139 height 23
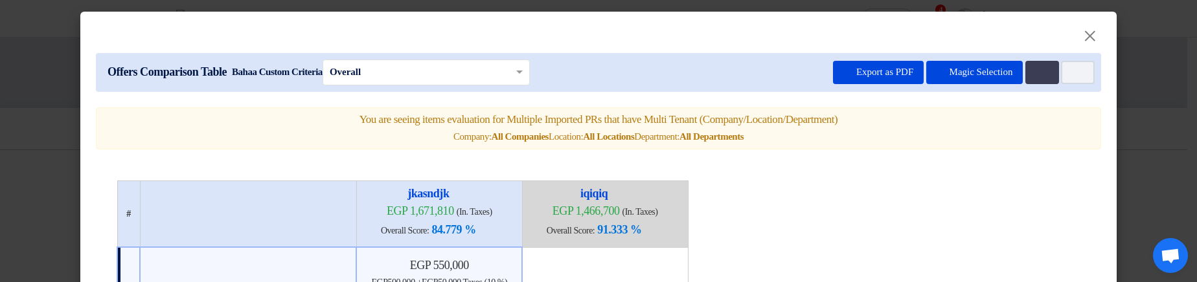
click at [1148, 142] on modal-container "× Offers Comparison Table Bahaa Custom Criteria × Overall × Export as PDF Magic…" at bounding box center [598, 141] width 1197 height 282
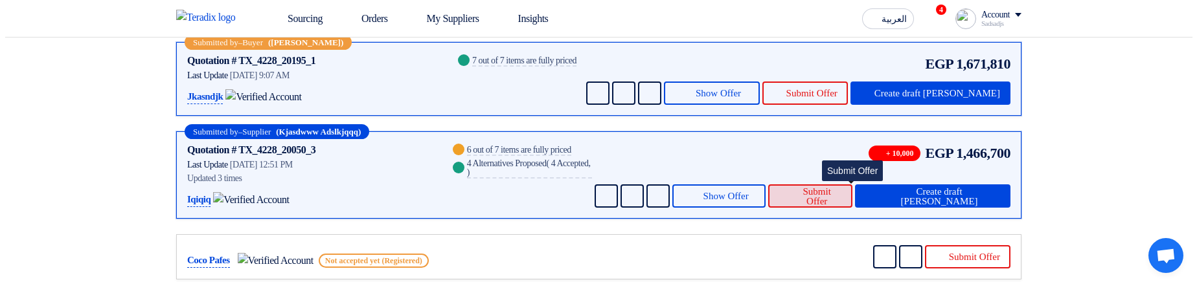
scroll to position [233, 0]
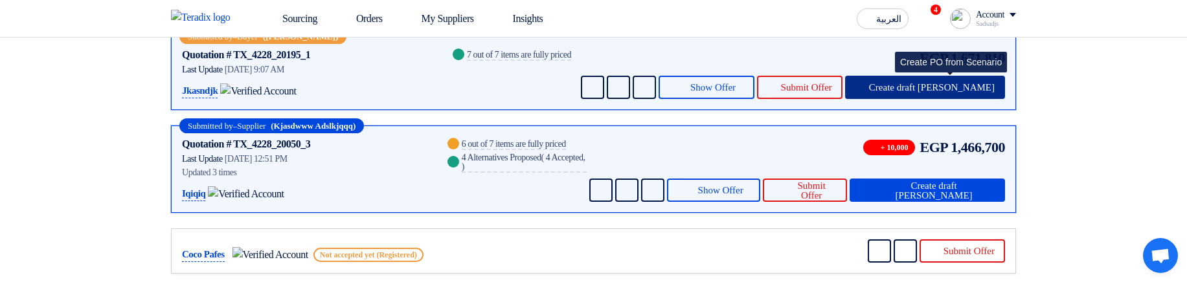
click at [980, 84] on span "Create draft PO" at bounding box center [932, 88] width 126 height 10
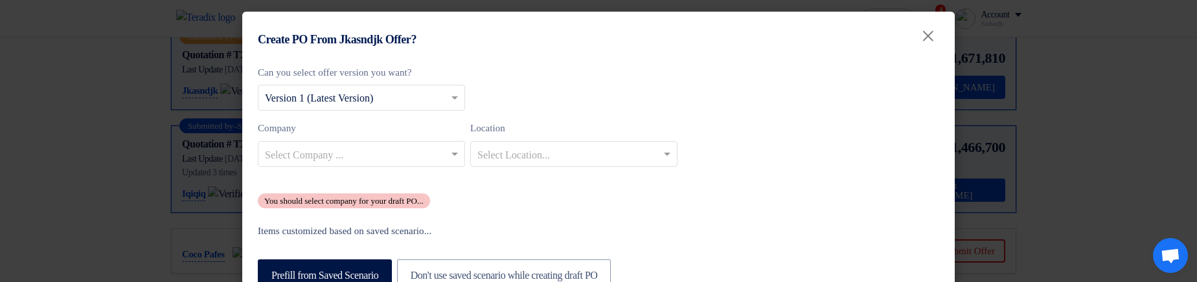
click at [399, 142] on div "Select Company ..." at bounding box center [361, 154] width 207 height 26
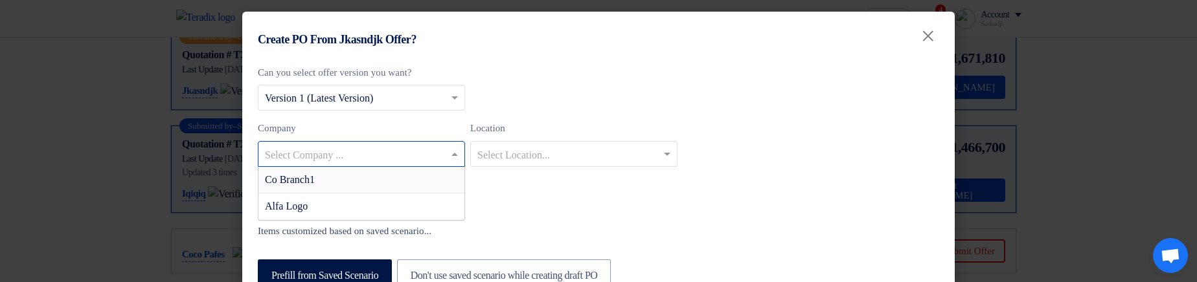
click at [399, 172] on div "Co Branch1" at bounding box center [361, 180] width 206 height 27
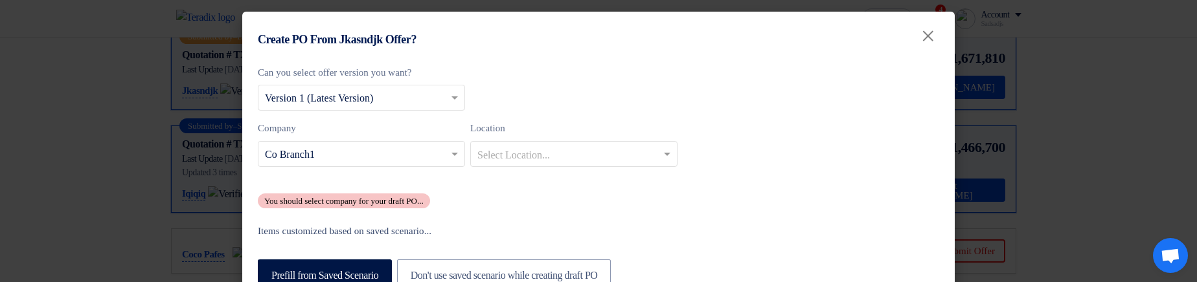
scroll to position [78, 0]
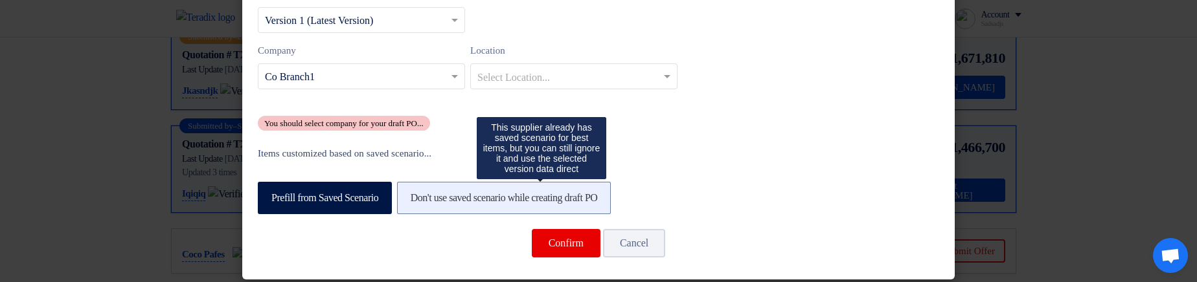
click at [599, 197] on label "Don't use saved scenario while creating draft PO" at bounding box center [504, 198] width 214 height 32
click at [419, 197] on input "Don't use saved scenario while creating draft PO" at bounding box center [415, 197] width 8 height 8
radio input "true"
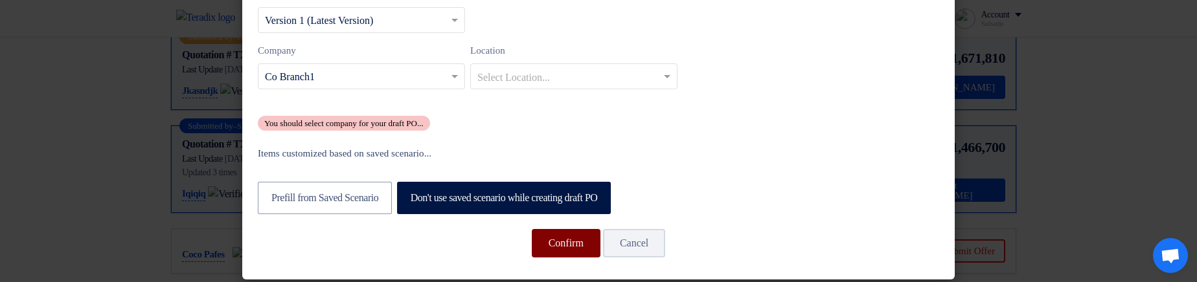
click at [556, 238] on button "Confirm" at bounding box center [566, 243] width 69 height 28
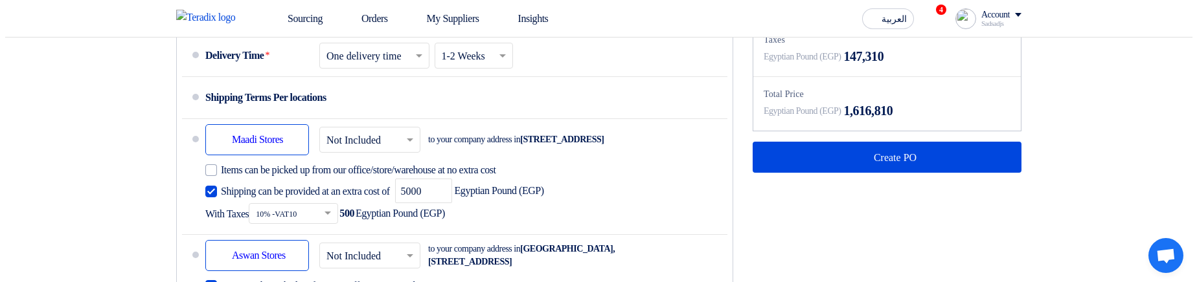
scroll to position [932, 0]
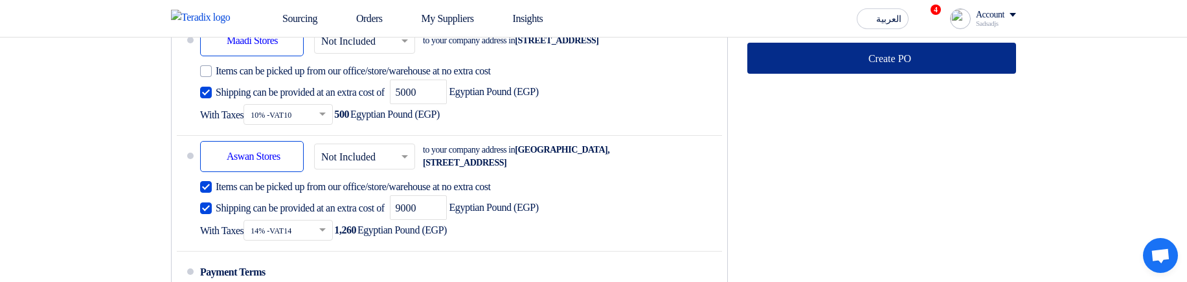
click at [934, 74] on button "Create PO" at bounding box center [881, 58] width 269 height 31
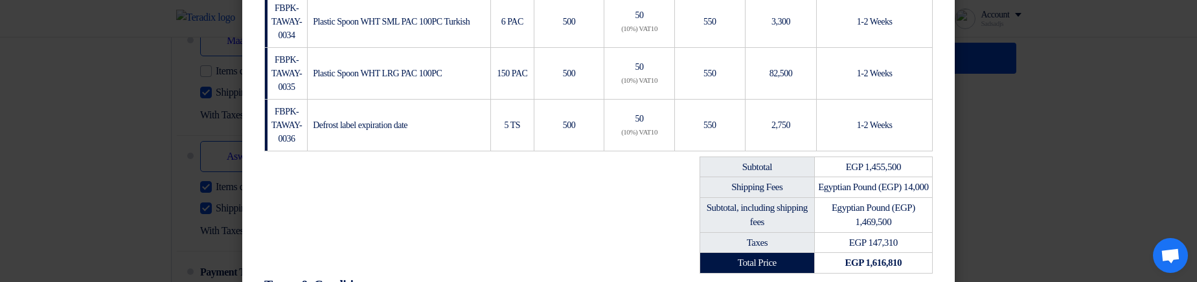
scroll to position [676, 0]
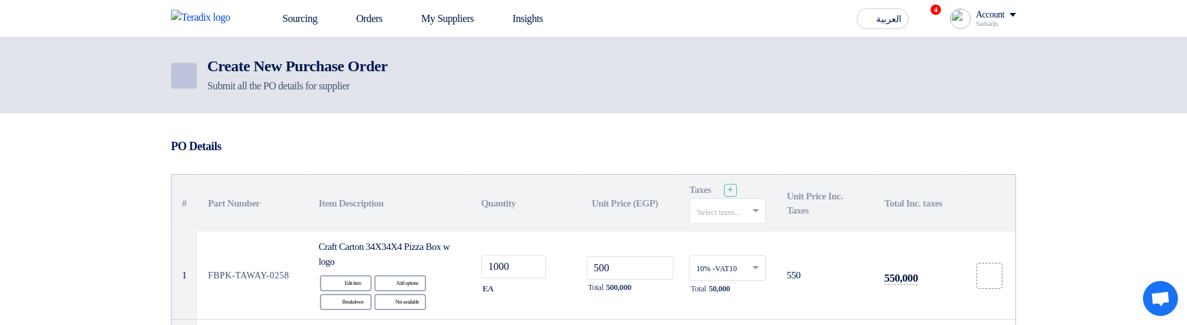
click at [177, 76] on icon "Back" at bounding box center [183, 76] width 16 height 16
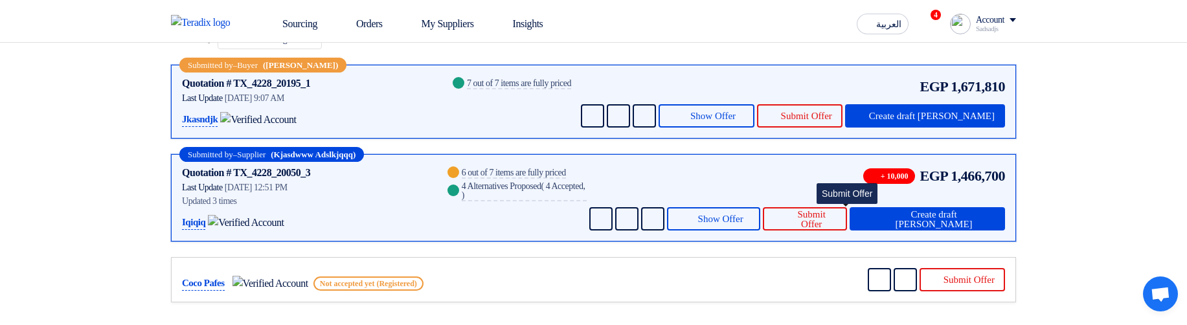
scroll to position [233, 0]
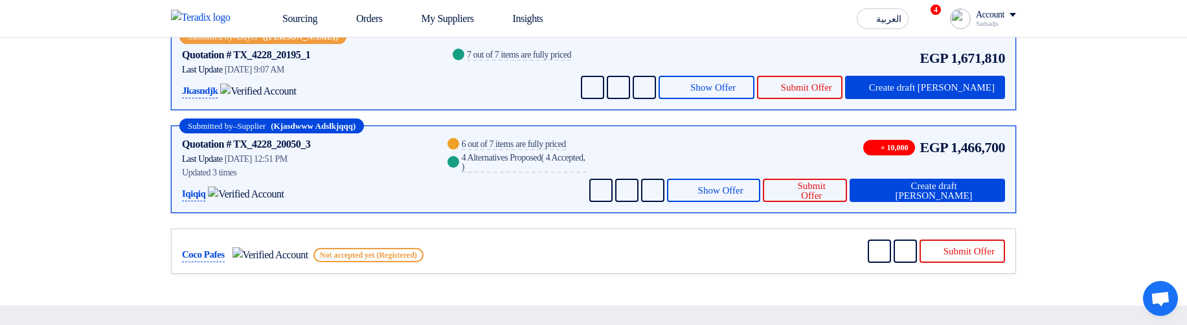
click at [769, 156] on div "+ 10,000 EGP 1,466,700 Send Message Send Message" at bounding box center [796, 169] width 418 height 65
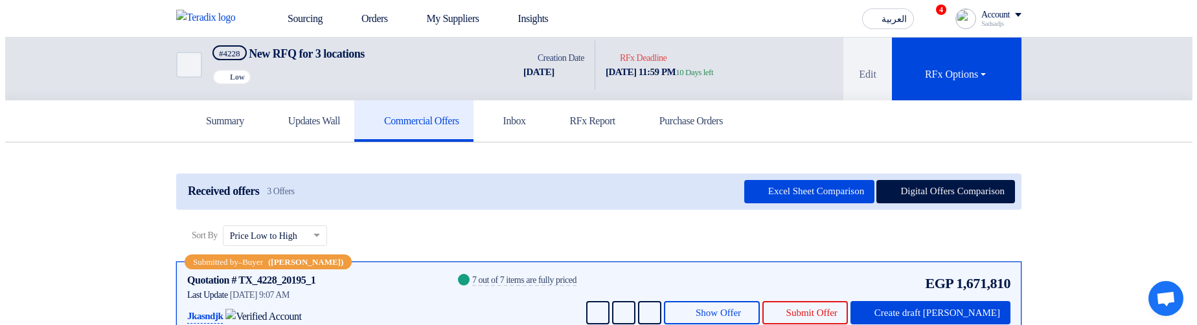
scroll to position [0, 0]
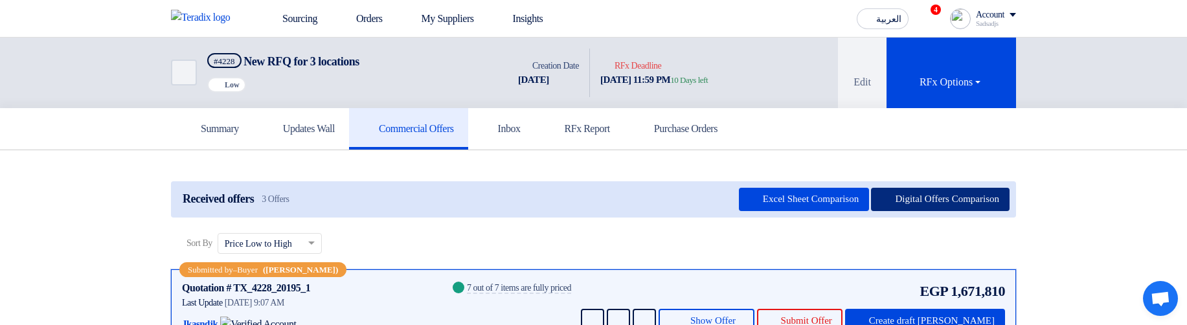
click at [956, 194] on button "Digital Offers Comparison" at bounding box center [940, 199] width 139 height 23
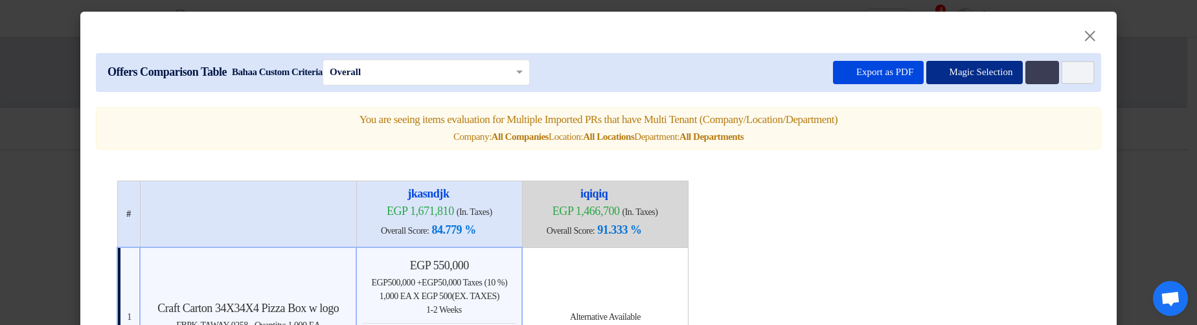
click at [990, 71] on button "Magic Selection" at bounding box center [974, 72] width 97 height 23
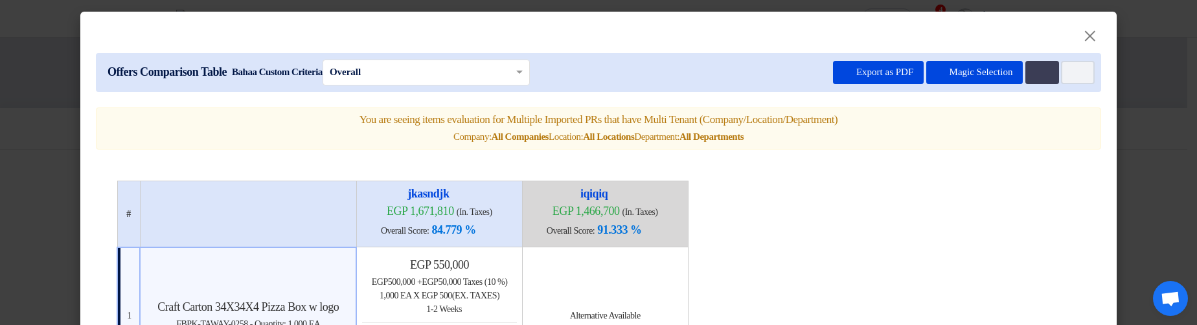
click at [1151, 85] on modal-container "× Offers Comparison Table Bahaa Custom Criteria × Overall × Export as PDF Magic…" at bounding box center [598, 162] width 1197 height 325
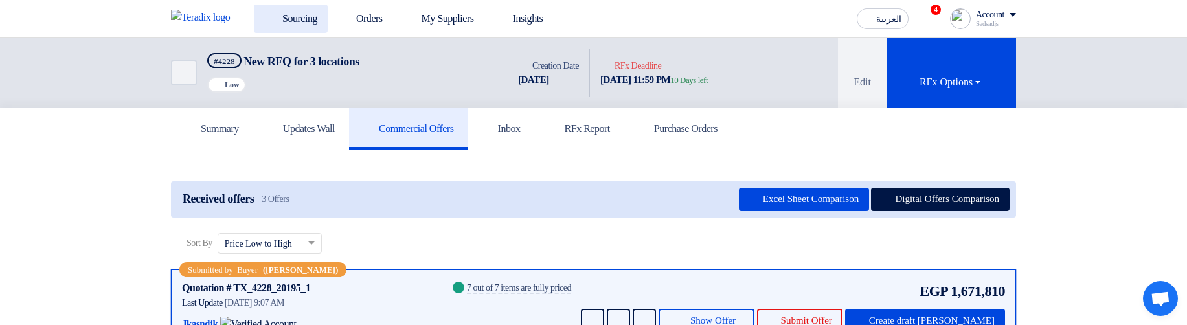
click at [264, 12] on use at bounding box center [264, 12] width 0 height 0
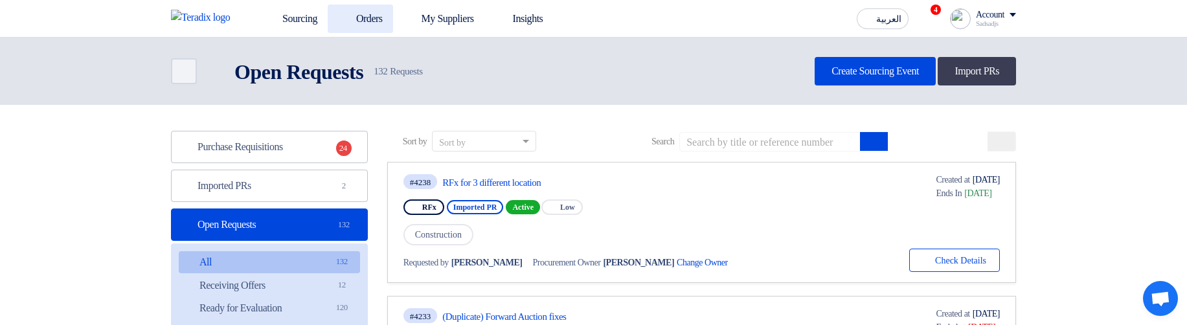
click at [372, 14] on link "Orders" at bounding box center [360, 19] width 65 height 28
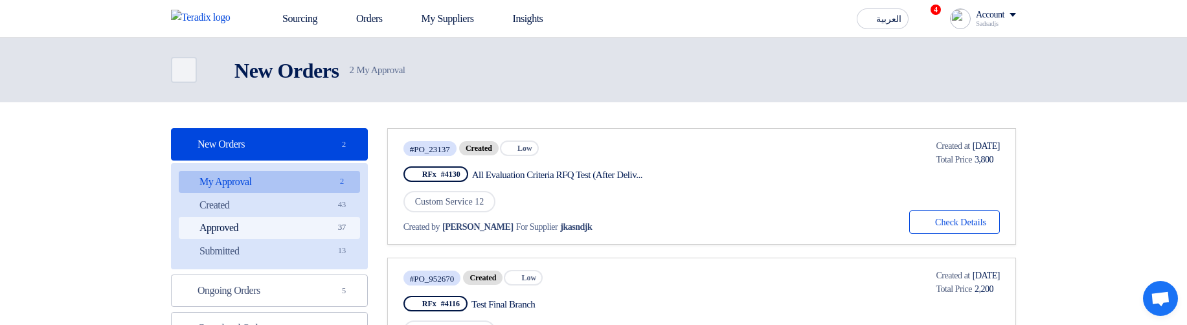
click at [302, 234] on link "Approved Approved 37" at bounding box center [269, 228] width 181 height 22
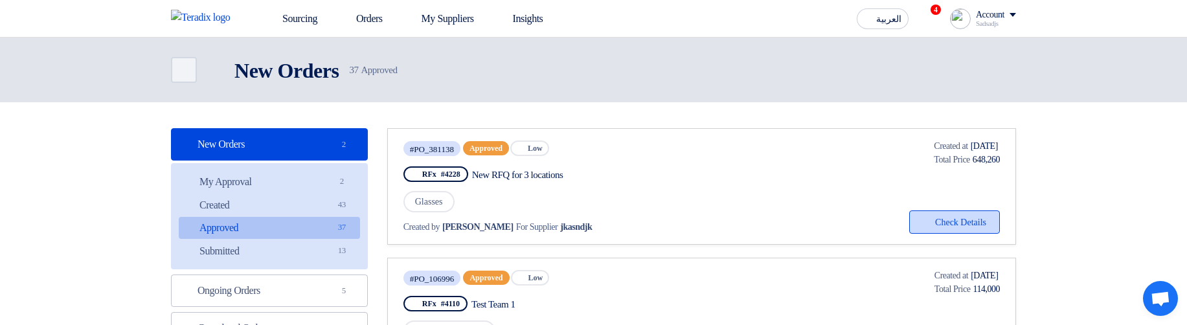
click at [965, 225] on button "Check details Check Details" at bounding box center [954, 221] width 91 height 23
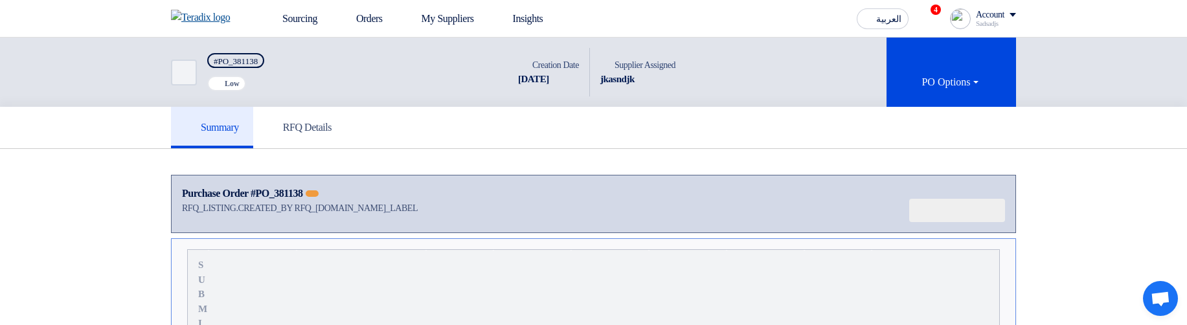
click at [222, 10] on img at bounding box center [204, 18] width 67 height 16
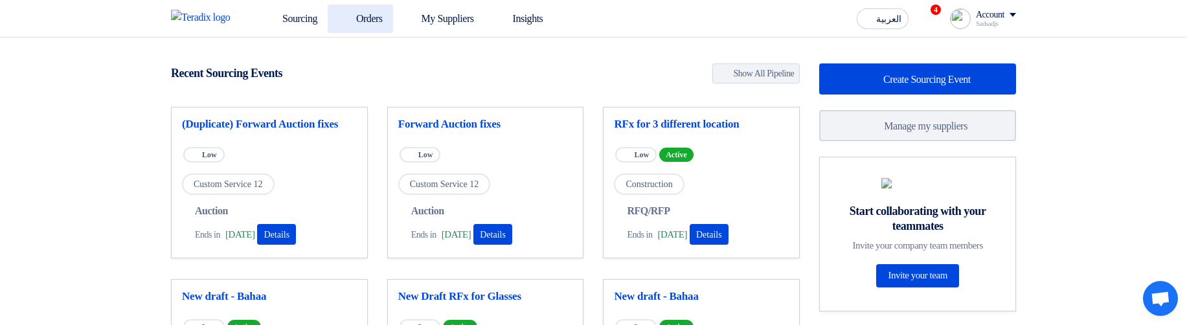
click at [350, 25] on link "Orders" at bounding box center [360, 19] width 65 height 28
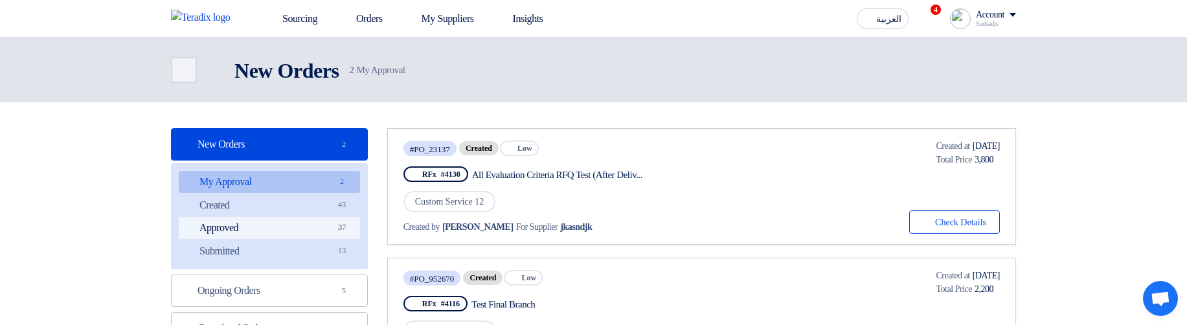
click at [302, 231] on link "Approved Approved 37" at bounding box center [269, 228] width 181 height 22
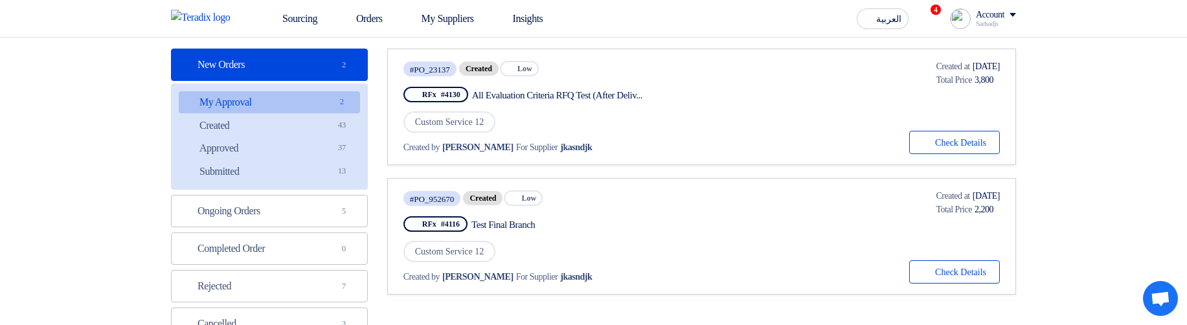
scroll to position [78, 0]
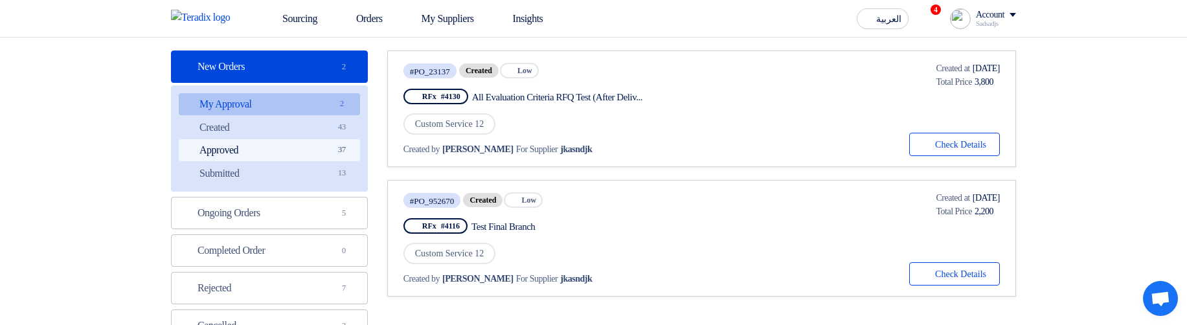
click at [317, 145] on link "Approved Approved 37" at bounding box center [269, 150] width 181 height 22
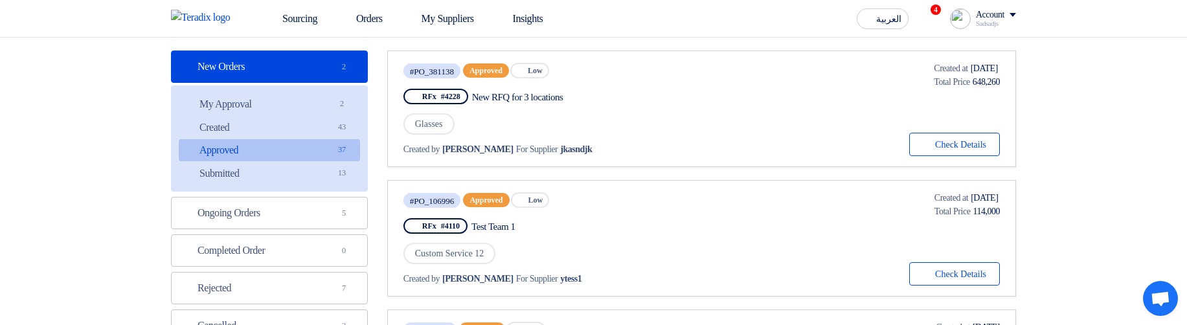
scroll to position [0, 0]
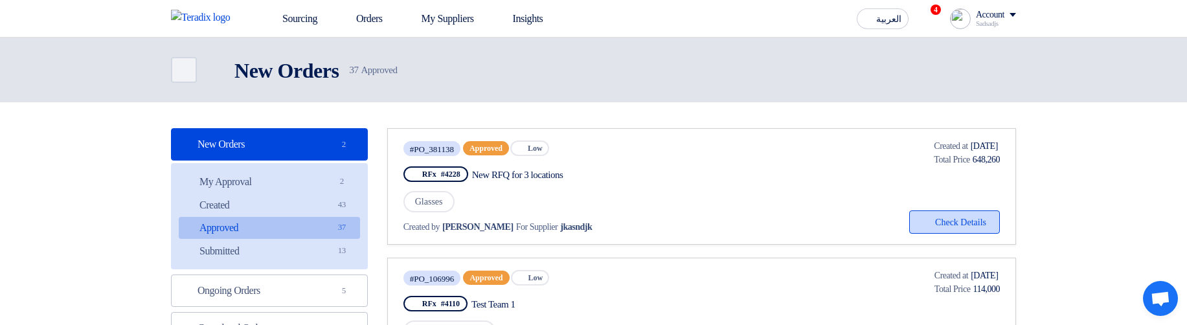
click at [960, 229] on button "Check details Check Details" at bounding box center [954, 221] width 91 height 23
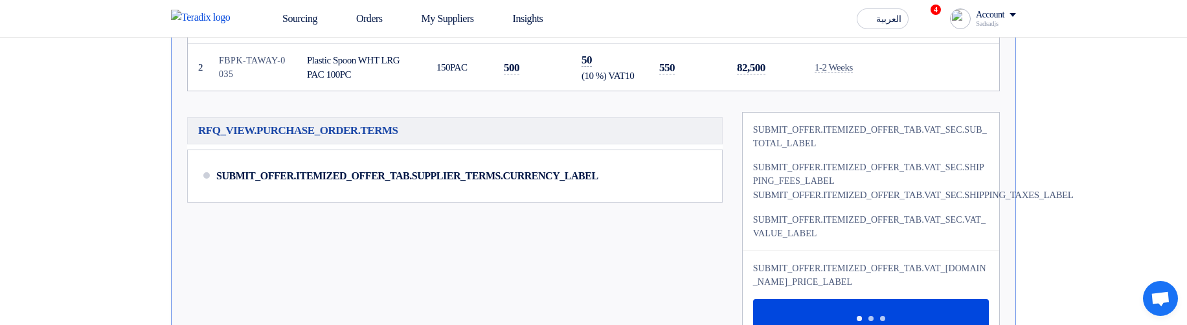
scroll to position [311, 0]
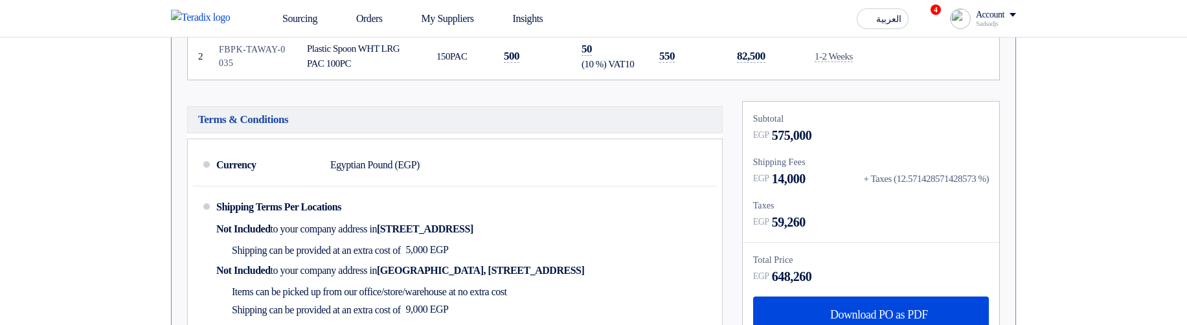
scroll to position [311, 0]
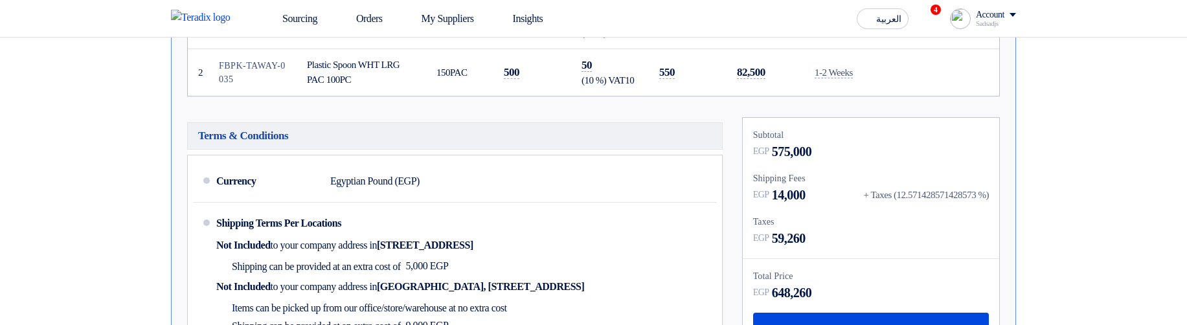
click at [928, 192] on div "+ Taxes (12.571428571428573 %)" at bounding box center [926, 195] width 126 height 15
copy div "12.571428571428573"
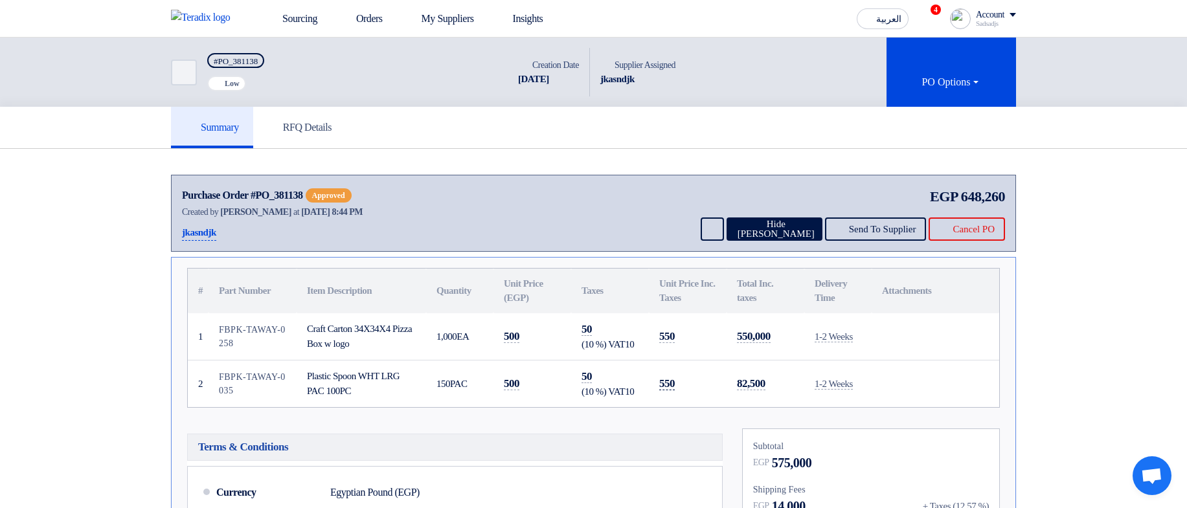
click at [675, 324] on span "550" at bounding box center [667, 384] width 16 height 13
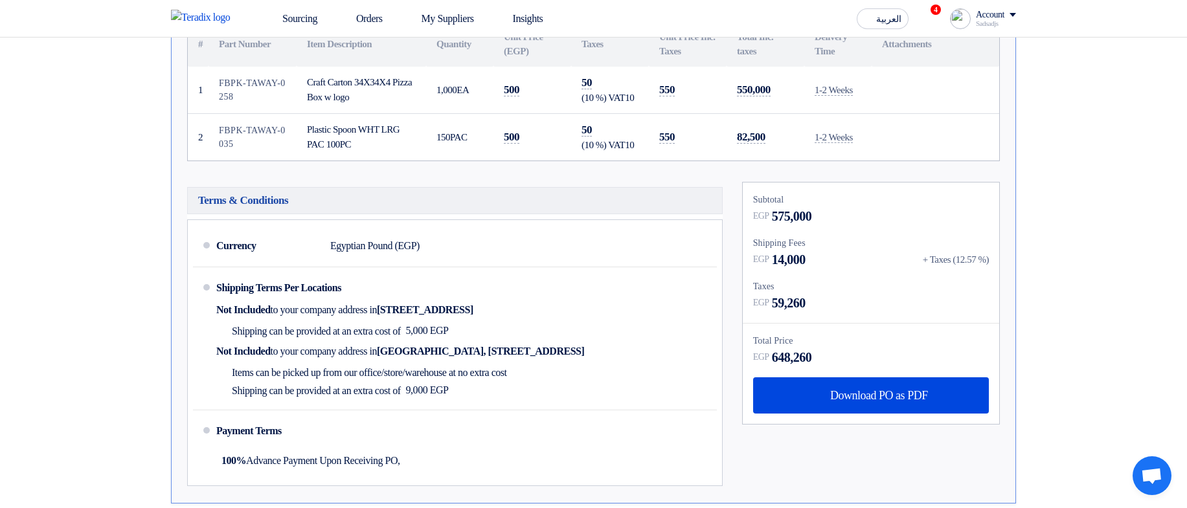
scroll to position [311, 0]
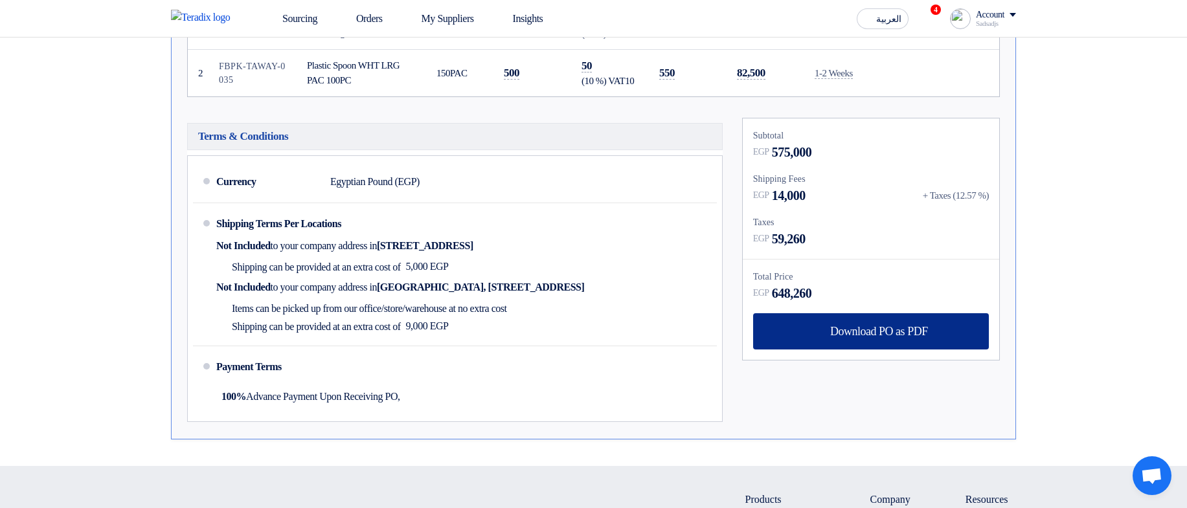
click at [814, 324] on use at bounding box center [814, 325] width 0 height 0
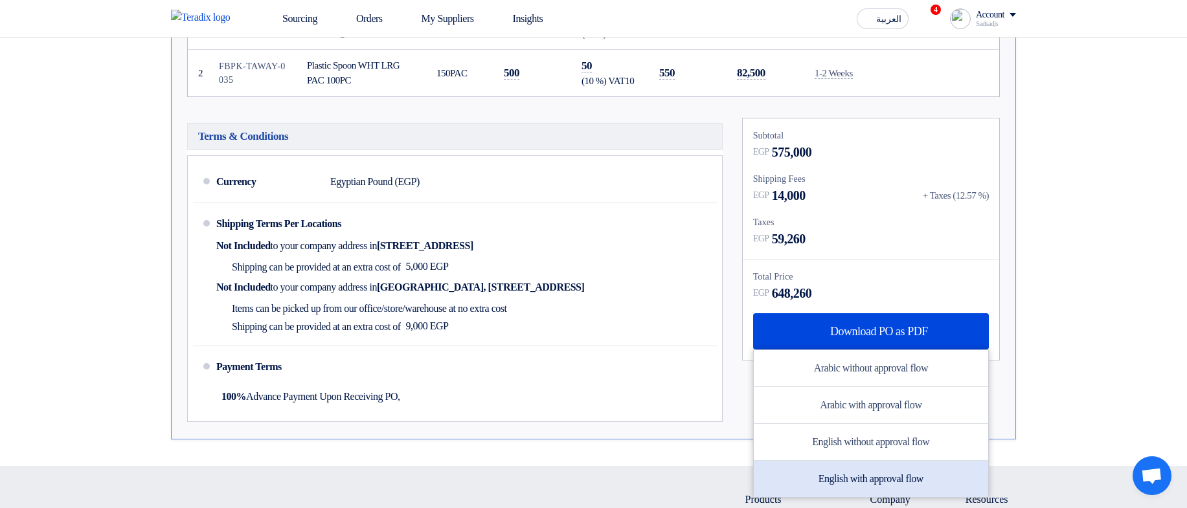
click at [890, 324] on div "English with approval flow" at bounding box center [871, 479] width 234 height 36
